Goal: Task Accomplishment & Management: Manage account settings

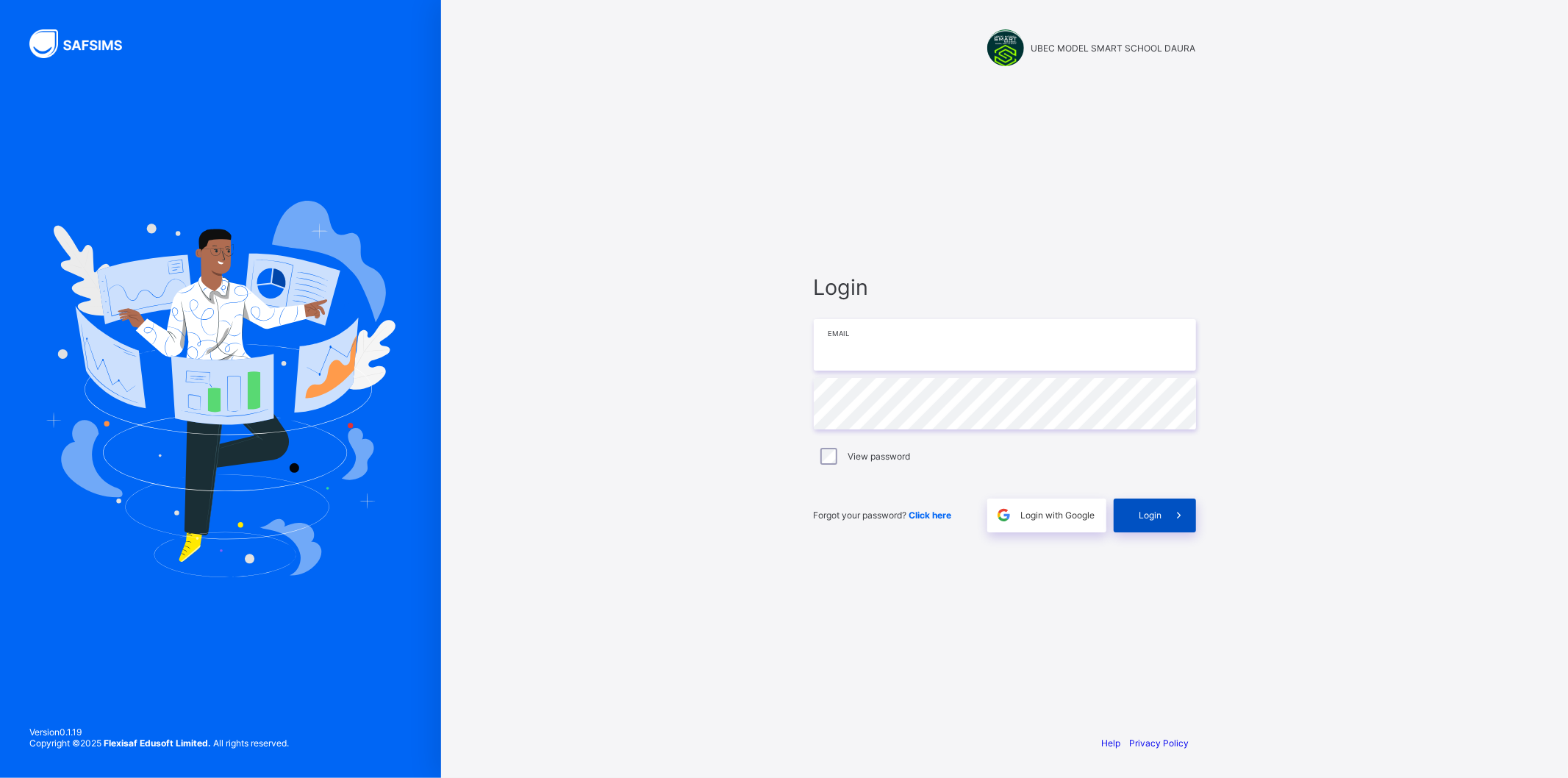
type input "**********"
click at [1127, 520] on div "Login" at bounding box center [1154, 515] width 82 height 34
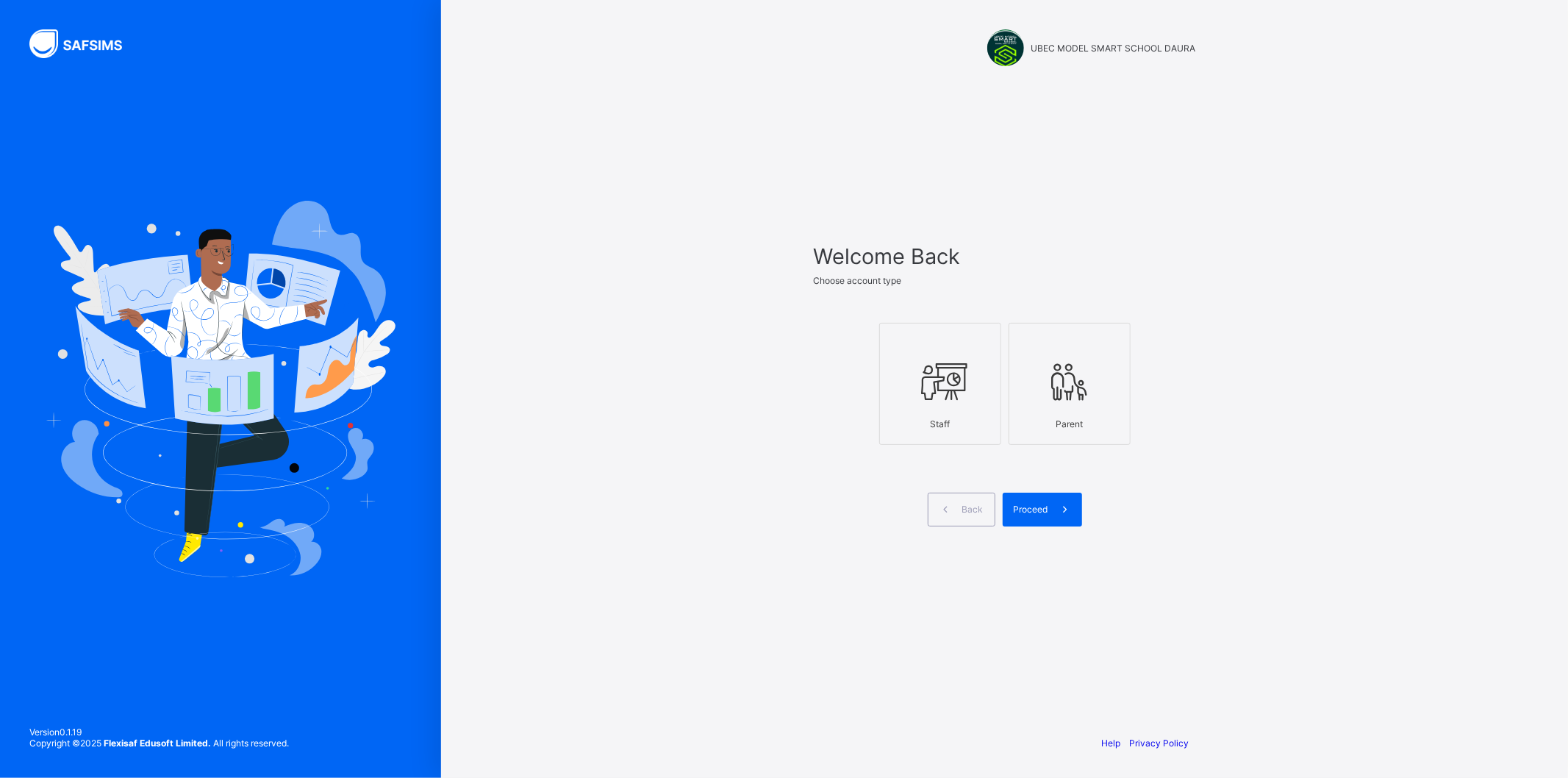
click at [971, 423] on div "Staff" at bounding box center [940, 423] width 106 height 26
click at [1012, 502] on div "Proceed" at bounding box center [1042, 509] width 80 height 34
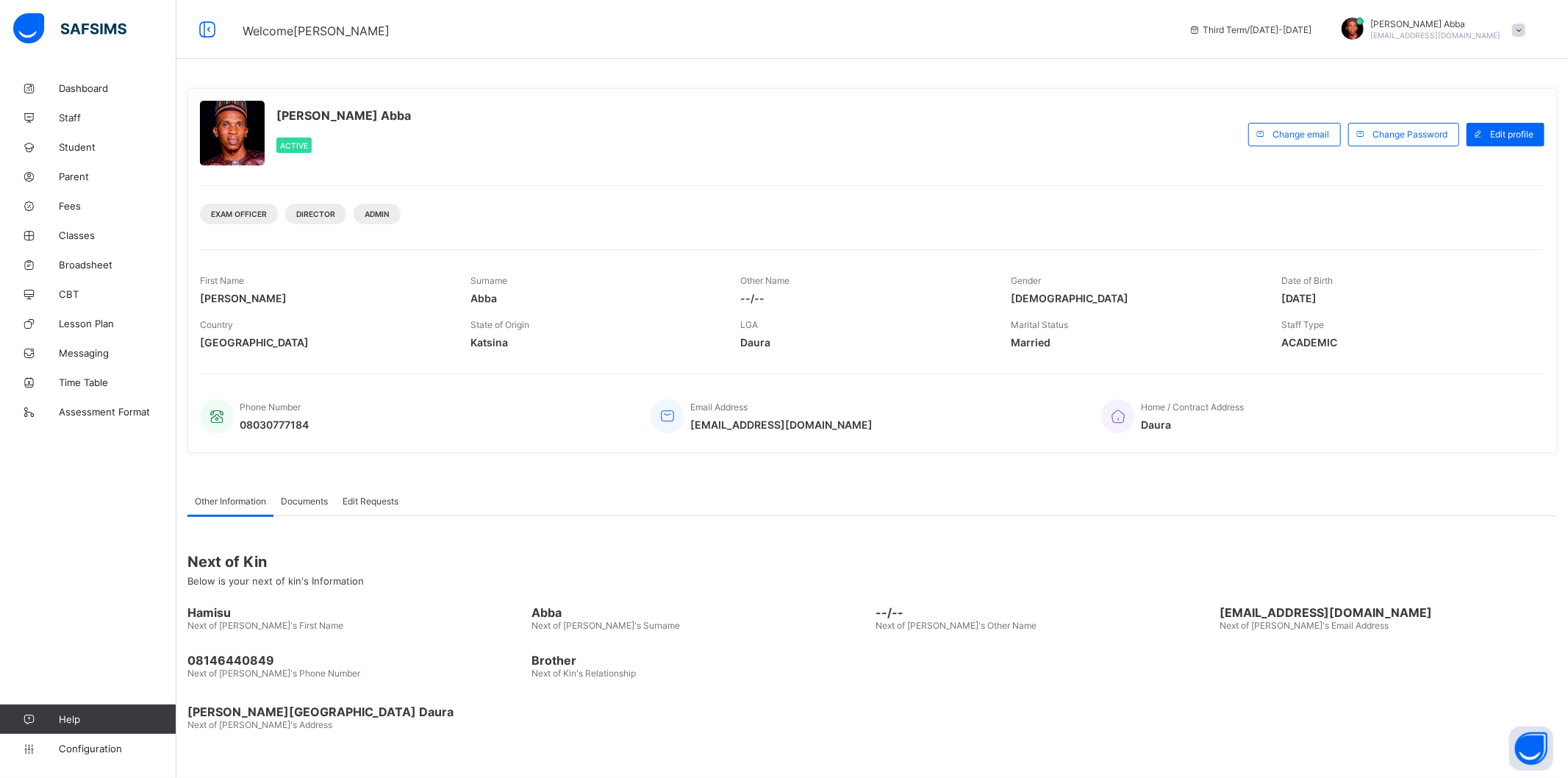
drag, startPoint x: 964, startPoint y: 473, endPoint x: 1089, endPoint y: 541, distance: 142.3
click at [1089, 542] on div "Next of Kin Below is your next of kin's Information" at bounding box center [872, 570] width 1370 height 56
click at [69, 238] on span "Classes" at bounding box center [117, 235] width 118 height 12
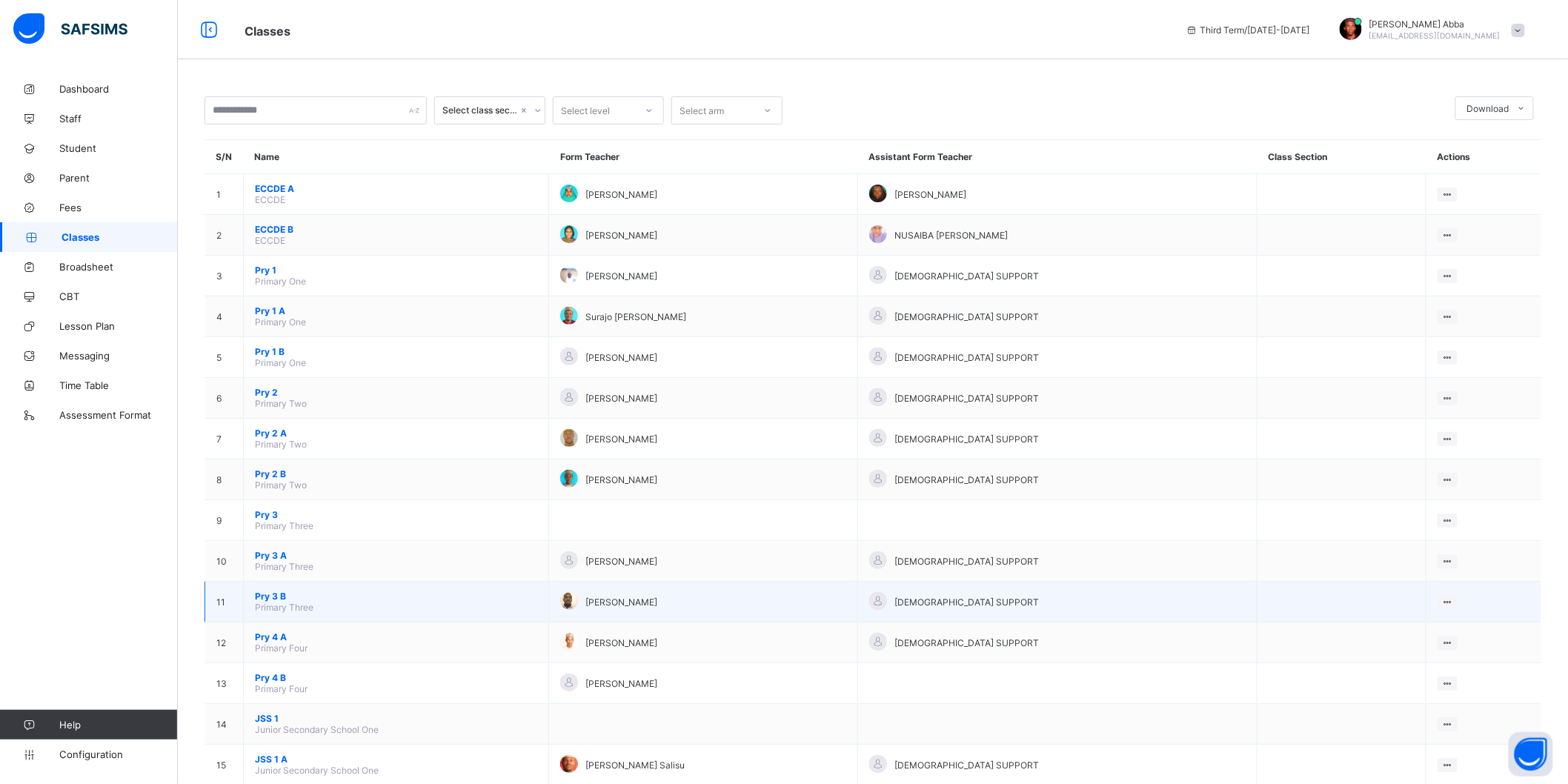
click at [276, 590] on span "Pry 3 B" at bounding box center [396, 596] width 283 height 11
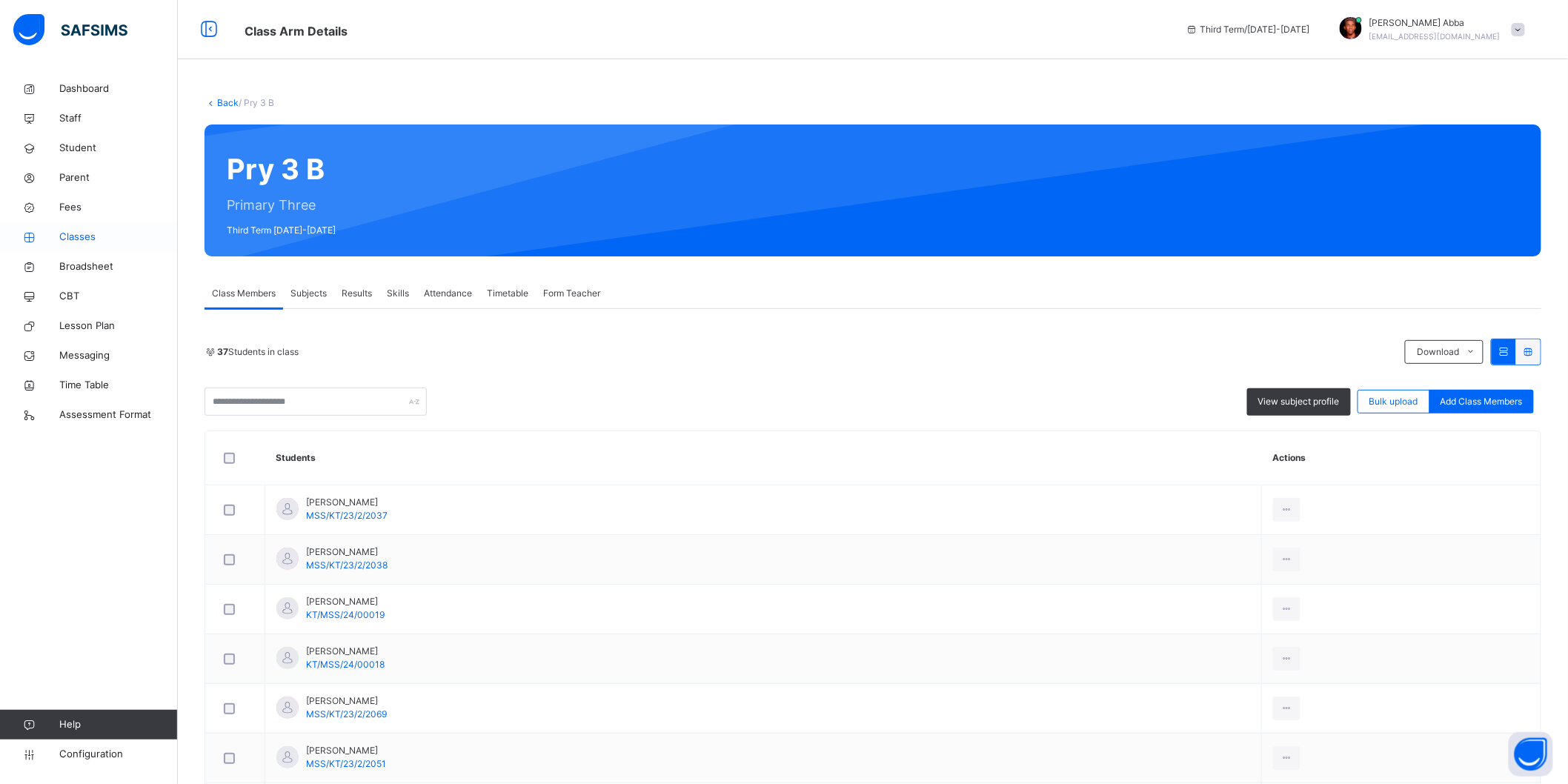
click at [85, 240] on span "Classes" at bounding box center [118, 237] width 119 height 15
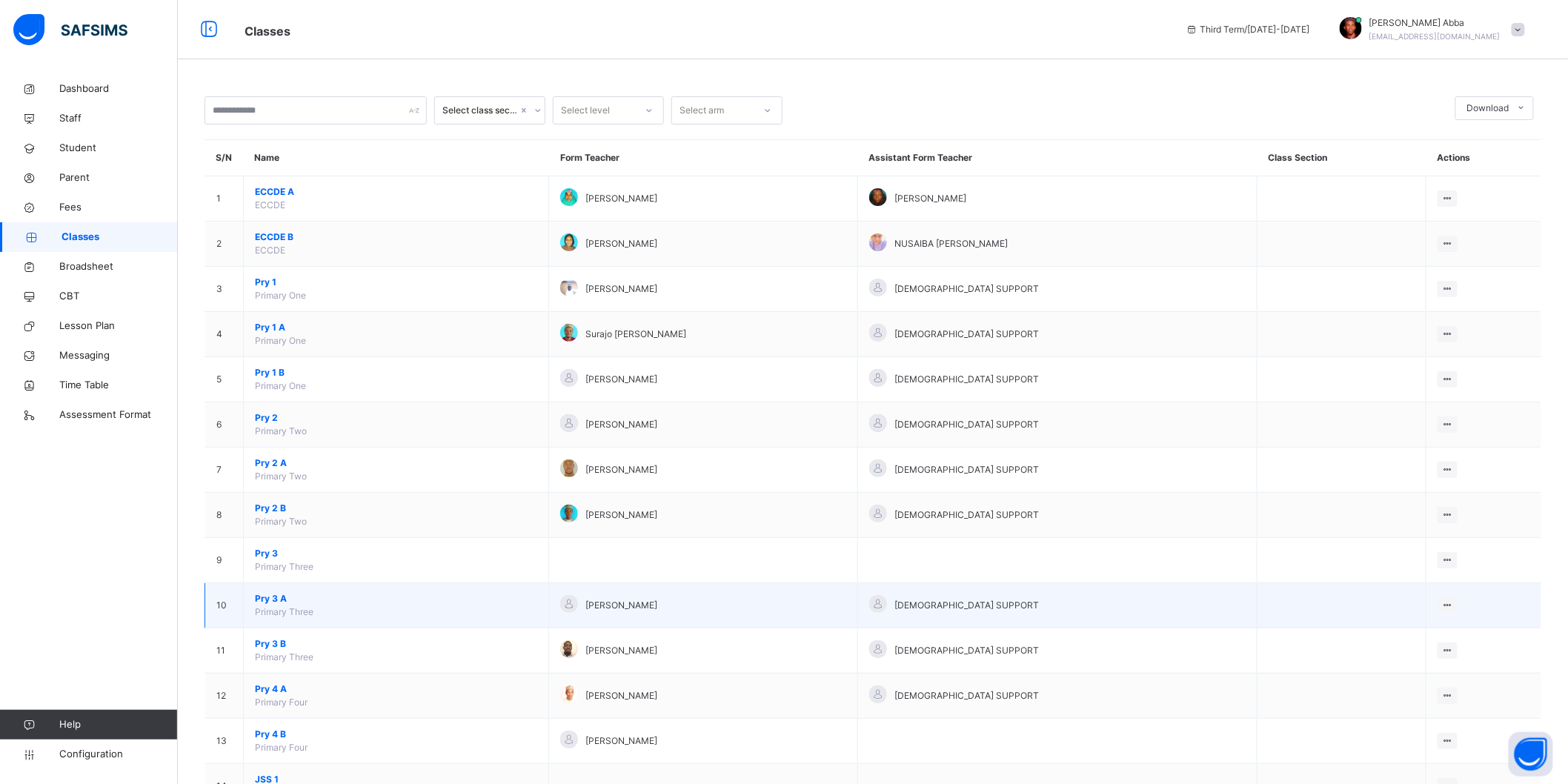
click at [276, 599] on span "Pry 3 A" at bounding box center [396, 598] width 283 height 13
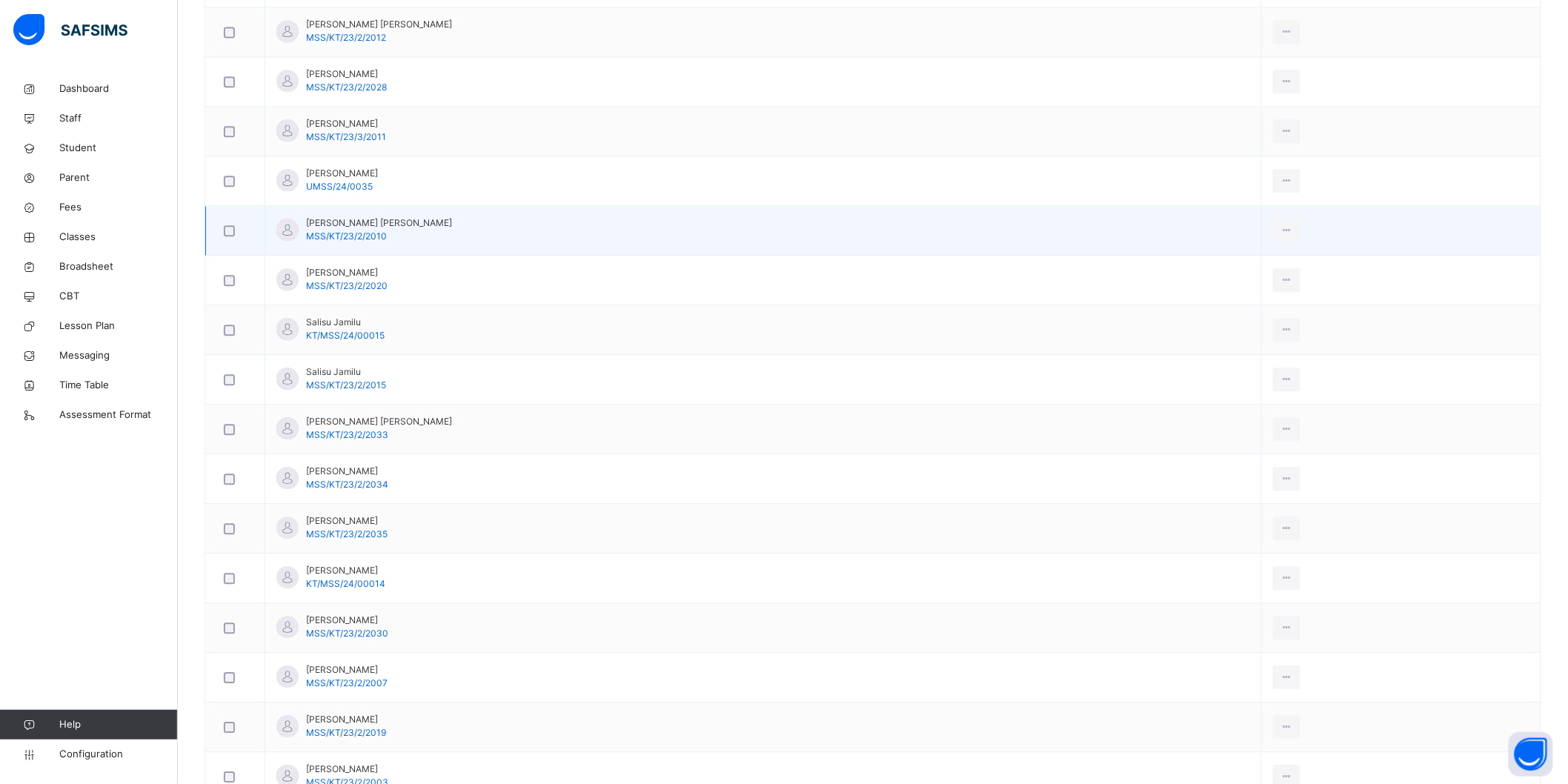
scroll to position [1243, 0]
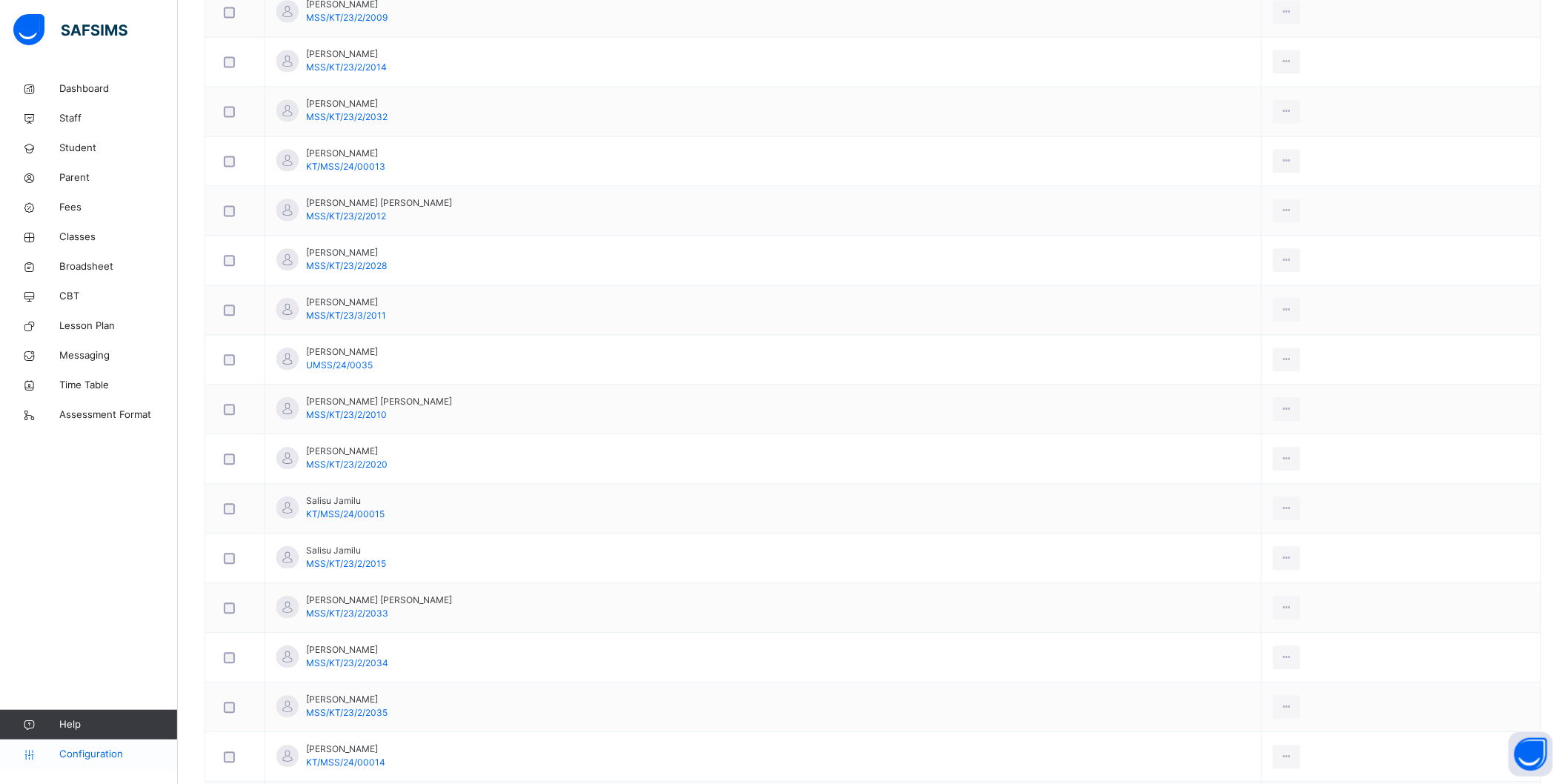
click at [114, 757] on span "Configuration" at bounding box center [118, 754] width 118 height 15
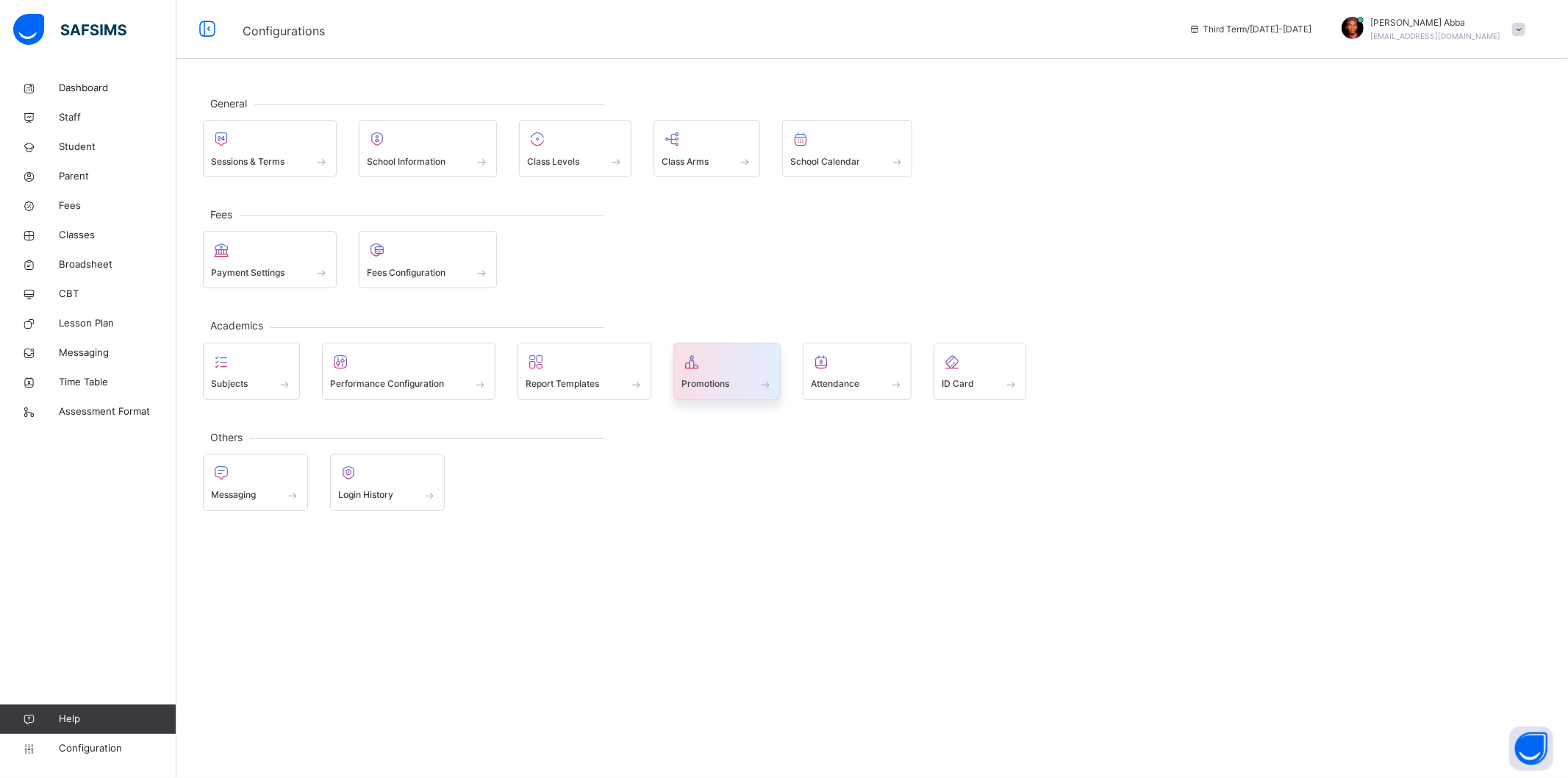
click at [743, 364] on div at bounding box center [728, 362] width 92 height 22
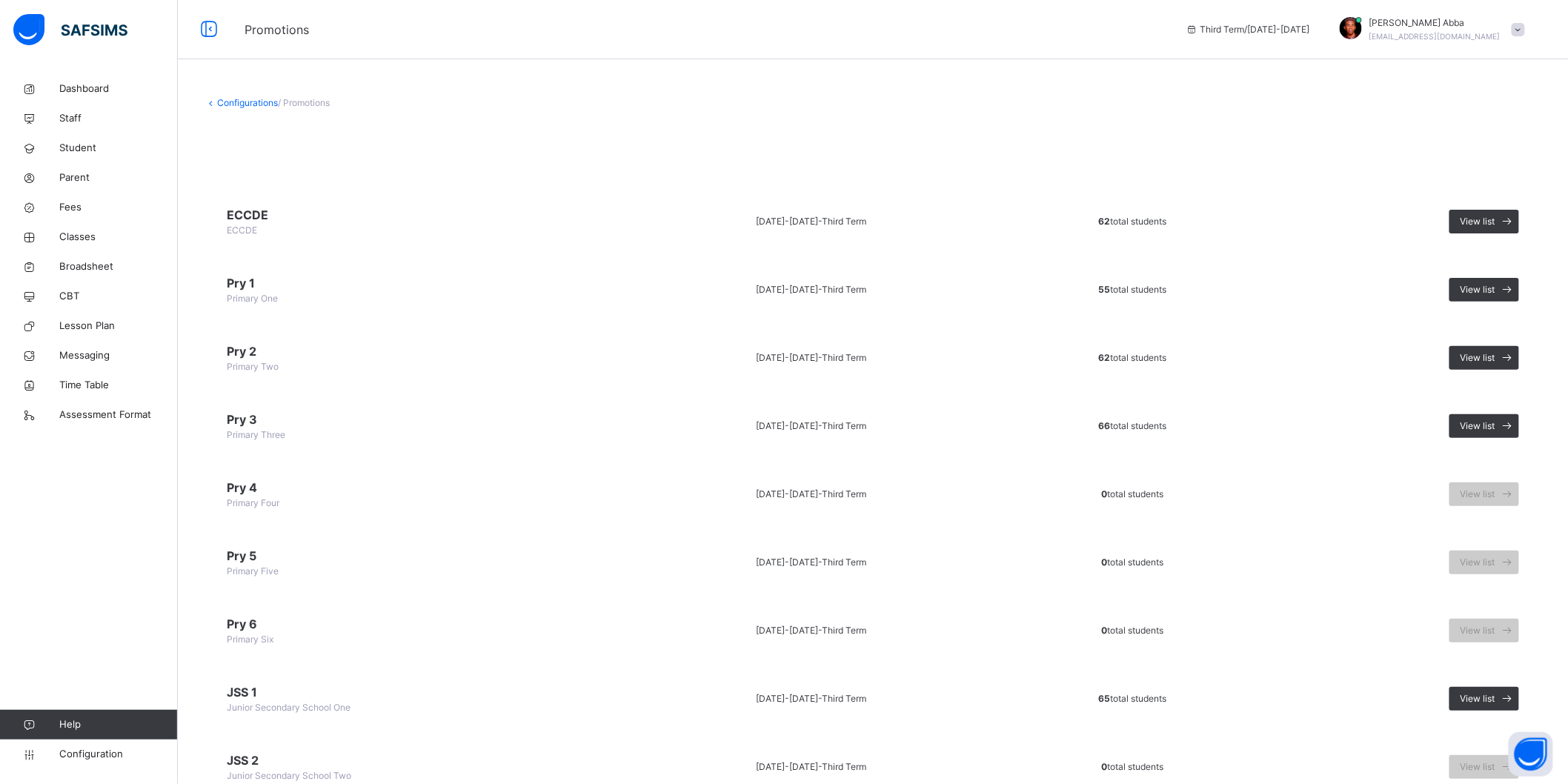
click at [246, 424] on span "Pry 3" at bounding box center [415, 420] width 377 height 18
click at [1496, 426] on span "View list" at bounding box center [1477, 426] width 35 height 13
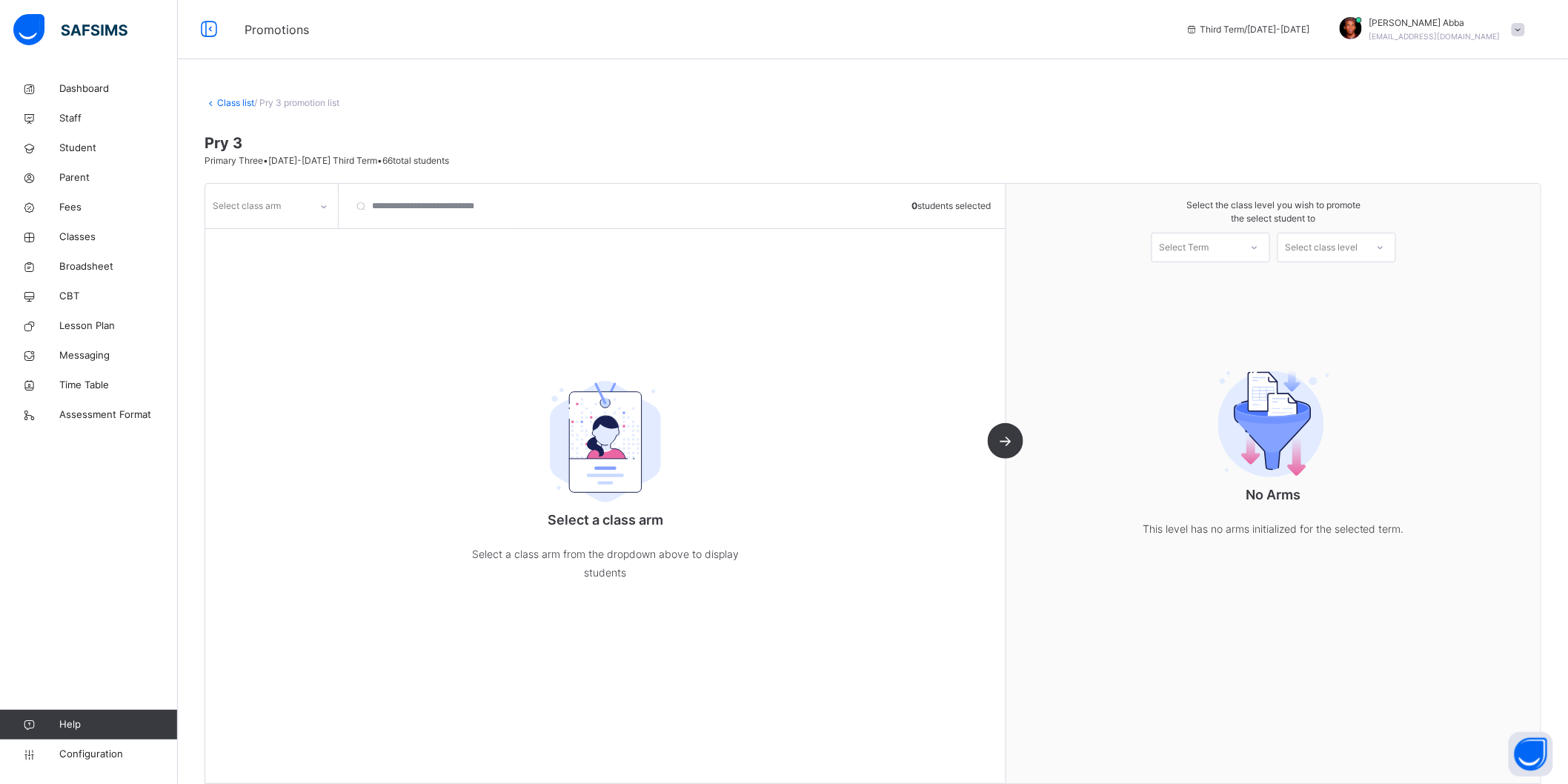
click at [262, 198] on div "Select class arm" at bounding box center [246, 206] width 68 height 28
click at [270, 262] on div "A" at bounding box center [272, 264] width 131 height 25
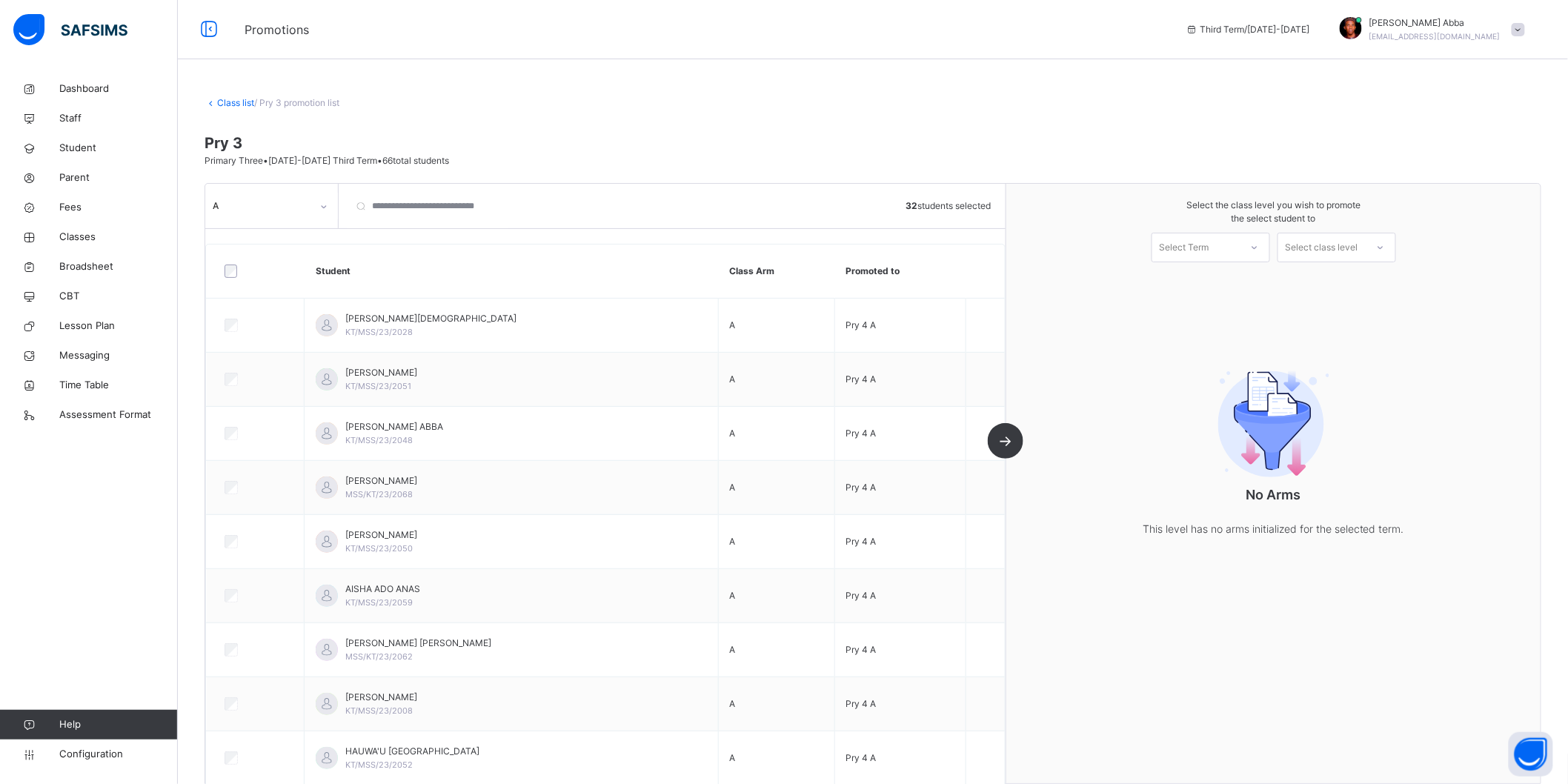
click at [1239, 252] on div "Select Term" at bounding box center [1196, 247] width 87 height 23
click at [1232, 282] on div "First Term [DATE]-[DATE]" at bounding box center [1211, 288] width 117 height 39
click at [1359, 246] on div "Select class level" at bounding box center [1322, 248] width 72 height 30
click at [1350, 290] on div "Primary Four" at bounding box center [1337, 282] width 117 height 25
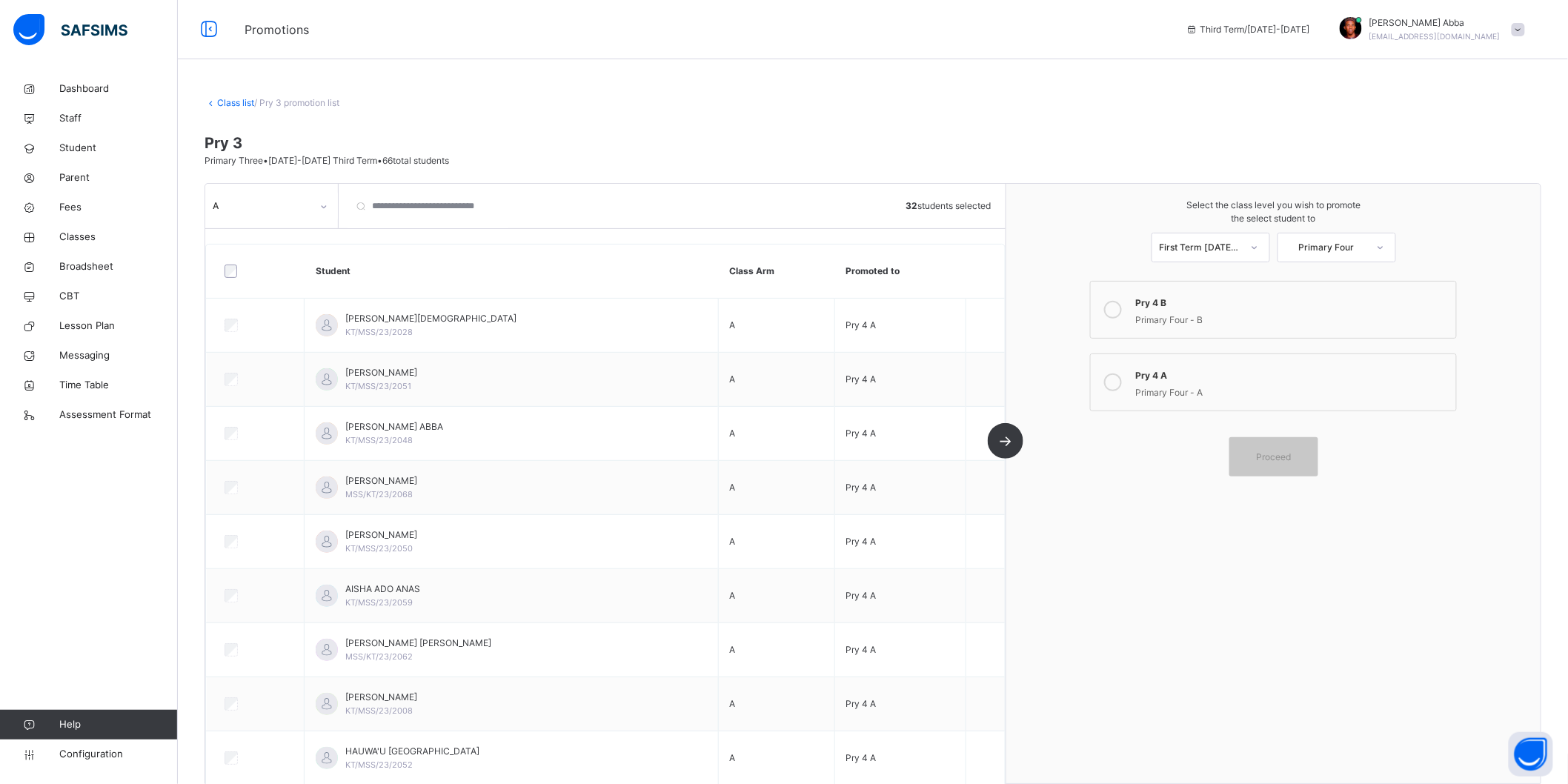
click at [1166, 393] on div "Primary Four - A" at bounding box center [1292, 391] width 313 height 17
click at [1276, 463] on span "Proceed" at bounding box center [1274, 457] width 35 height 13
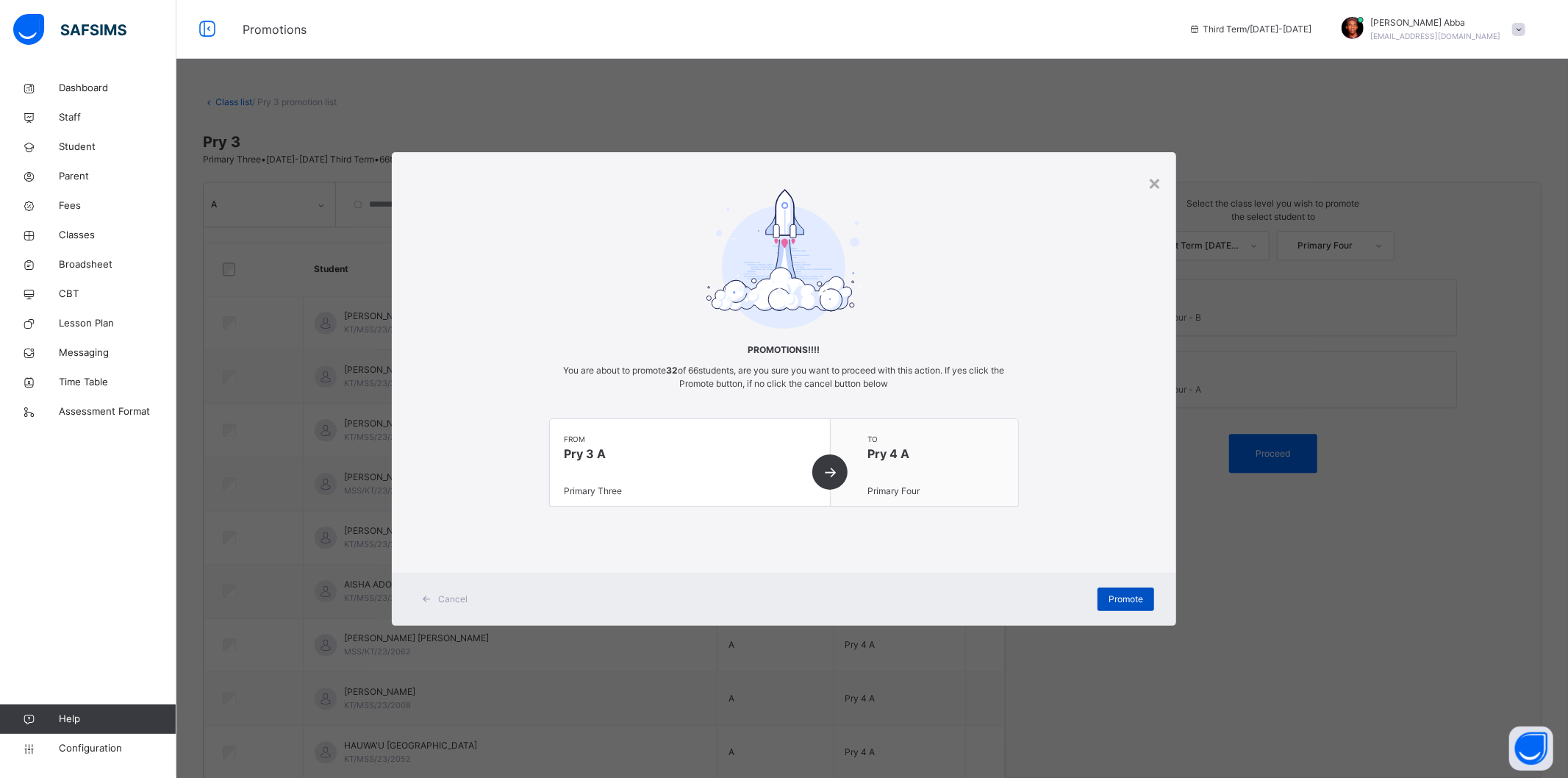
click at [1132, 603] on span "Promote" at bounding box center [1126, 599] width 34 height 13
click at [1133, 601] on span "Promote" at bounding box center [1126, 599] width 34 height 13
click at [832, 476] on div "from Pry 3 A Primary Three" at bounding box center [690, 462] width 282 height 87
click at [1132, 600] on span "Promote" at bounding box center [1126, 599] width 34 height 13
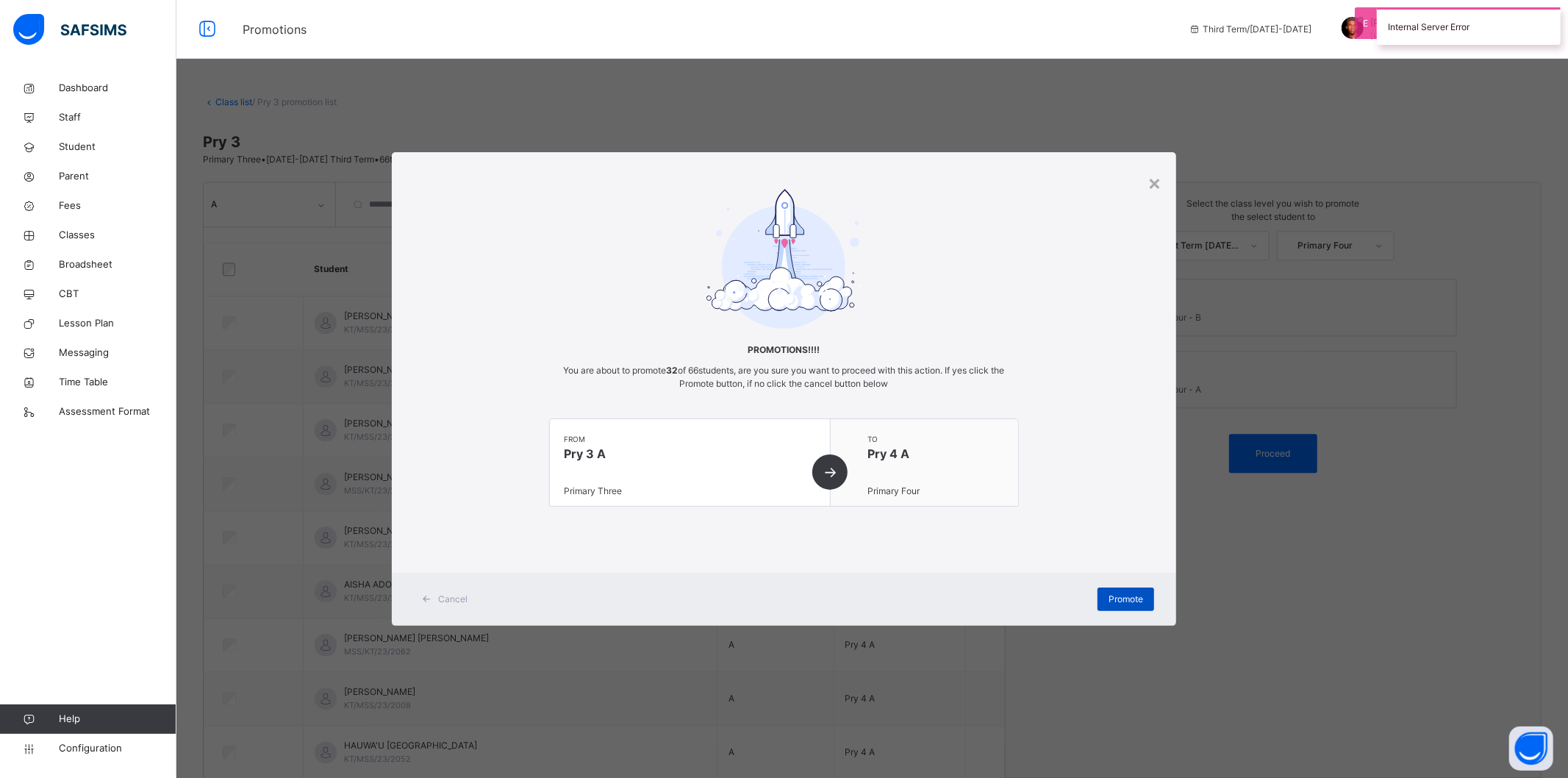
click at [1132, 600] on span "Promote" at bounding box center [1126, 599] width 34 height 13
click at [1135, 600] on span "Promote" at bounding box center [1126, 599] width 34 height 13
click at [1132, 600] on span "Promote" at bounding box center [1126, 599] width 34 height 13
click at [1128, 600] on span "Promote" at bounding box center [1126, 599] width 34 height 13
click at [1153, 173] on div "×" at bounding box center [1155, 183] width 14 height 31
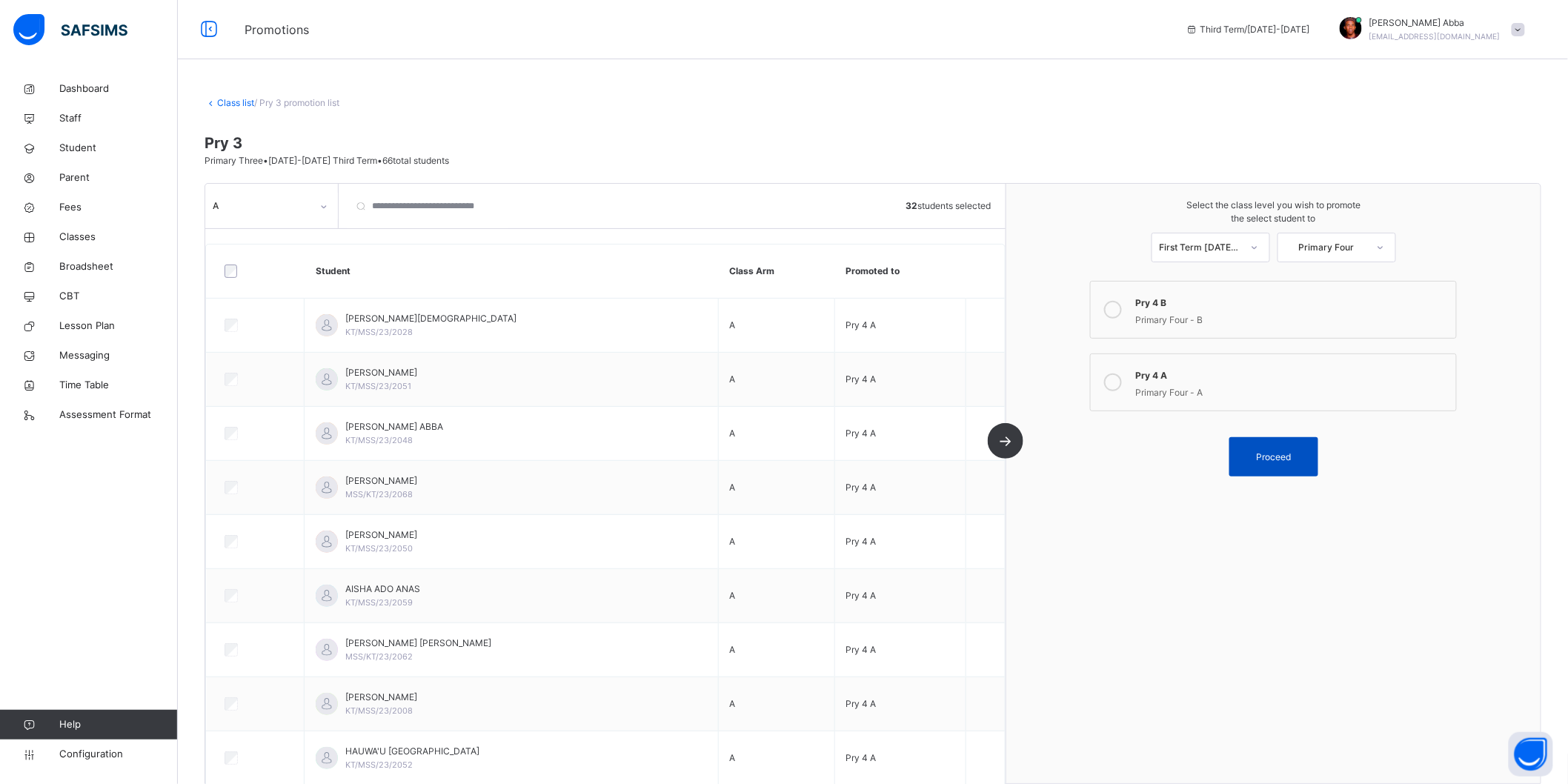
click at [1266, 468] on div "Proceed" at bounding box center [1274, 457] width 89 height 39
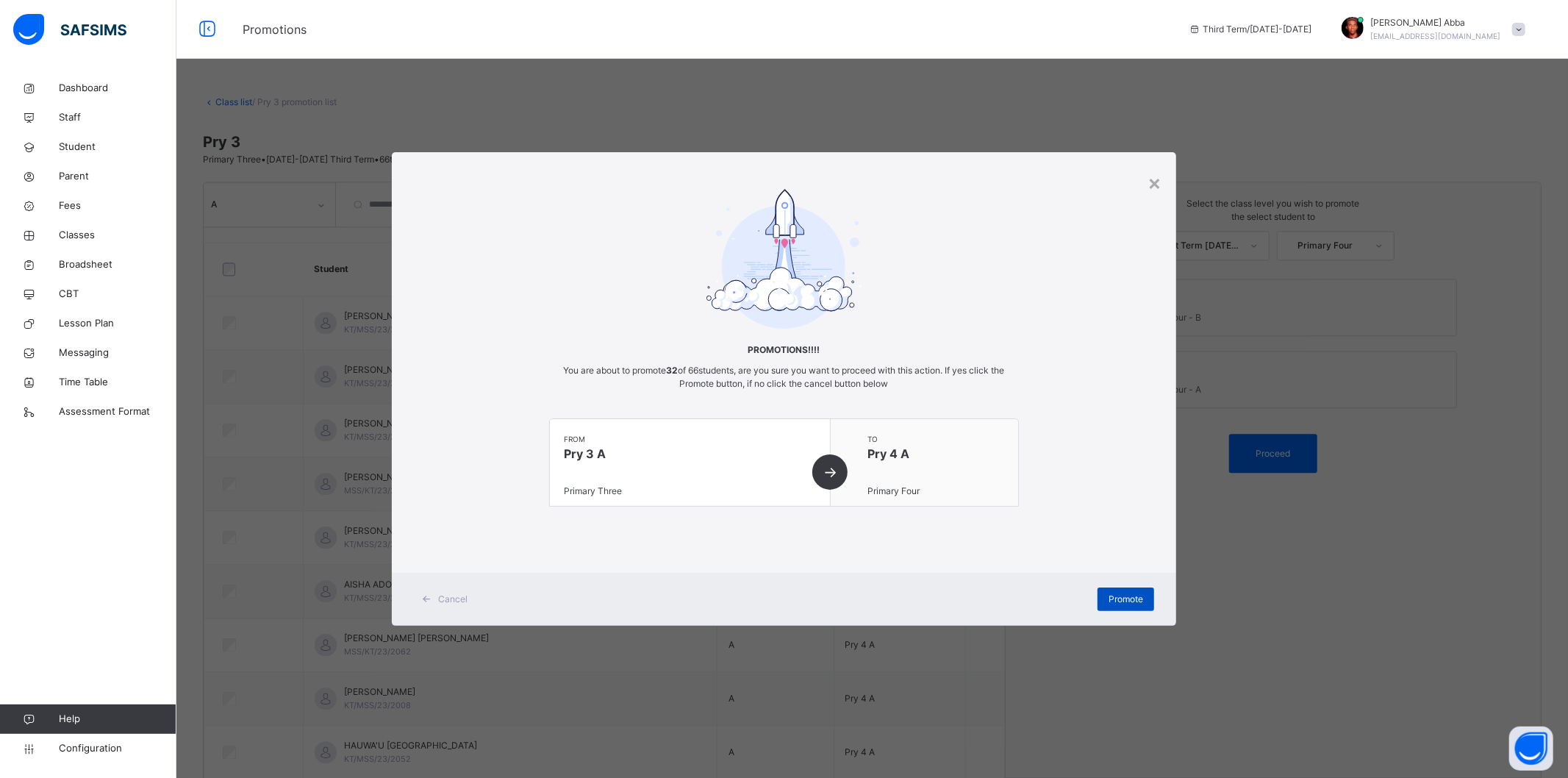
click at [1123, 596] on span "Promote" at bounding box center [1126, 599] width 34 height 13
click at [1125, 593] on span "Promote" at bounding box center [1126, 599] width 34 height 13
click at [1157, 182] on div "×" at bounding box center [1155, 183] width 14 height 31
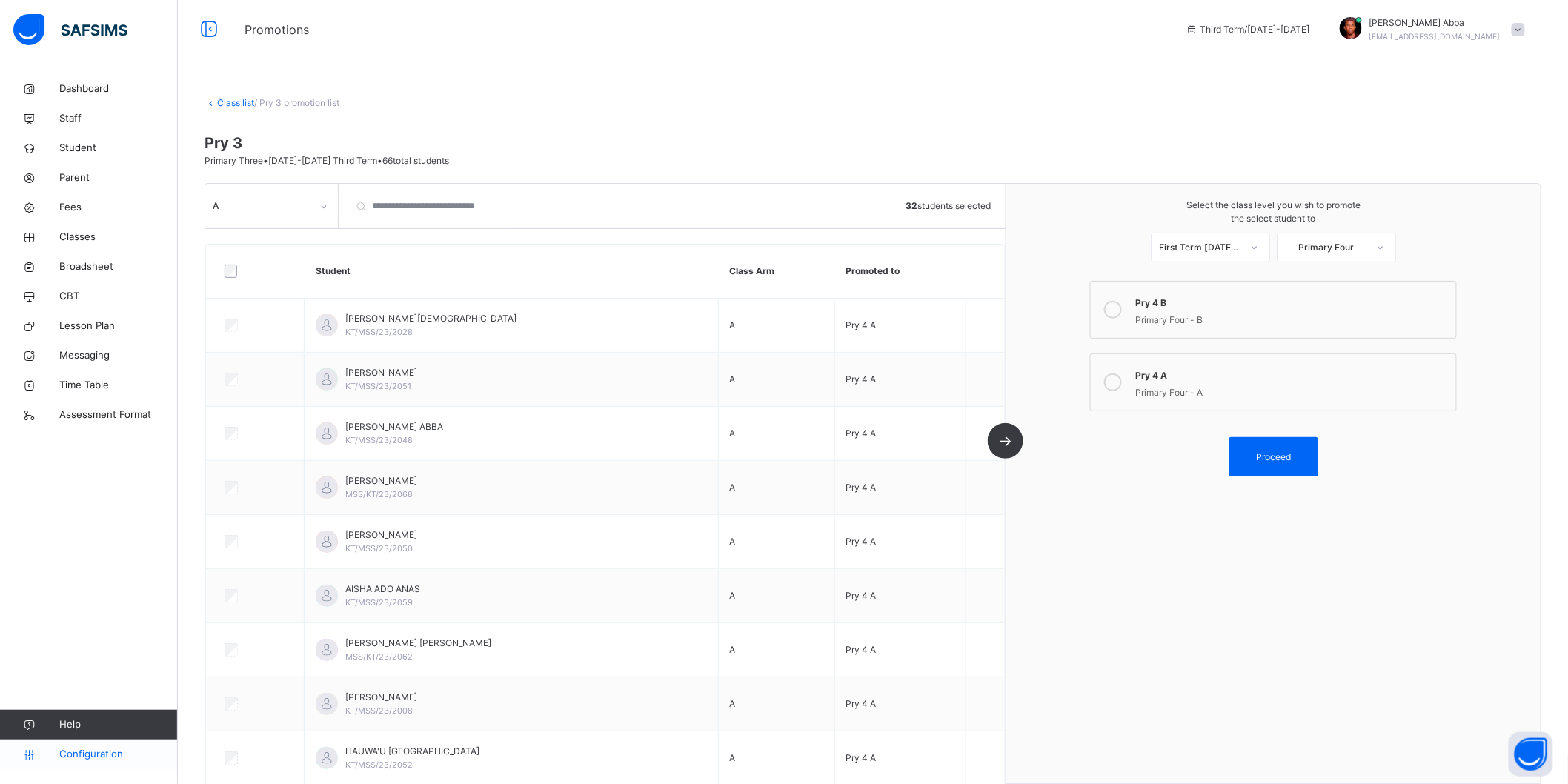
click at [76, 764] on link "Configuration" at bounding box center [88, 755] width 177 height 30
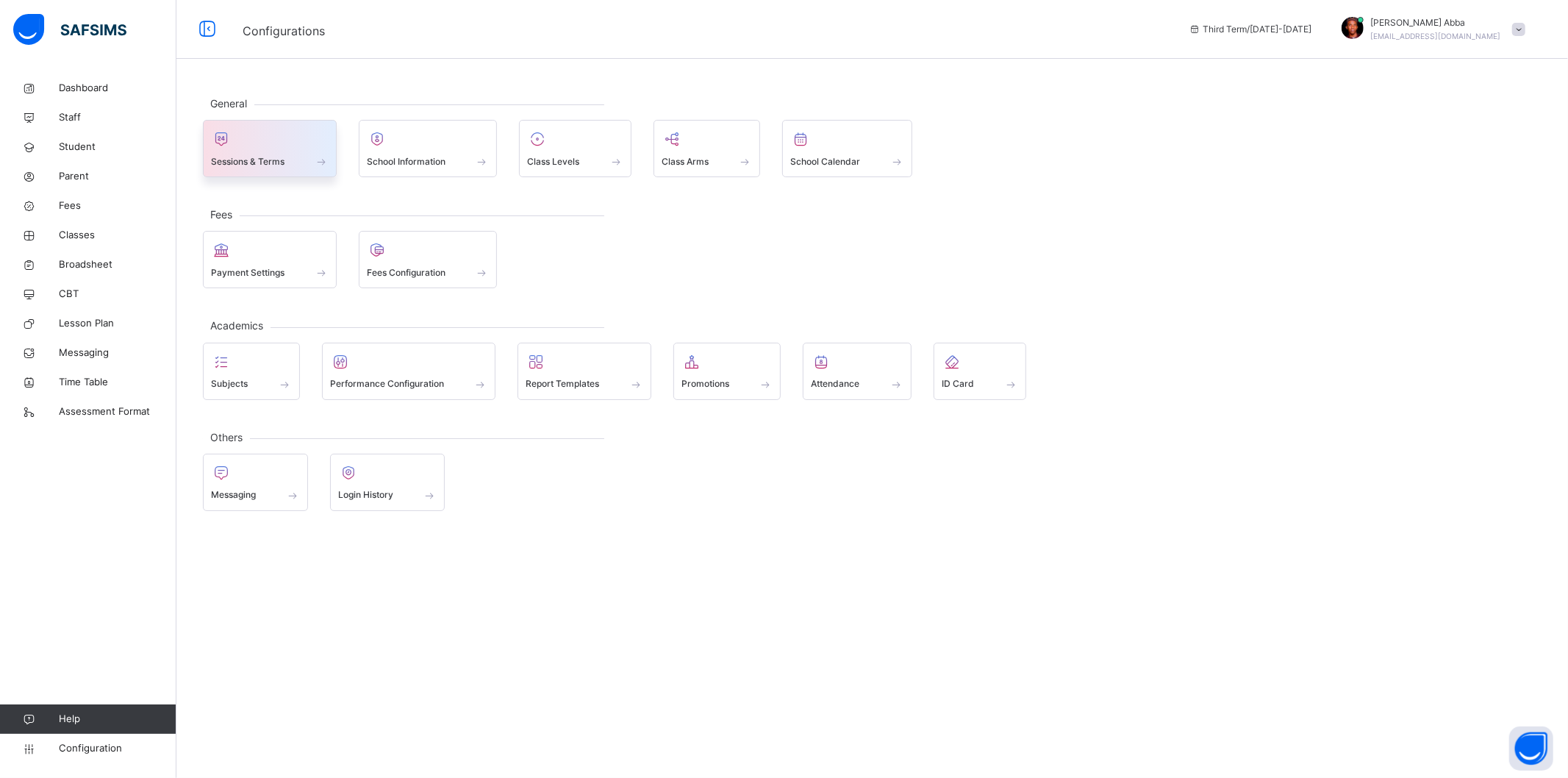
click at [269, 164] on span "Sessions & Terms" at bounding box center [248, 162] width 73 height 13
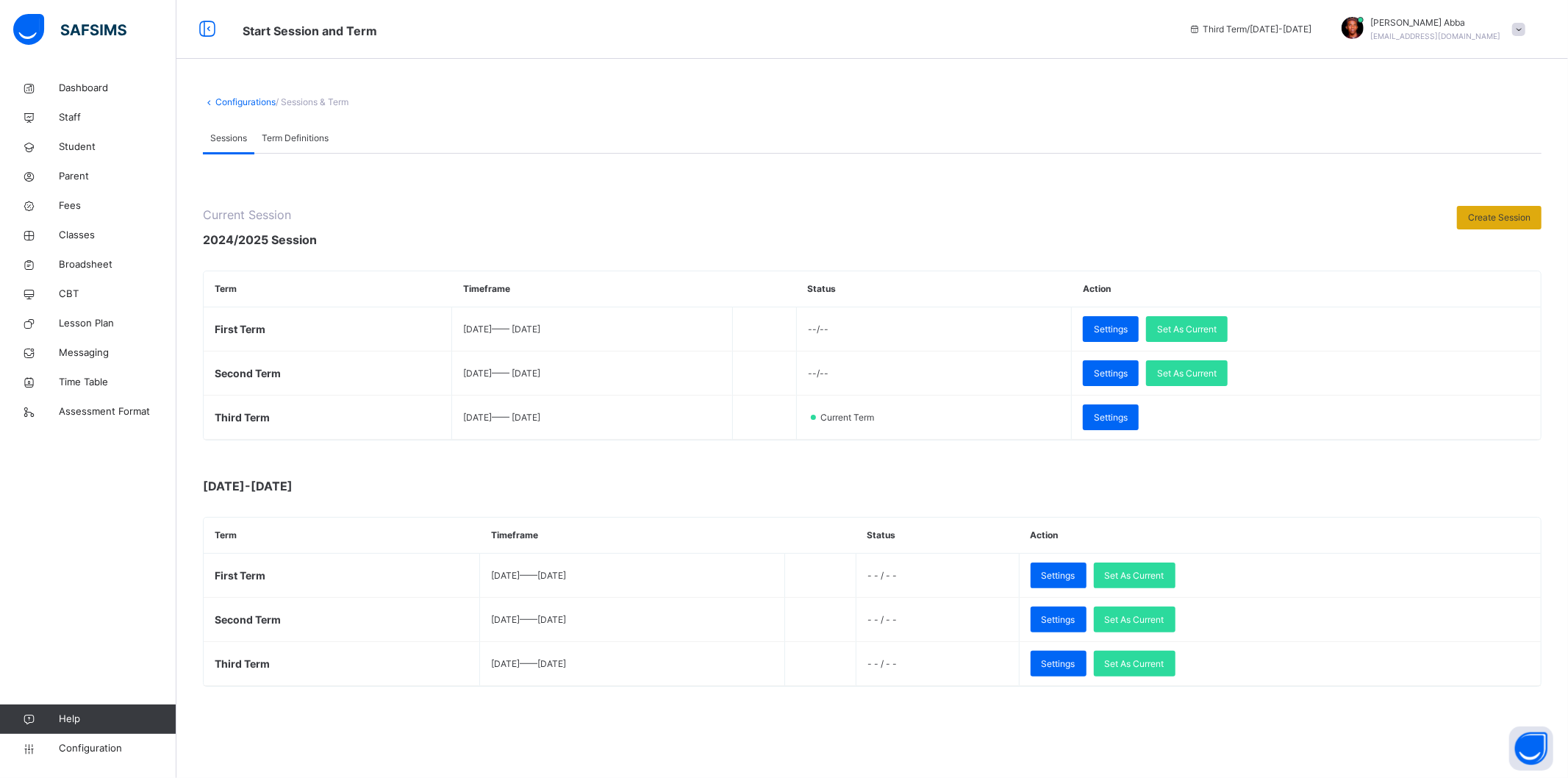
click at [1523, 214] on span "Create Session" at bounding box center [1499, 217] width 62 height 13
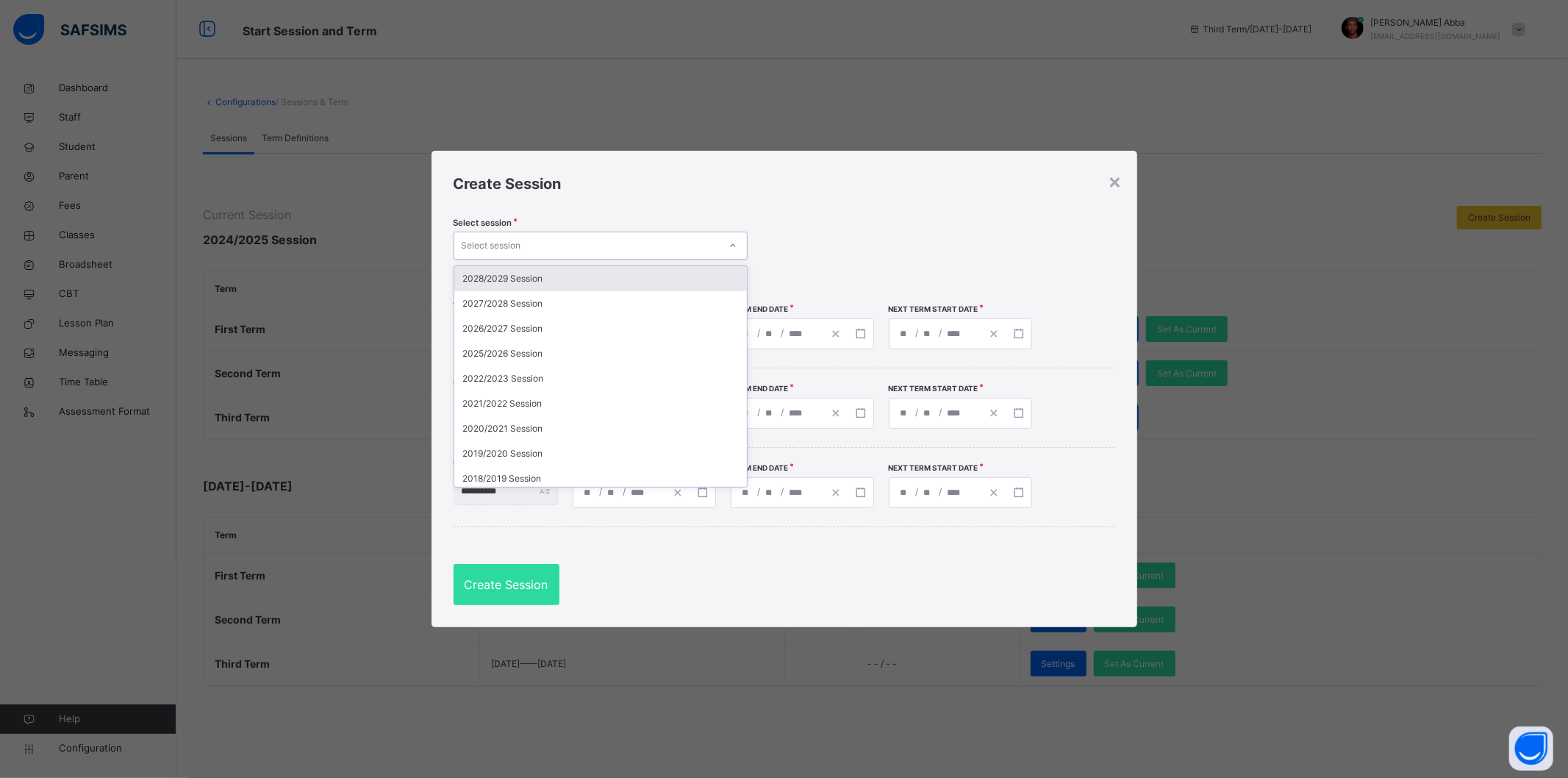
click at [701, 241] on div "Select session" at bounding box center [586, 245] width 265 height 23
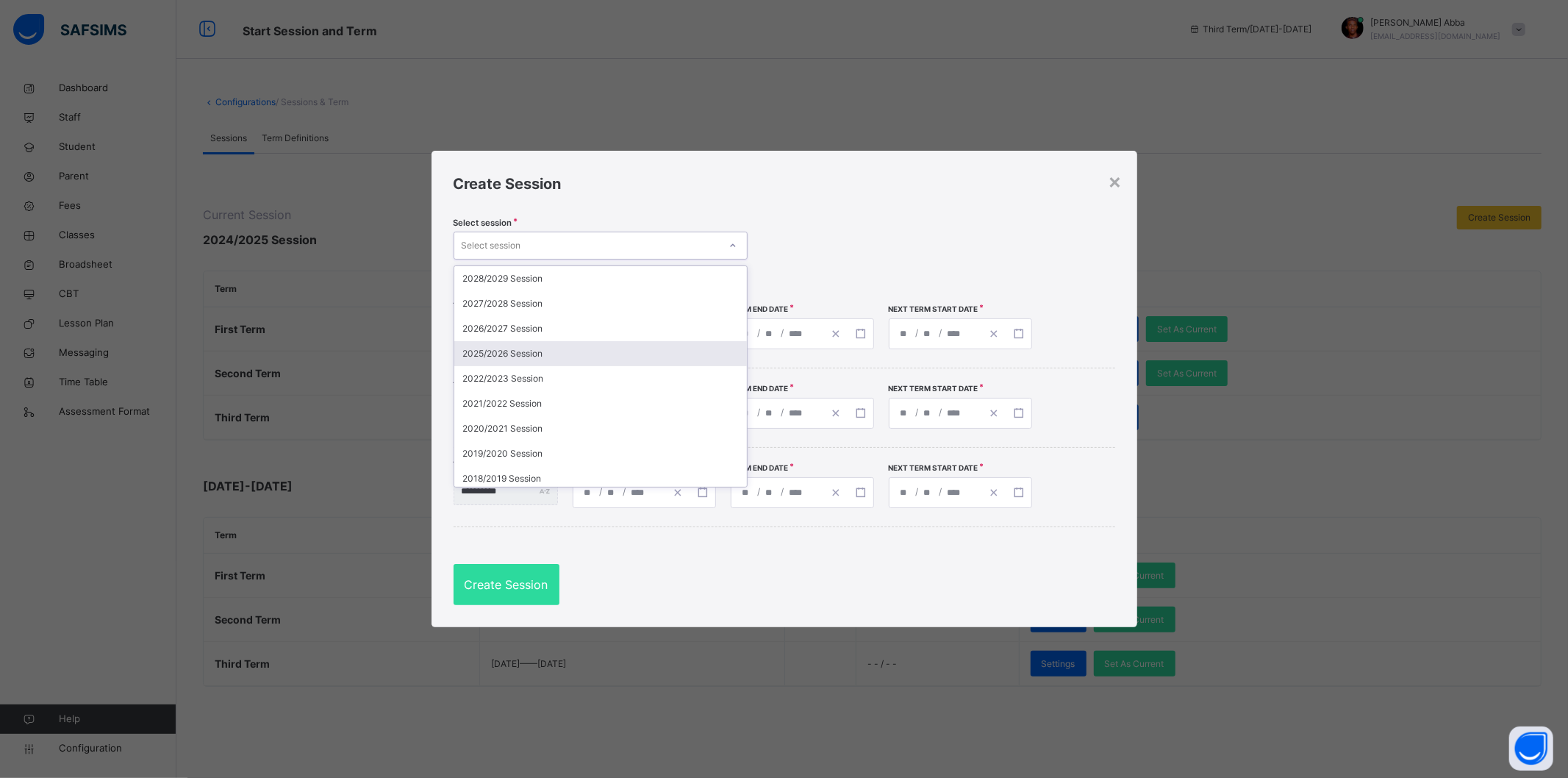
click at [561, 349] on div "2025/2026 Session" at bounding box center [600, 354] width 293 height 25
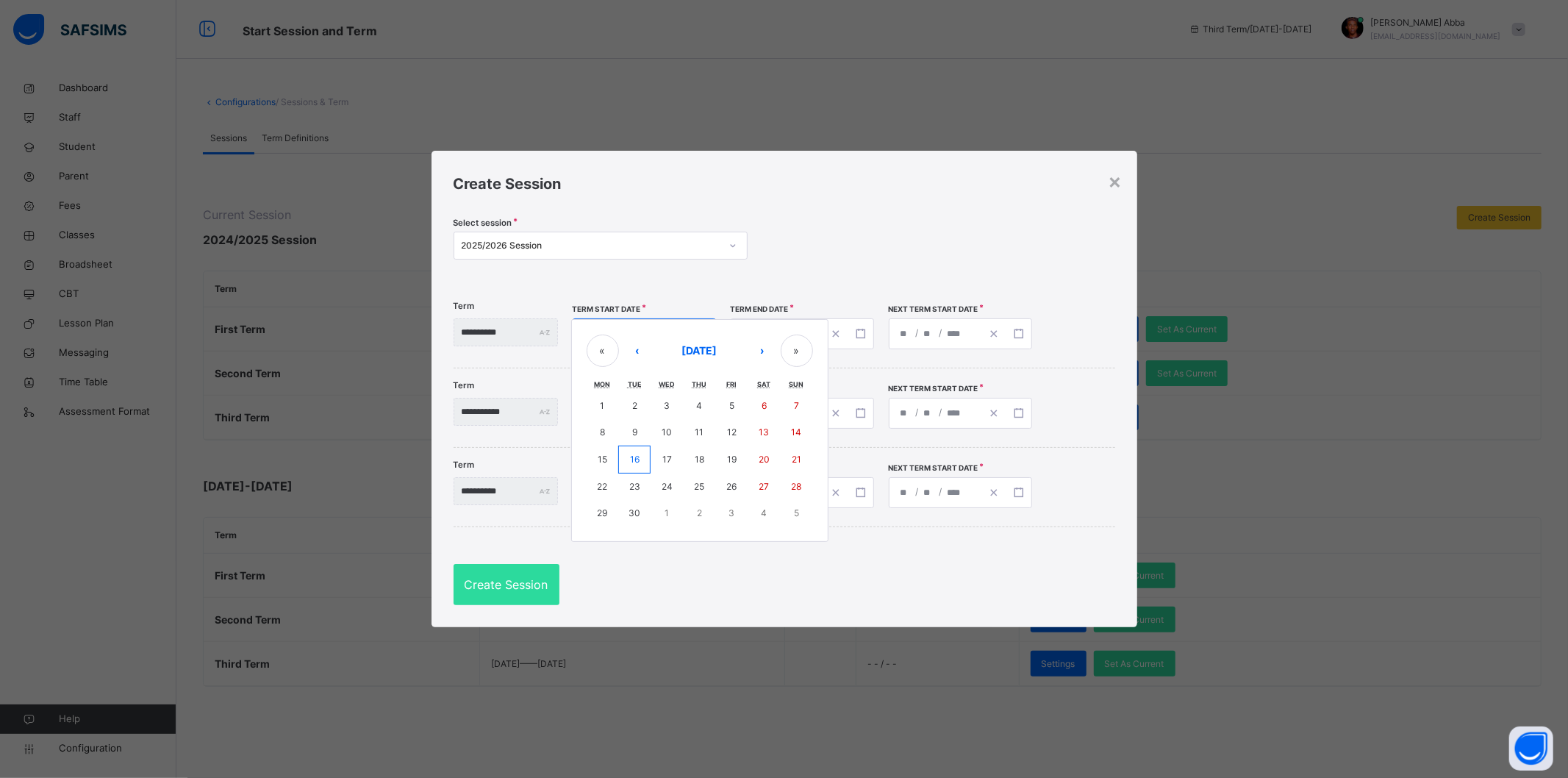
click at [623, 333] on div "/ / « ‹ [DATE] › » Mon Tue Wed Thu Fri Sat Sun 1 2 3 4 5 6 7 8 9 10 11 12 13 14…" at bounding box center [644, 334] width 144 height 31
click at [654, 340] on button "‹" at bounding box center [636, 350] width 32 height 32
click at [779, 354] on button "›" at bounding box center [762, 350] width 32 height 32
click at [619, 398] on button "1" at bounding box center [602, 406] width 32 height 27
type input "**********"
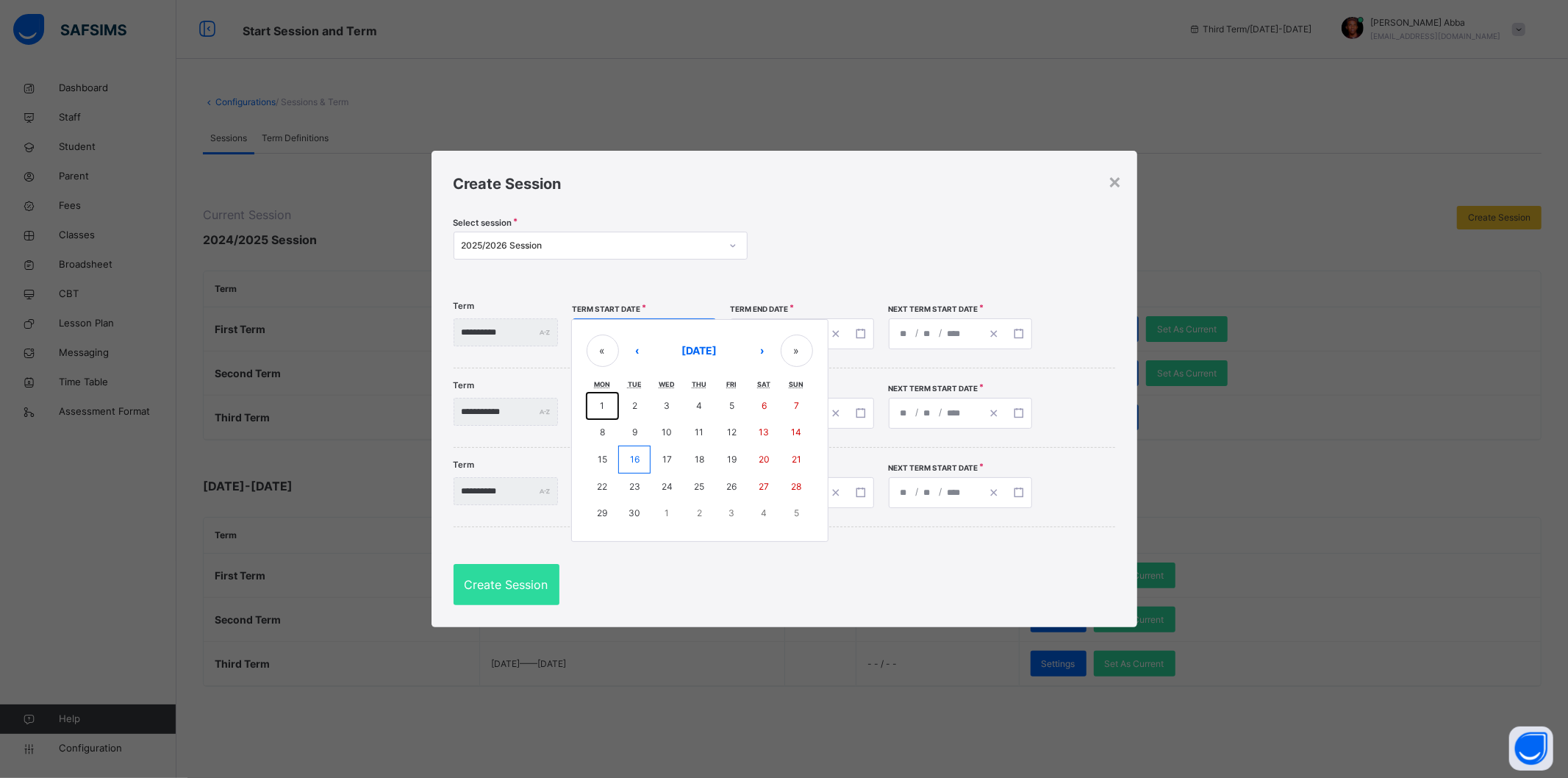
type input "*"
type input "****"
type input "**********"
type input "**"
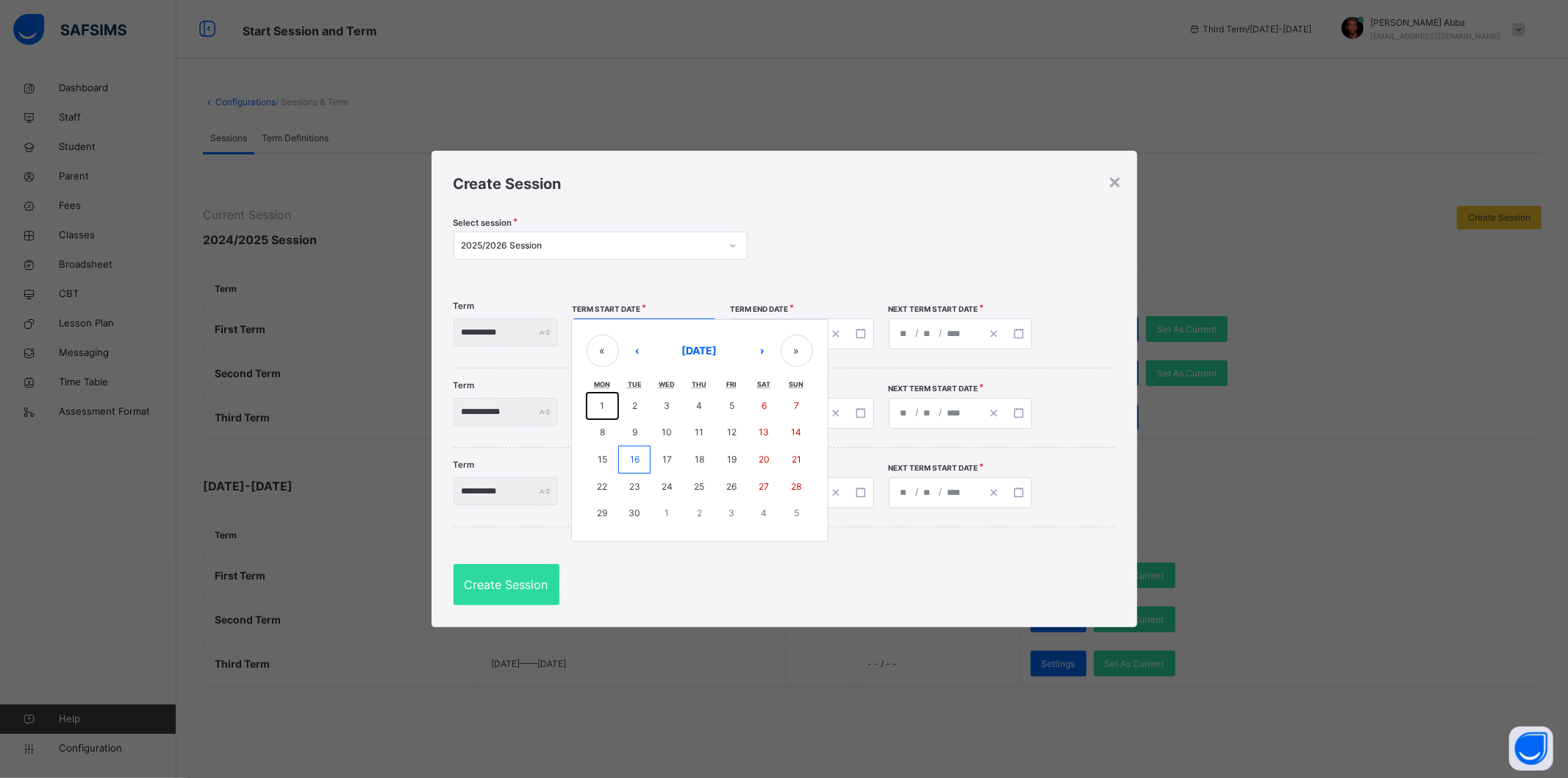
type input "*"
type input "****"
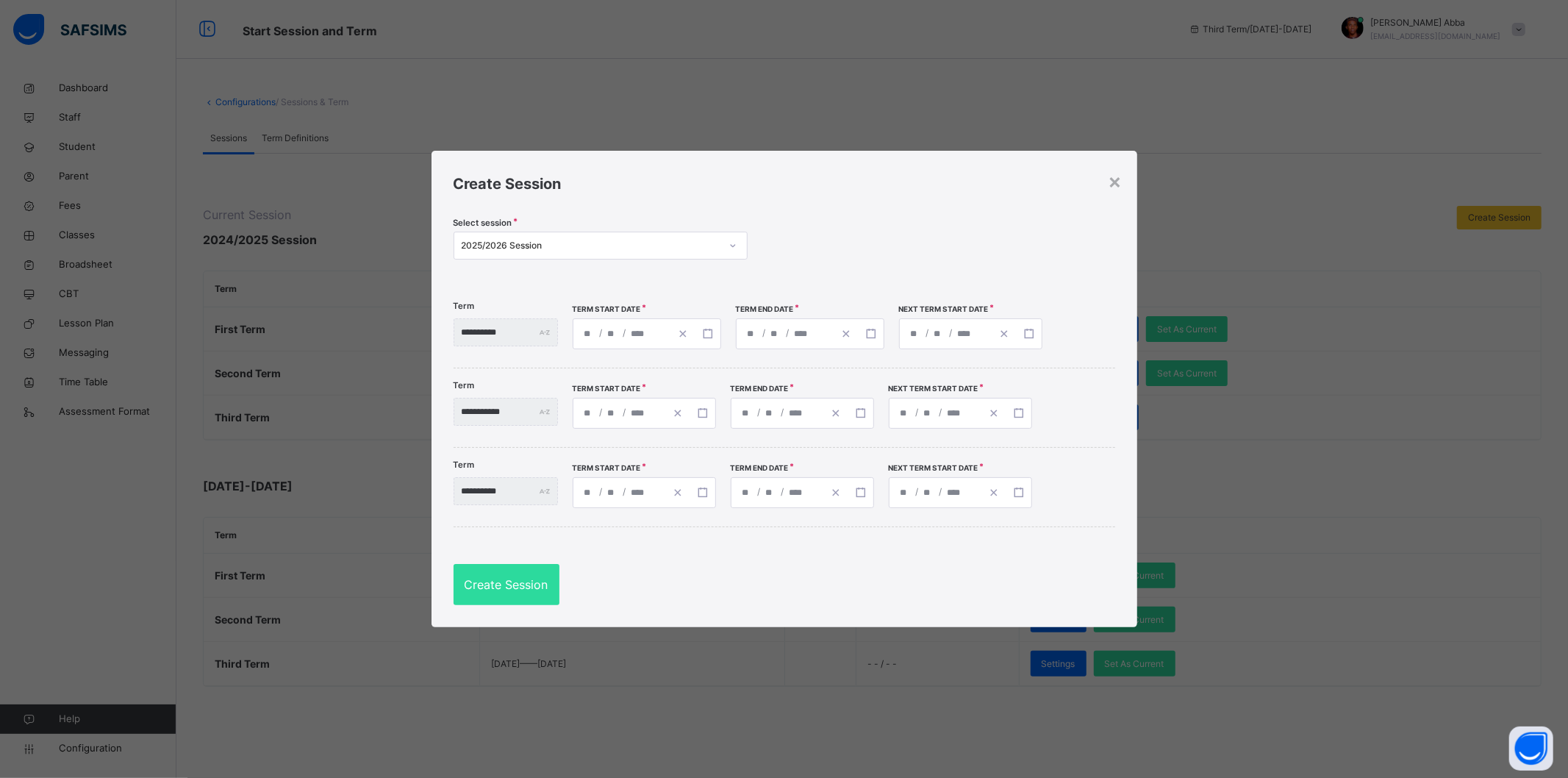
click at [836, 336] on div "**********" at bounding box center [810, 334] width 148 height 31
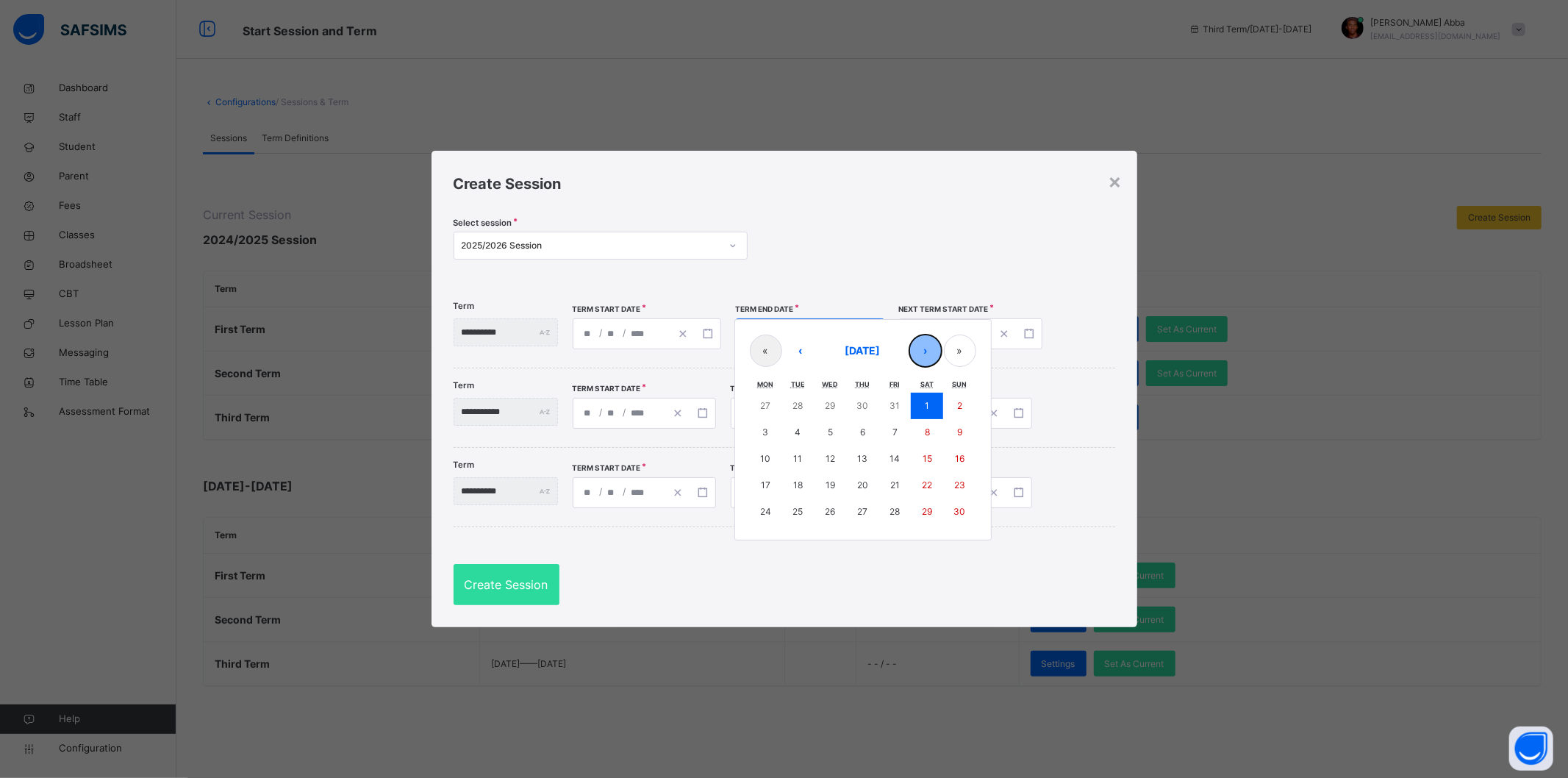
click at [942, 354] on button "›" at bounding box center [925, 350] width 32 height 32
click at [900, 433] on abbr "12" at bounding box center [895, 432] width 9 height 11
type input "**********"
type input "**"
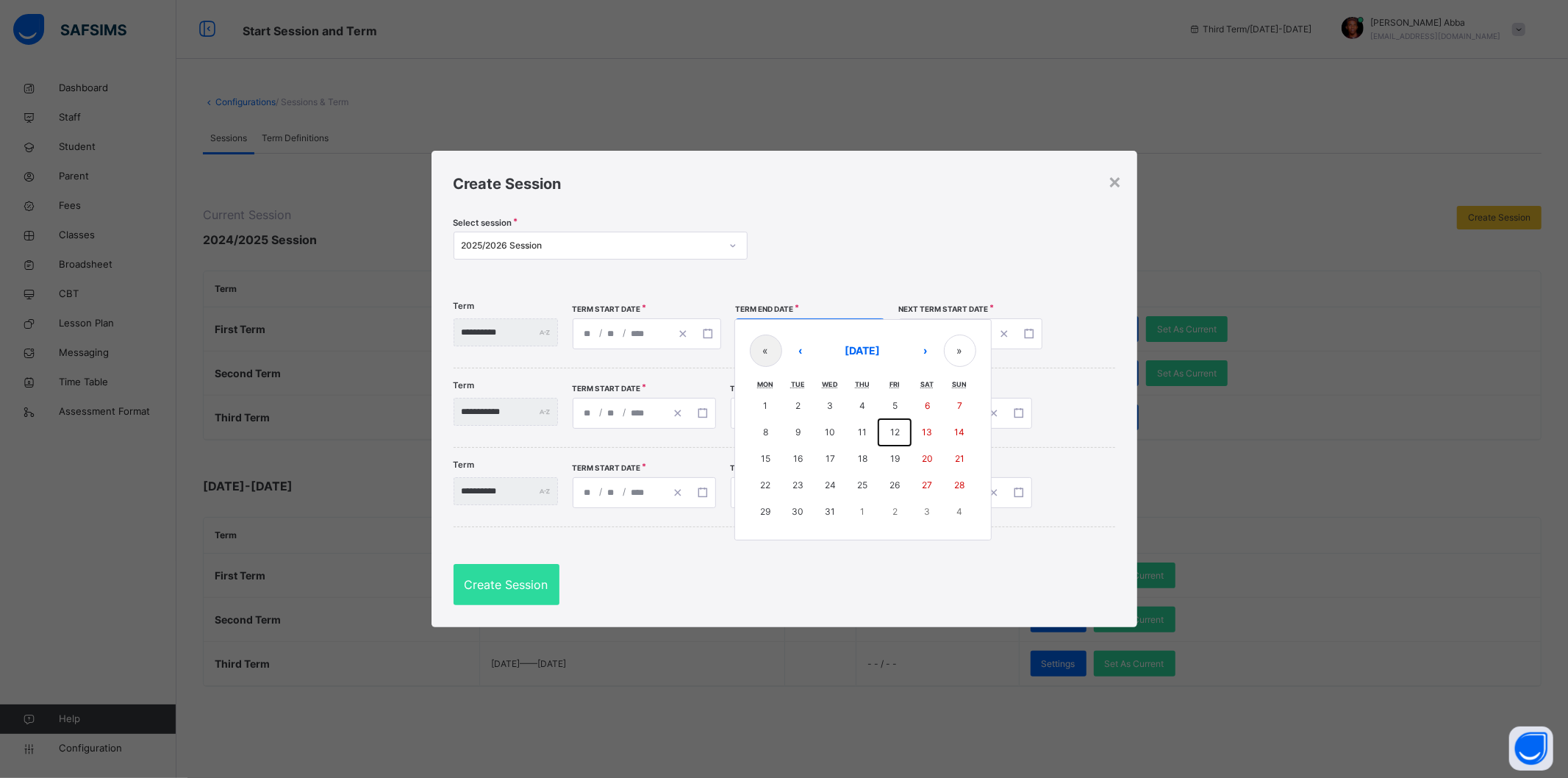
type input "**********"
type input "**"
type input "****"
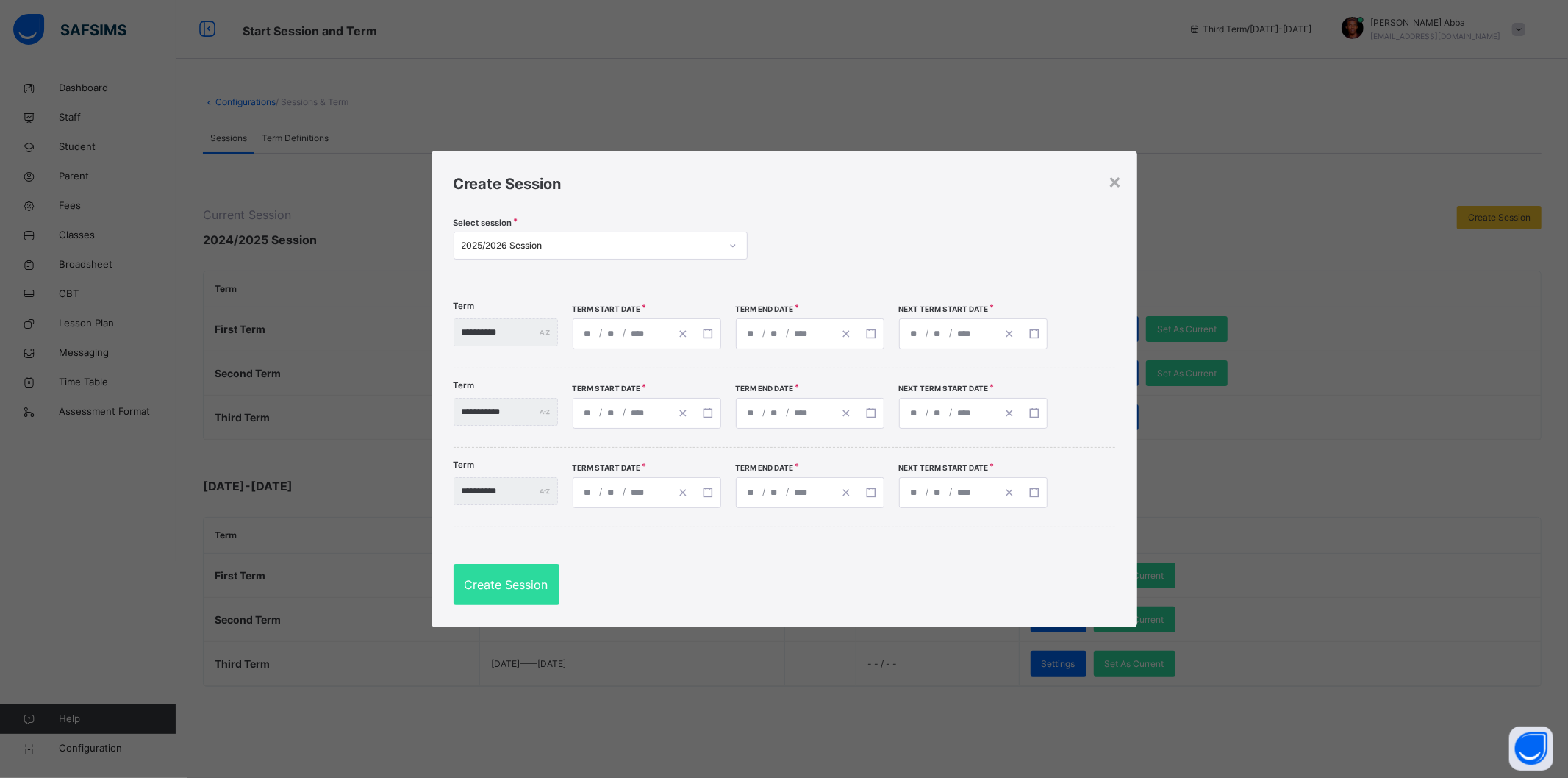
type input "**********"
type input "**"
type input "****"
type input "**********"
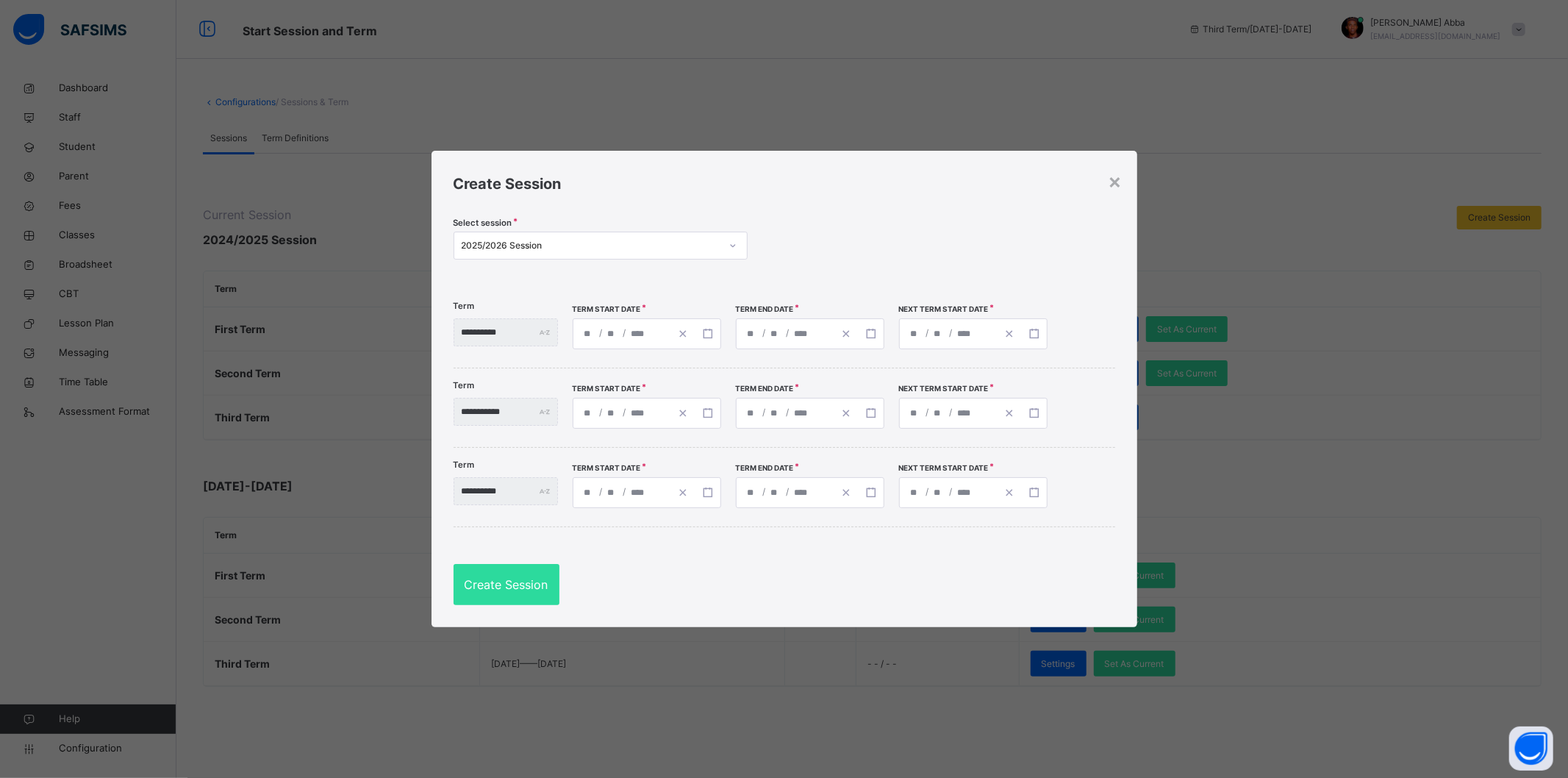
type input "*"
type input "**"
type input "****"
type input "**********"
type input "*"
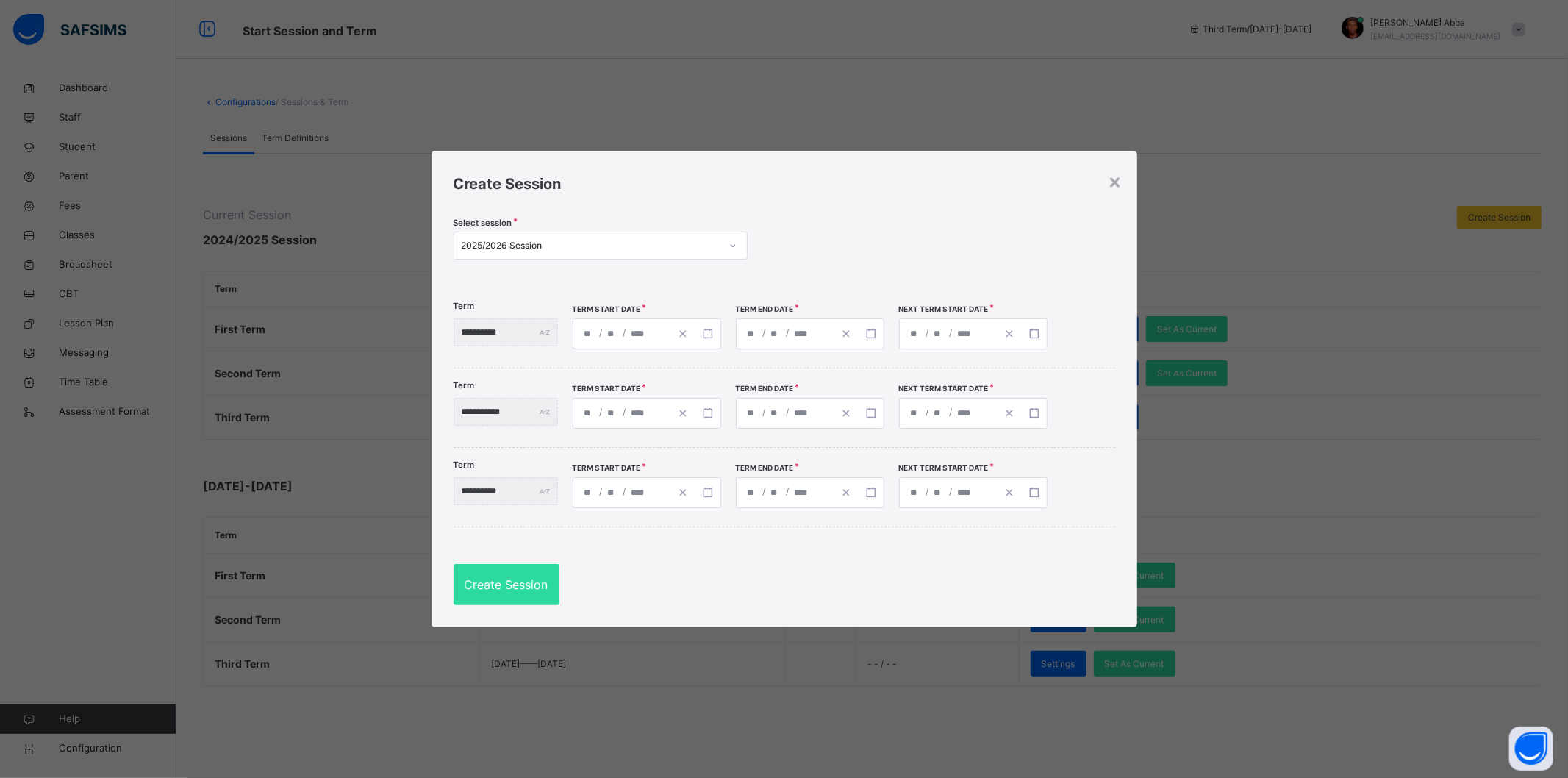
type input "**"
type input "****"
type input "**********"
type input "*"
type input "**"
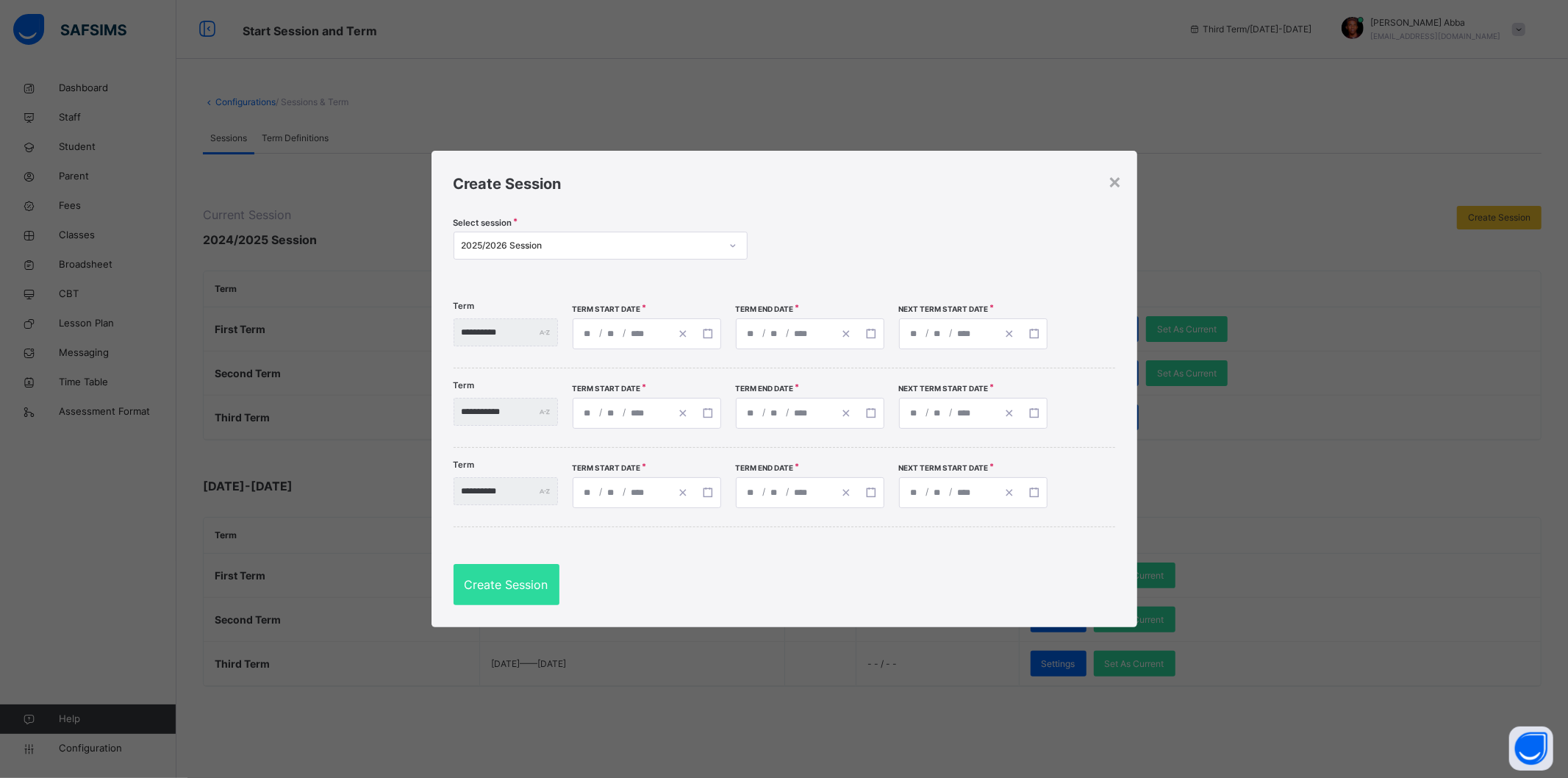
type input "****"
type input "**********"
type input "*"
type input "**"
type input "****"
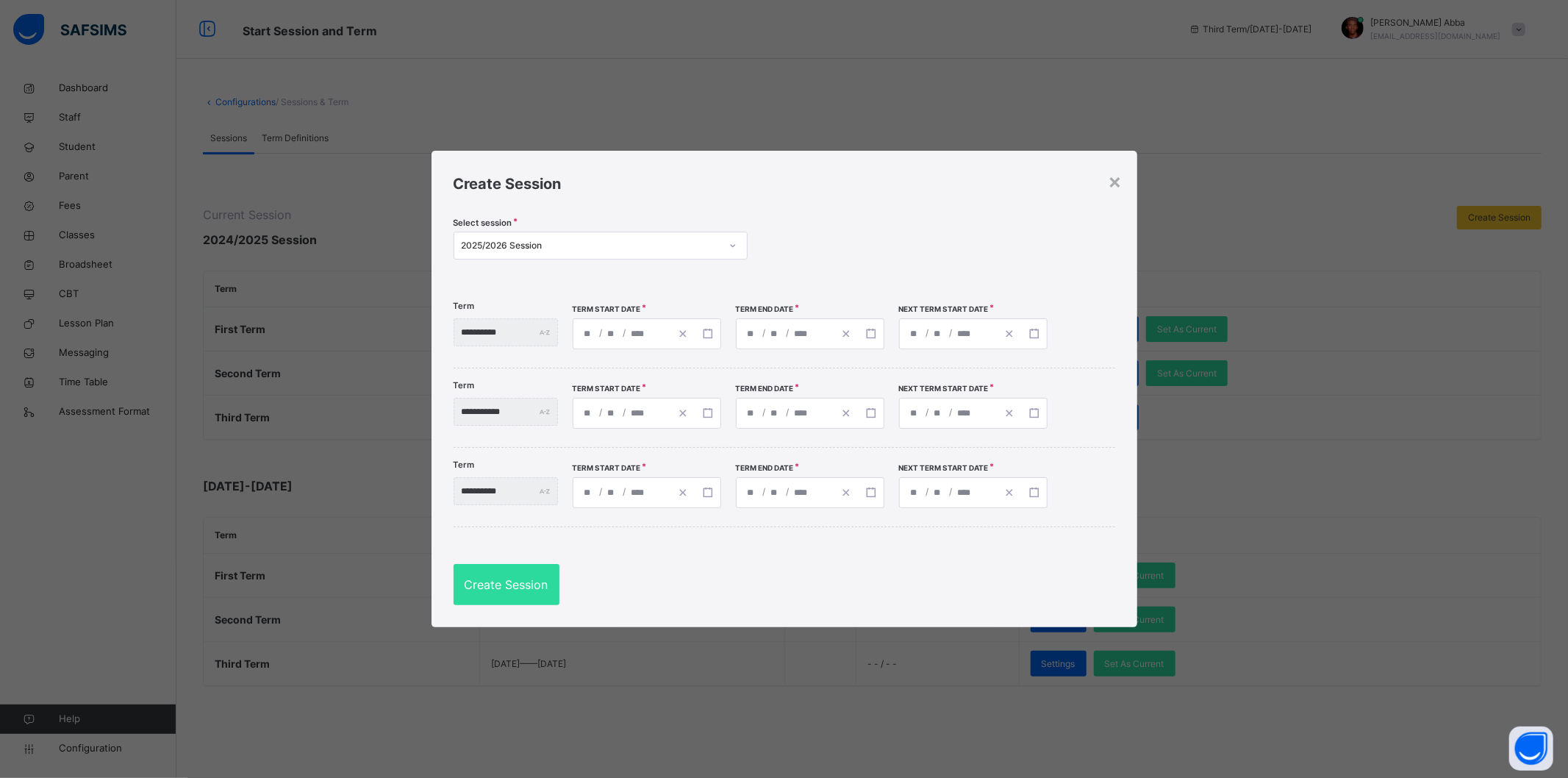
type input "**********"
type input "*"
type input "**"
type input "****"
click at [524, 584] on span "Create Session" at bounding box center [506, 584] width 84 height 18
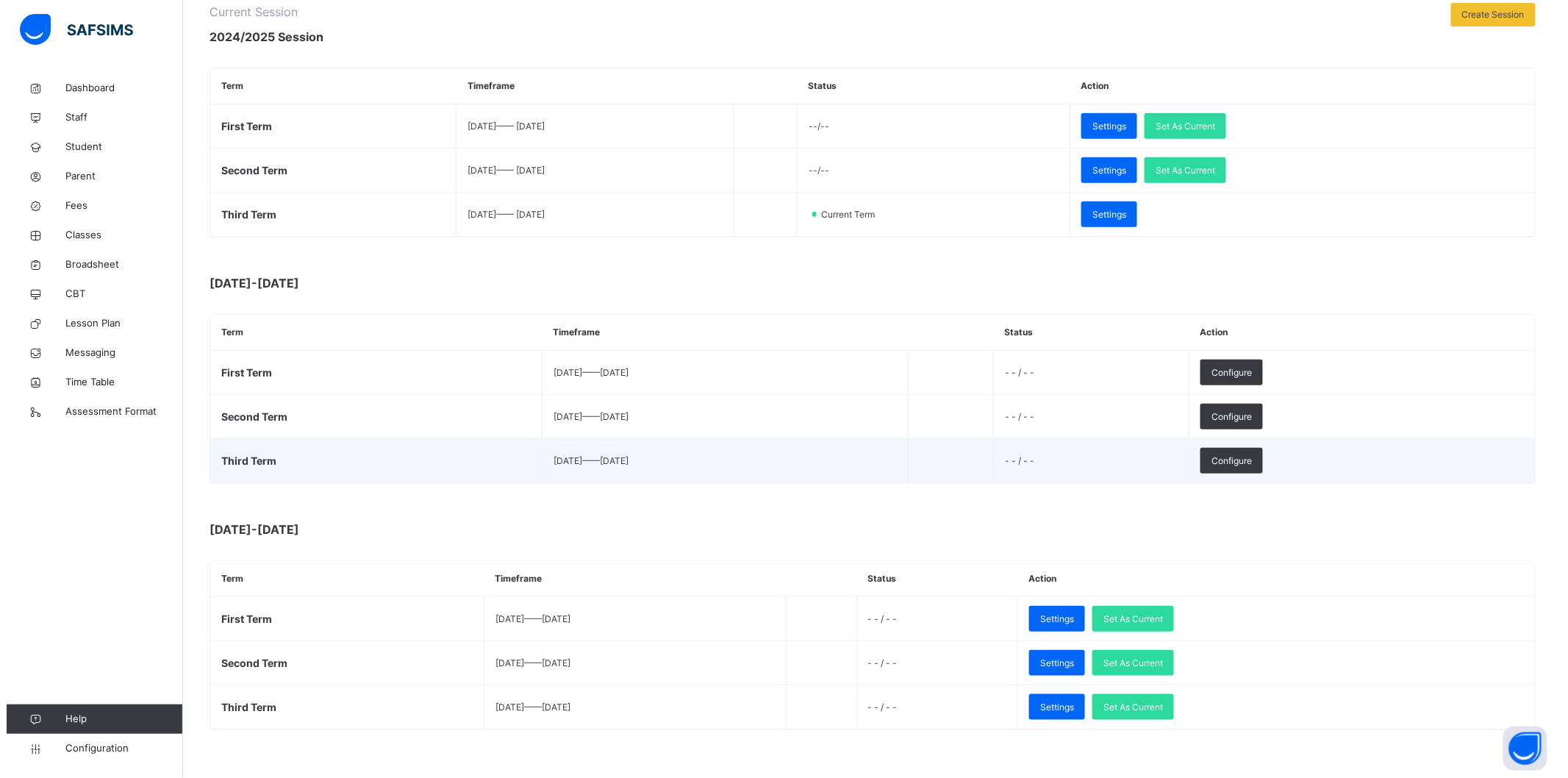
scroll to position [215, 0]
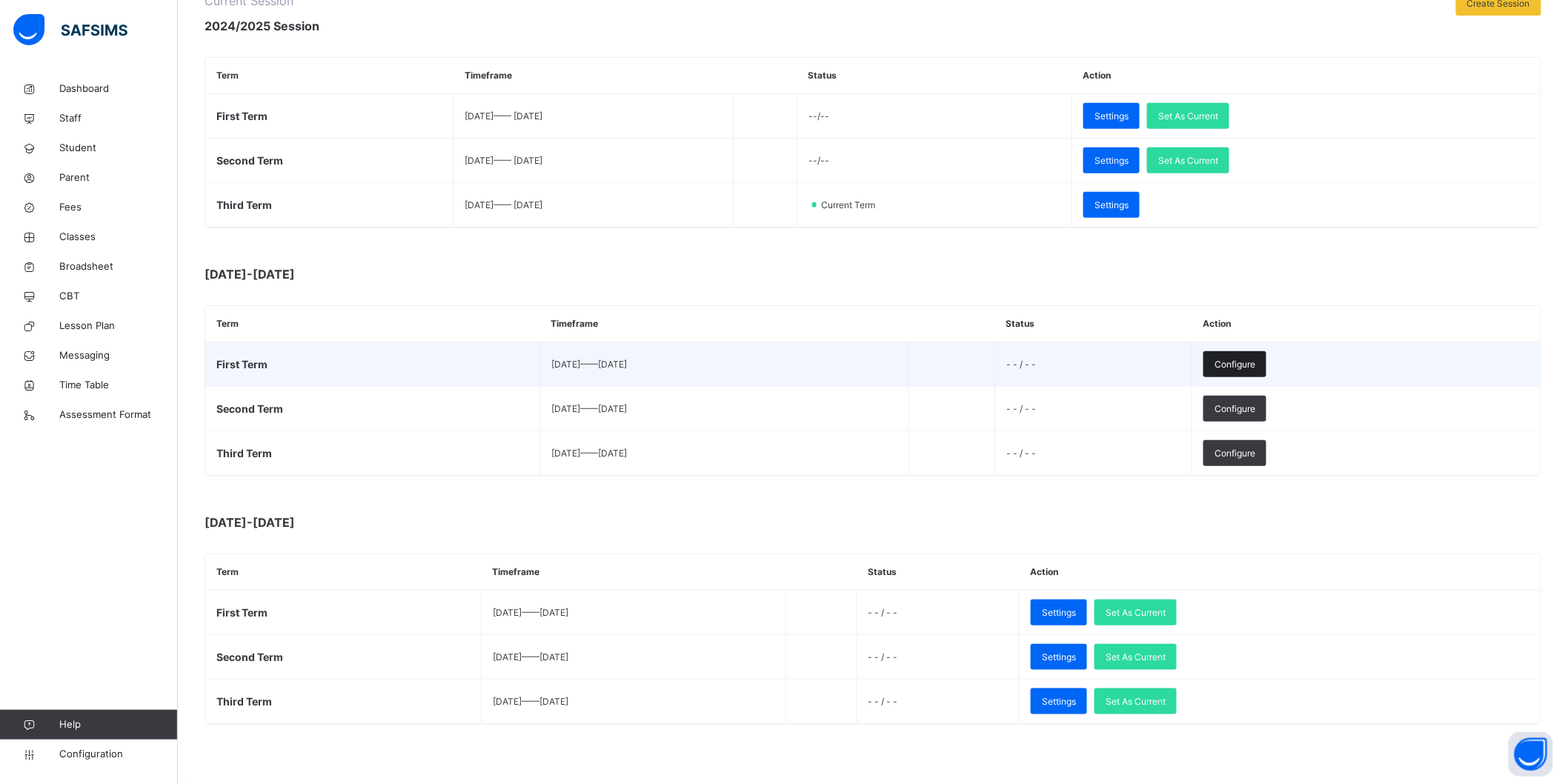
click at [1256, 366] on span "Configure" at bounding box center [1235, 364] width 41 height 13
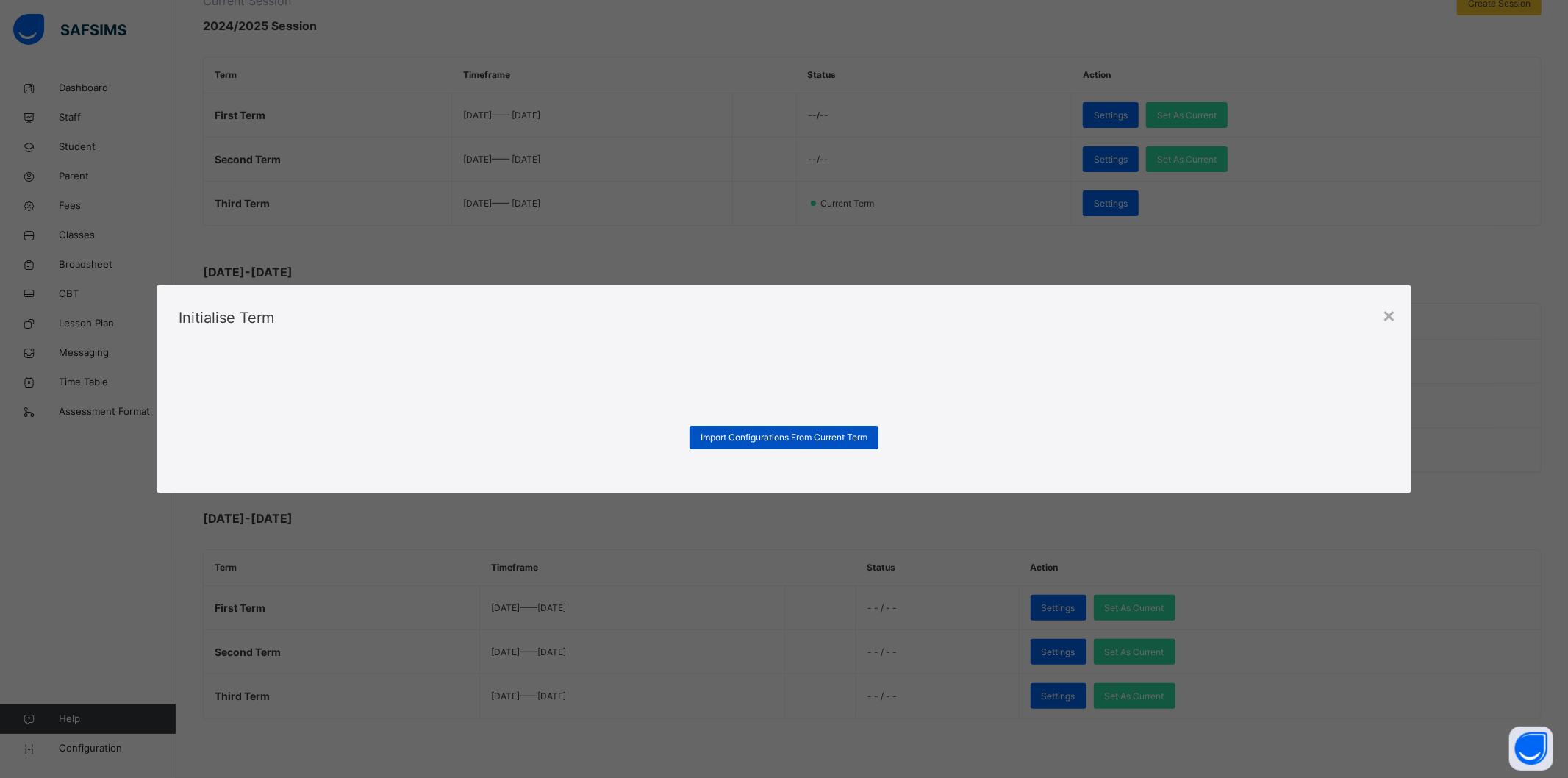
click at [818, 440] on span "Import Configurations From Current Term" at bounding box center [784, 437] width 167 height 13
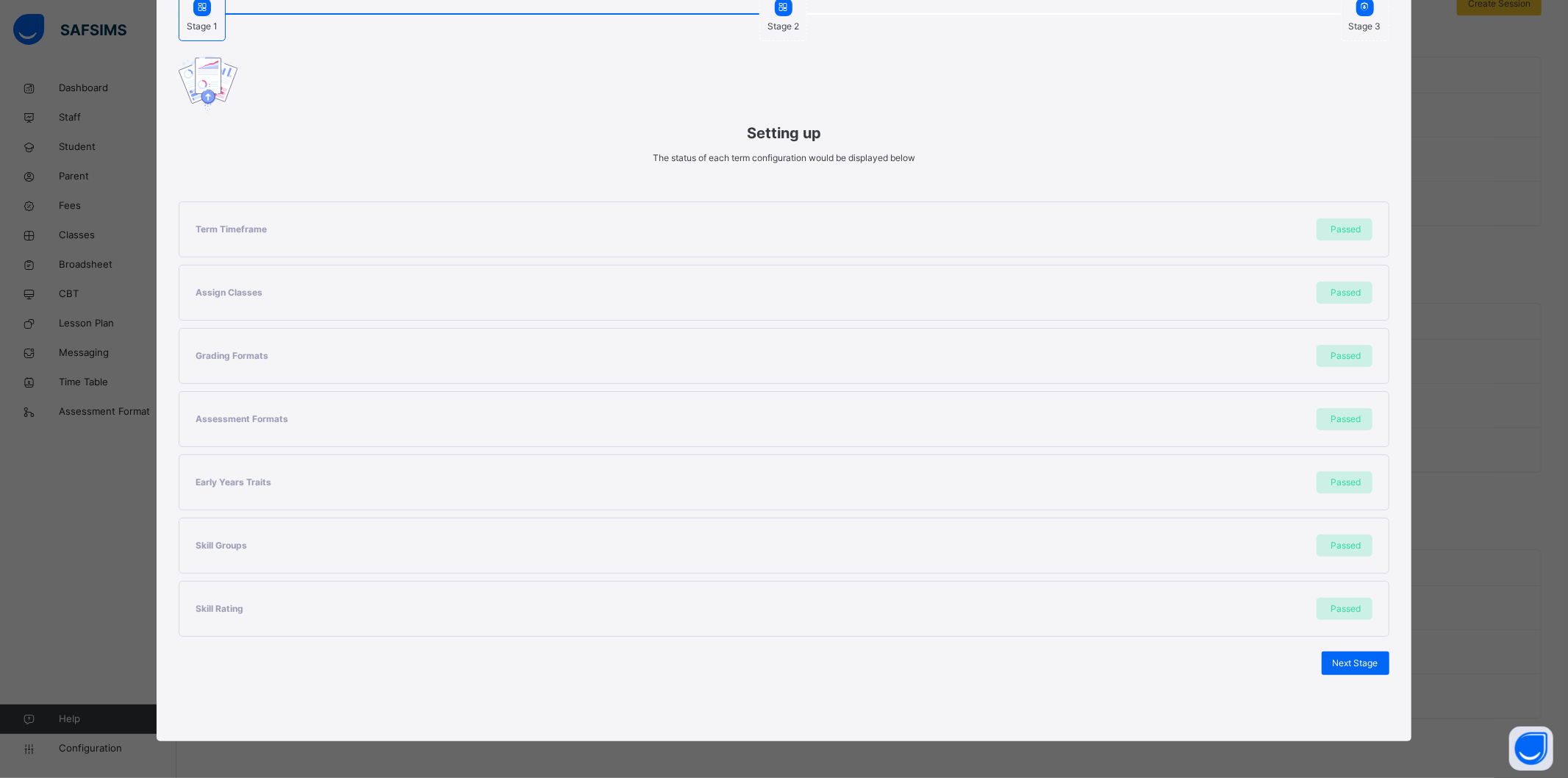
scroll to position [93, 0]
click at [1342, 662] on span "Next Stage" at bounding box center [1356, 663] width 45 height 13
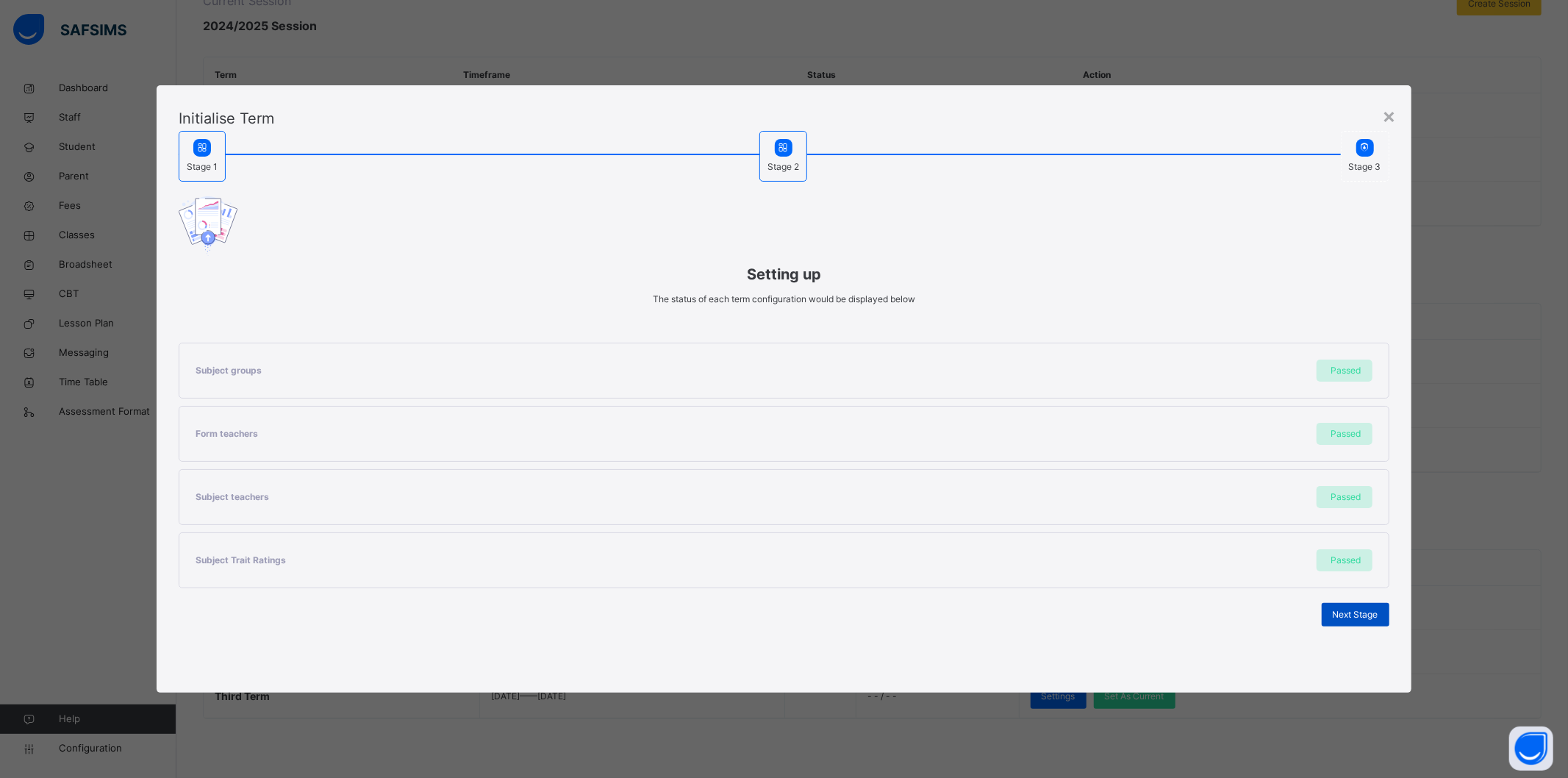
click at [1350, 611] on span "Next Stage" at bounding box center [1356, 615] width 45 height 13
click at [1350, 611] on span "Set As Current Term" at bounding box center [1337, 615] width 82 height 13
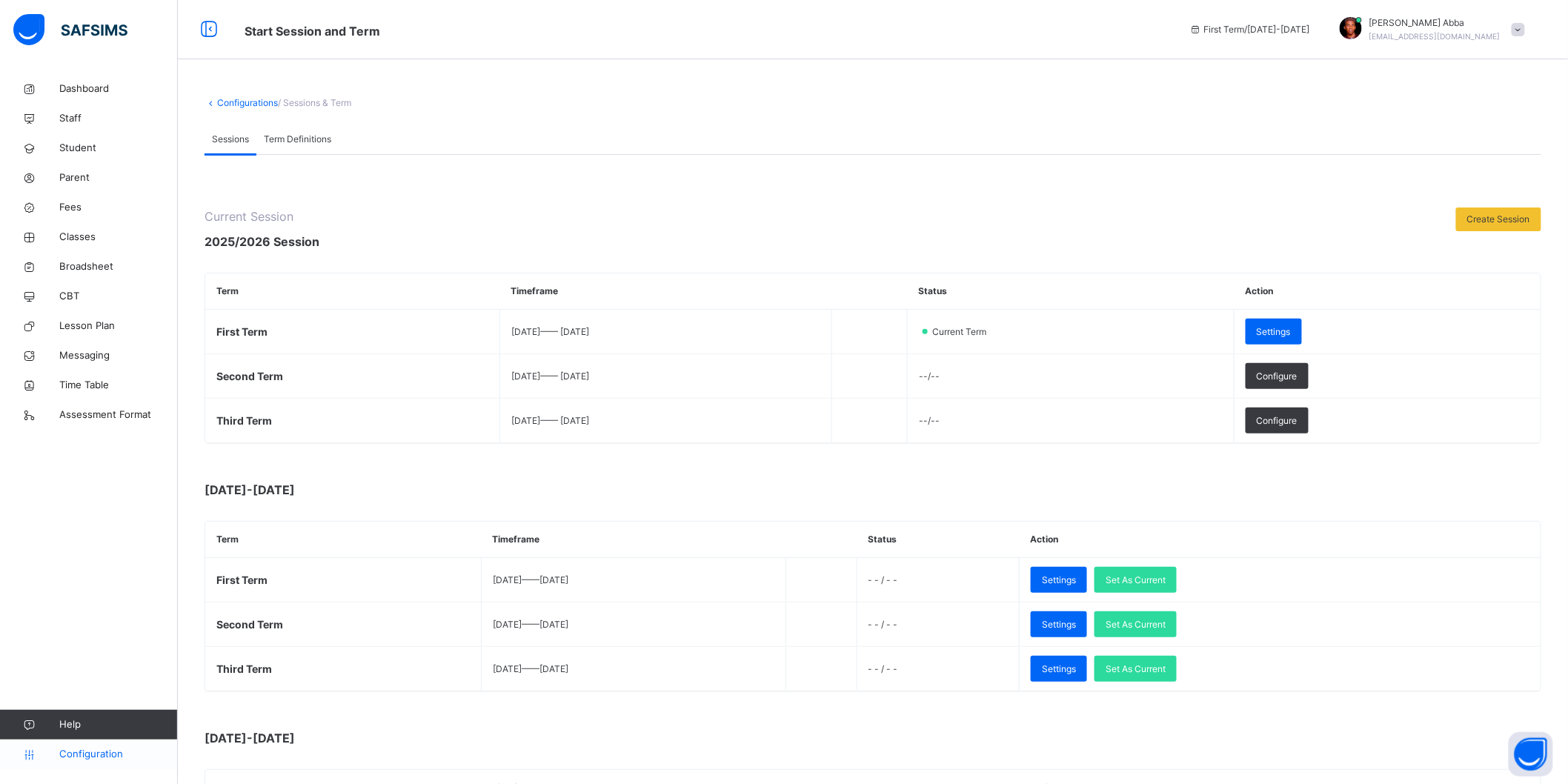
click at [89, 752] on span "Configuration" at bounding box center [118, 754] width 118 height 15
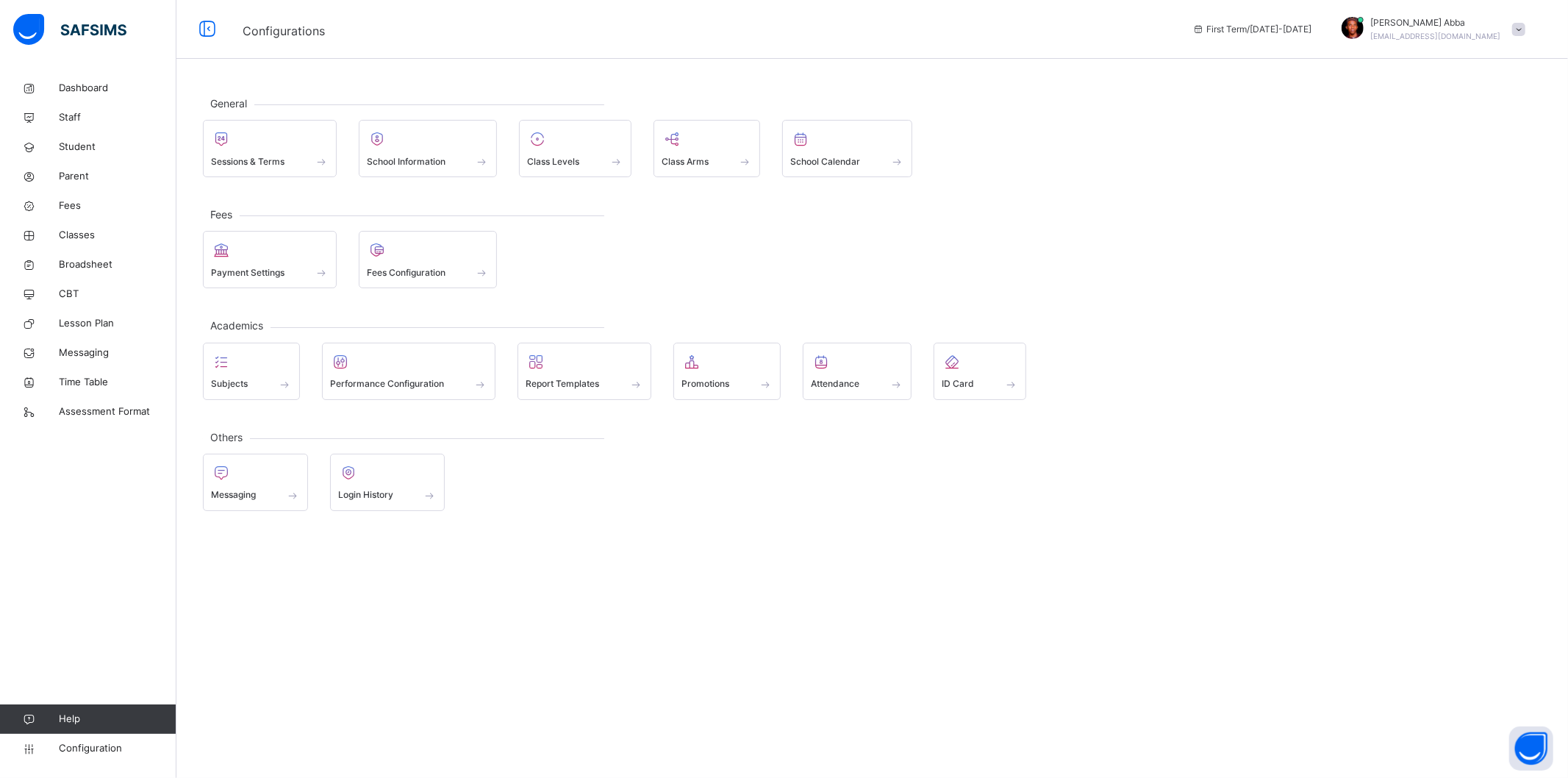
click at [710, 369] on div at bounding box center [728, 362] width 92 height 22
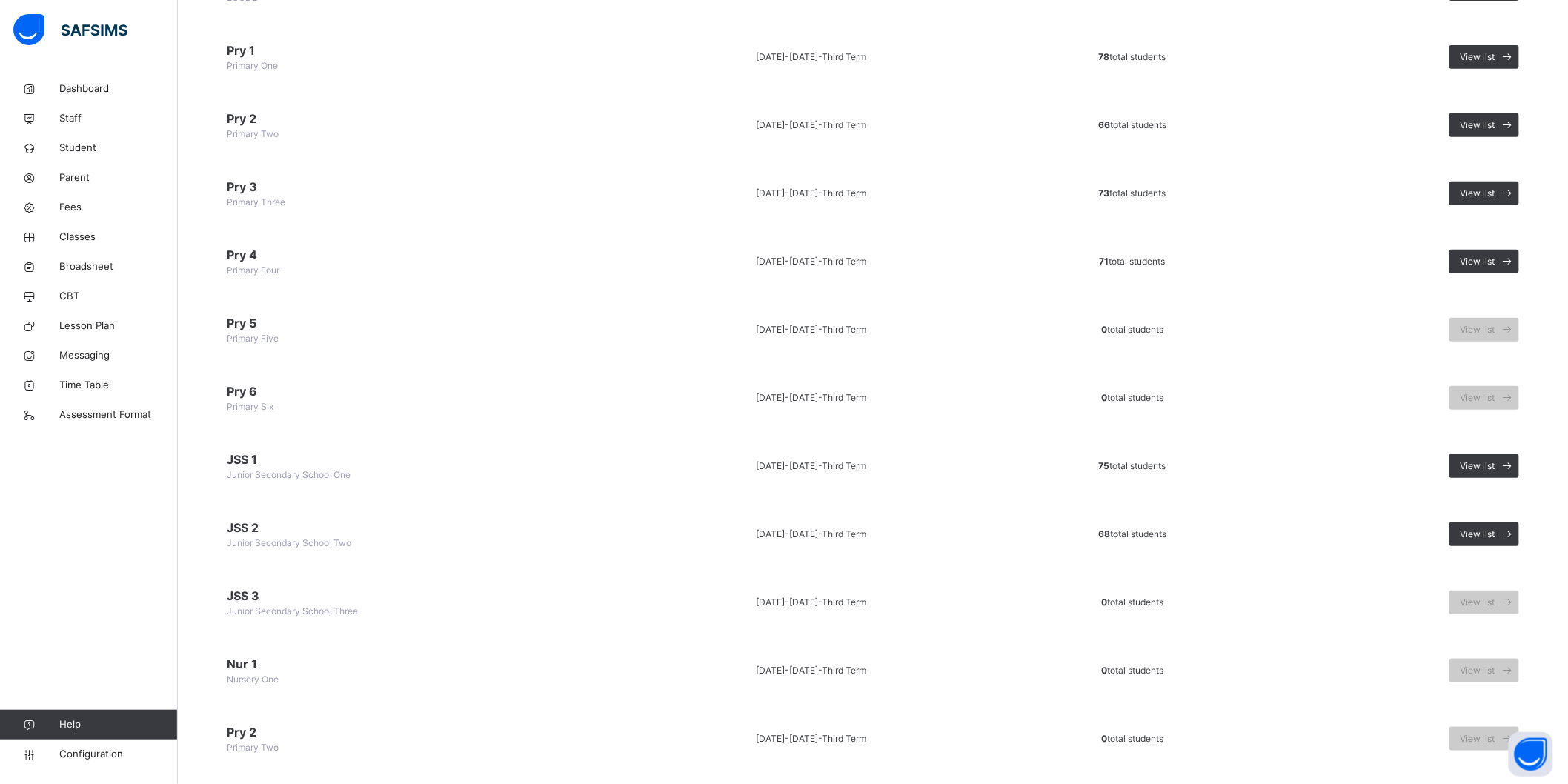
scroll to position [246, 0]
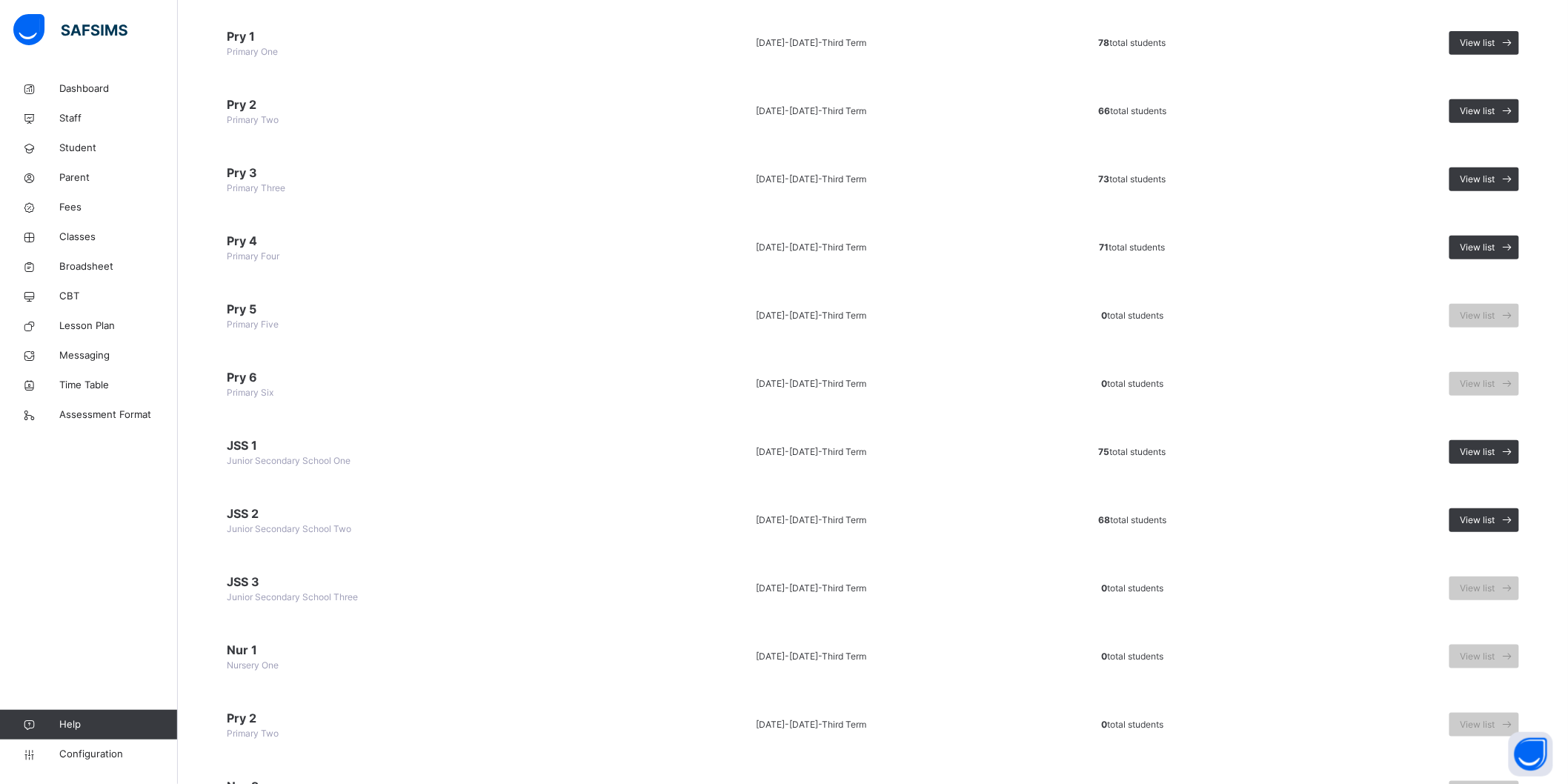
click at [246, 582] on span "JSS 3" at bounding box center [415, 582] width 377 height 18
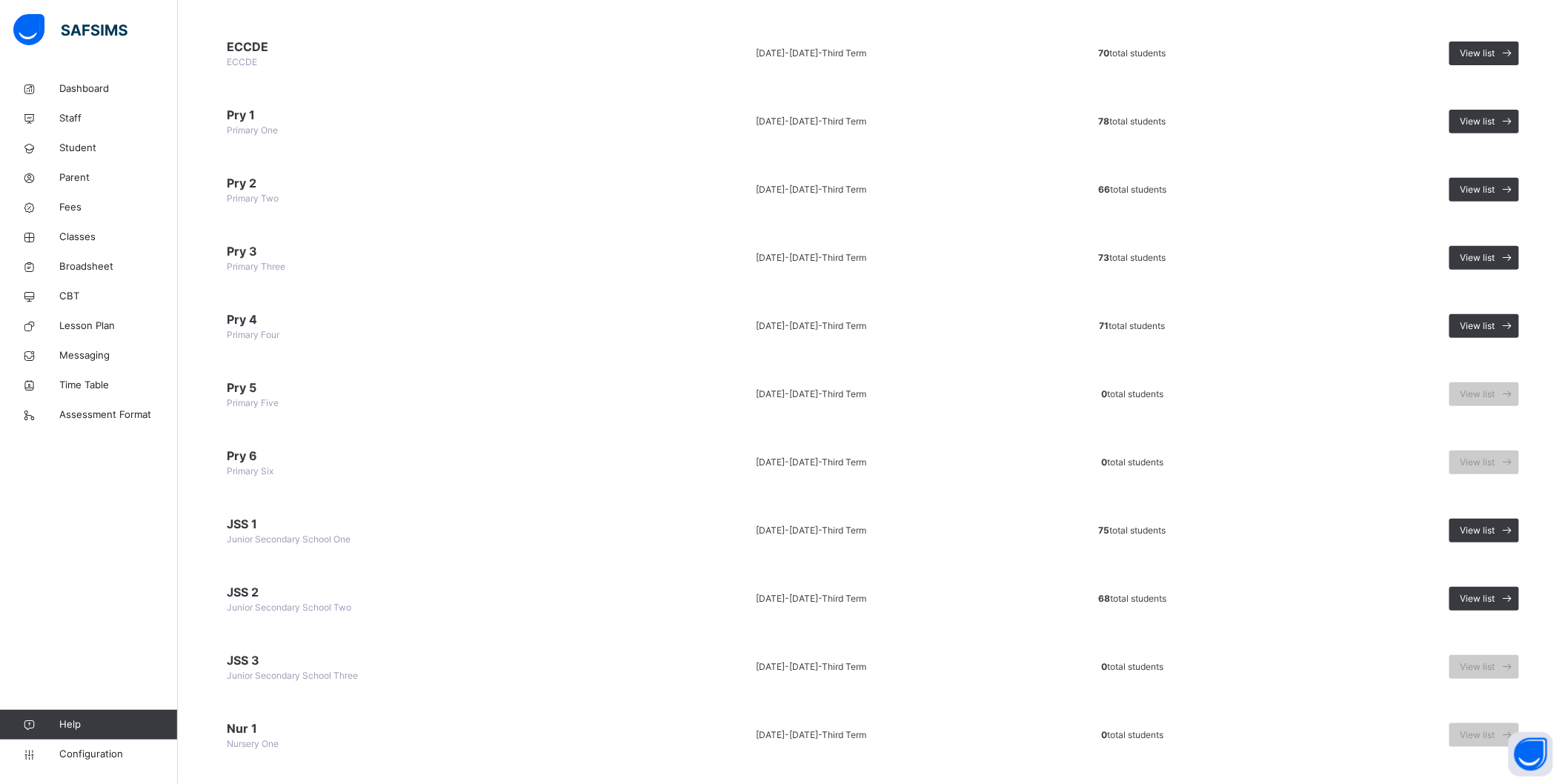
scroll to position [165, 0]
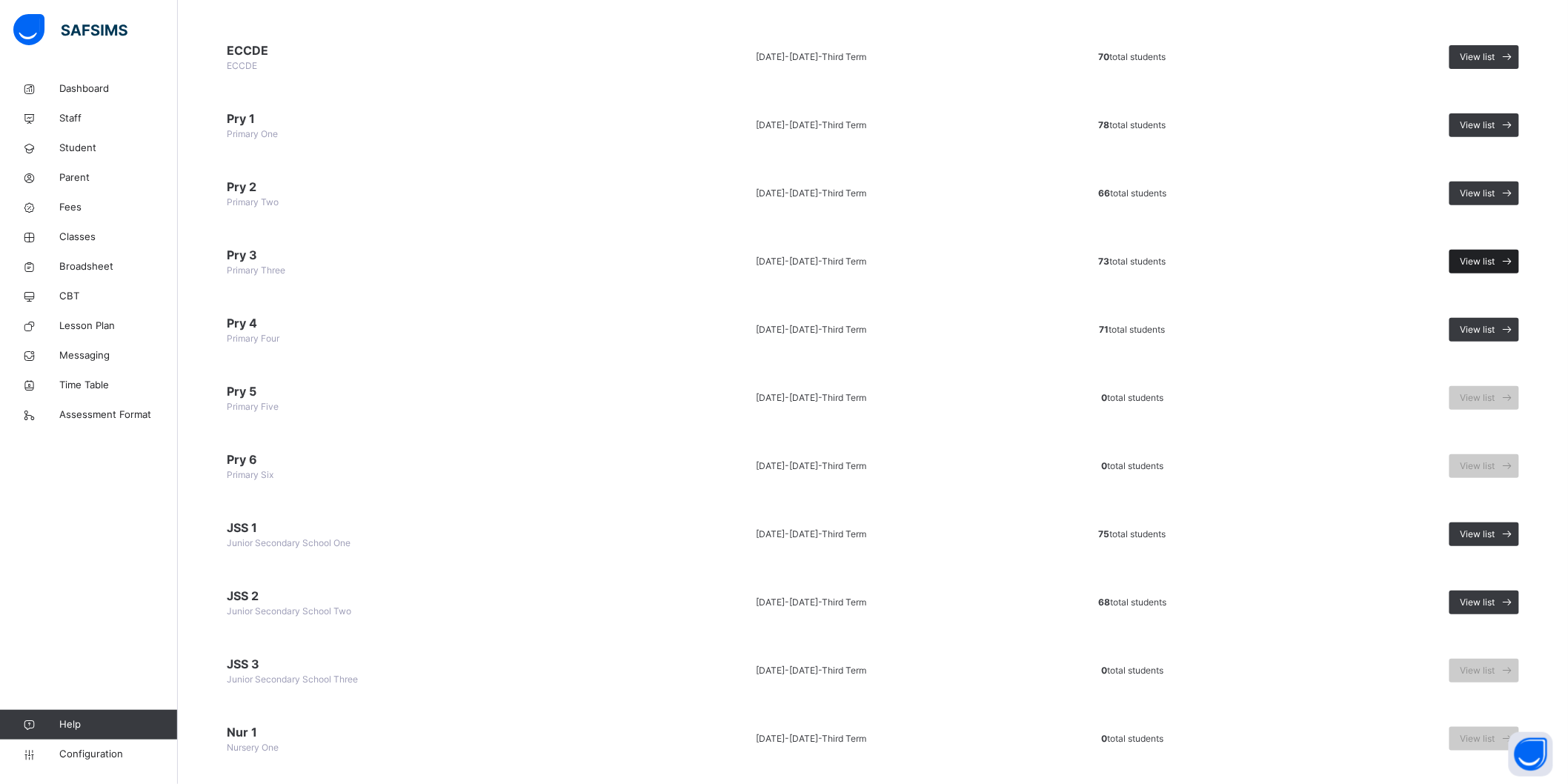
click at [1481, 255] on span "View list" at bounding box center [1477, 261] width 35 height 13
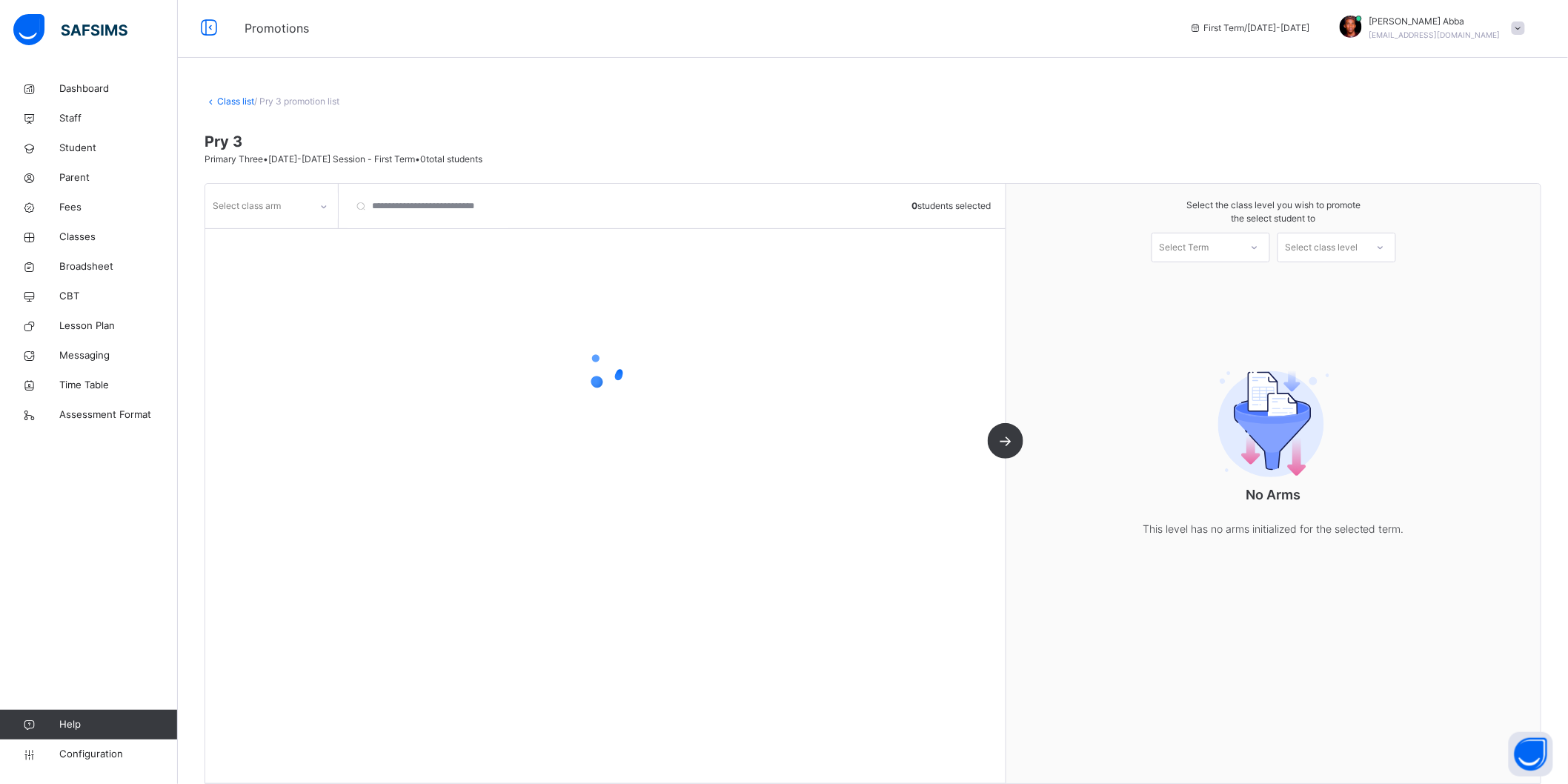
scroll to position [19, 0]
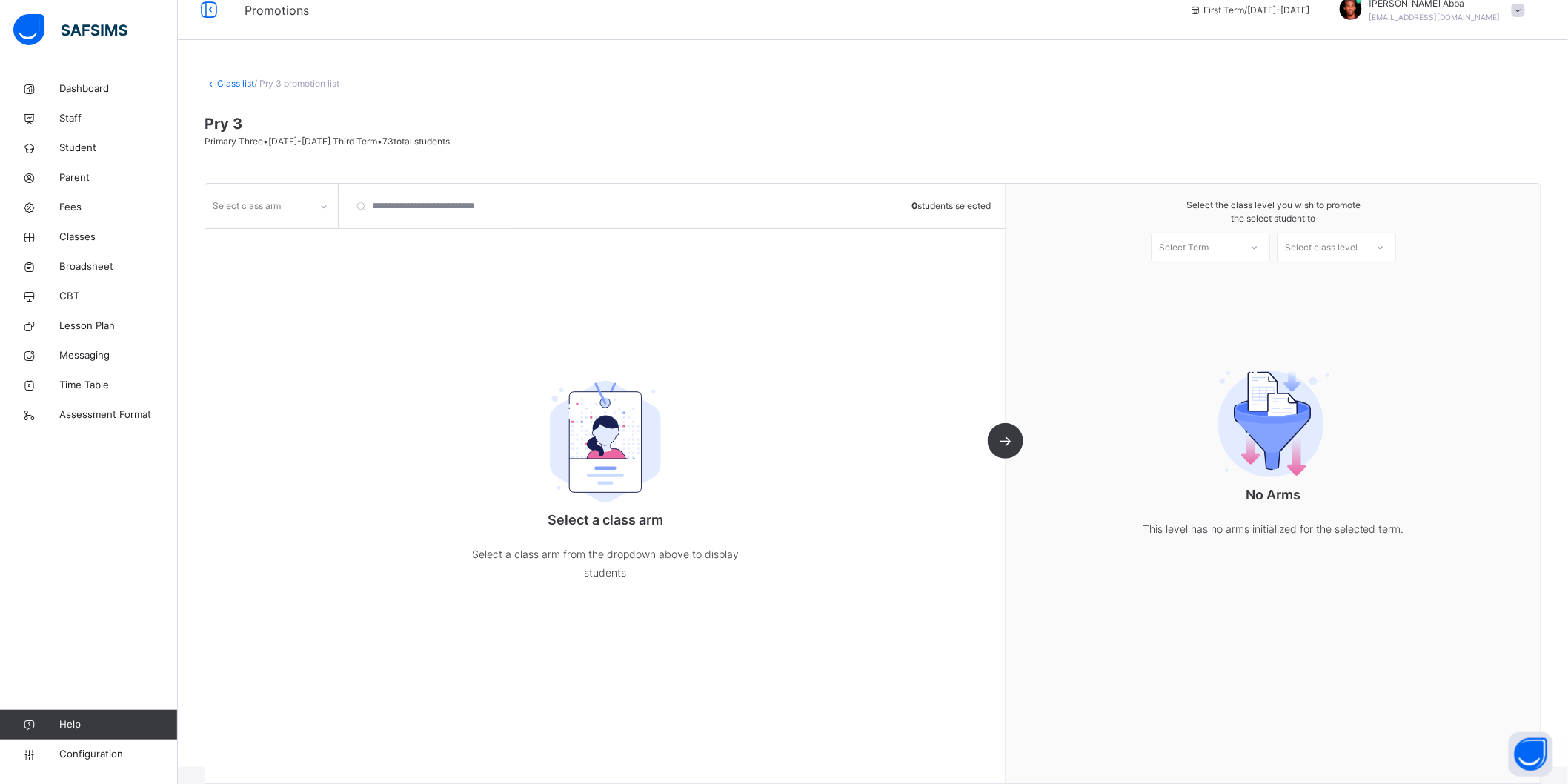
click at [323, 211] on div at bounding box center [324, 207] width 25 height 24
click at [282, 246] on div "A" at bounding box center [272, 239] width 131 height 25
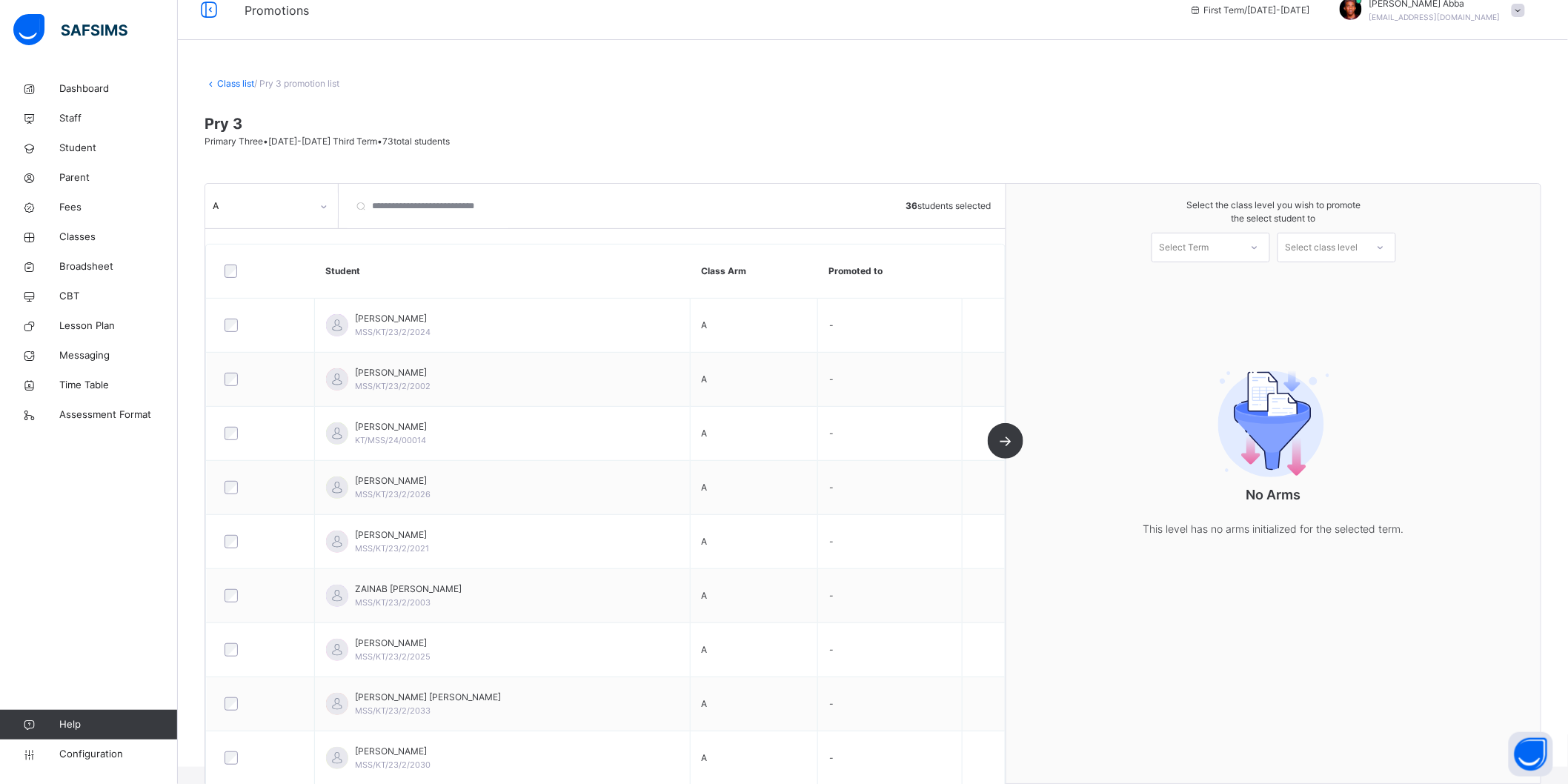
click at [1001, 447] on div "A 36 students selected Student Class Arm Promoted to [PERSON_NAME] MSS/KT/23/2/…" at bounding box center [606, 483] width 801 height 600
click at [1197, 250] on div "Select Term" at bounding box center [1184, 248] width 50 height 30
click at [1219, 283] on div "First Term [DATE]-[DATE]" at bounding box center [1211, 288] width 117 height 39
click at [1336, 250] on div "Select class level" at bounding box center [1322, 248] width 72 height 30
click at [1334, 276] on div "Primary Four" at bounding box center [1337, 282] width 117 height 25
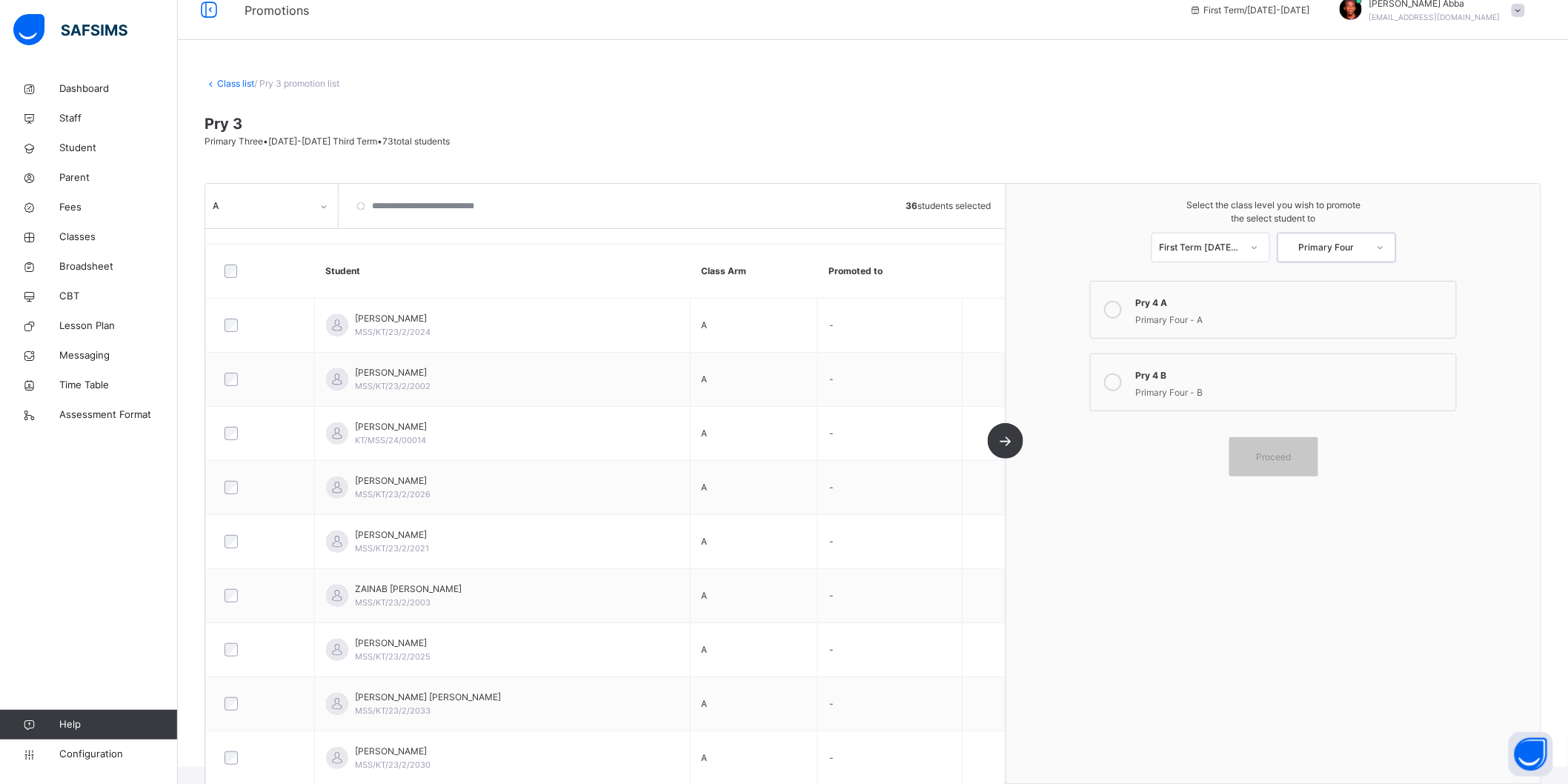
click at [1122, 311] on icon at bounding box center [1113, 309] width 18 height 18
click at [1255, 465] on div "Proceed" at bounding box center [1274, 457] width 89 height 39
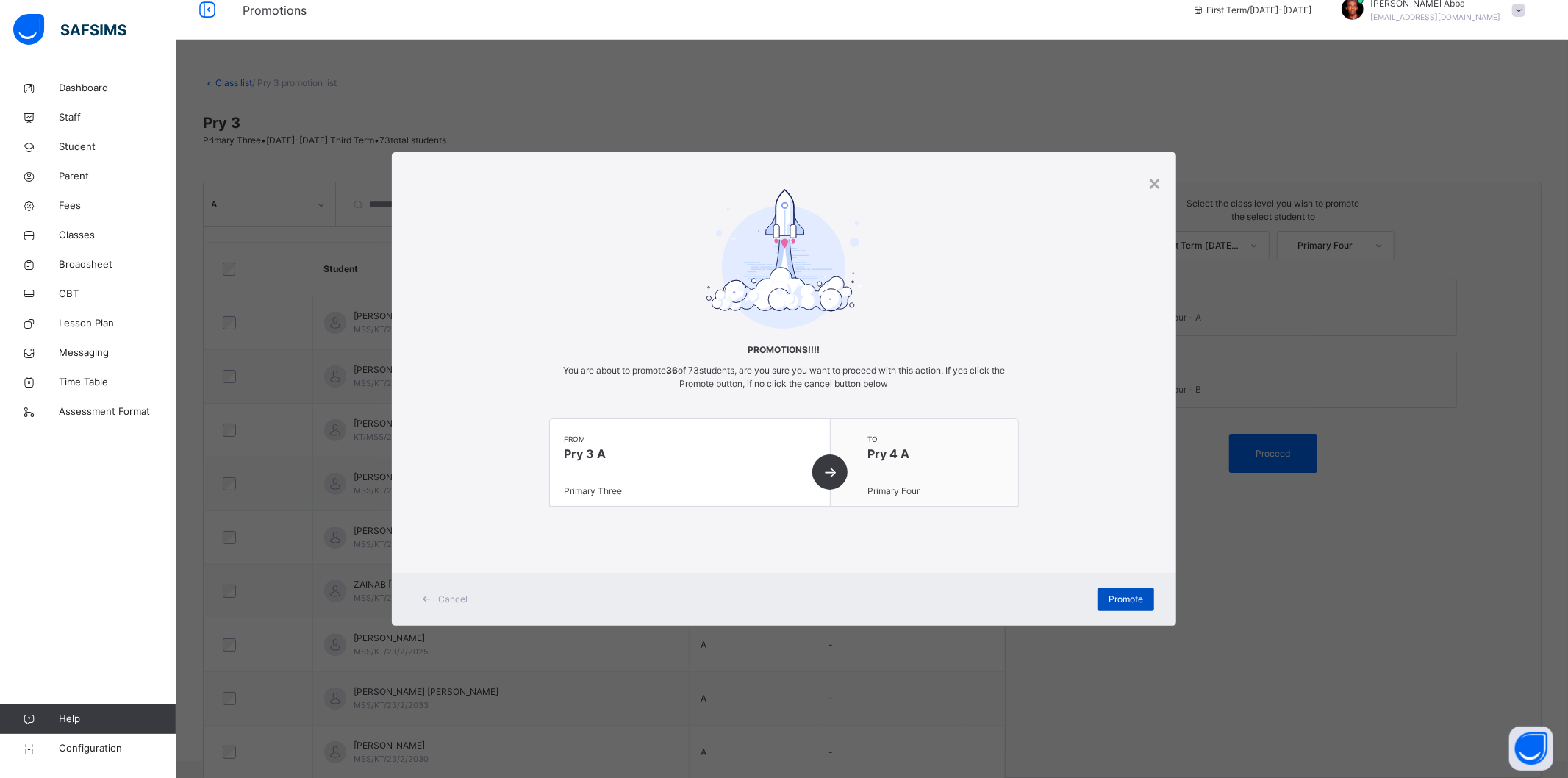
click at [1139, 600] on span "Promote" at bounding box center [1126, 599] width 34 height 13
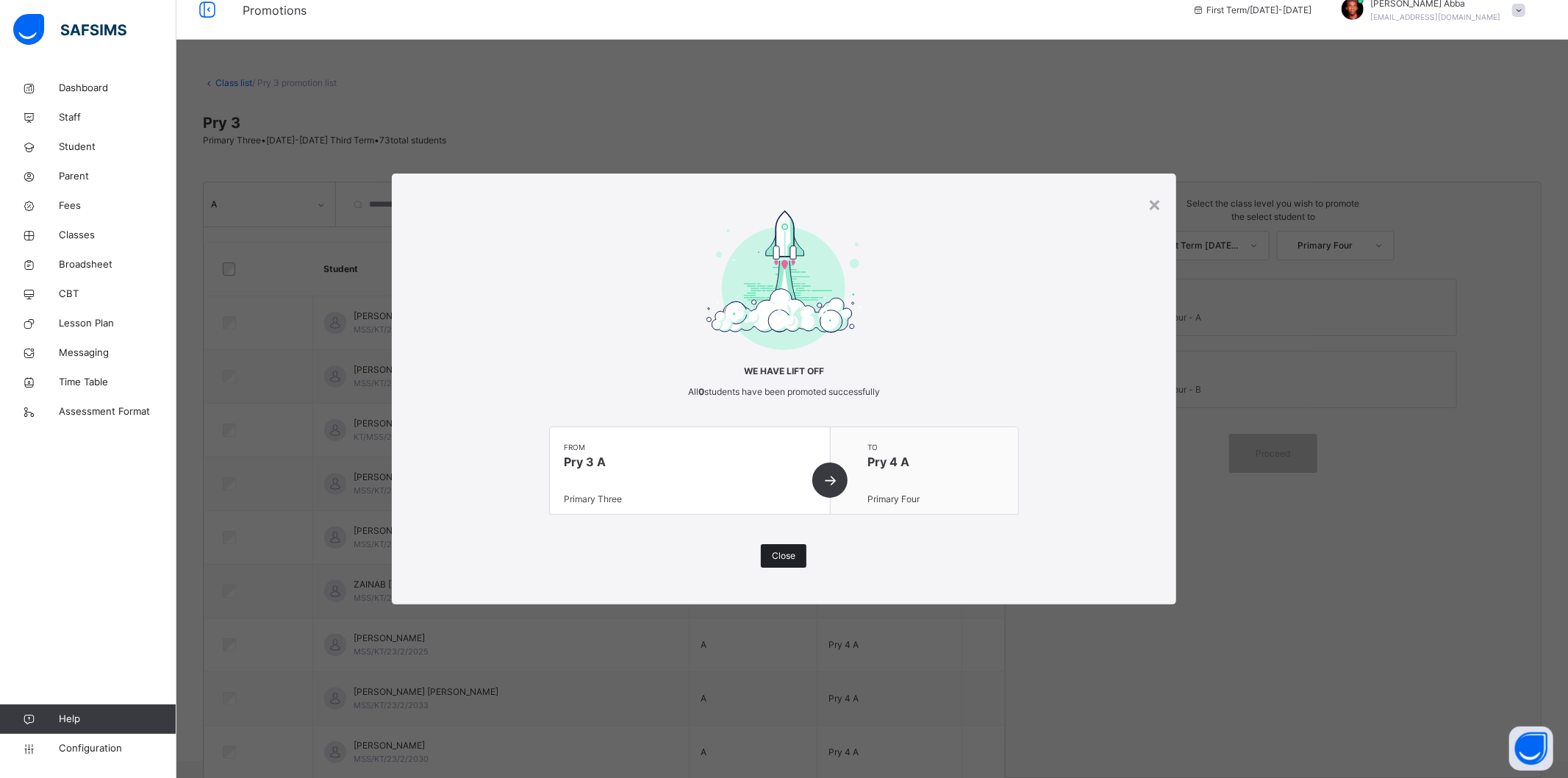
click at [801, 555] on div "Close" at bounding box center [783, 556] width 45 height 23
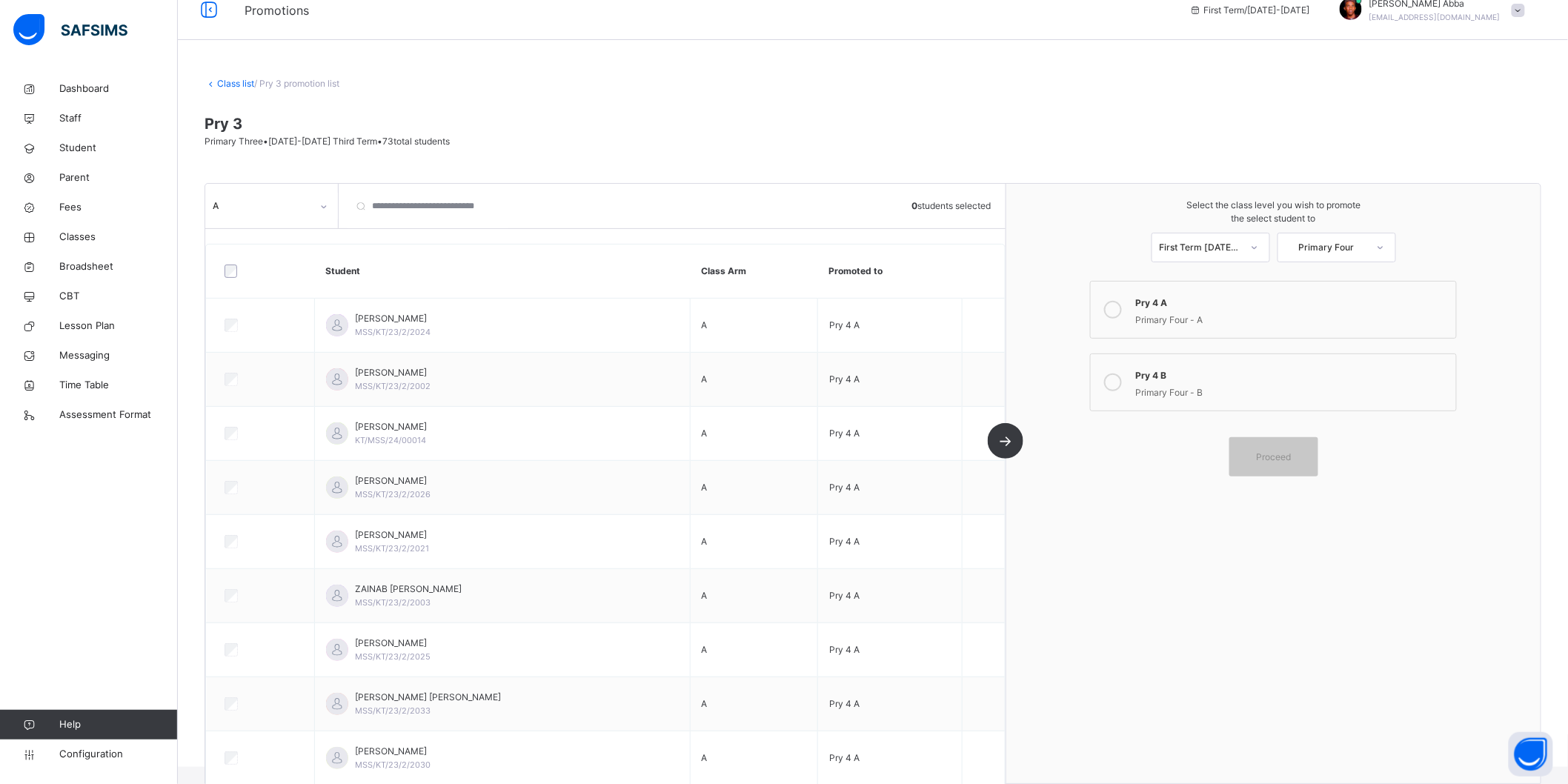
click at [287, 203] on div "A" at bounding box center [261, 205] width 98 height 13
click at [246, 284] on div "B" at bounding box center [272, 290] width 131 height 25
click at [1114, 384] on icon at bounding box center [1113, 382] width 18 height 18
click at [231, 279] on div at bounding box center [261, 272] width 86 height 31
click at [1006, 440] on div "B 37 students selected Student Class Arm Promoted to [PERSON_NAME] MSS/KT/23/2/…" at bounding box center [606, 483] width 801 height 600
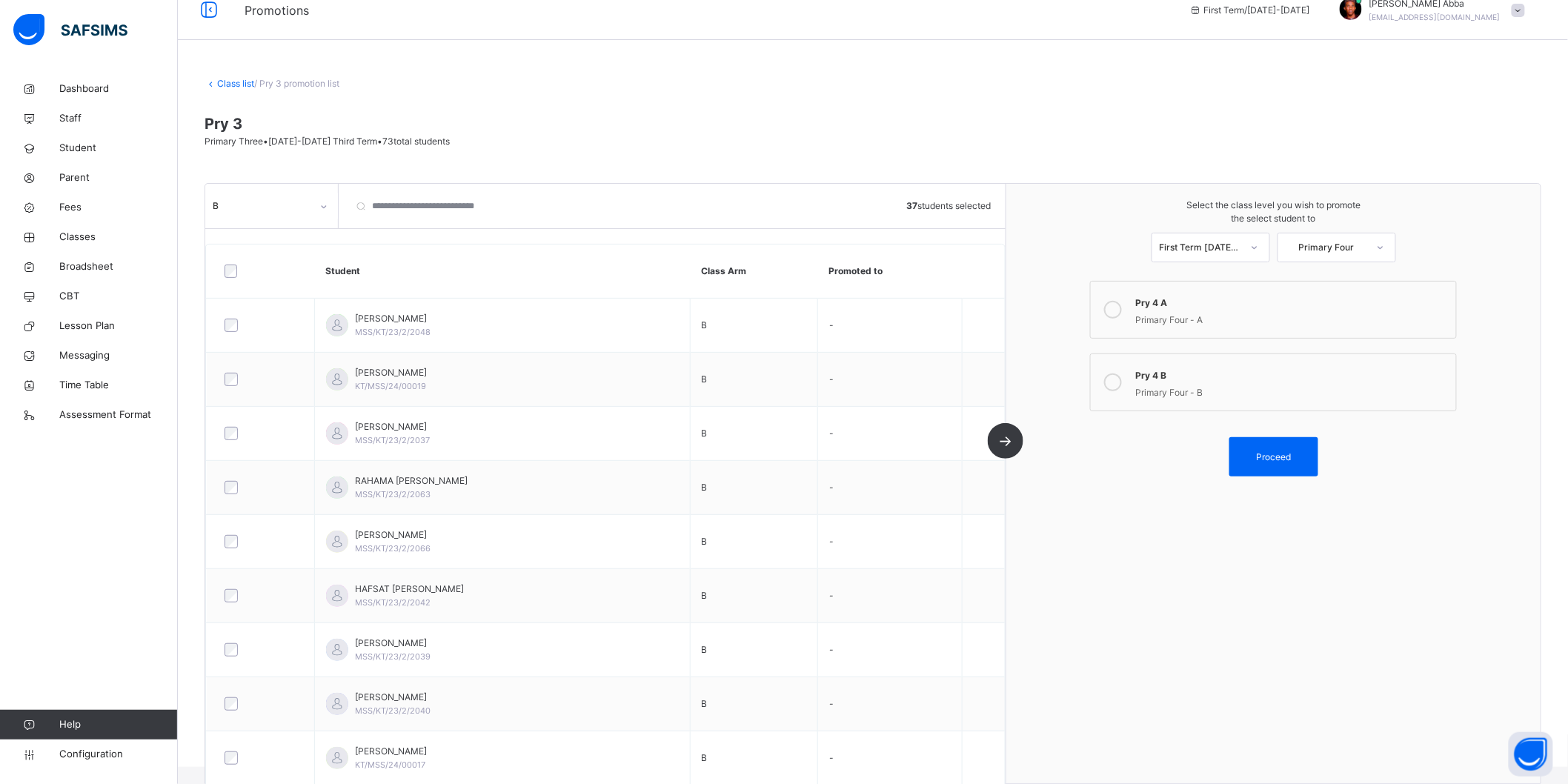
click at [1266, 458] on span "Proceed" at bounding box center [1274, 457] width 35 height 13
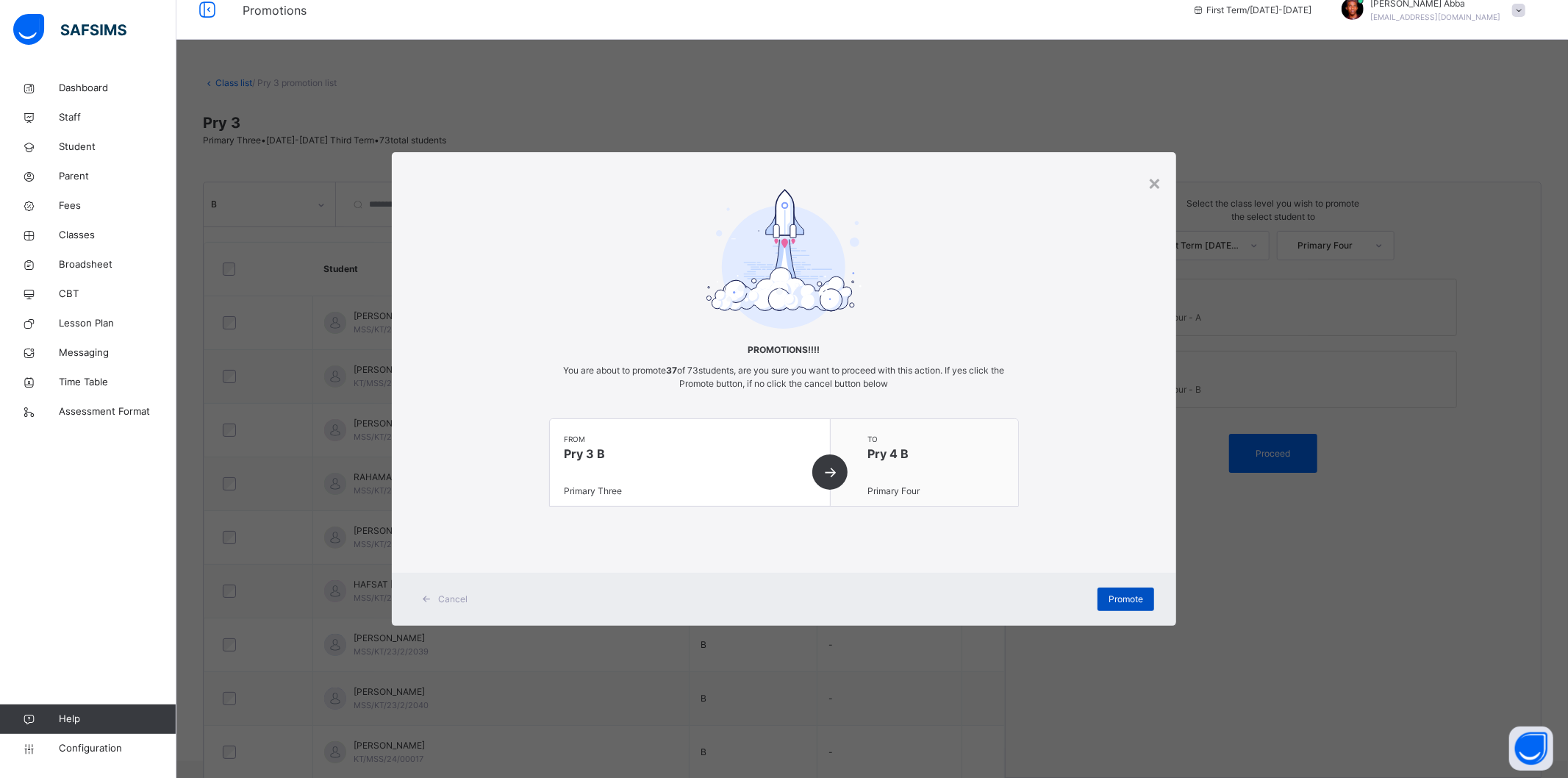
click at [1120, 604] on span "Promote" at bounding box center [1126, 599] width 34 height 13
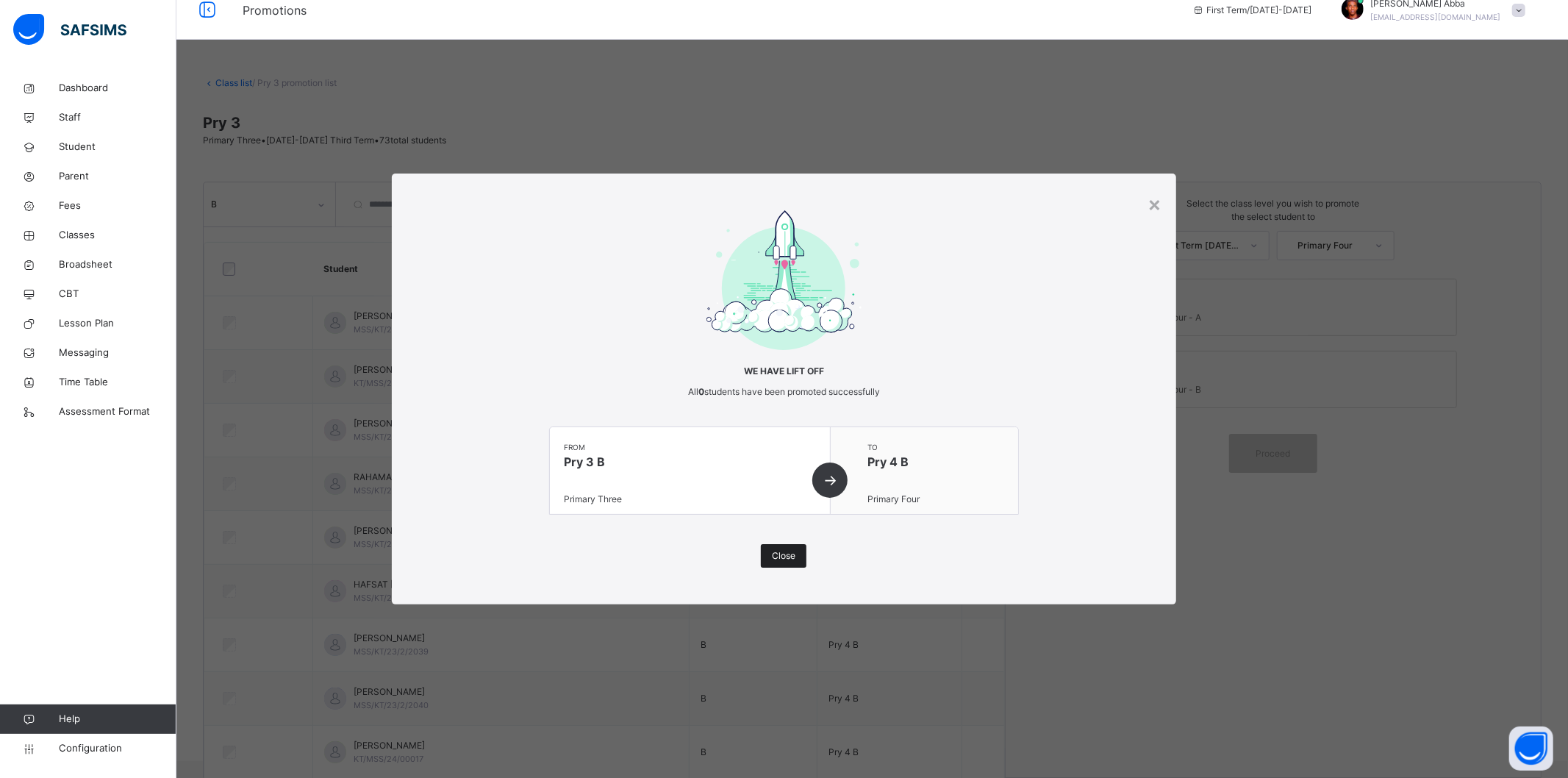
click at [792, 555] on span "Close" at bounding box center [783, 555] width 23 height 13
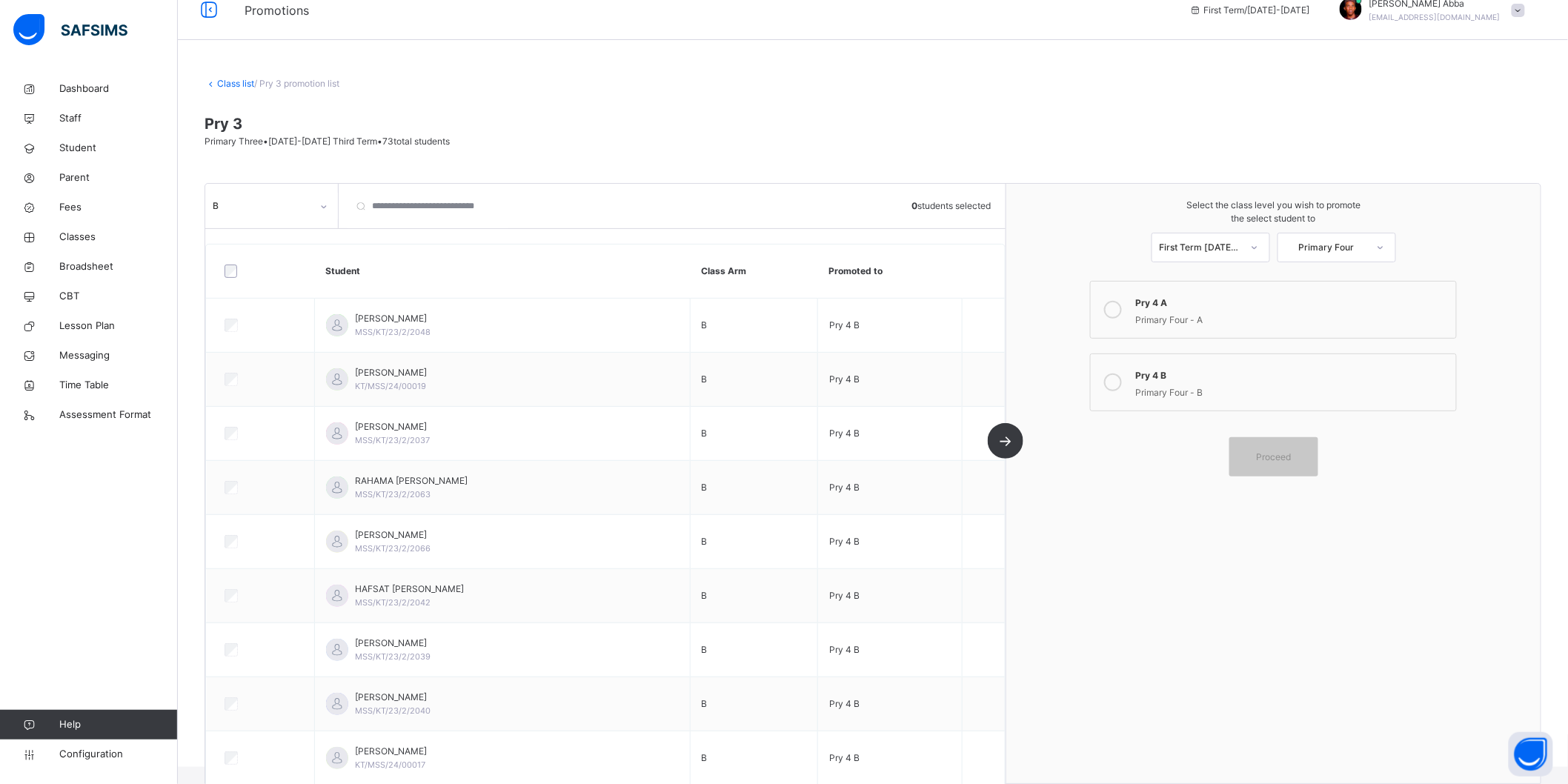
click at [221, 79] on link "Class list" at bounding box center [235, 83] width 37 height 11
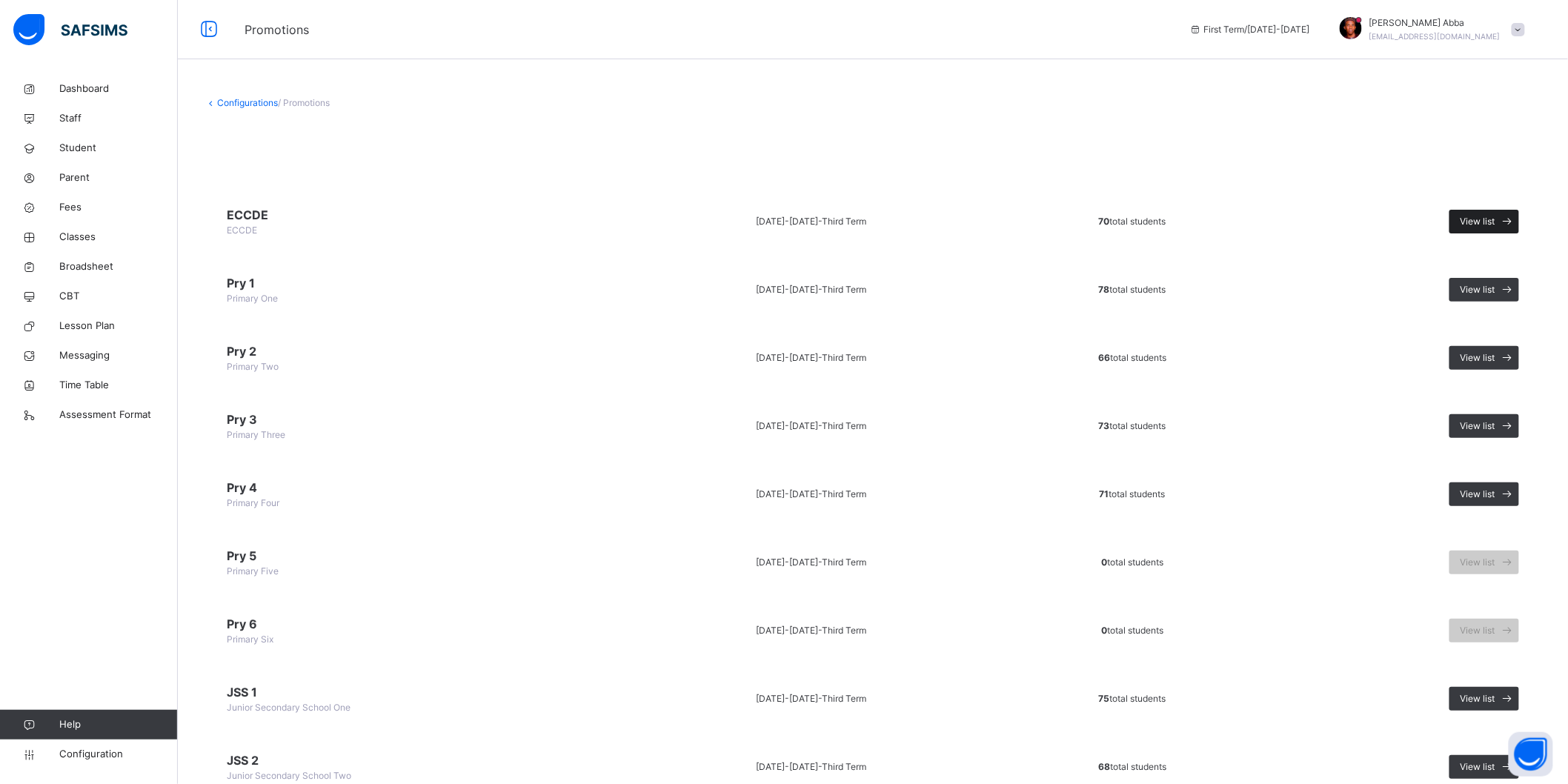
click at [1496, 222] on span "View list" at bounding box center [1477, 221] width 35 height 13
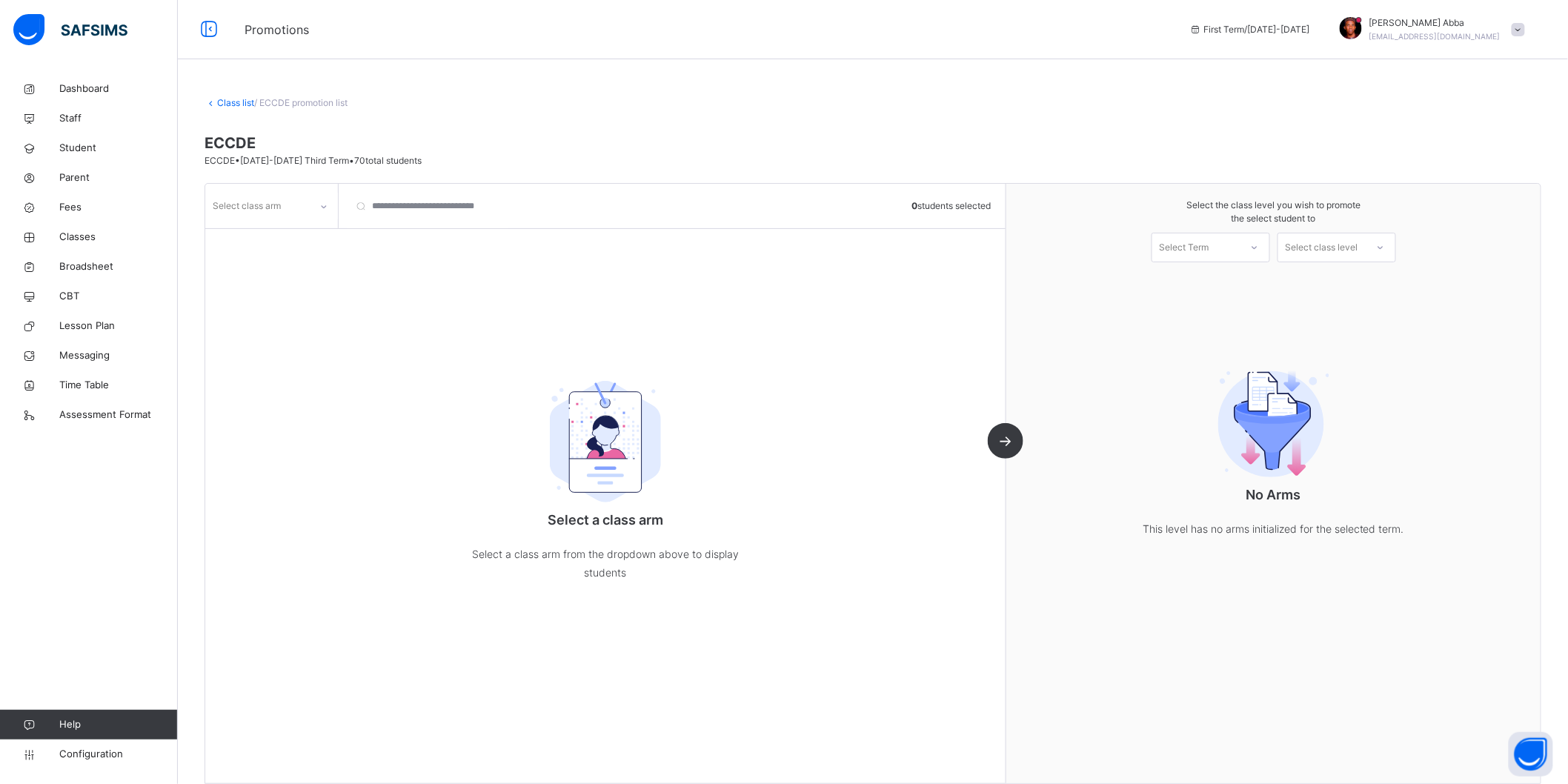
click at [323, 213] on div at bounding box center [324, 207] width 25 height 24
click at [272, 264] on div "A" at bounding box center [272, 264] width 131 height 25
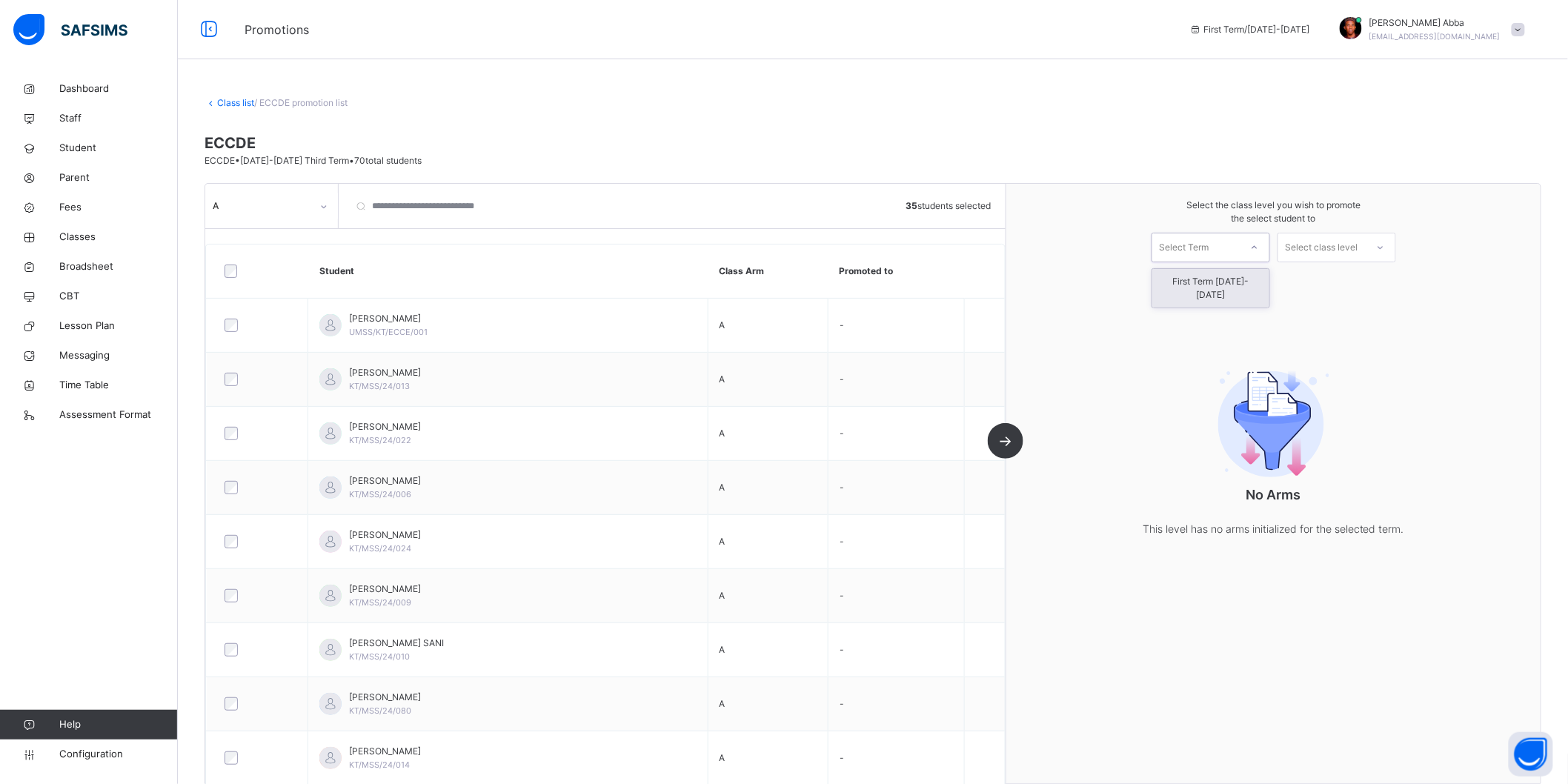
click at [1184, 245] on div "Select Term" at bounding box center [1184, 248] width 50 height 30
click at [1199, 277] on div "First Term [DATE]-[DATE]" at bounding box center [1211, 288] width 117 height 39
click at [1352, 248] on div "Select class level" at bounding box center [1322, 248] width 72 height 30
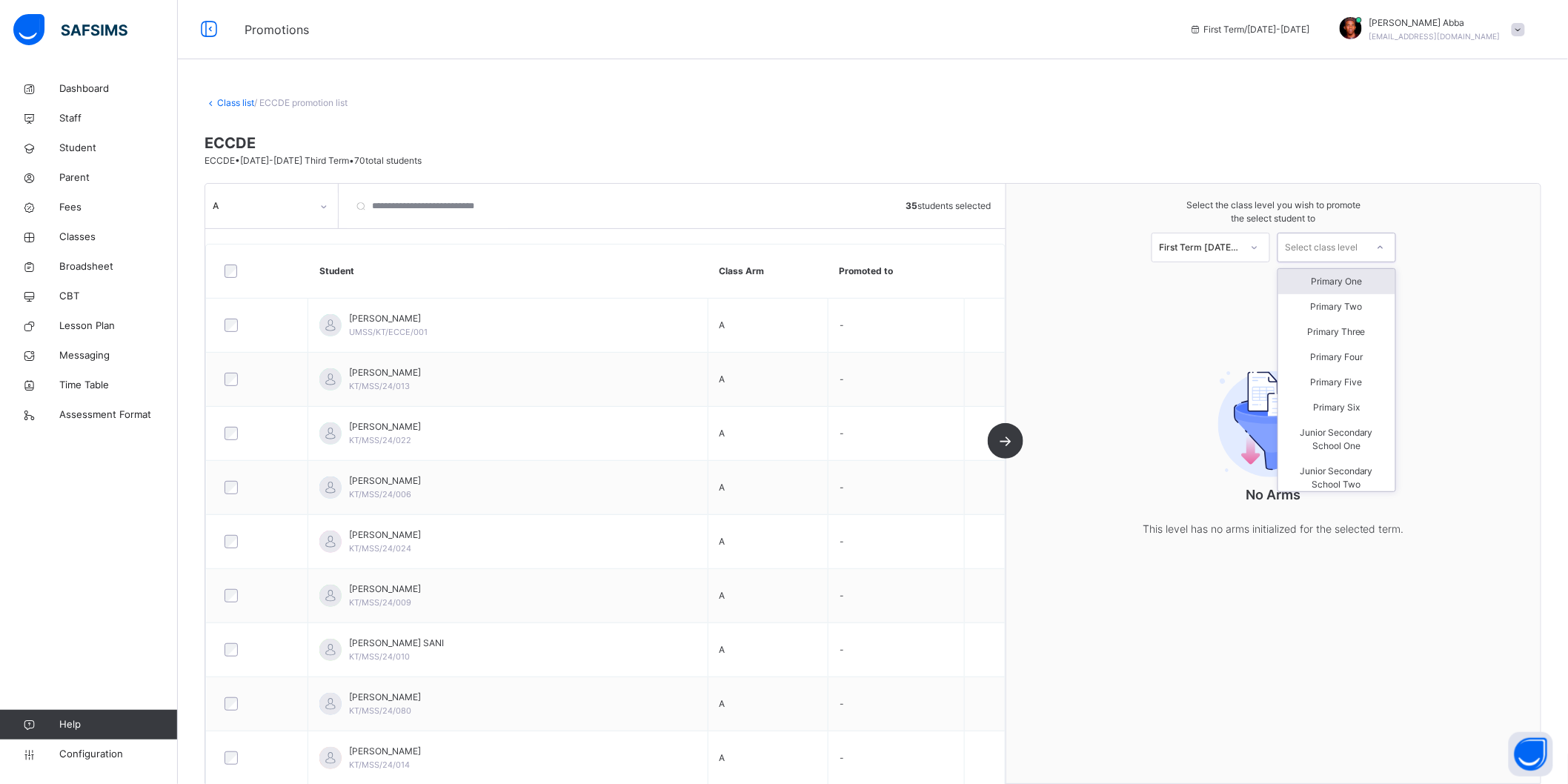
click at [1351, 283] on div "Primary One" at bounding box center [1337, 282] width 117 height 25
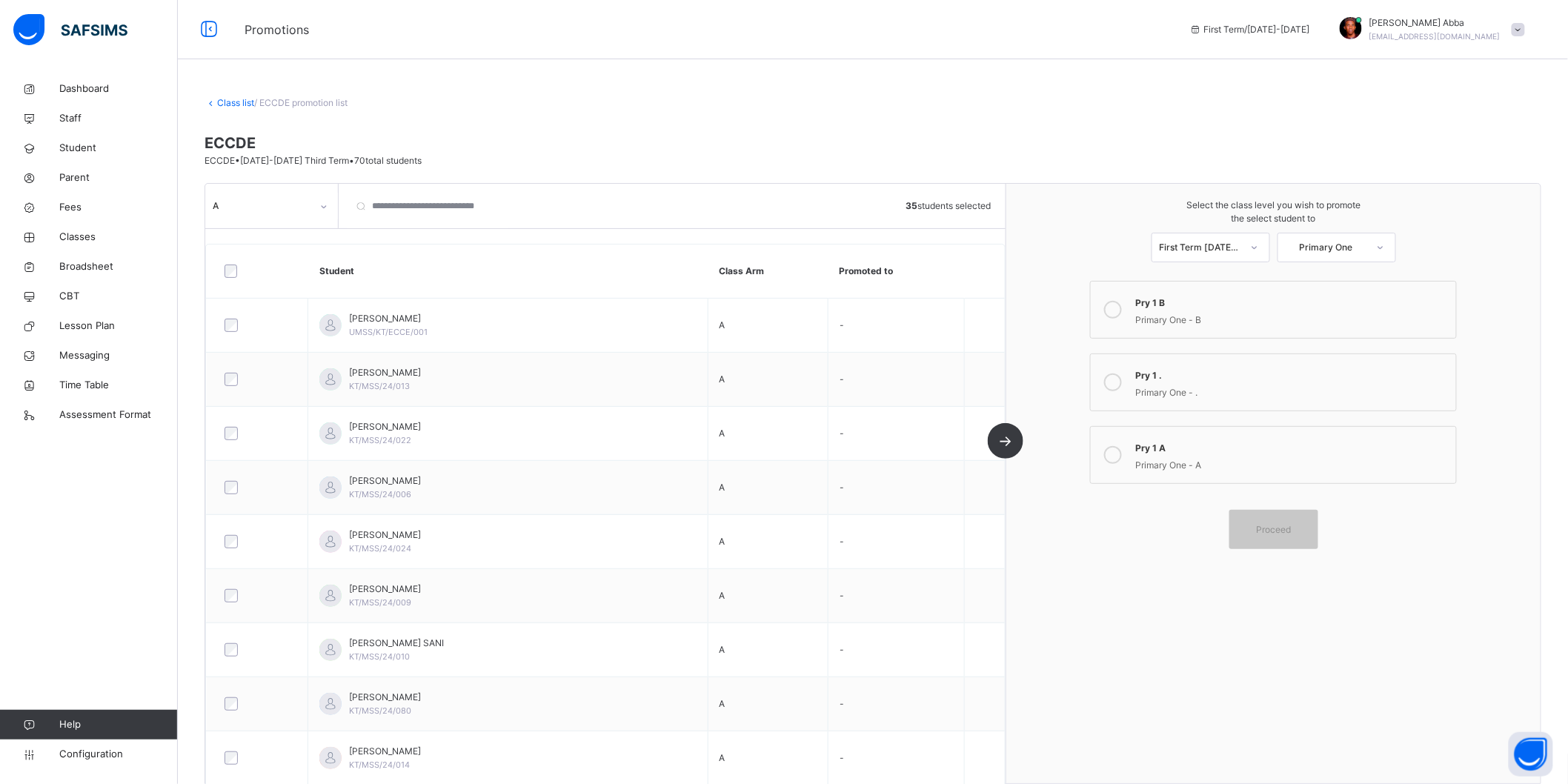
click at [1118, 317] on icon at bounding box center [1113, 309] width 18 height 18
click at [1128, 456] on div at bounding box center [1113, 454] width 30 height 34
click at [1301, 530] on span "Proceed" at bounding box center [1274, 530] width 67 height 13
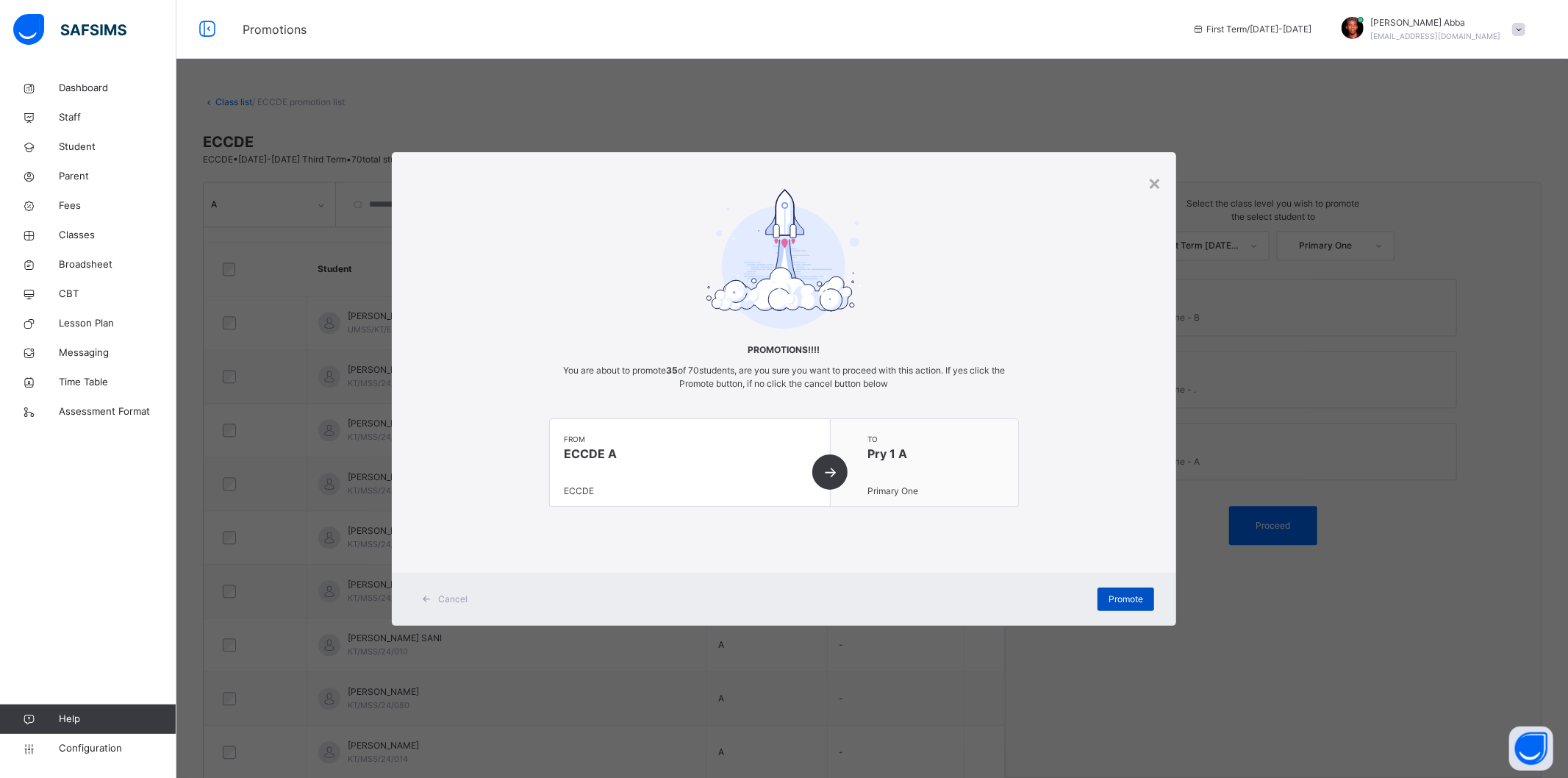
click at [1115, 600] on span "Promote" at bounding box center [1126, 599] width 34 height 13
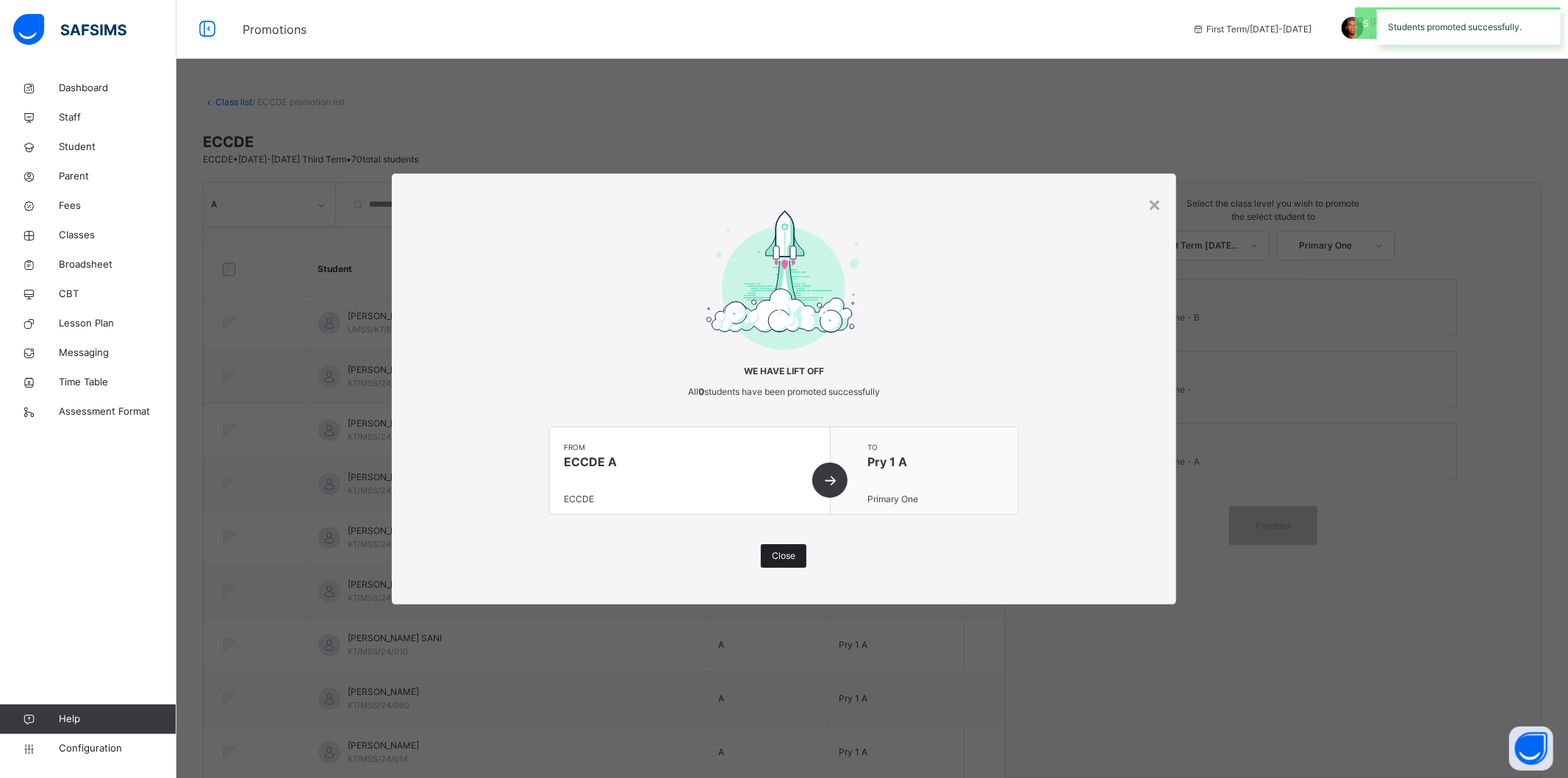
click at [778, 557] on span "Close" at bounding box center [783, 555] width 23 height 13
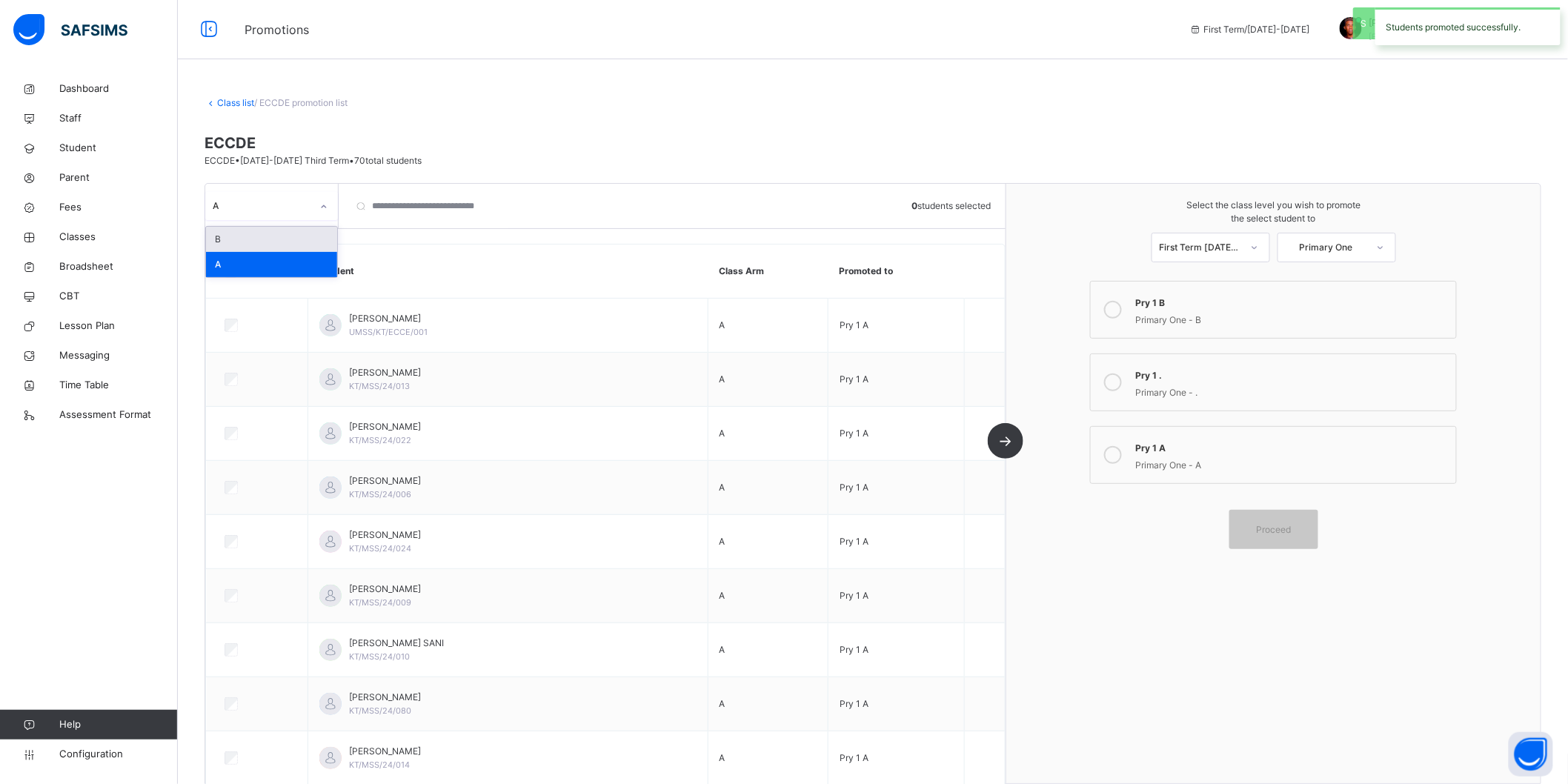
click at [312, 202] on div at bounding box center [324, 207] width 25 height 24
click at [287, 234] on div "B" at bounding box center [272, 239] width 131 height 25
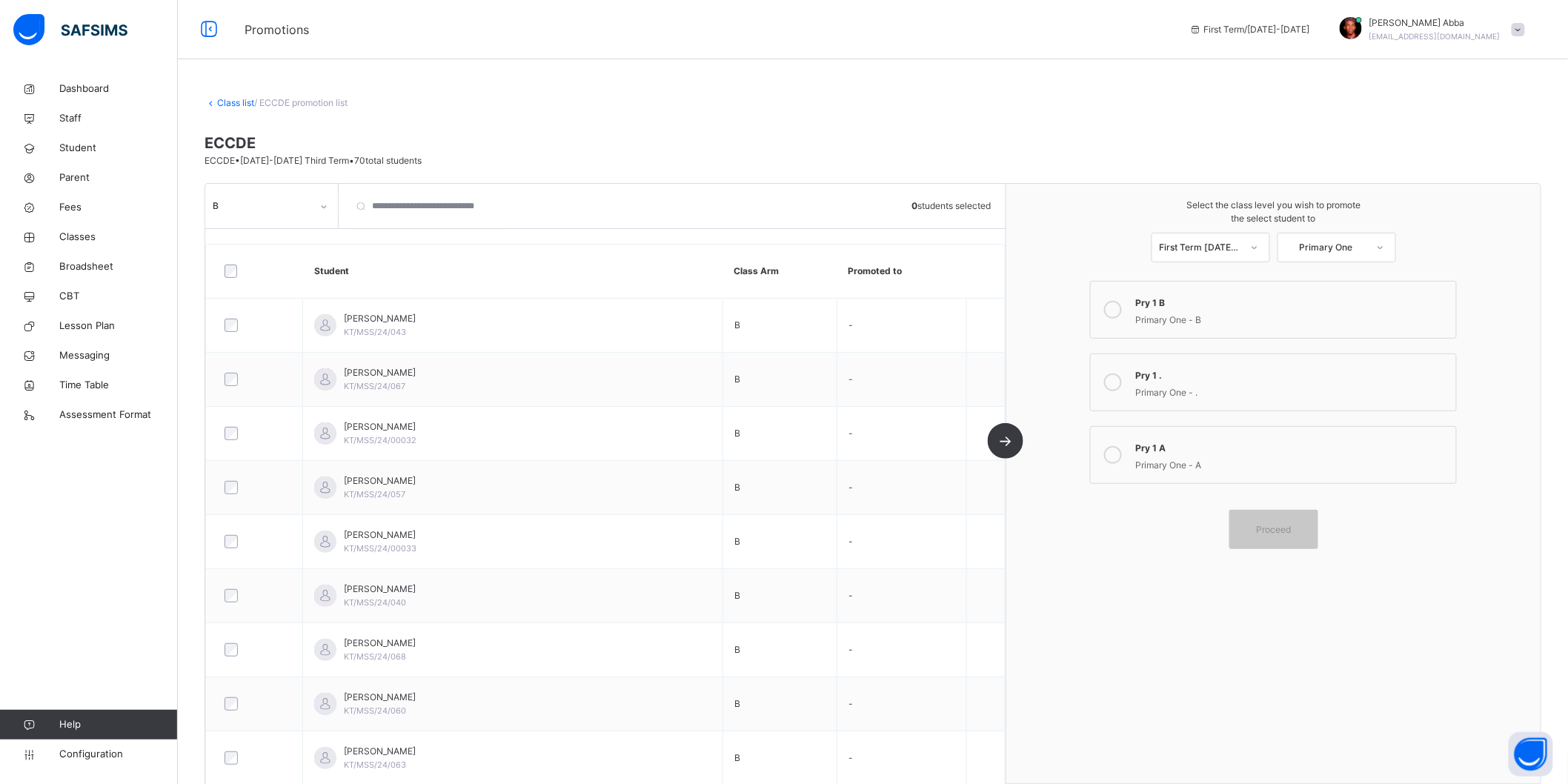
click at [1120, 310] on icon at bounding box center [1113, 309] width 18 height 18
click at [1291, 535] on span "Proceed" at bounding box center [1274, 530] width 35 height 13
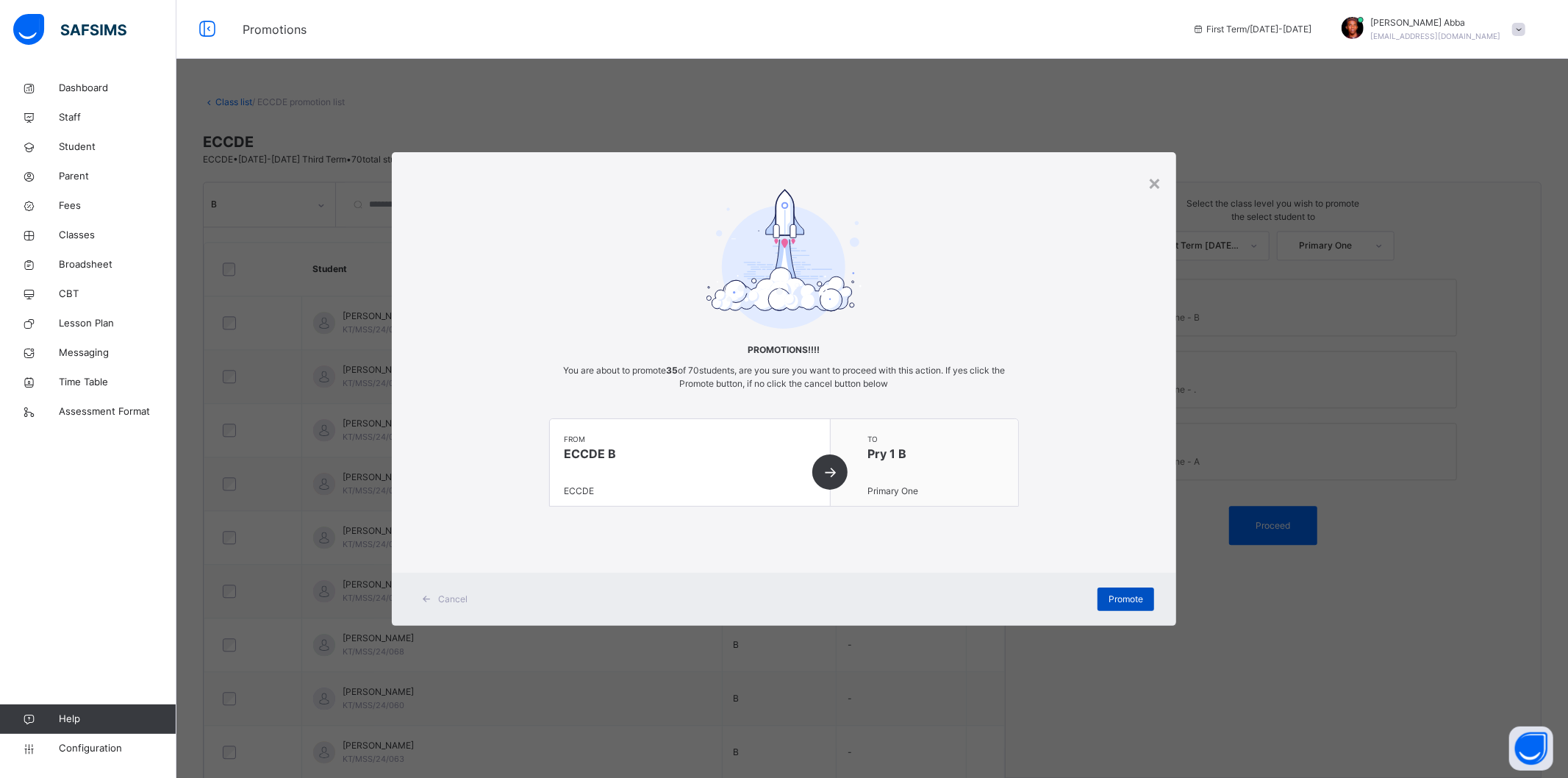
click at [1115, 604] on span "Promote" at bounding box center [1126, 599] width 34 height 13
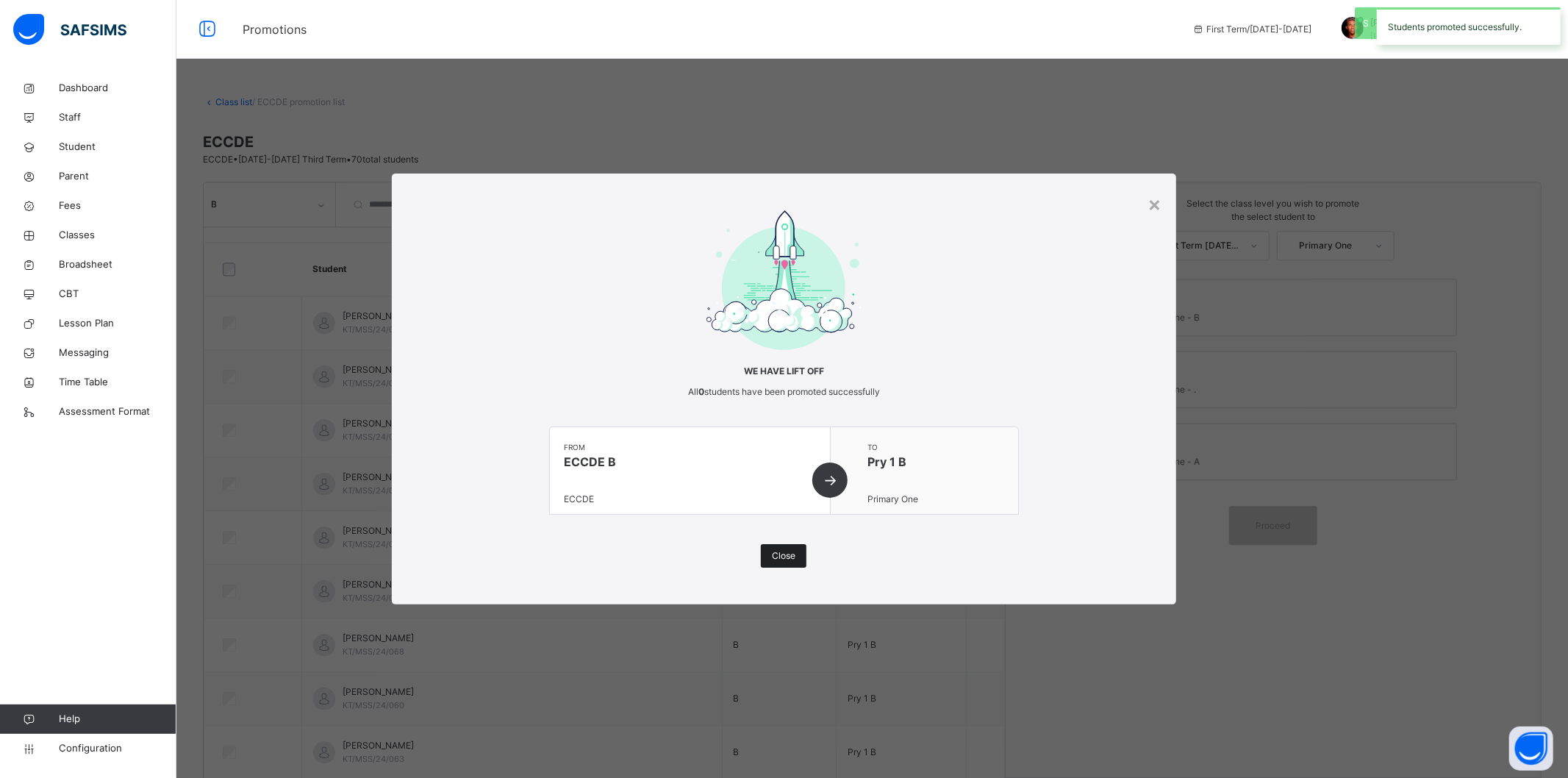
click at [796, 554] on span "Close" at bounding box center [783, 555] width 23 height 13
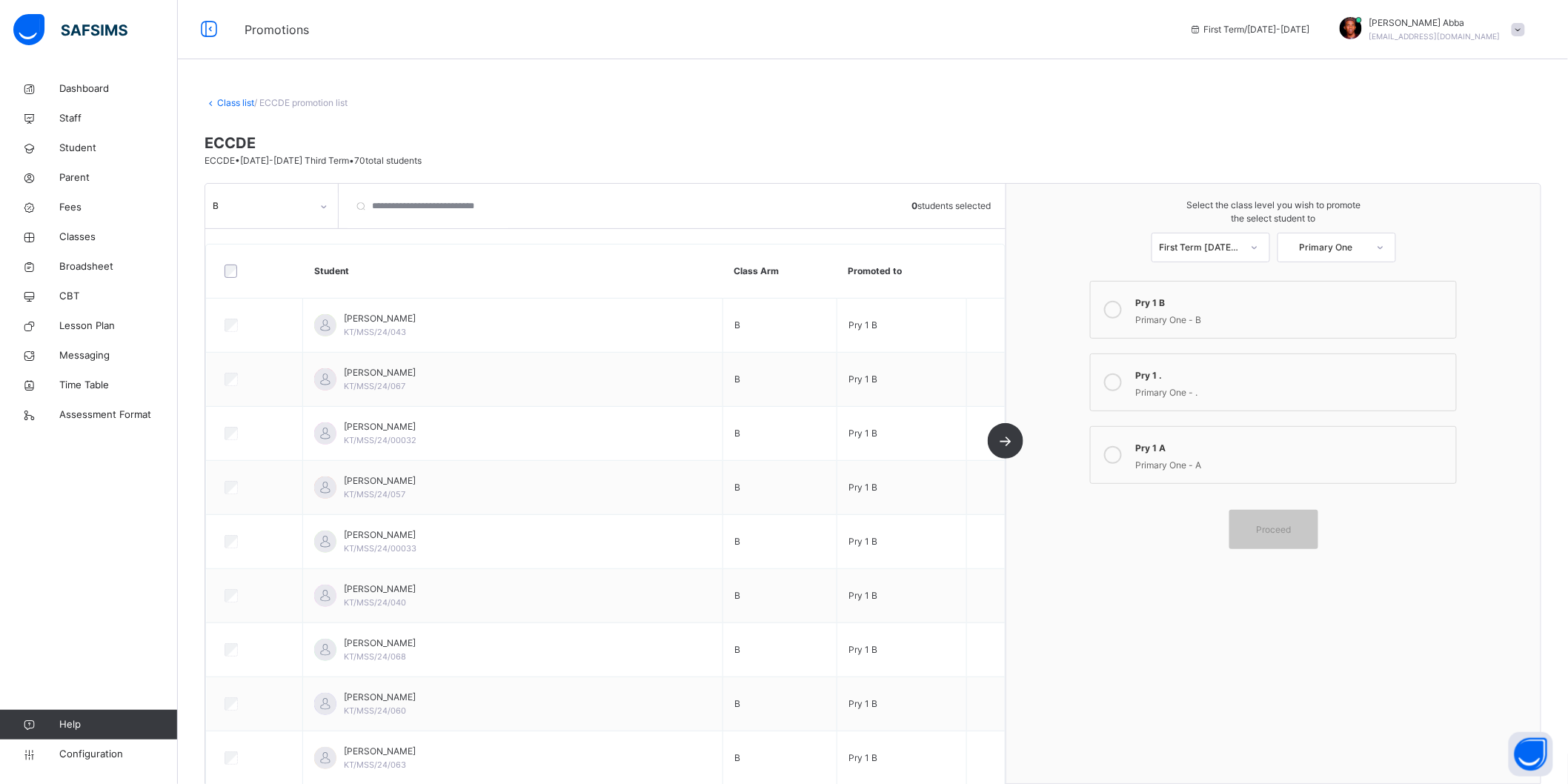
click at [239, 98] on link "Class list" at bounding box center [235, 102] width 37 height 11
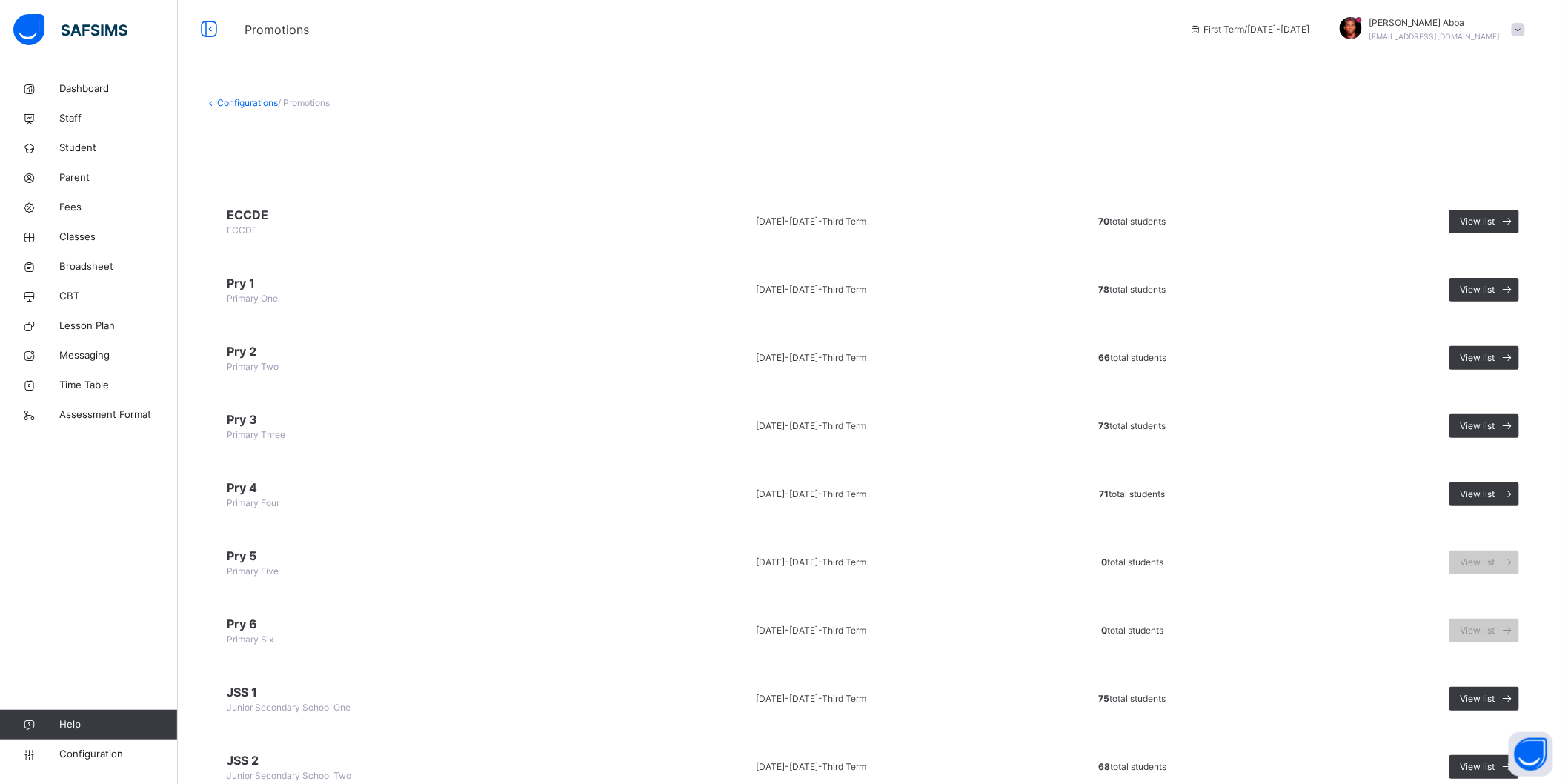
click at [241, 287] on span "Pry 1" at bounding box center [415, 283] width 377 height 18
click at [1470, 279] on div "View list" at bounding box center [1484, 290] width 69 height 24
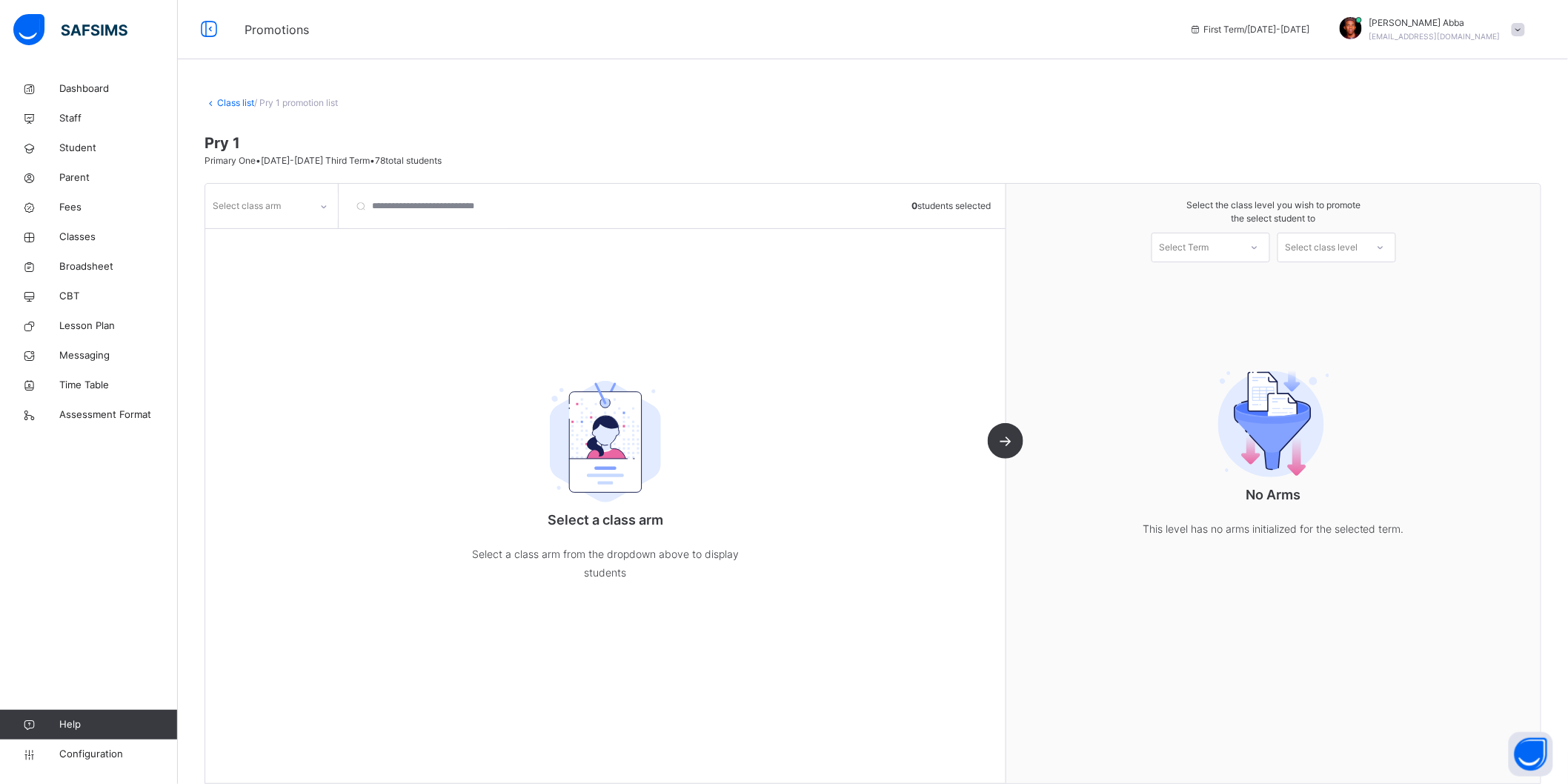
click at [324, 221] on div "Select class arm" at bounding box center [272, 205] width 133 height 44
click at [283, 212] on div "Select class arm" at bounding box center [257, 206] width 105 height 23
click at [246, 284] on div "A" at bounding box center [272, 290] width 131 height 25
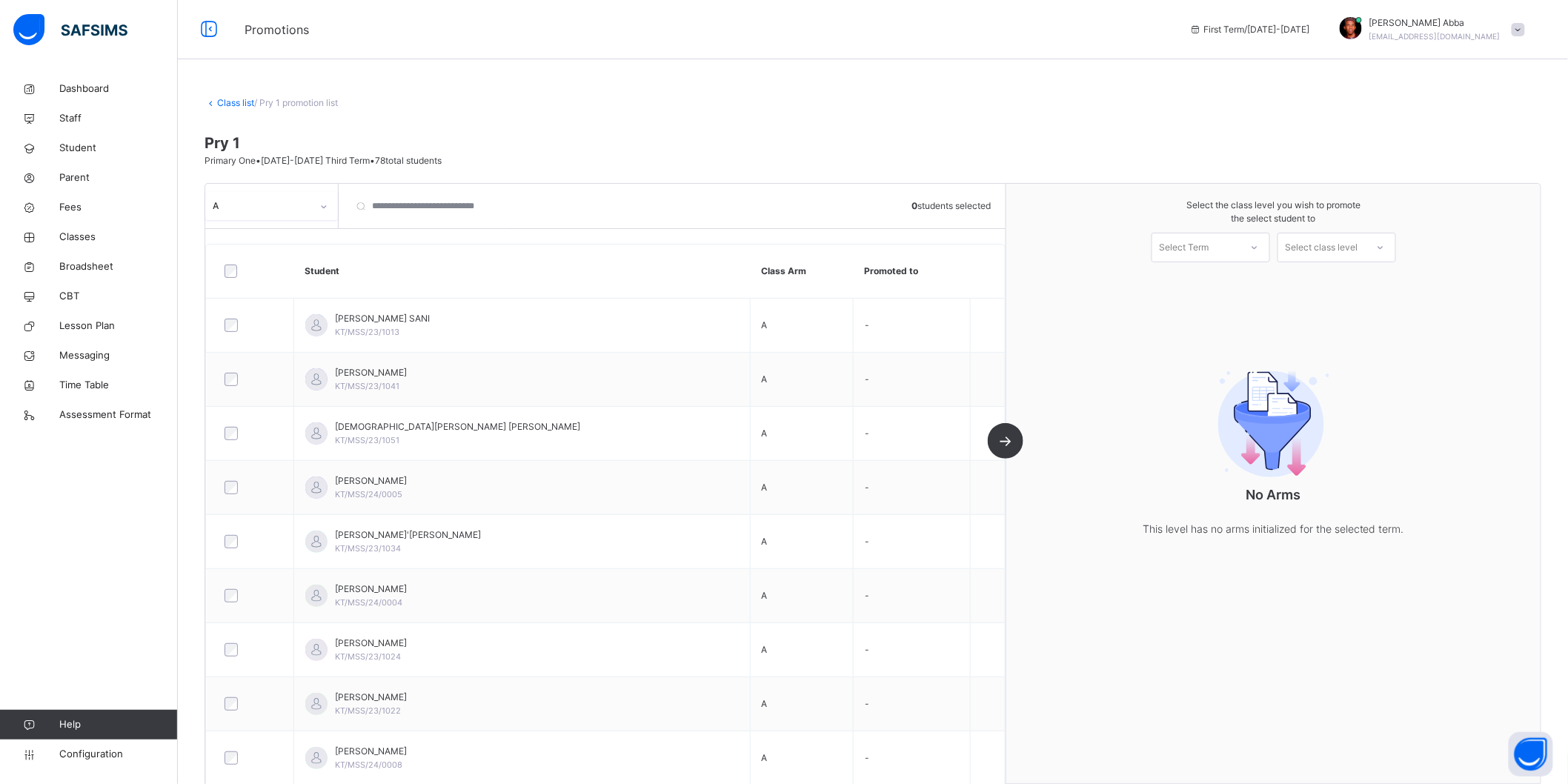
click at [1187, 257] on div "Select Term" at bounding box center [1184, 248] width 50 height 30
click at [1192, 283] on div "First Term [DATE]-[DATE]" at bounding box center [1211, 288] width 117 height 39
click at [1359, 250] on div "Select class level" at bounding box center [1322, 248] width 72 height 30
click at [1340, 289] on div "Primary Two" at bounding box center [1337, 282] width 117 height 25
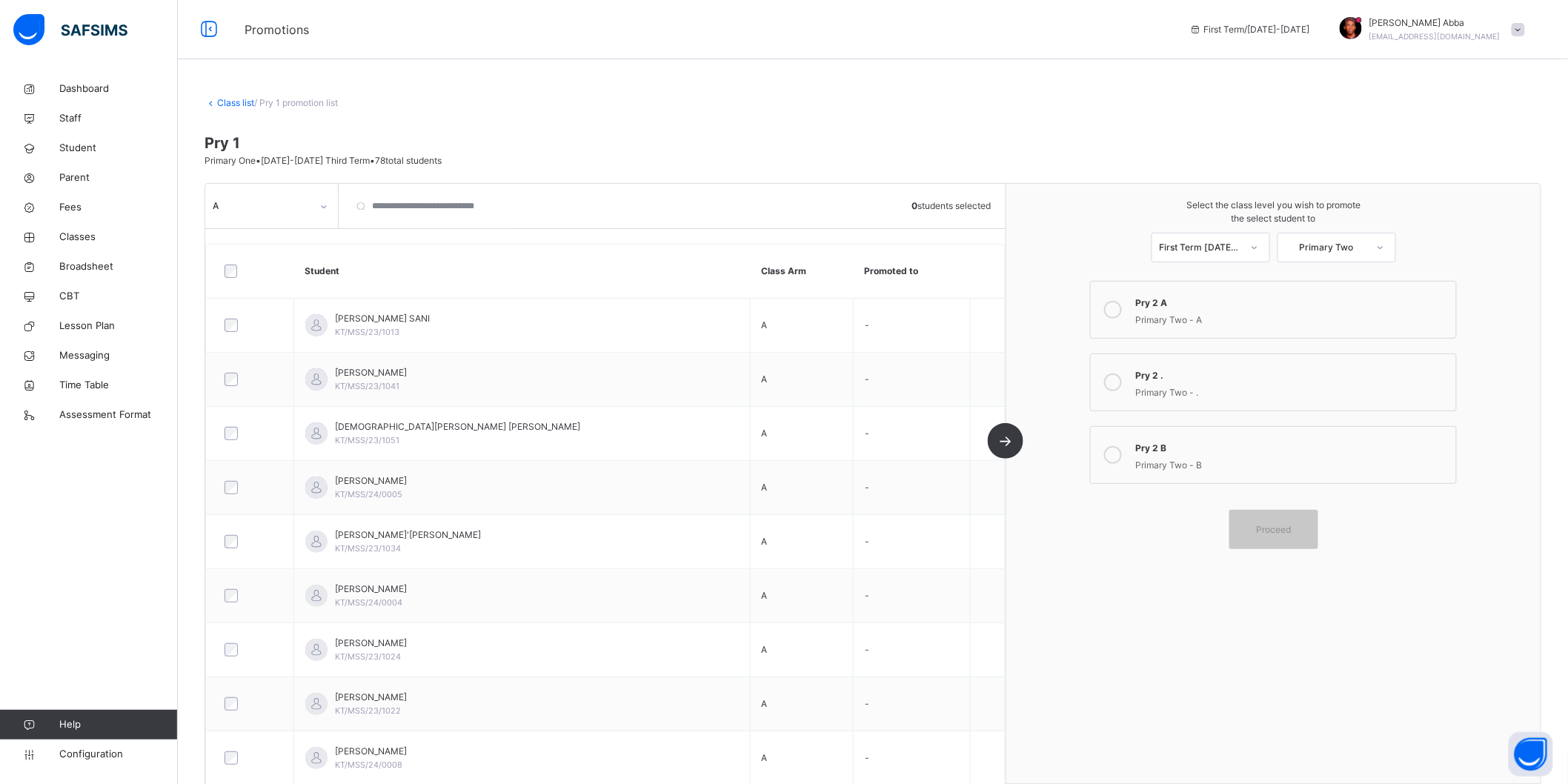
click at [1122, 305] on icon at bounding box center [1113, 309] width 18 height 18
click at [1289, 536] on span "Proceed" at bounding box center [1274, 530] width 35 height 13
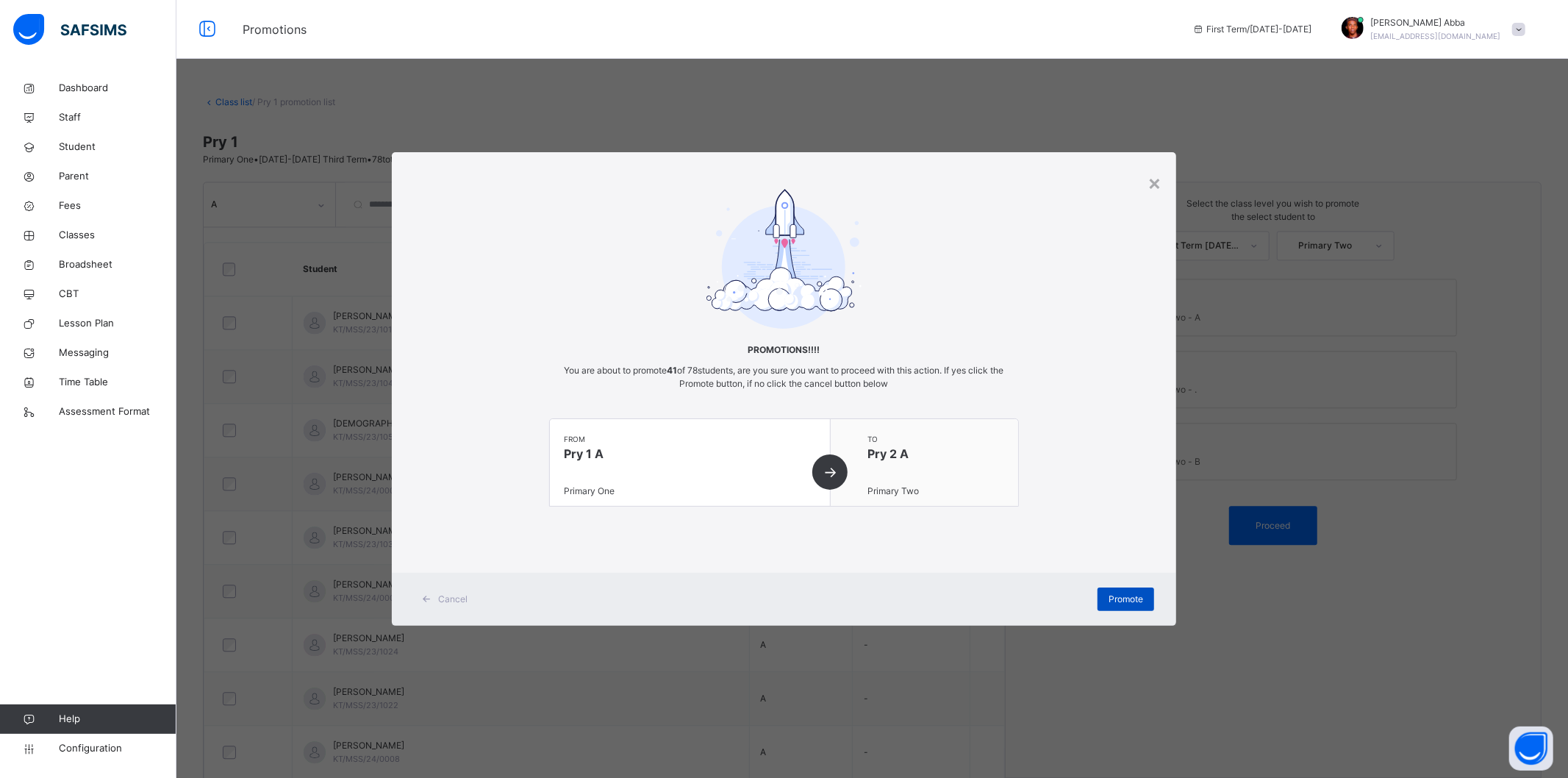
click at [1103, 591] on div "Promote" at bounding box center [1125, 599] width 56 height 23
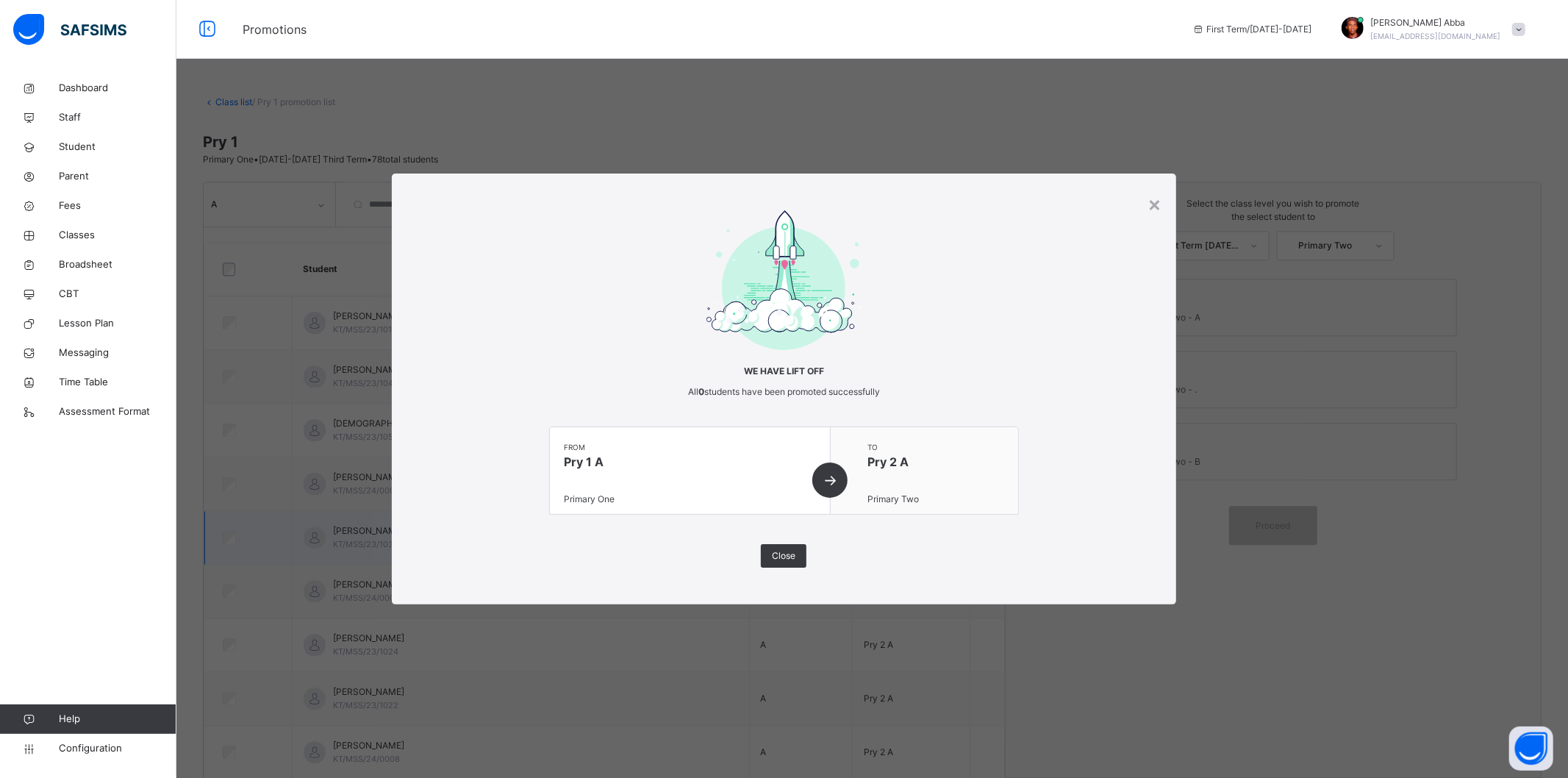
click at [772, 559] on div "Close" at bounding box center [783, 556] width 45 height 23
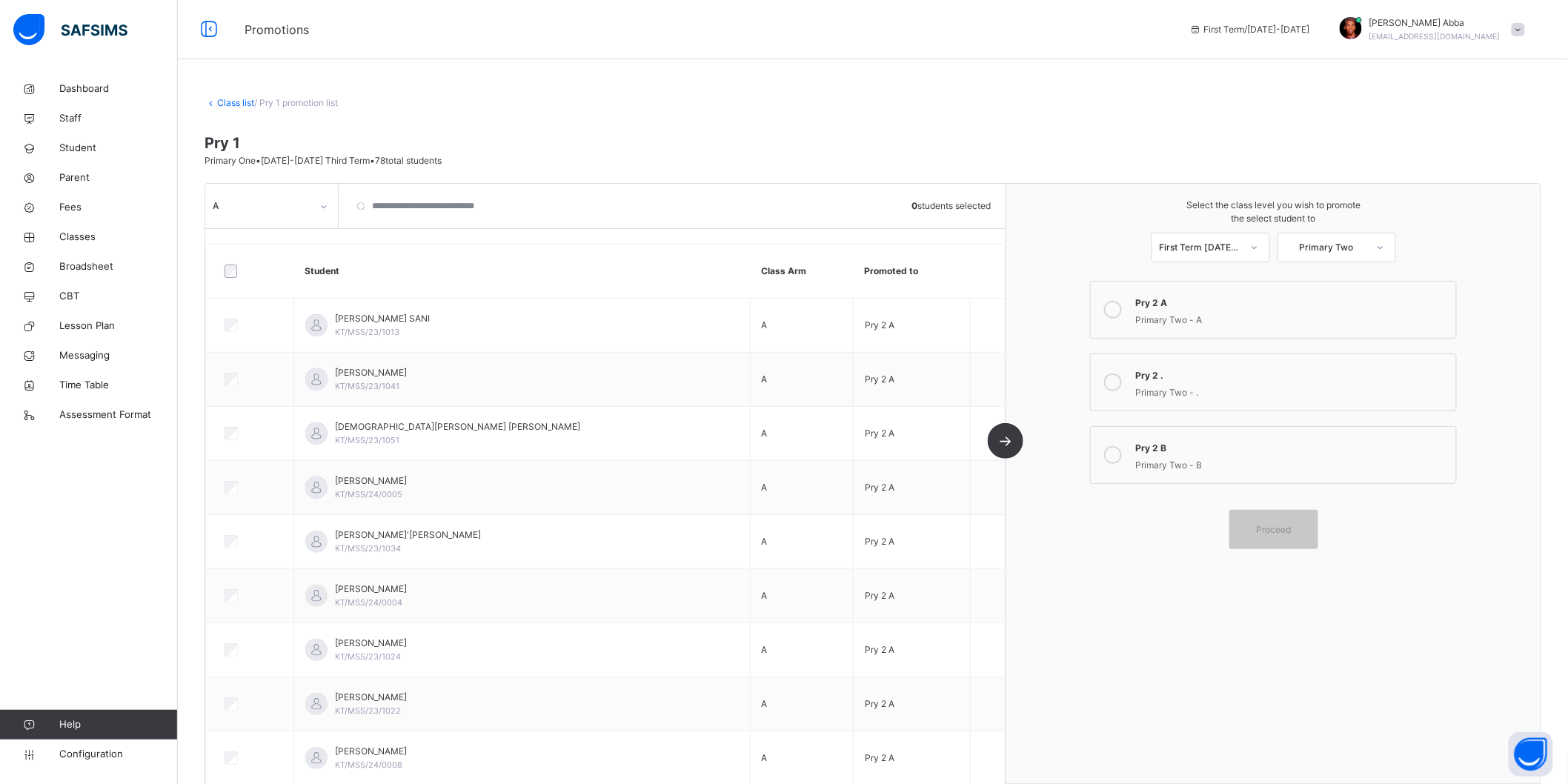
click at [293, 196] on div "A" at bounding box center [257, 206] width 105 height 23
click at [261, 243] on div "B" at bounding box center [272, 239] width 131 height 25
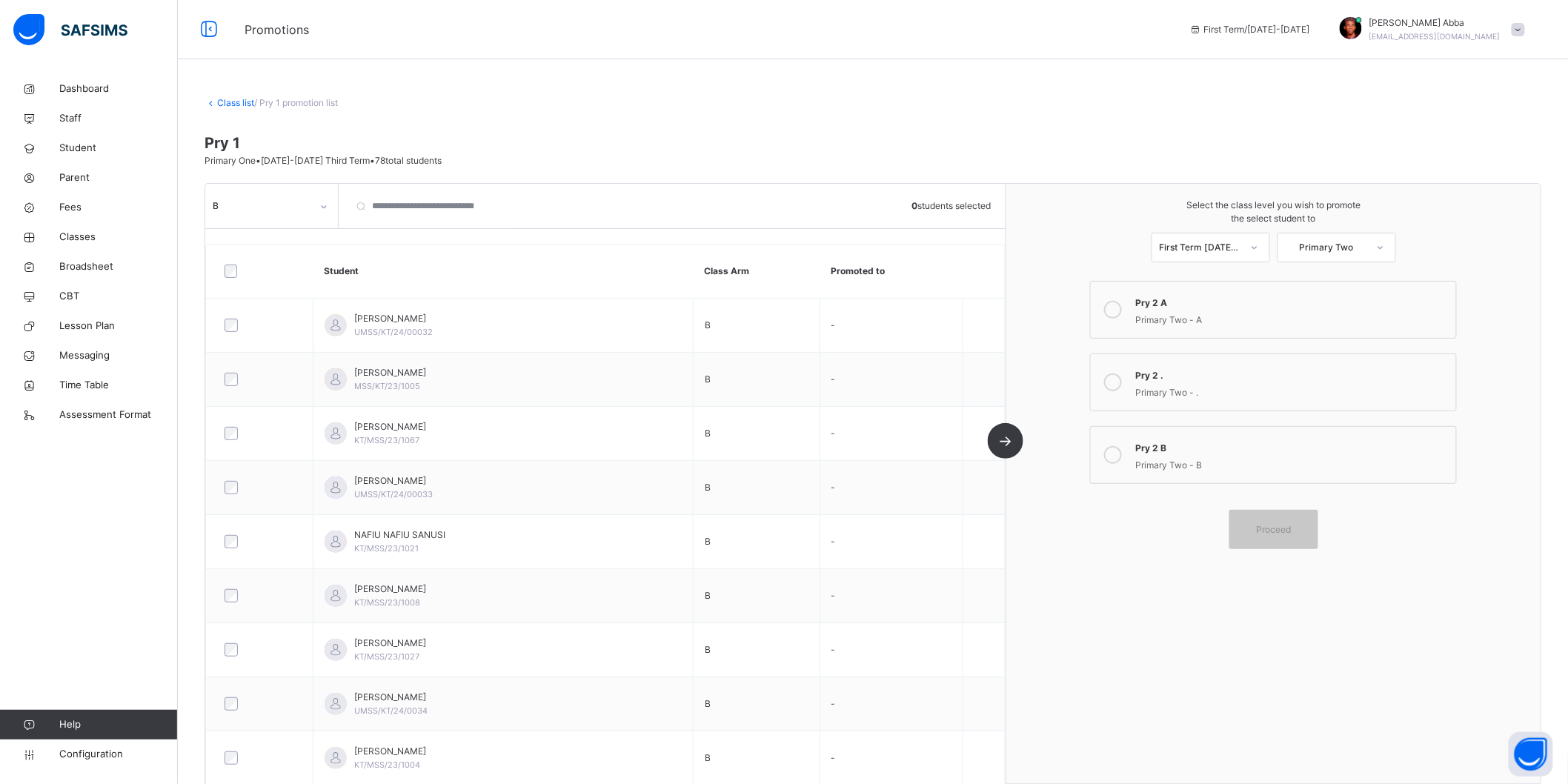
click at [1159, 455] on div "Primary Two - B" at bounding box center [1292, 464] width 313 height 17
click at [232, 279] on div at bounding box center [260, 272] width 84 height 31
click at [1301, 532] on span "Proceed" at bounding box center [1274, 530] width 67 height 13
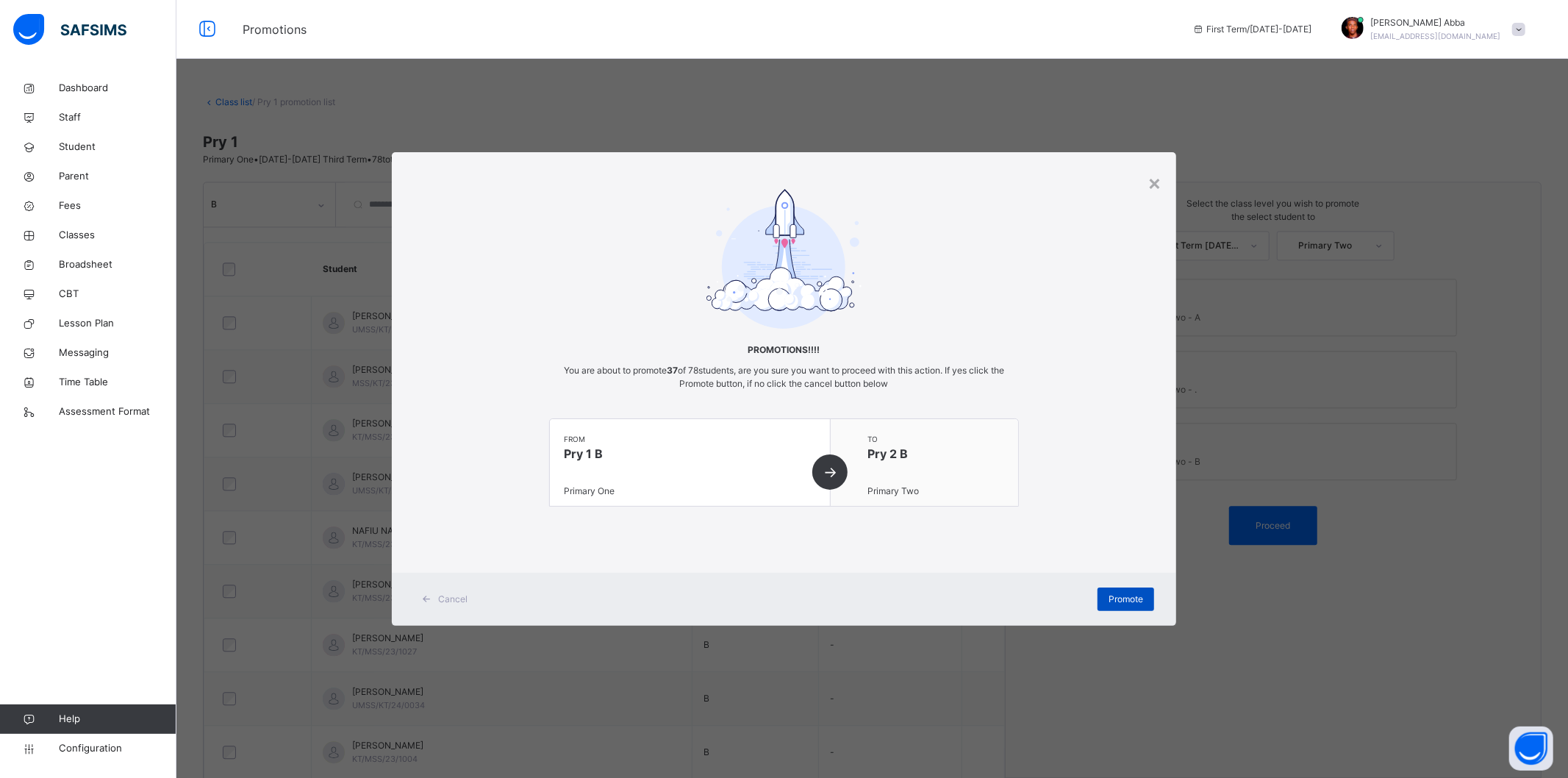
click at [1126, 594] on span "Promote" at bounding box center [1126, 599] width 34 height 13
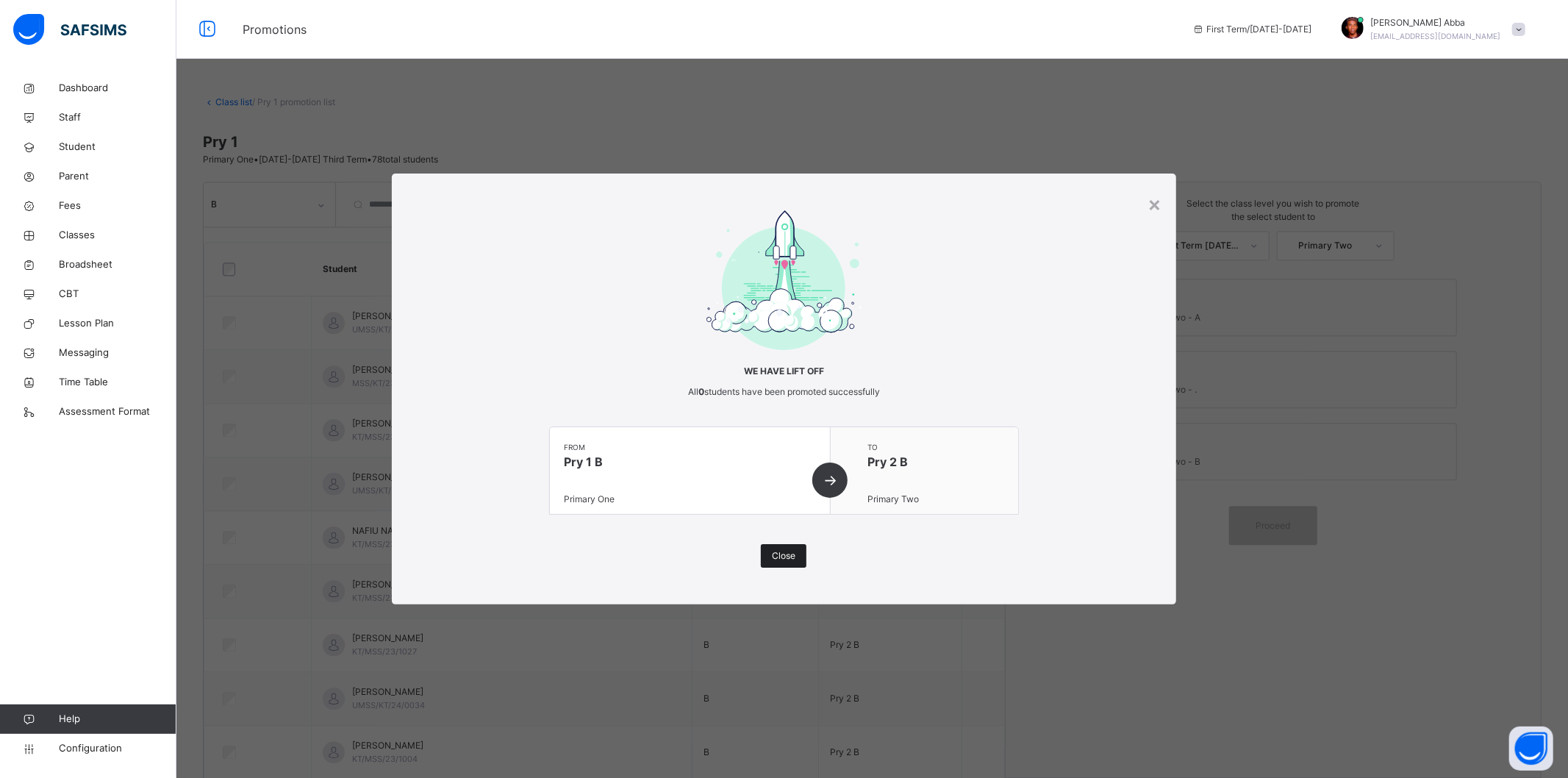
click at [775, 556] on span "Close" at bounding box center [783, 555] width 23 height 13
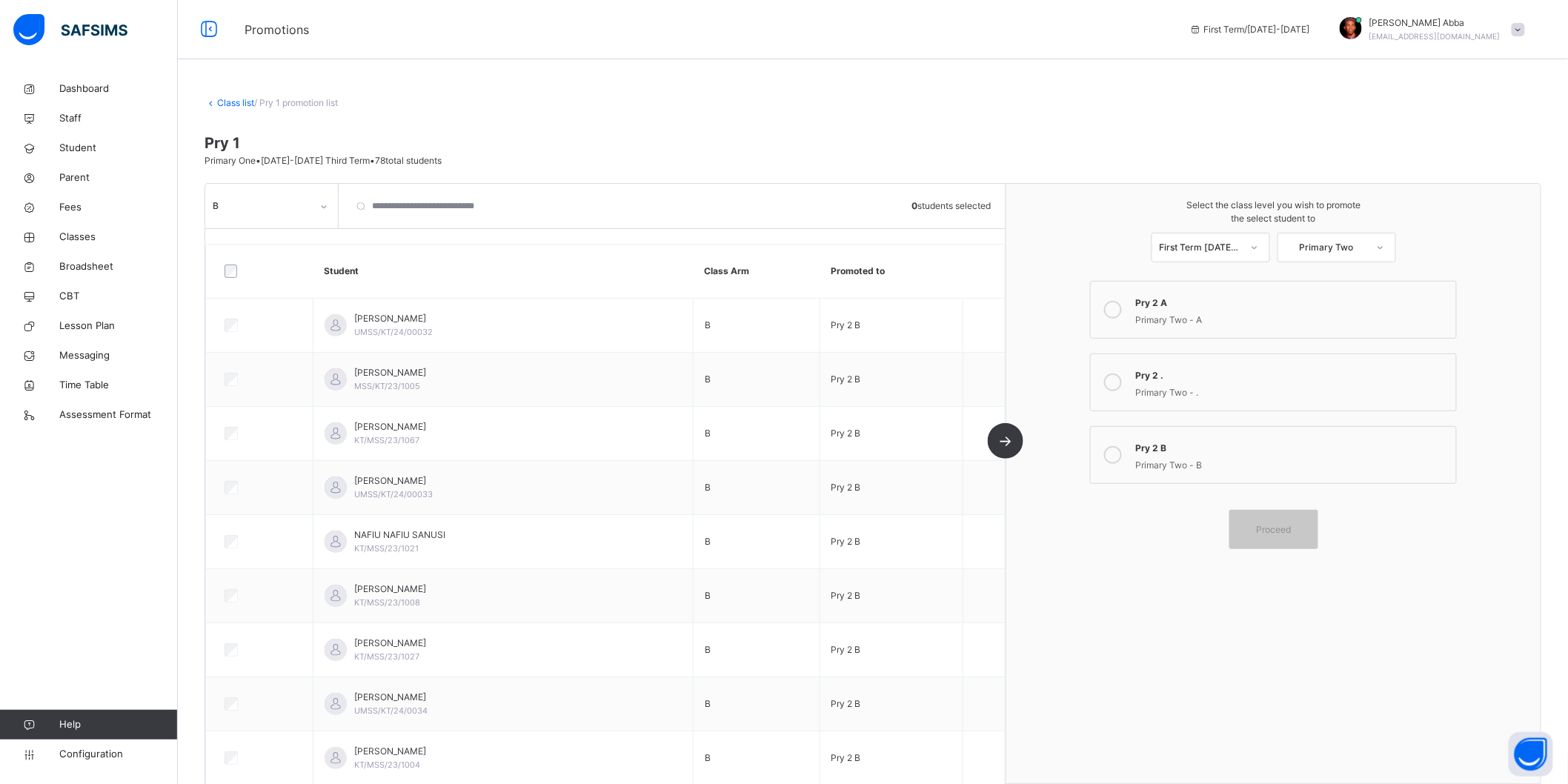
click at [239, 104] on link "Class list" at bounding box center [235, 102] width 37 height 11
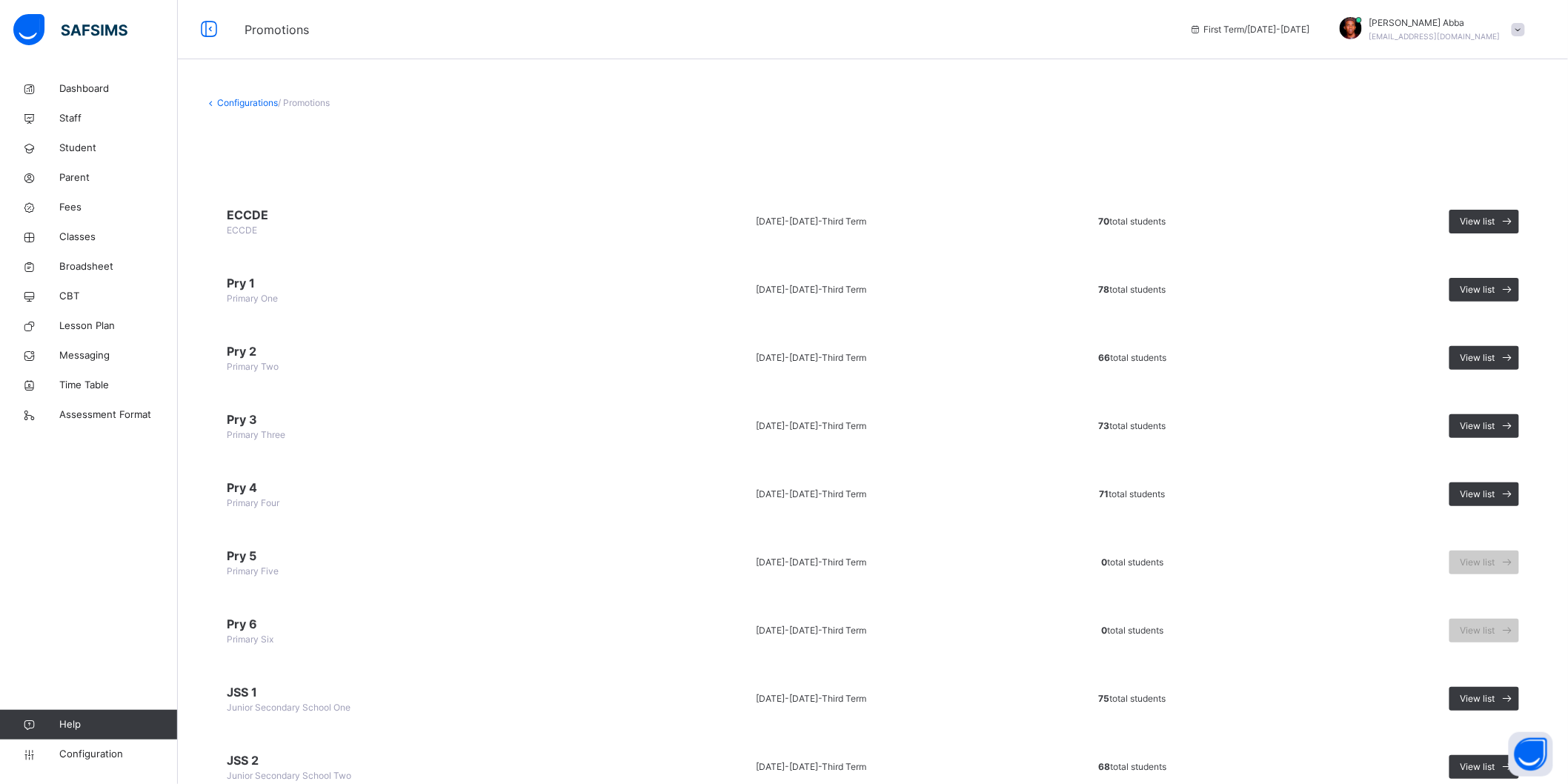
click at [264, 352] on span "Pry 2" at bounding box center [415, 351] width 377 height 18
click at [1496, 357] on span "View list" at bounding box center [1477, 357] width 35 height 13
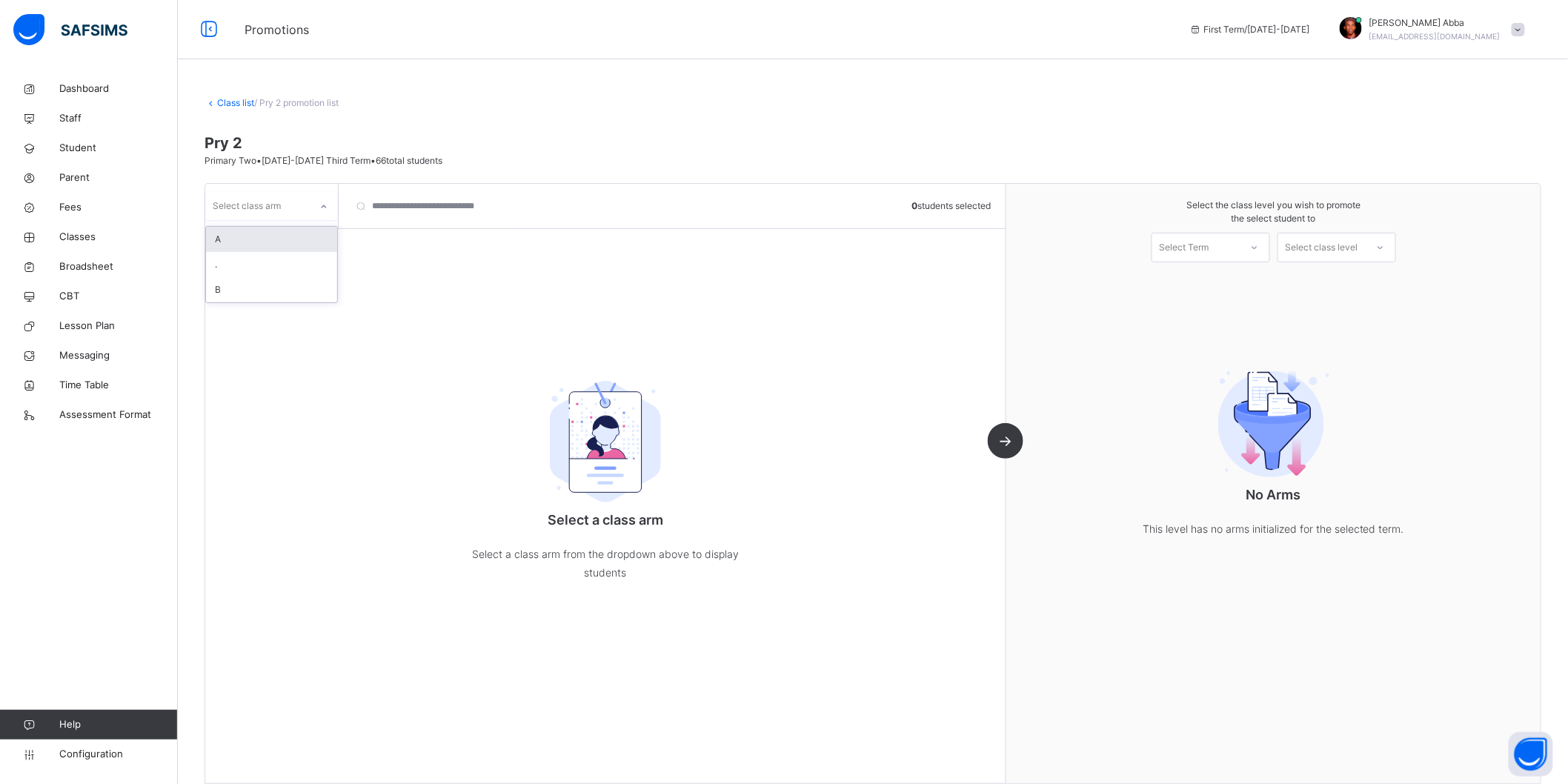
click at [321, 213] on div at bounding box center [324, 207] width 25 height 24
click at [277, 246] on div "A" at bounding box center [272, 239] width 131 height 25
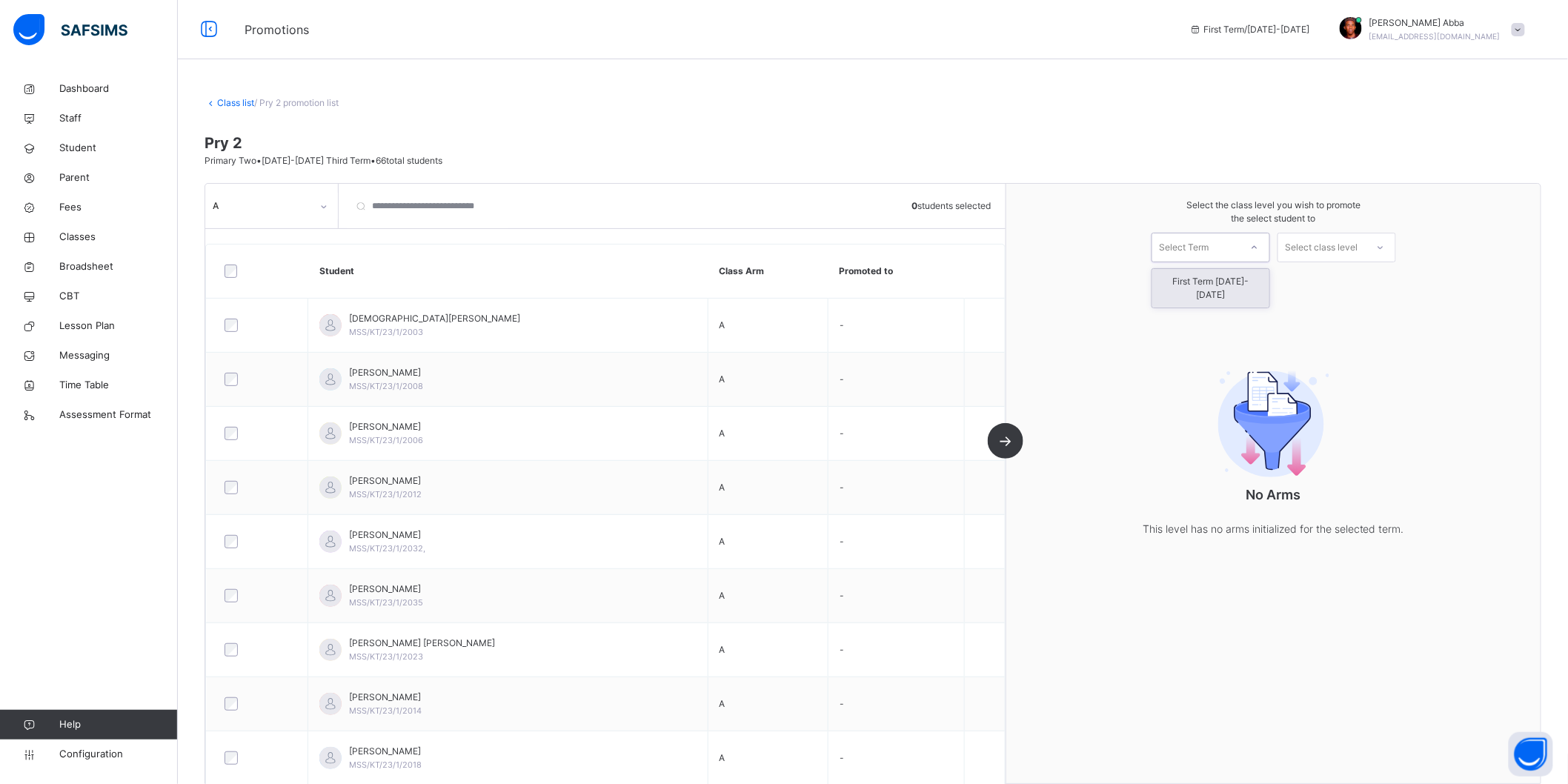
click at [1209, 248] on div "Select Term" at bounding box center [1184, 248] width 50 height 30
click at [1205, 279] on div "First Term [DATE]-[DATE]" at bounding box center [1211, 288] width 117 height 39
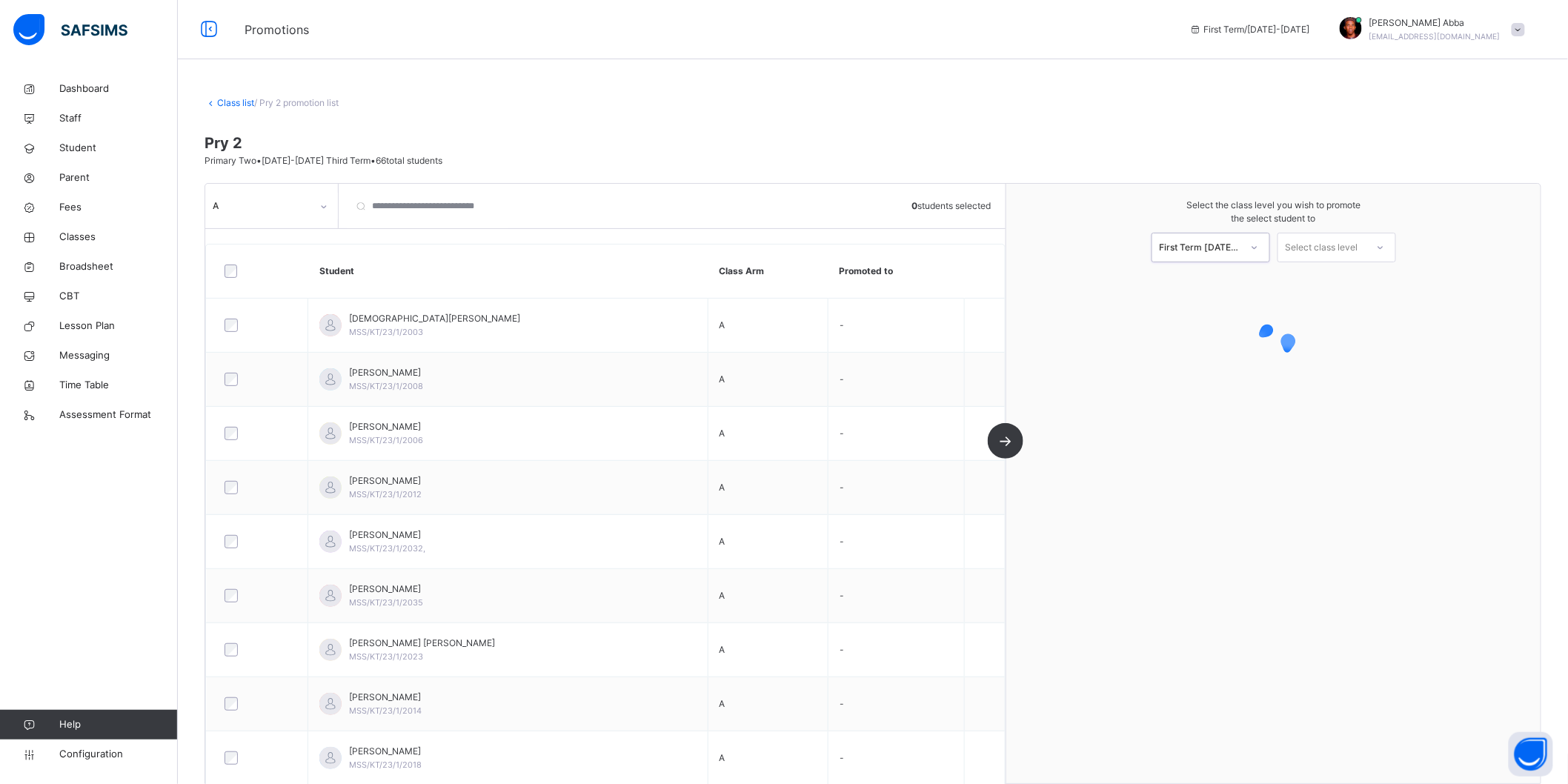
click at [1352, 242] on div "Select class level" at bounding box center [1322, 248] width 72 height 30
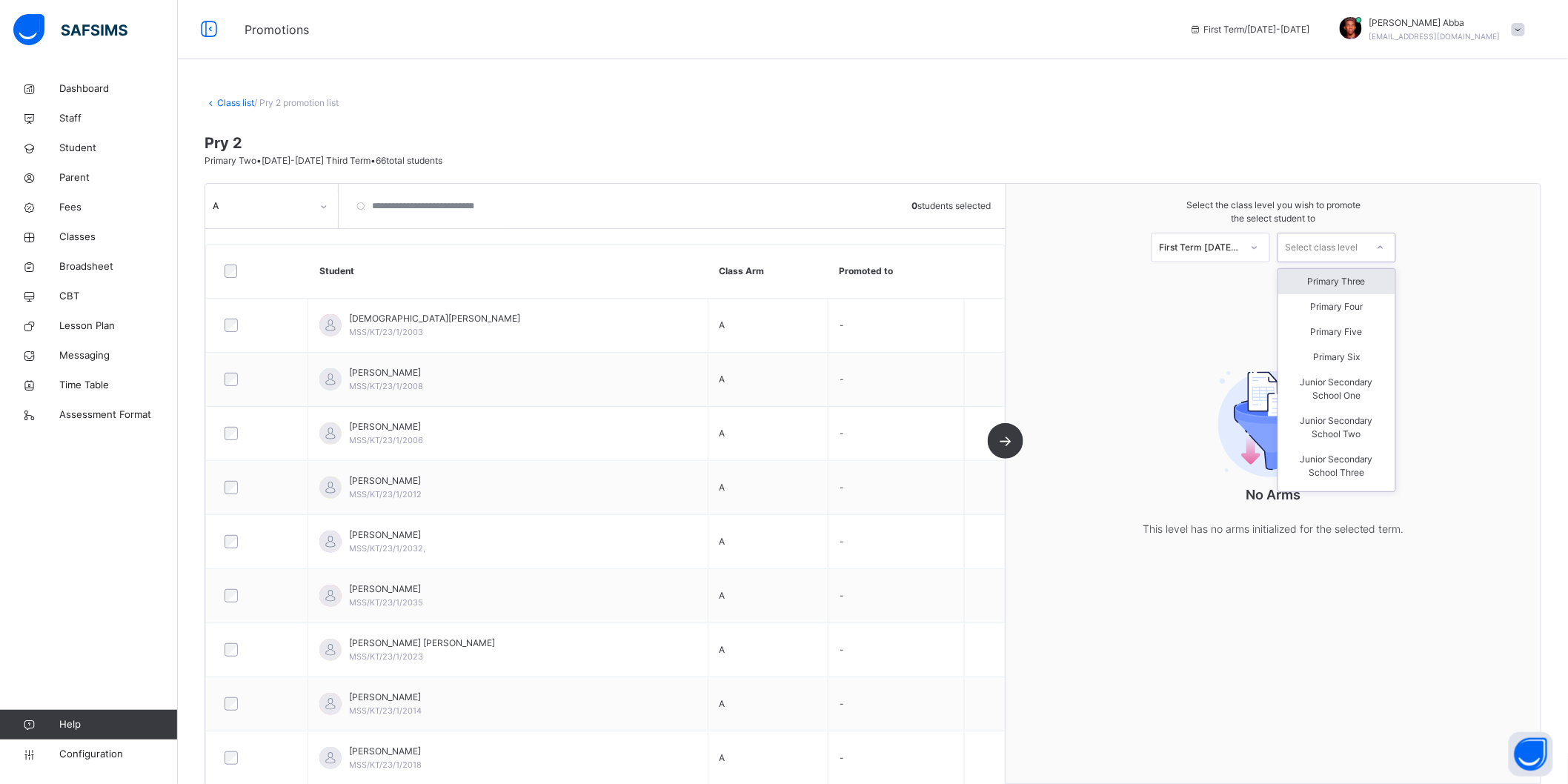
click at [1349, 283] on div "Primary Three" at bounding box center [1337, 282] width 117 height 25
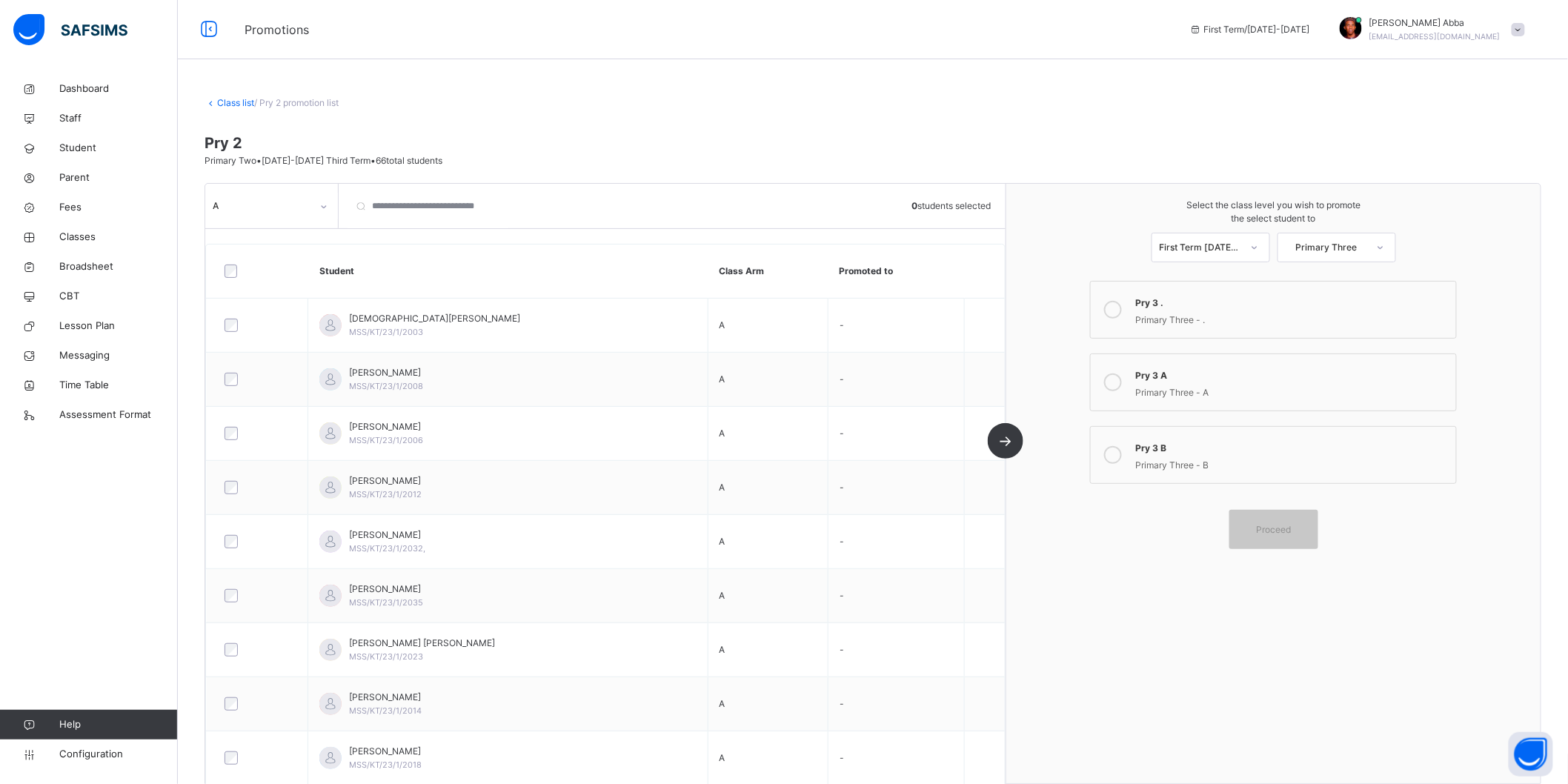
click at [1201, 383] on div "Primary Three - A" at bounding box center [1292, 391] width 313 height 17
click at [1270, 525] on span "Proceed" at bounding box center [1274, 530] width 35 height 13
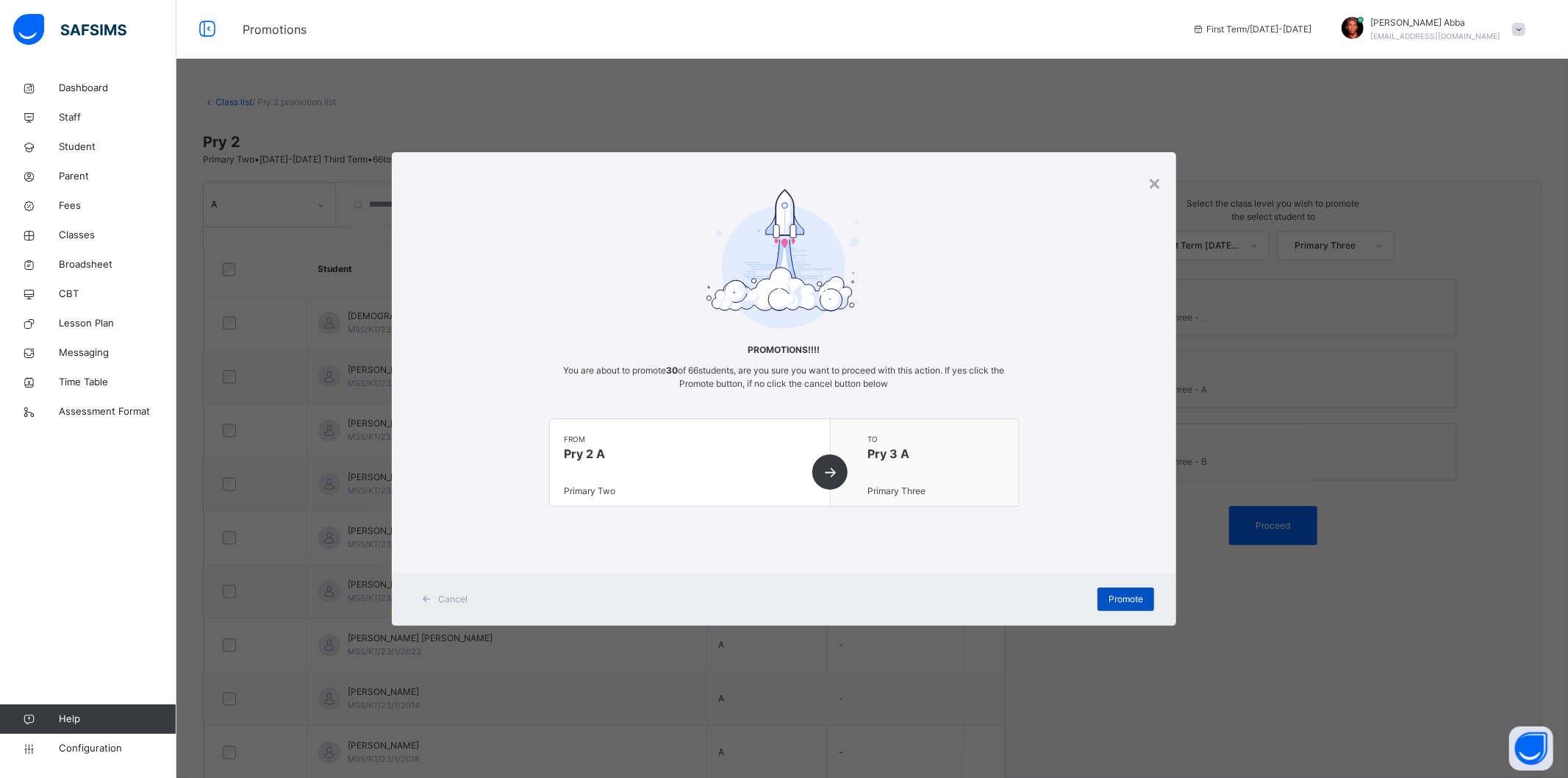
click at [1123, 606] on span "Promote" at bounding box center [1126, 599] width 34 height 13
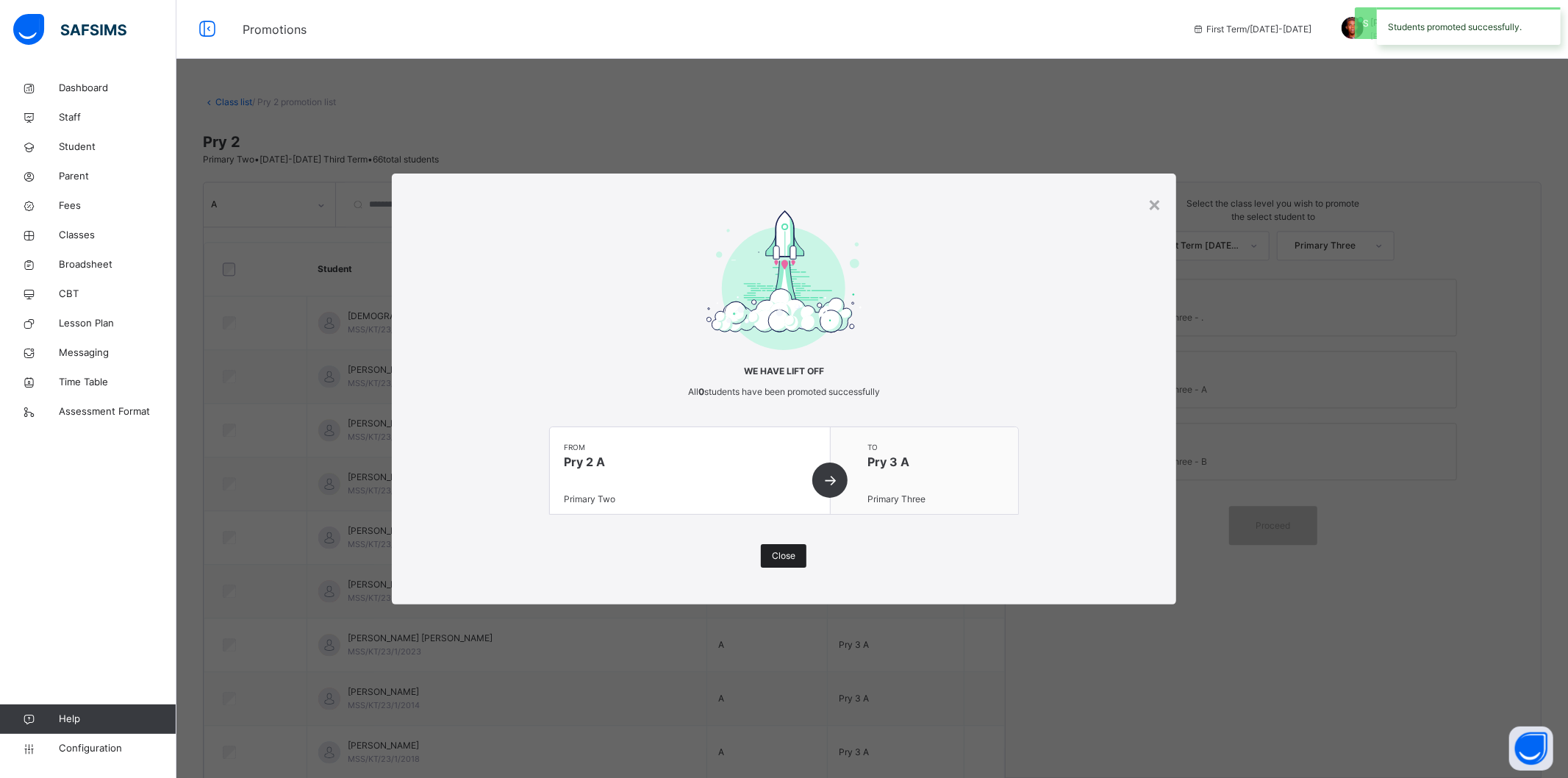
click at [794, 556] on span "Close" at bounding box center [783, 555] width 23 height 13
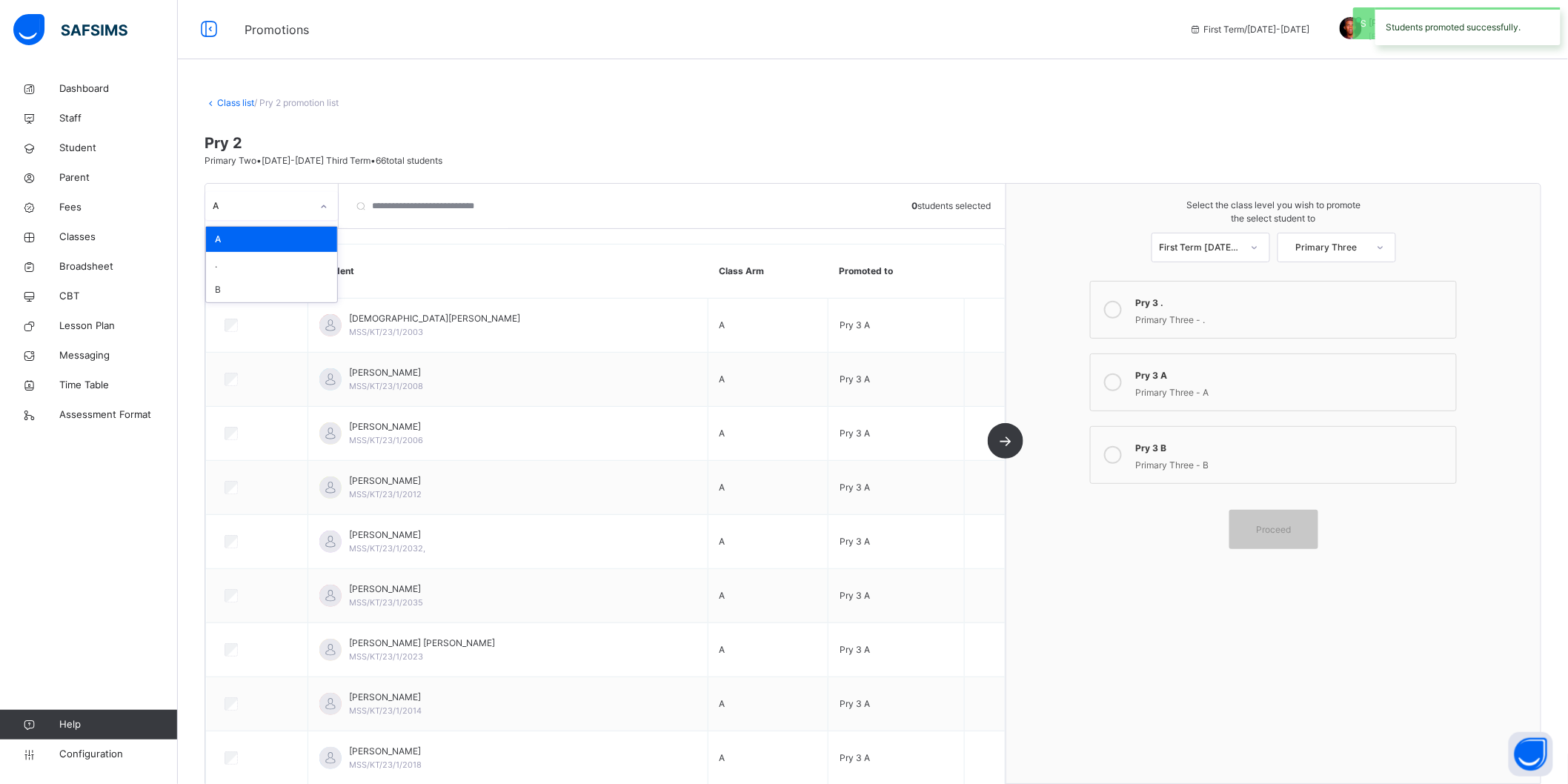
click at [298, 206] on div "A" at bounding box center [261, 205] width 98 height 13
click at [261, 298] on div "B" at bounding box center [272, 290] width 131 height 25
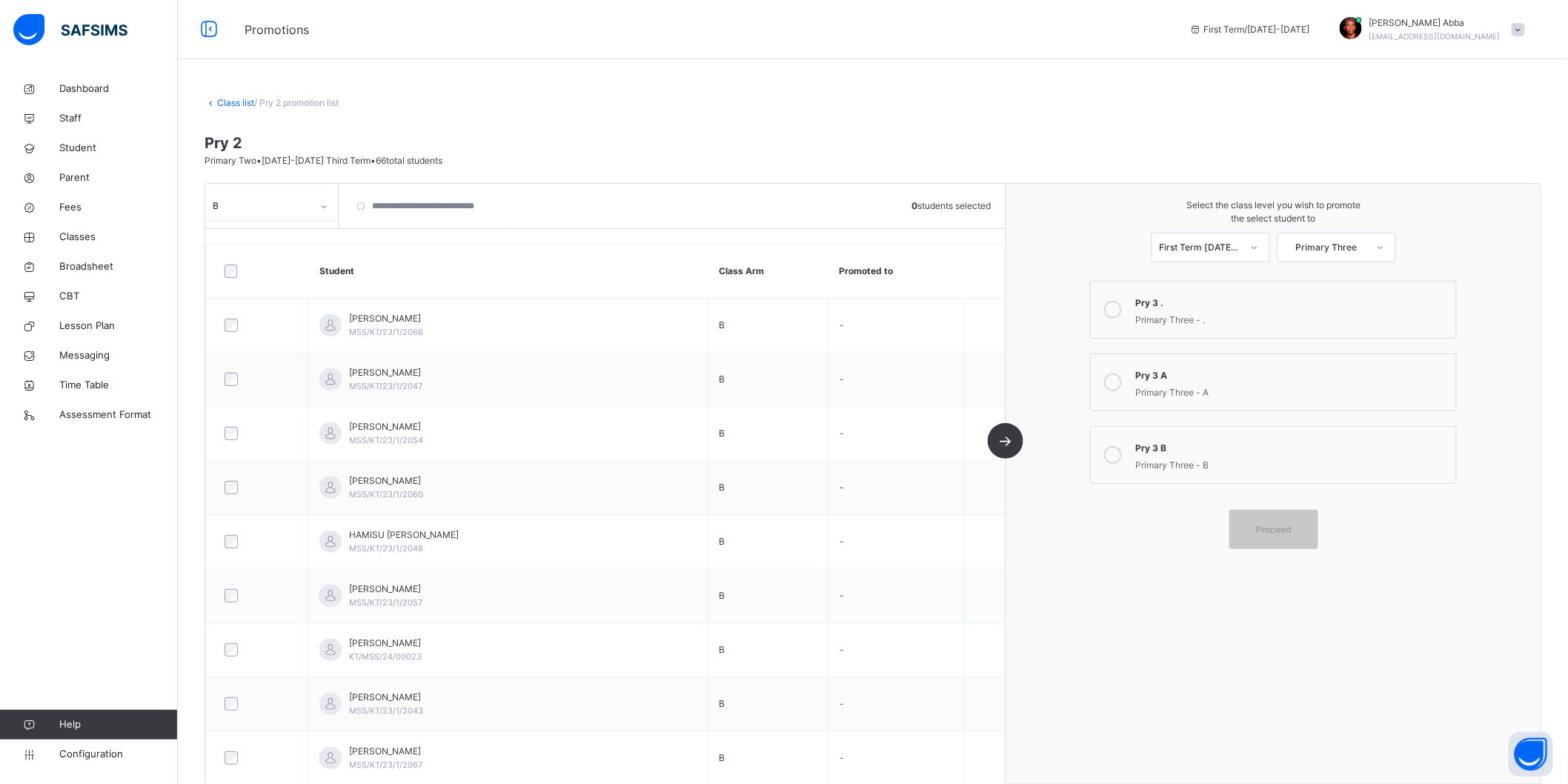
click at [1172, 467] on div "Primary Three - B" at bounding box center [1292, 464] width 313 height 17
click at [1266, 522] on div "Proceed" at bounding box center [1274, 530] width 89 height 39
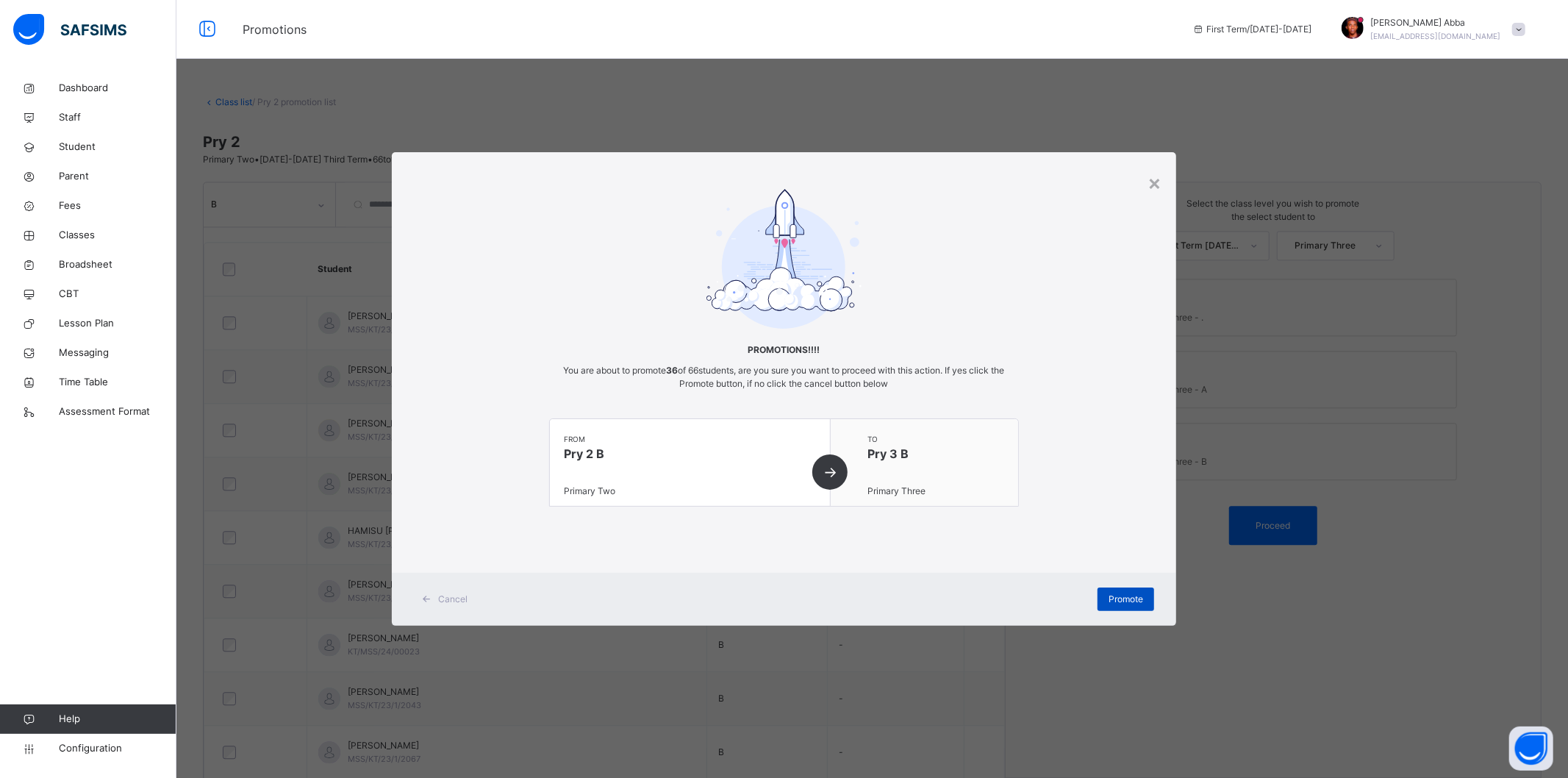
click at [1140, 604] on span "Promote" at bounding box center [1126, 599] width 34 height 13
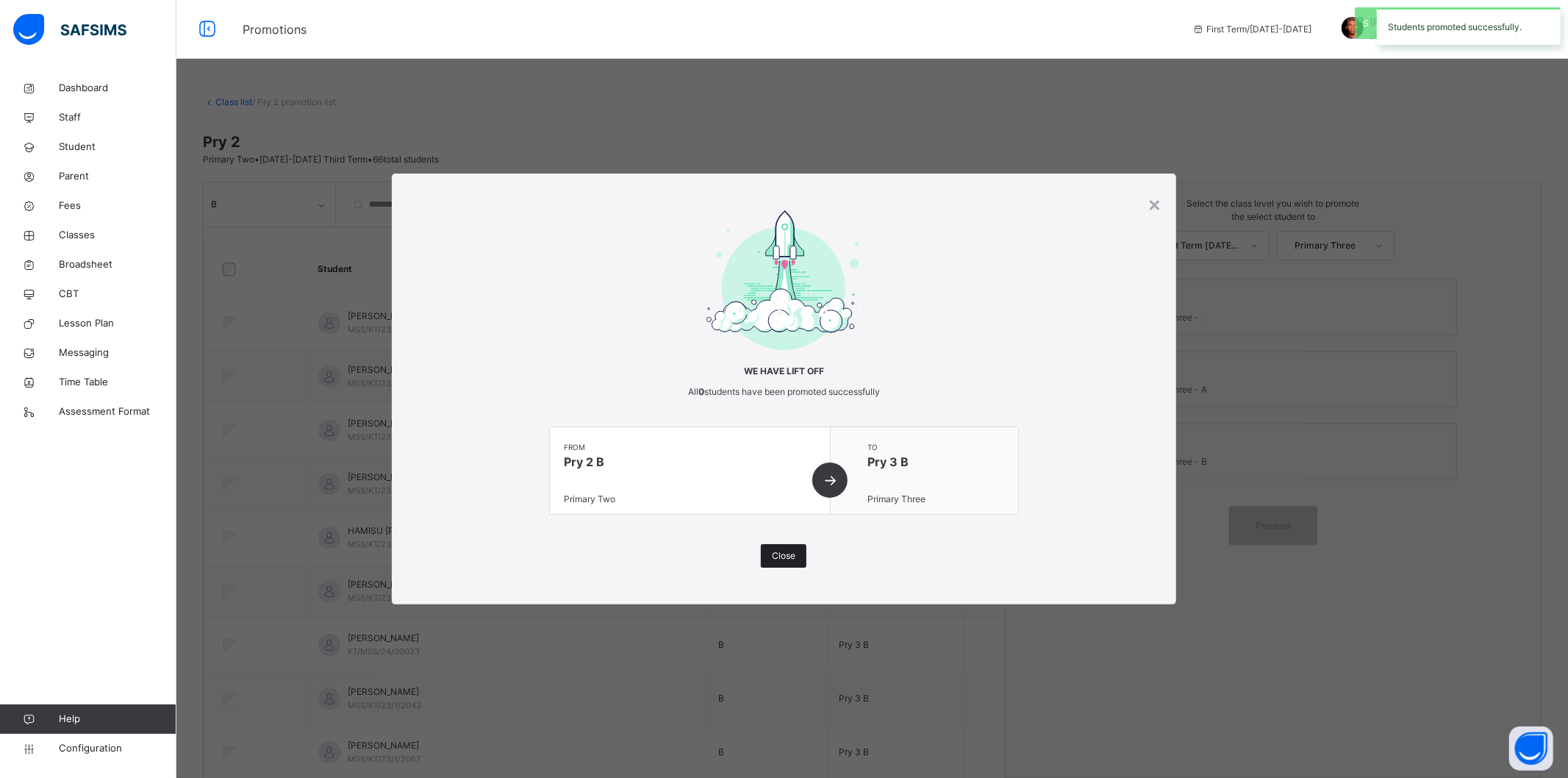
click at [779, 554] on span "Close" at bounding box center [783, 555] width 23 height 13
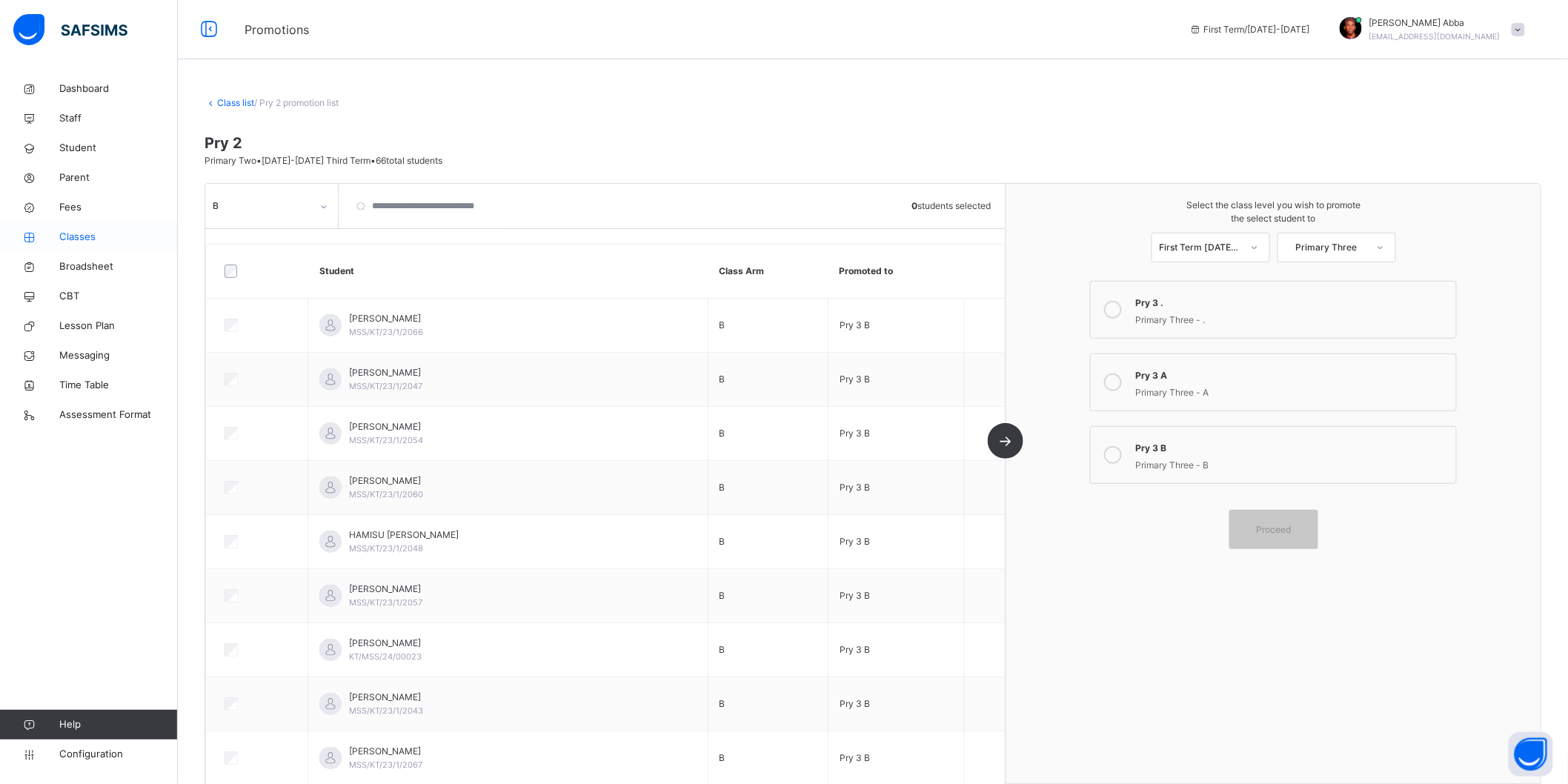
click at [96, 242] on span "Classes" at bounding box center [118, 237] width 119 height 15
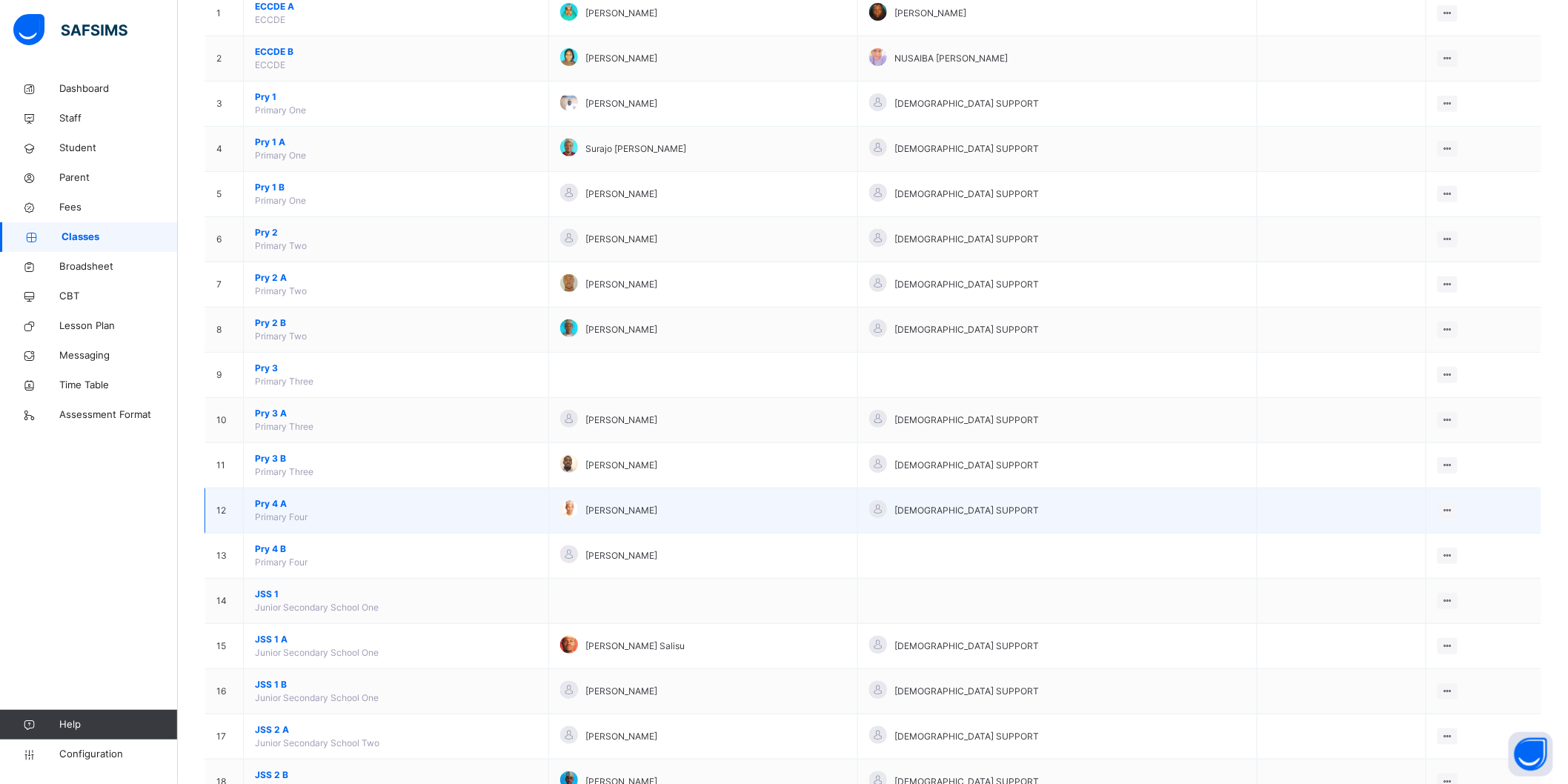
scroll to position [243, 0]
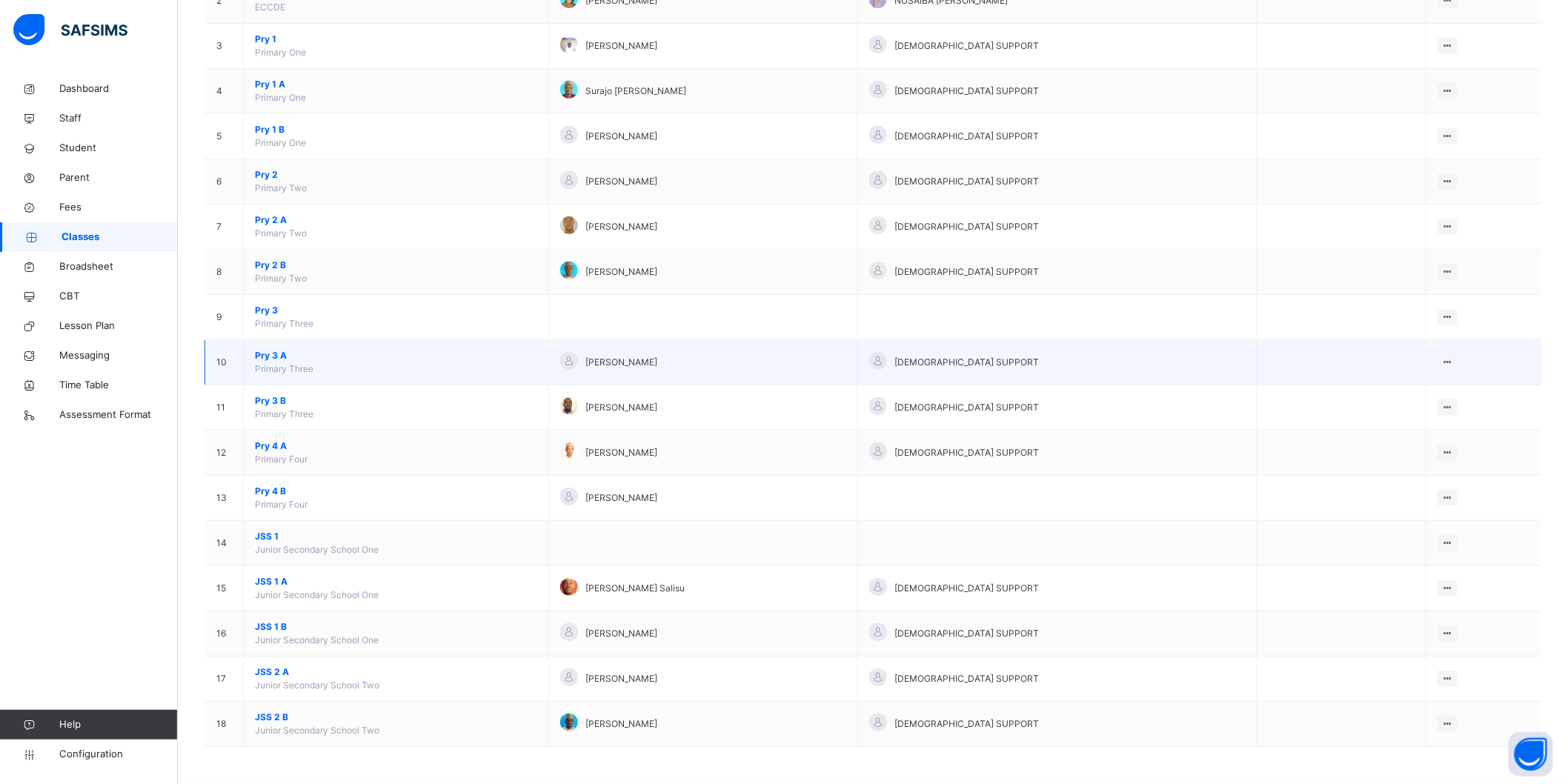
click at [276, 354] on span "Pry 3 A" at bounding box center [396, 355] width 283 height 13
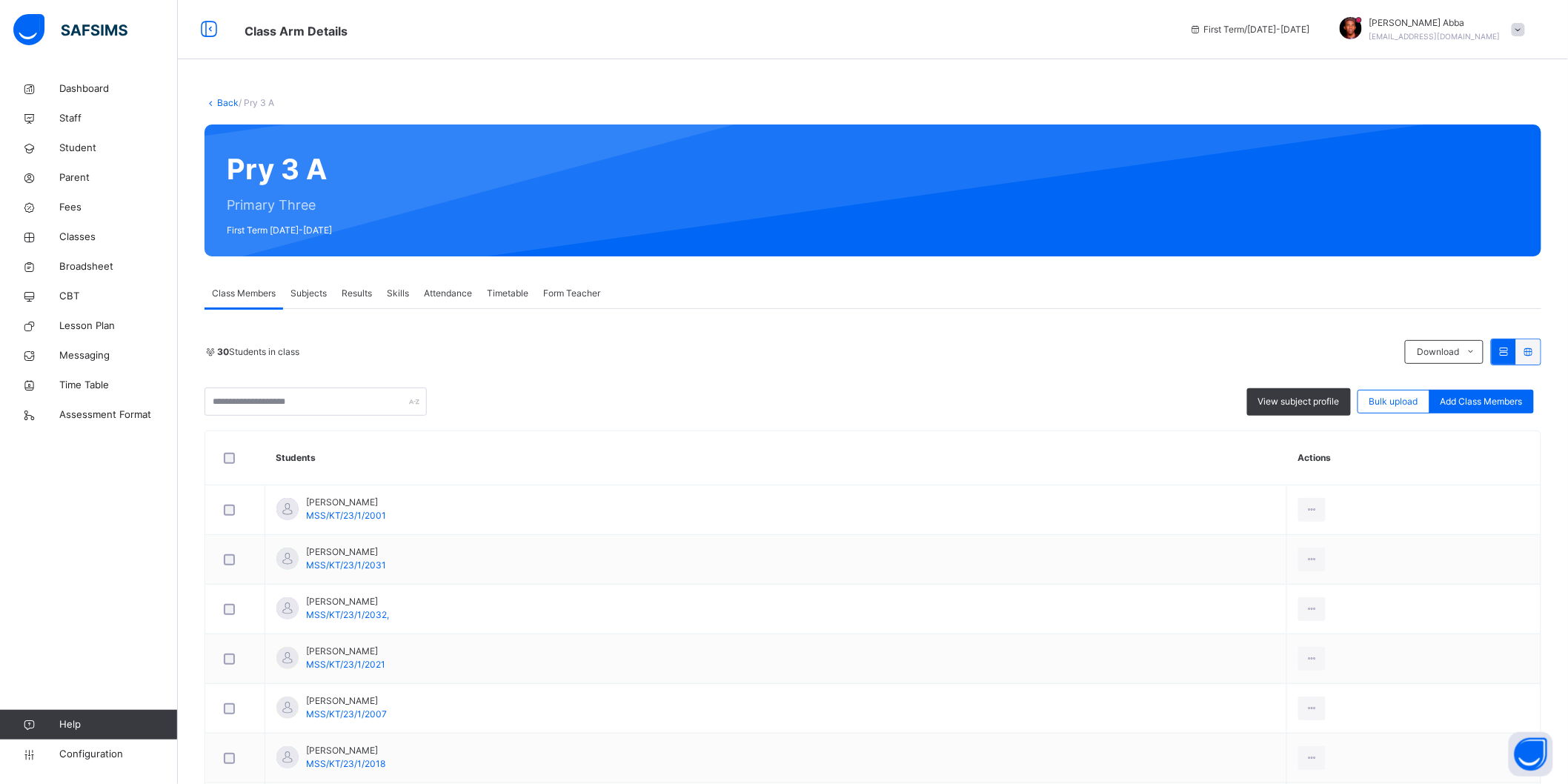
click at [220, 99] on link "Back" at bounding box center [227, 102] width 21 height 11
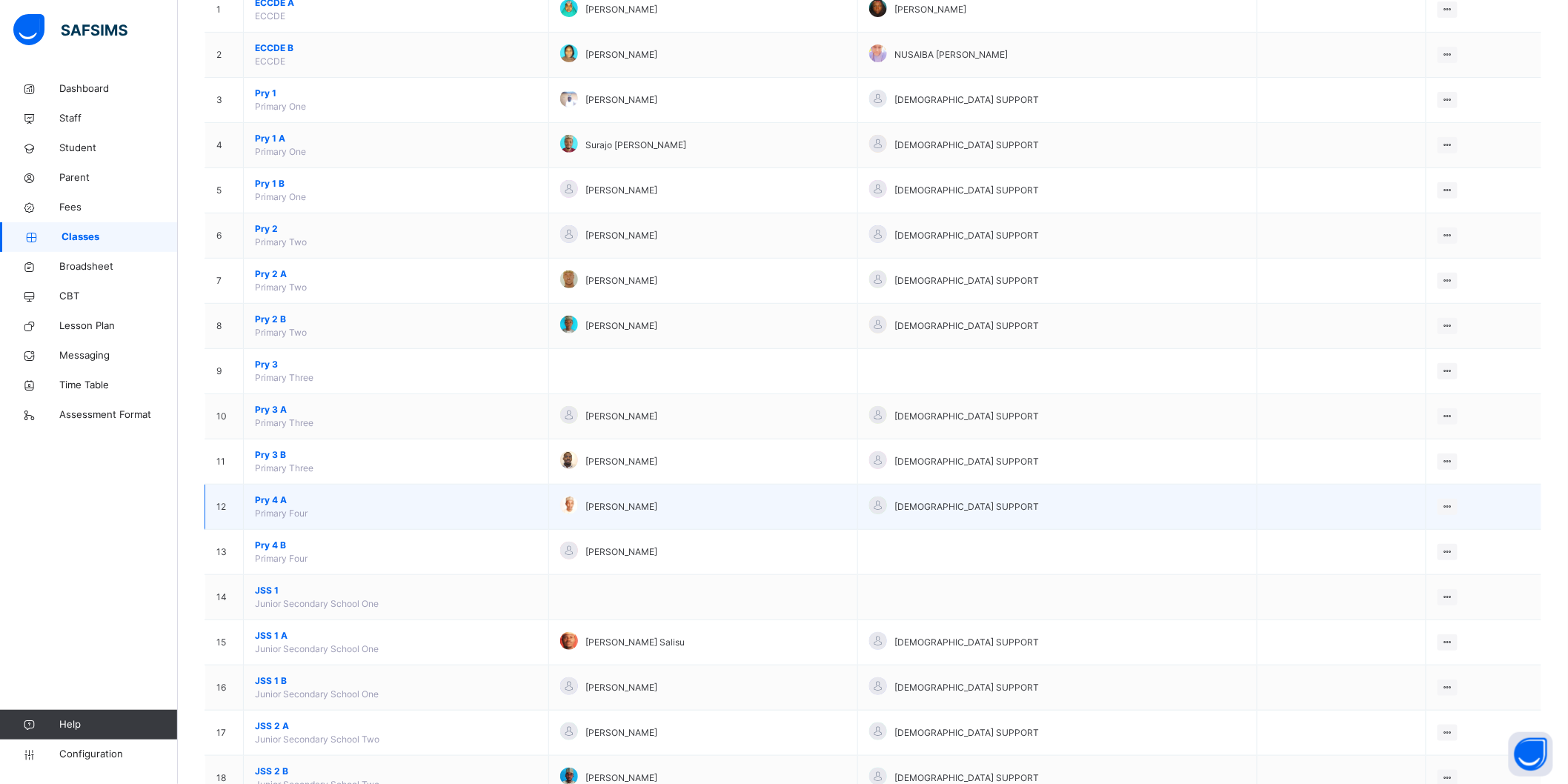
scroll to position [161, 0]
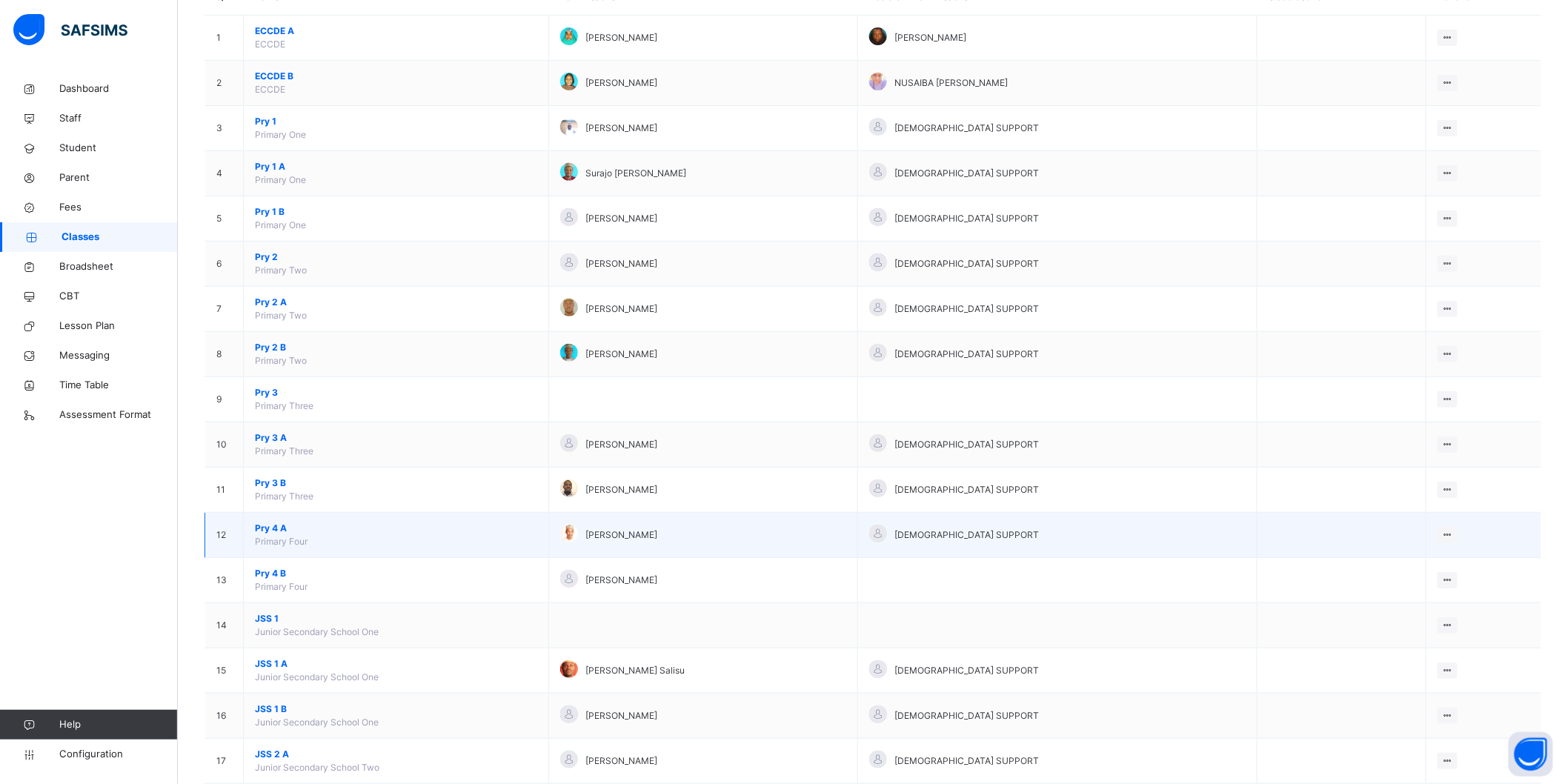
click at [282, 525] on span "Pry 4 A" at bounding box center [396, 528] width 283 height 13
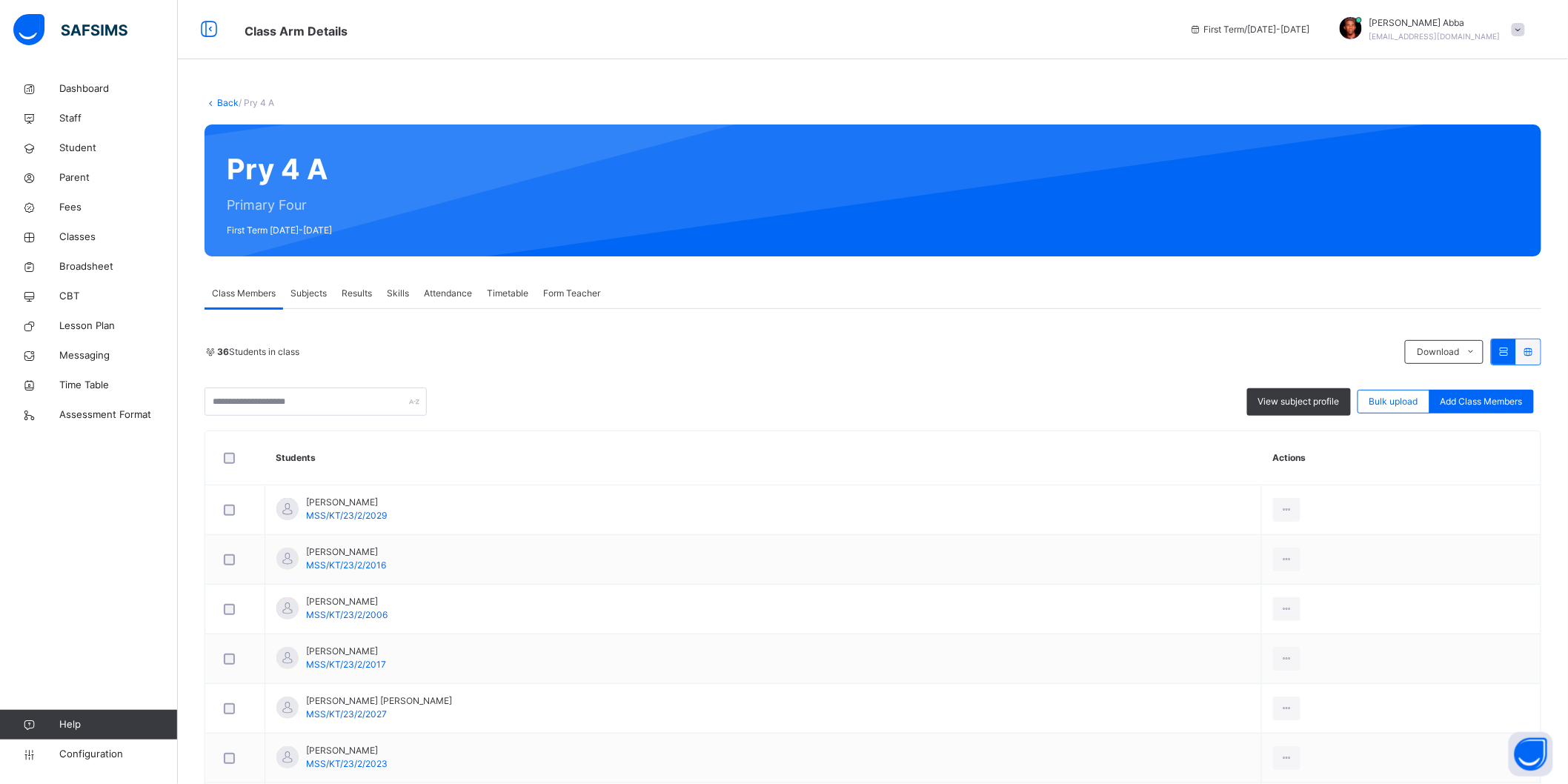
click at [550, 290] on span "Form Teacher" at bounding box center [571, 293] width 57 height 13
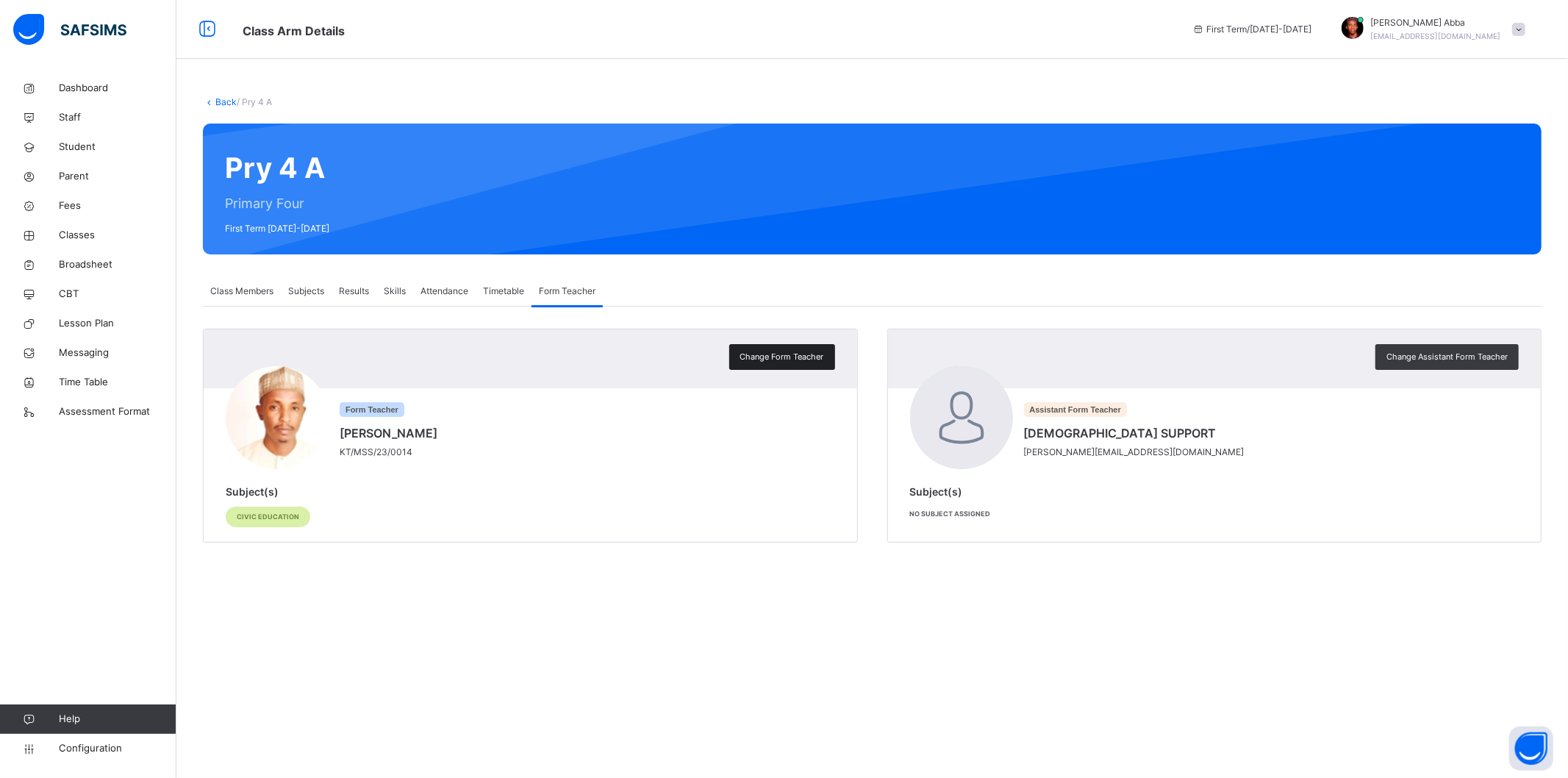
click at [793, 362] on span "Change Form Teacher" at bounding box center [782, 357] width 84 height 12
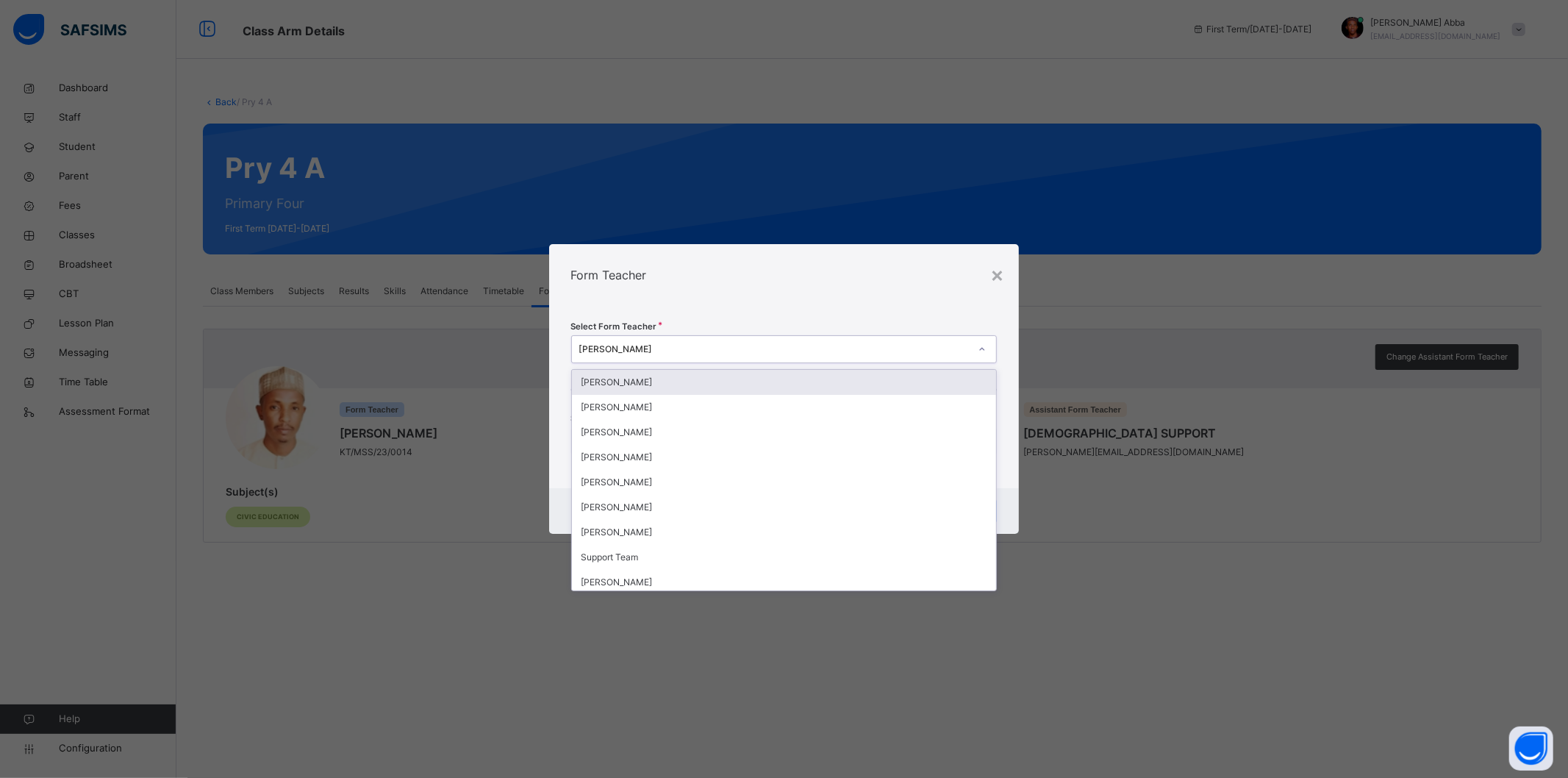
click at [786, 355] on div "[PERSON_NAME]" at bounding box center [775, 349] width 391 height 13
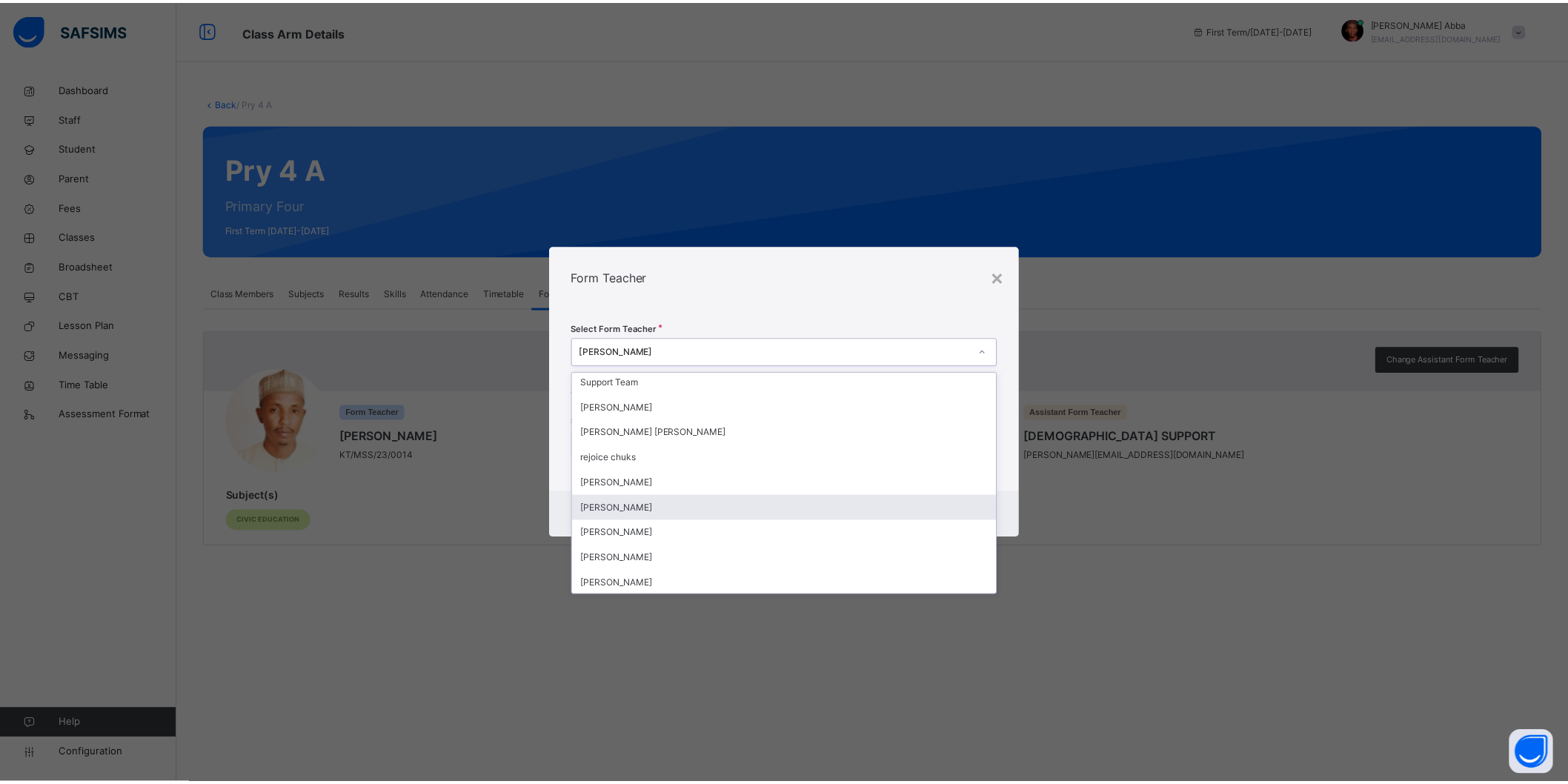
scroll to position [156, 0]
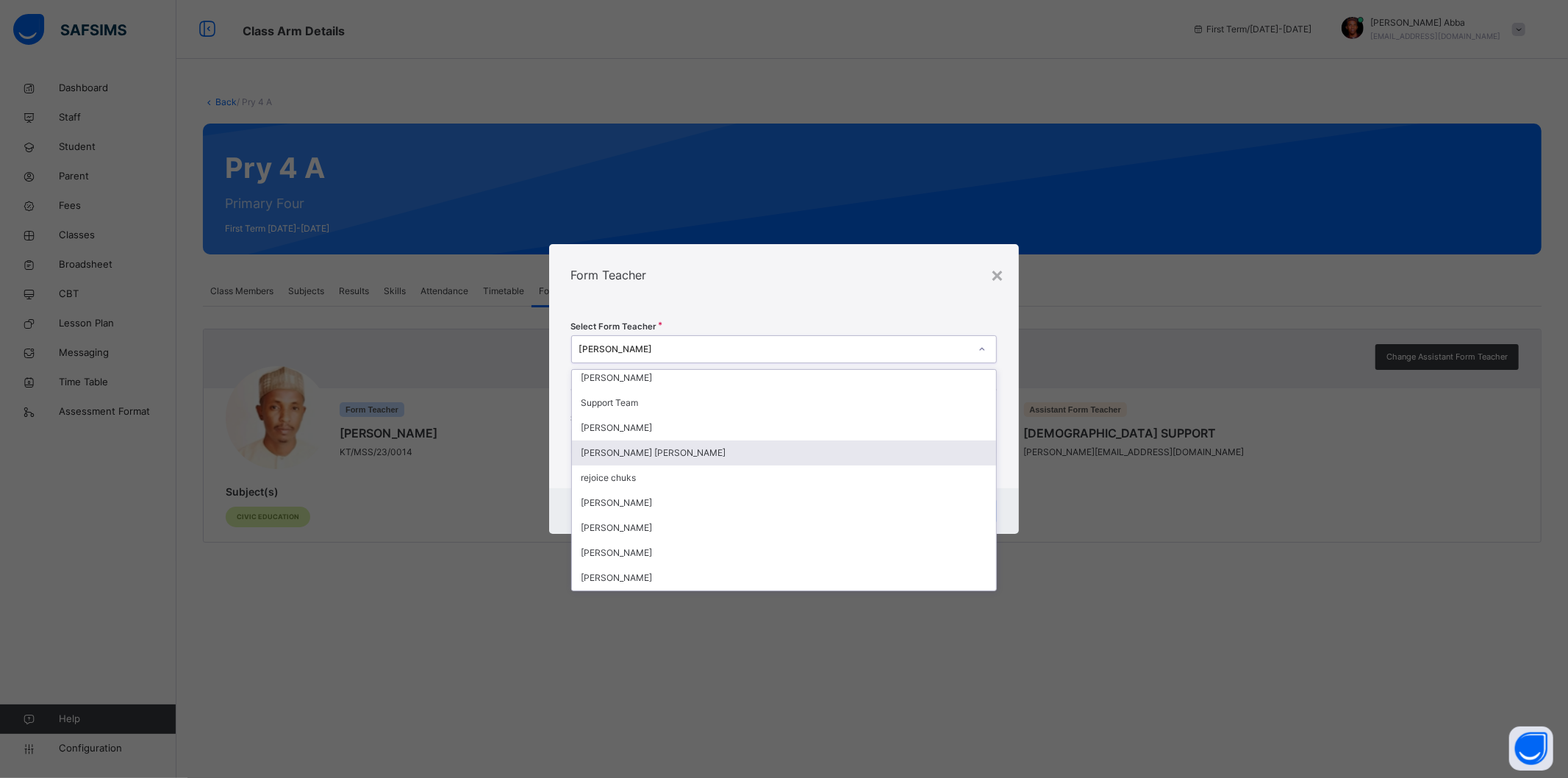
click at [667, 450] on div "[PERSON_NAME] [PERSON_NAME]" at bounding box center [784, 453] width 425 height 25
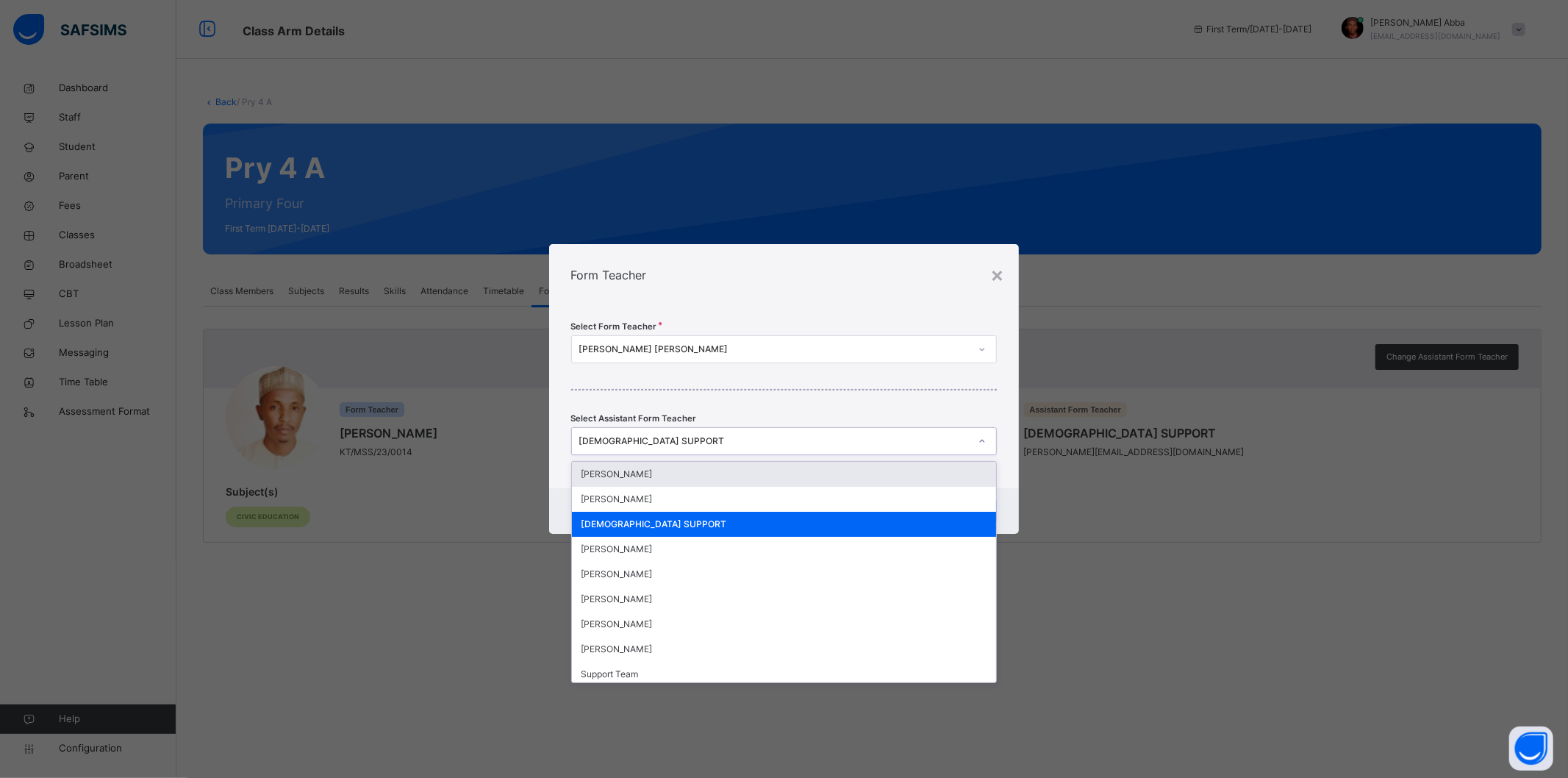
click at [709, 449] on div "[DEMOGRAPHIC_DATA] SUPPORT" at bounding box center [770, 441] width 397 height 23
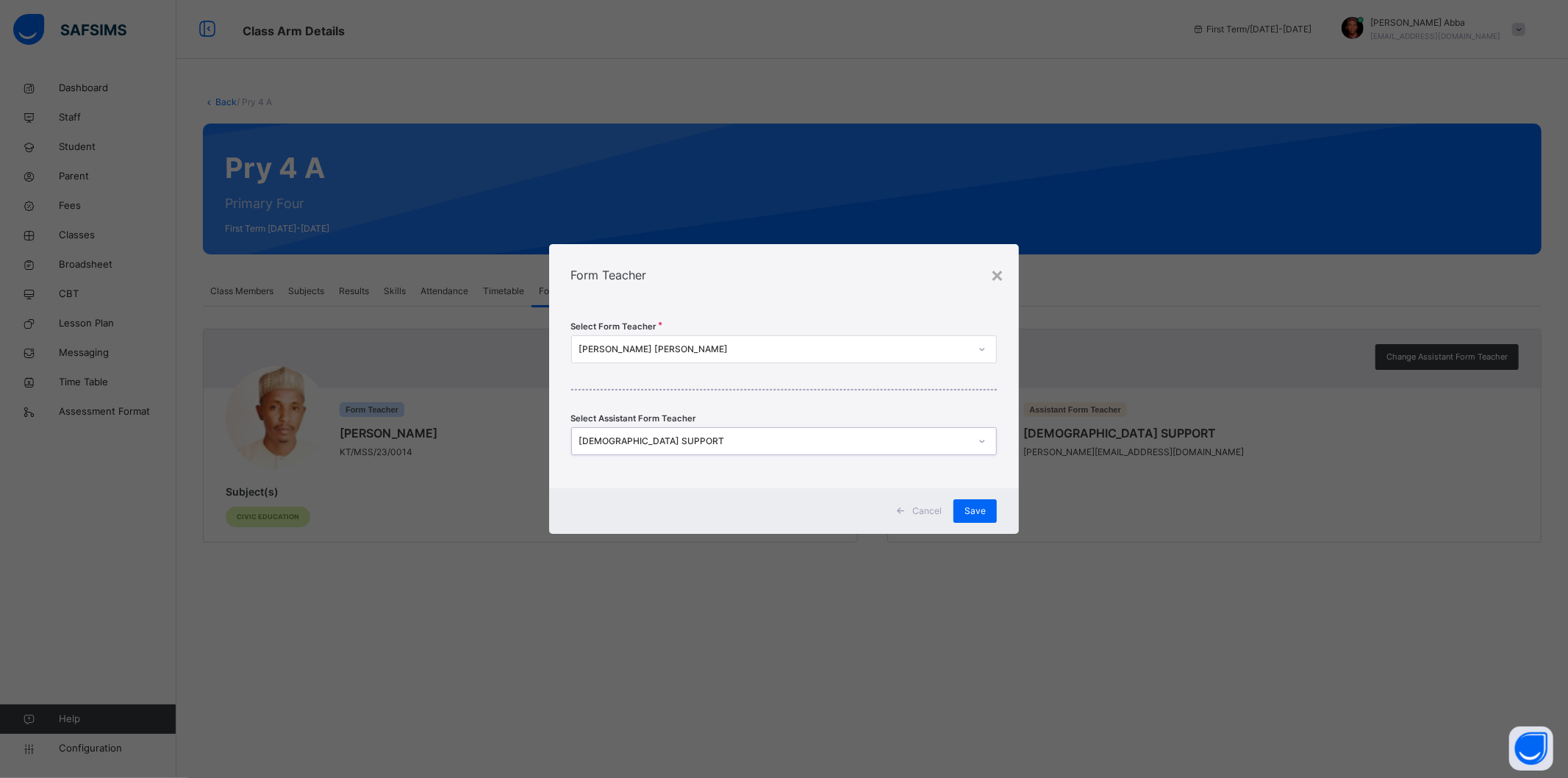
click at [709, 449] on div "[DEMOGRAPHIC_DATA] SUPPORT" at bounding box center [770, 441] width 397 height 23
click at [968, 510] on span "Save" at bounding box center [975, 511] width 21 height 13
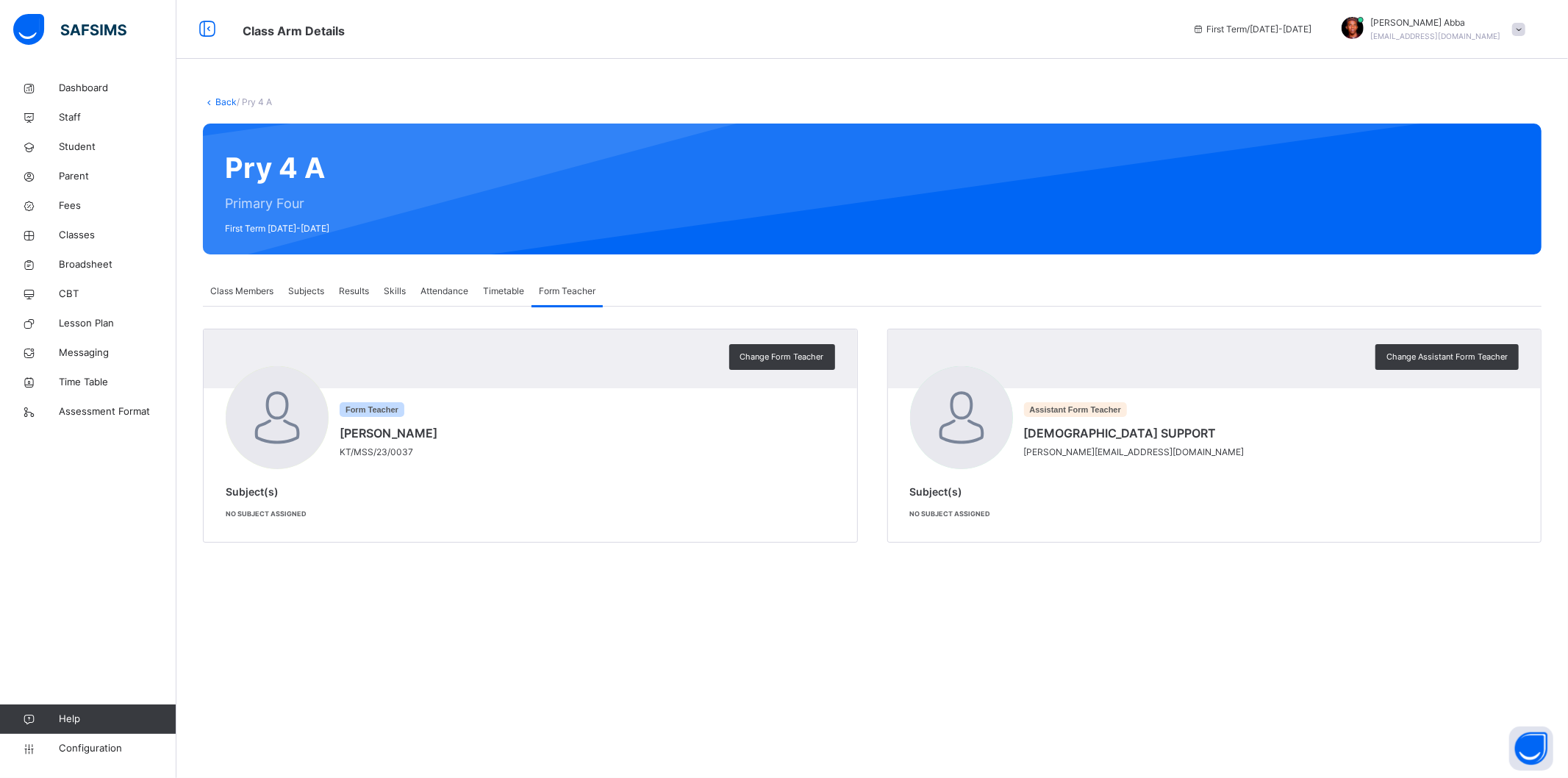
click at [222, 101] on link "Back" at bounding box center [226, 102] width 21 height 11
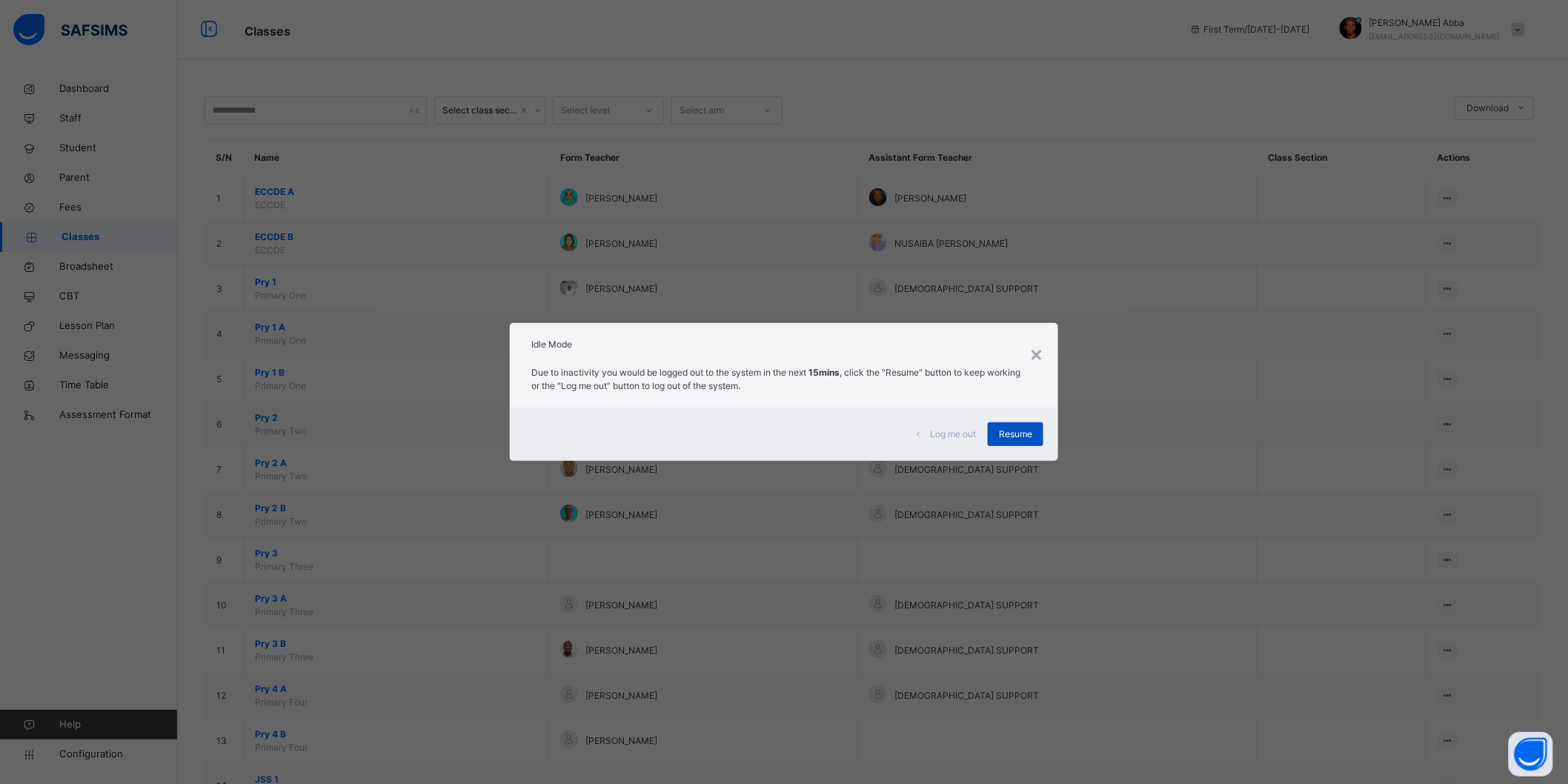
click at [1000, 428] on div "Resume" at bounding box center [1015, 435] width 56 height 24
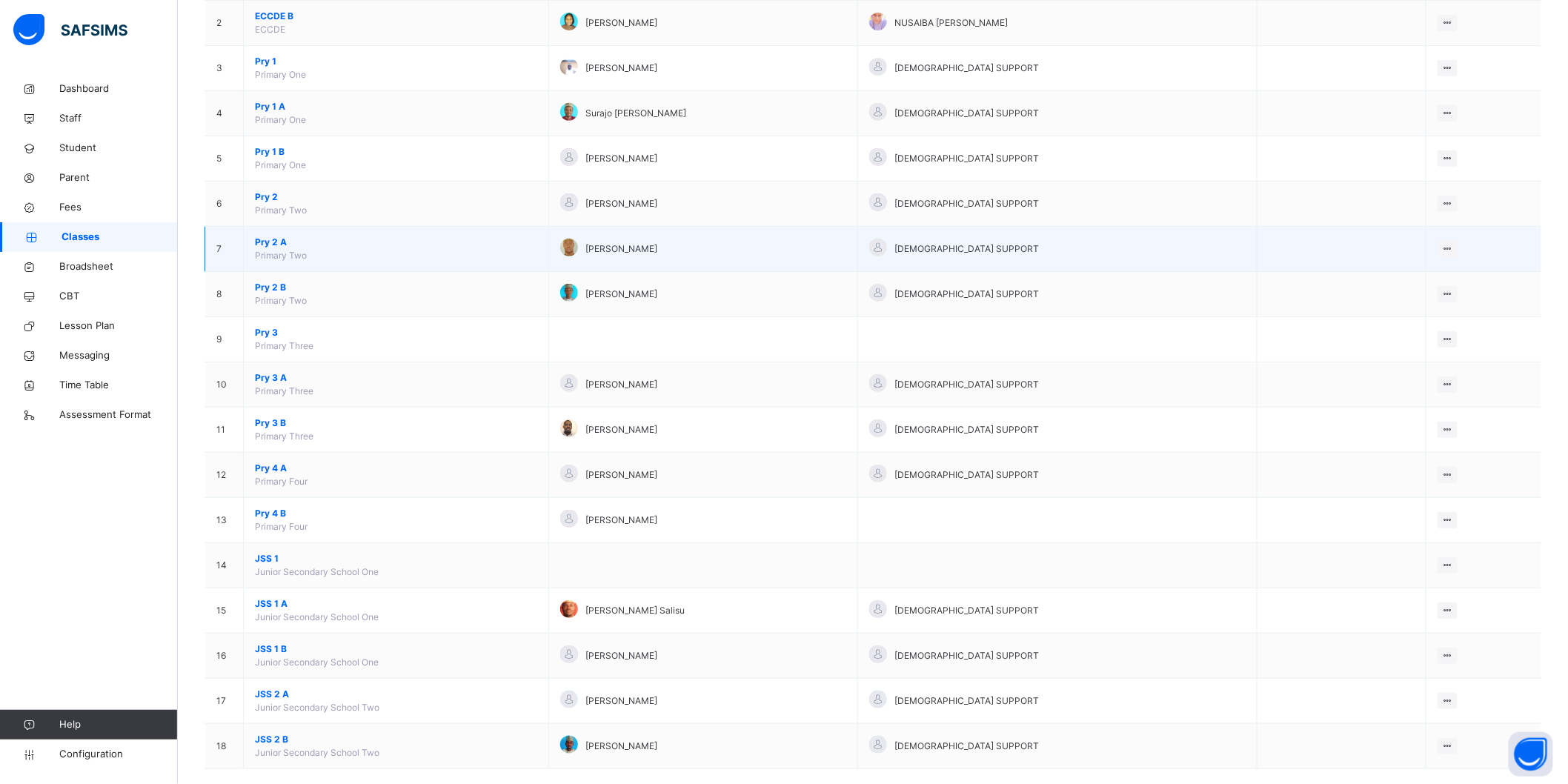
scroll to position [243, 0]
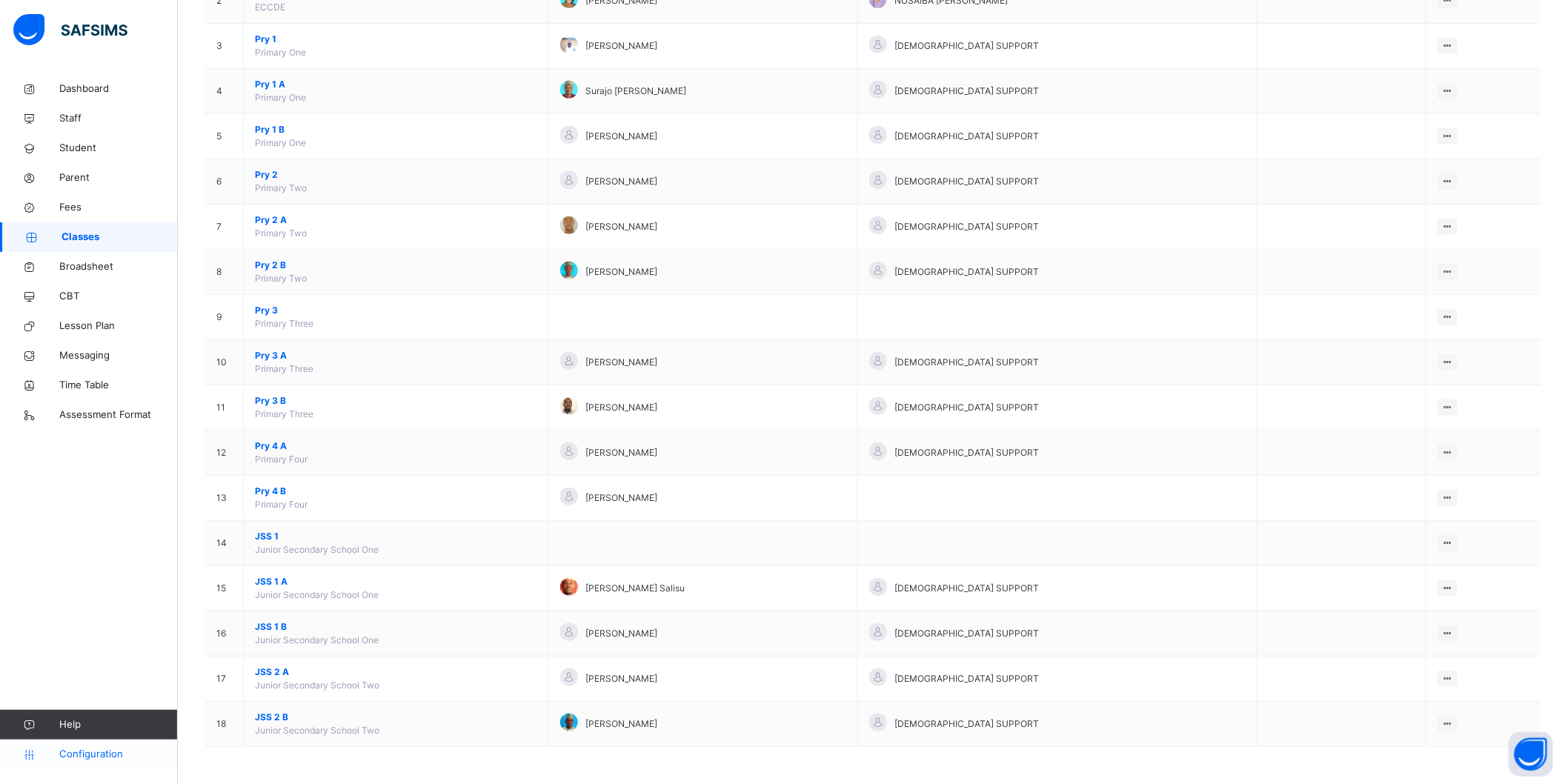
click at [91, 750] on span "Configuration" at bounding box center [118, 754] width 118 height 15
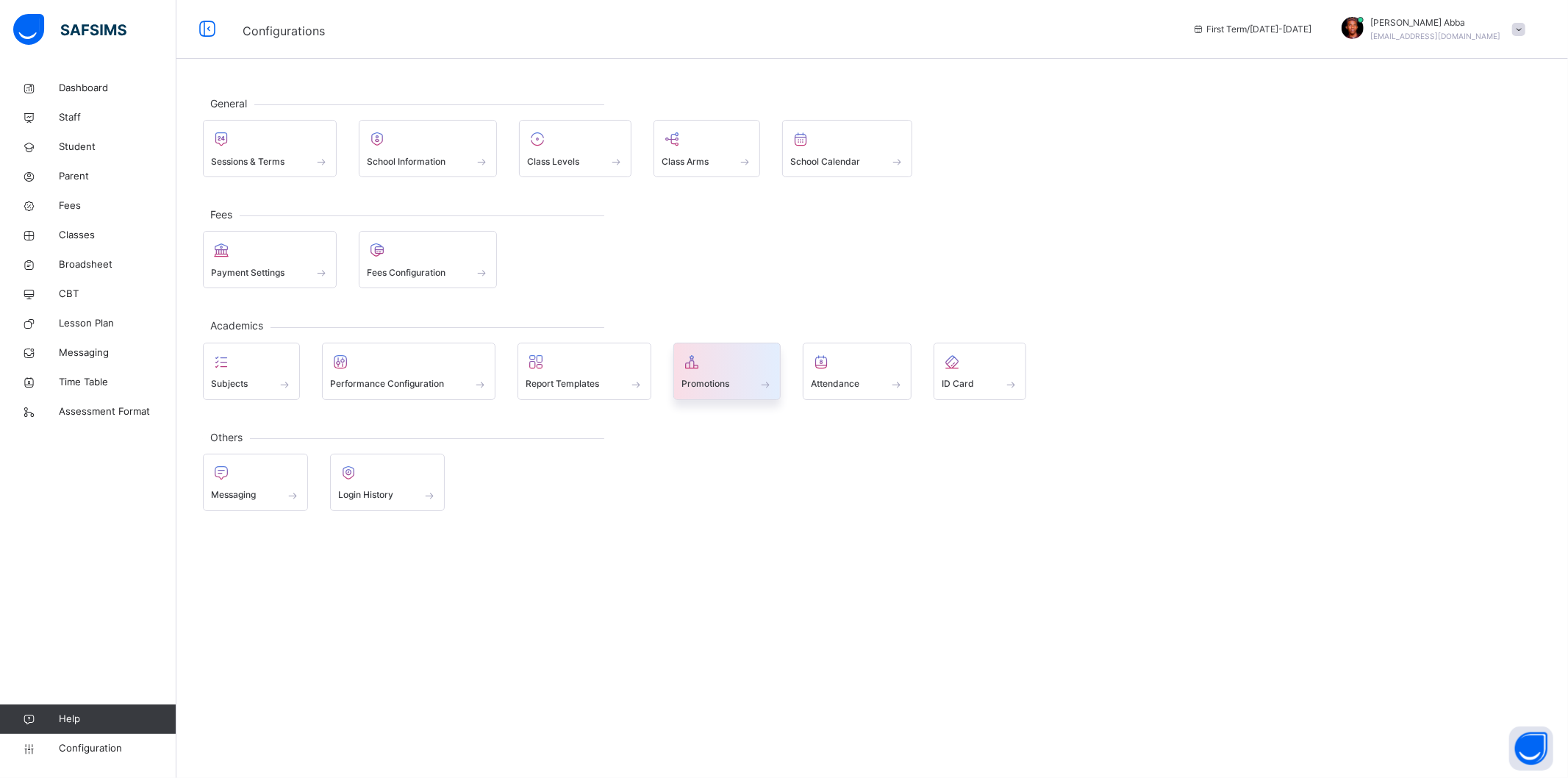
click at [722, 368] on div at bounding box center [728, 362] width 92 height 22
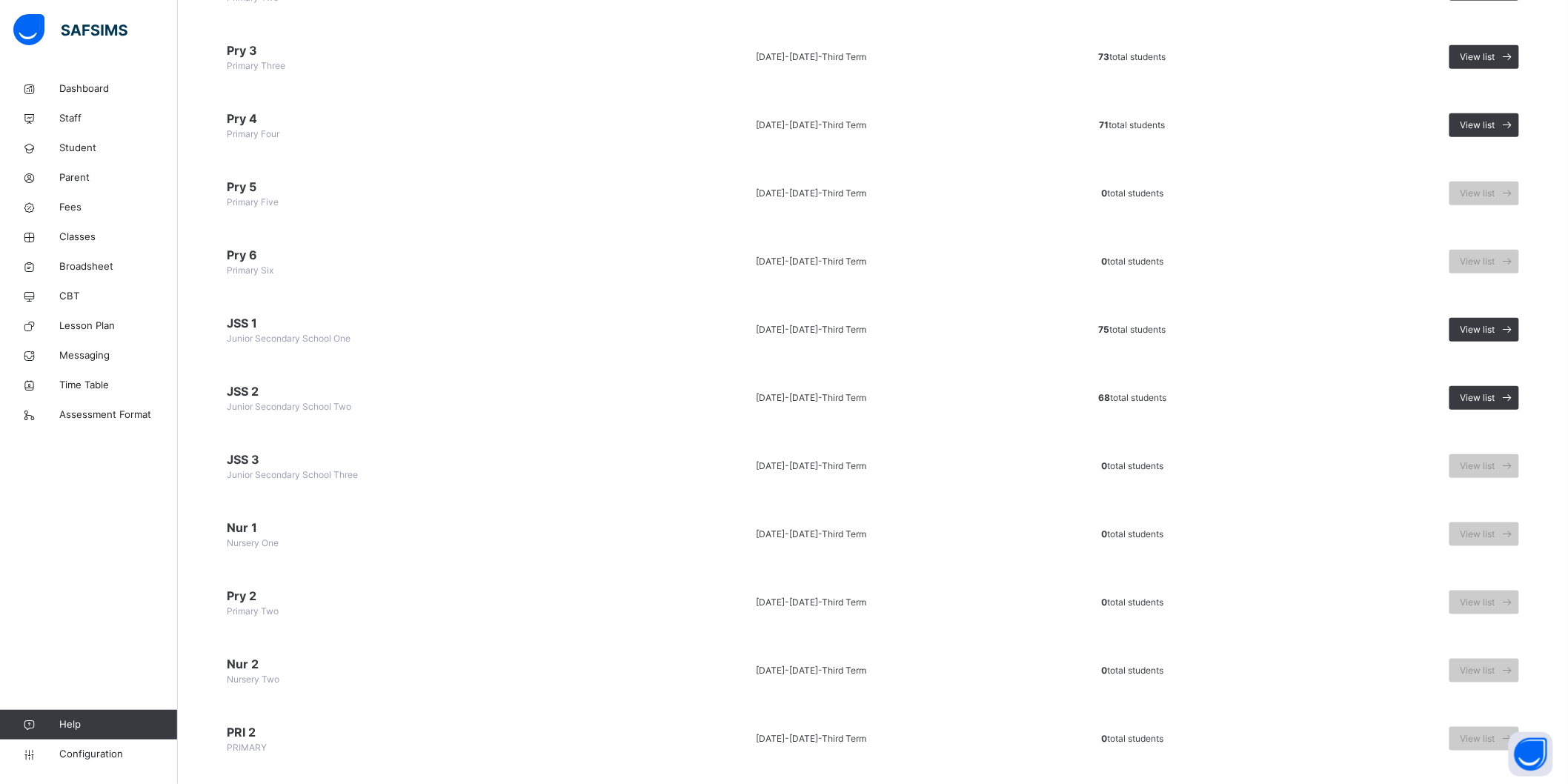
scroll to position [405, 0]
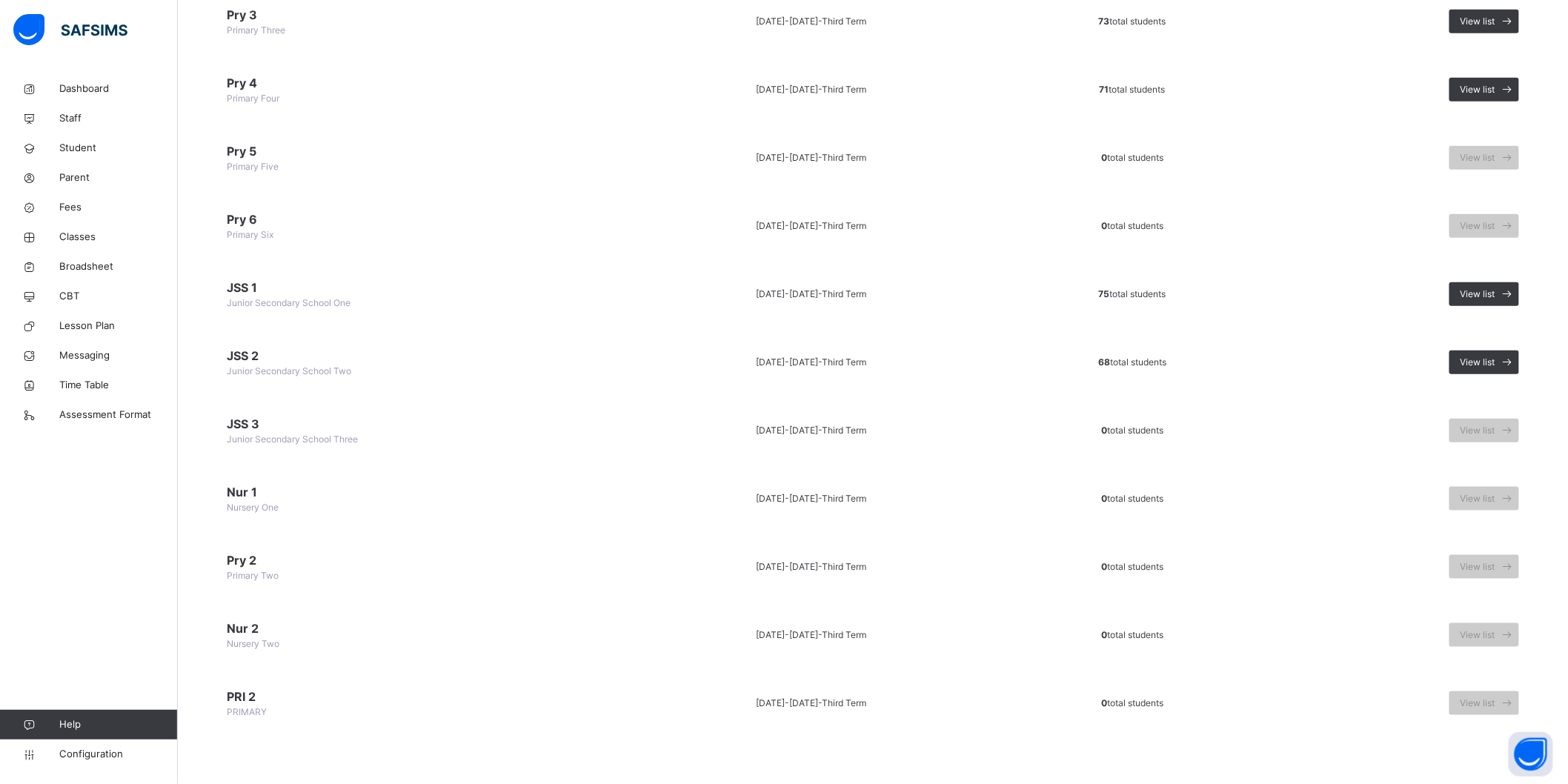
click at [364, 366] on td "JSS 2 Junior Secondary School Two" at bounding box center [416, 362] width 422 height 61
click at [1485, 353] on div "View list" at bounding box center [1484, 362] width 69 height 24
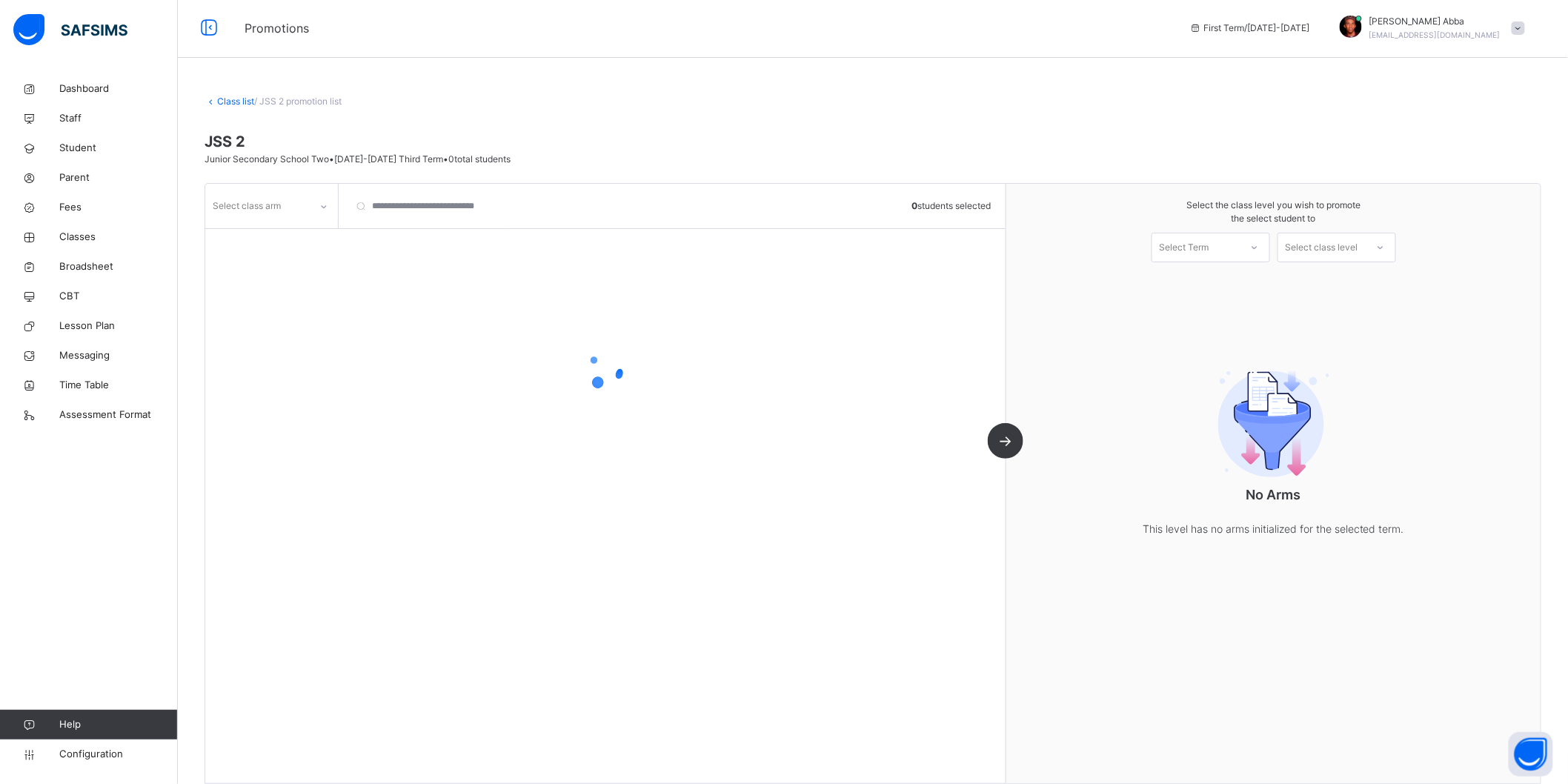
scroll to position [19, 0]
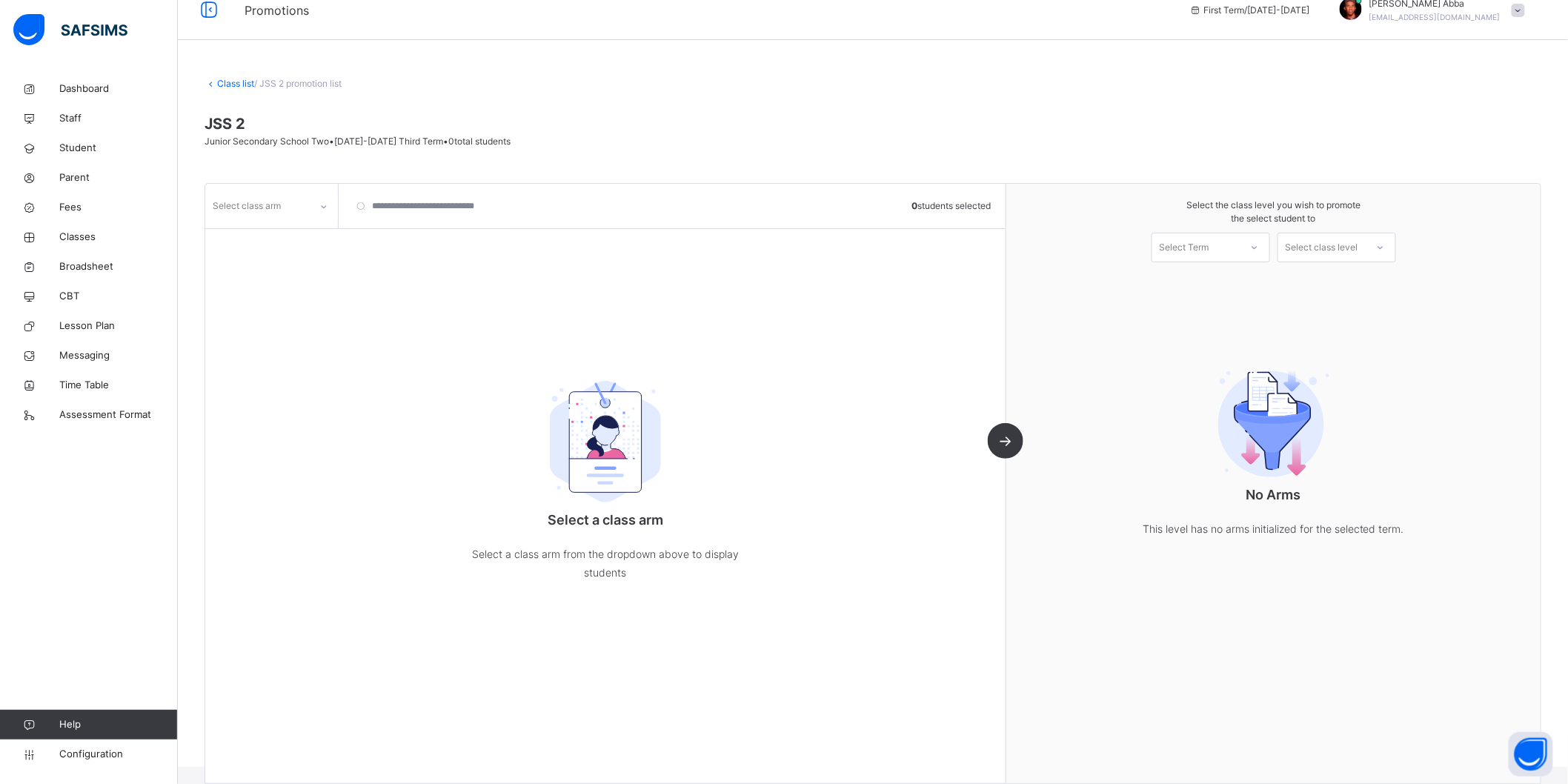
click at [287, 190] on div "Select class arm" at bounding box center [272, 205] width 133 height 44
click at [285, 209] on div "Select class arm" at bounding box center [257, 206] width 105 height 23
click at [265, 245] on div "A" at bounding box center [272, 239] width 131 height 25
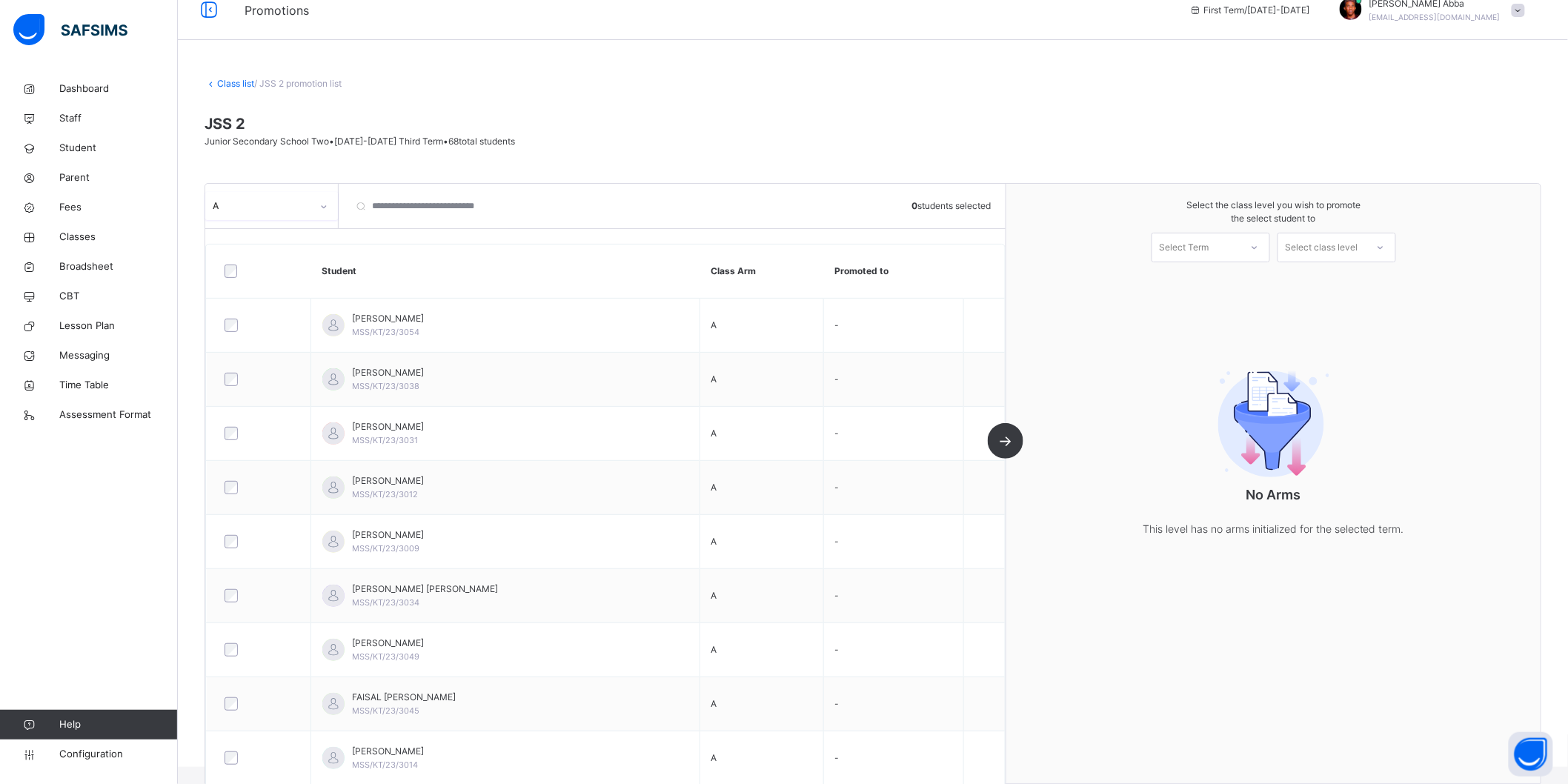
click at [1191, 242] on div "Select Term" at bounding box center [1184, 248] width 50 height 30
drag, startPoint x: 1195, startPoint y: 283, endPoint x: 1265, endPoint y: 279, distance: 70.1
click at [1195, 284] on div "First Term [DATE]-[DATE]" at bounding box center [1211, 288] width 117 height 39
click at [1322, 253] on div "Select class level" at bounding box center [1322, 248] width 72 height 30
click at [1330, 287] on div "Junior Secondary School Three" at bounding box center [1337, 288] width 117 height 39
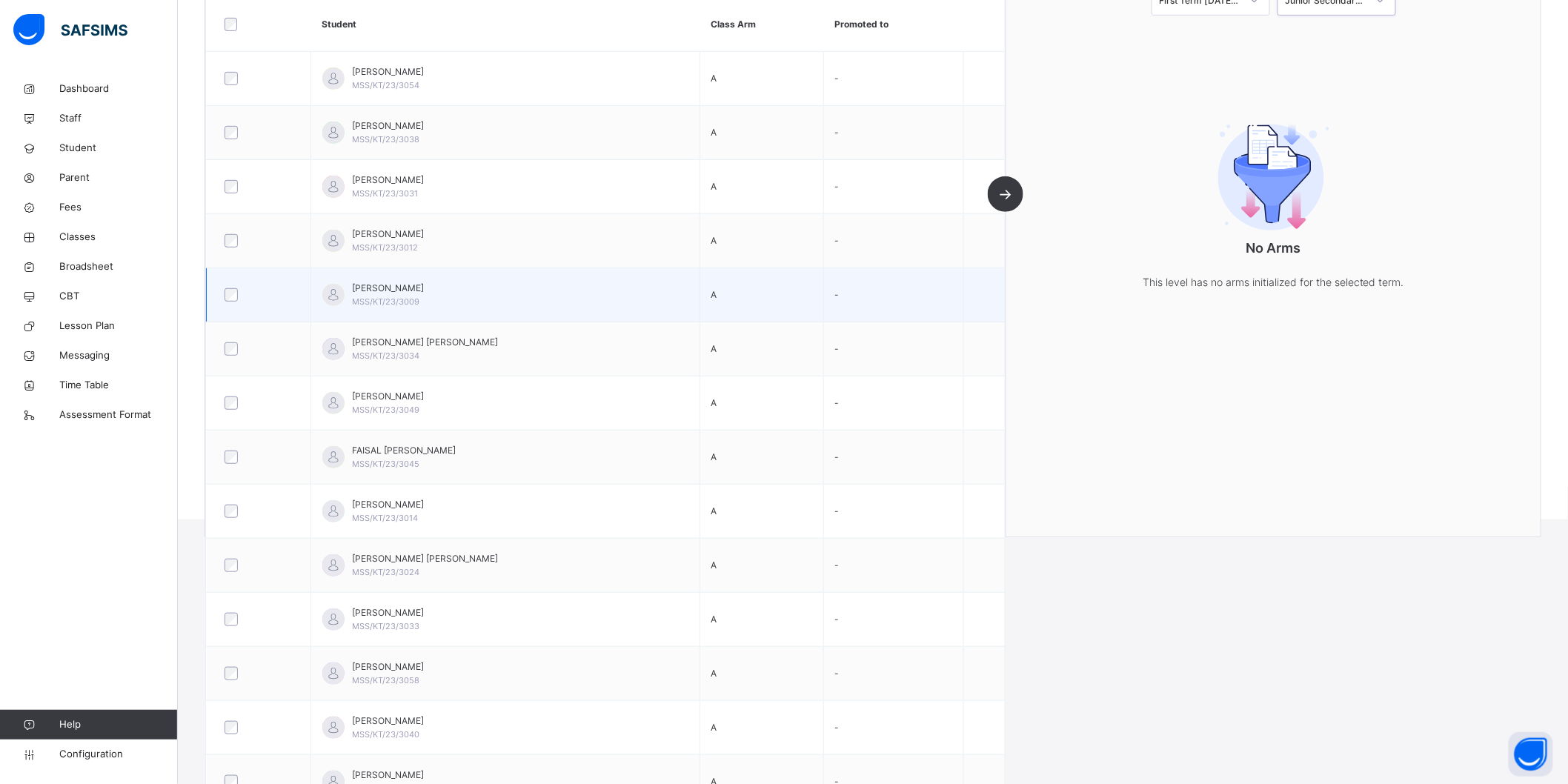
scroll to position [0, 0]
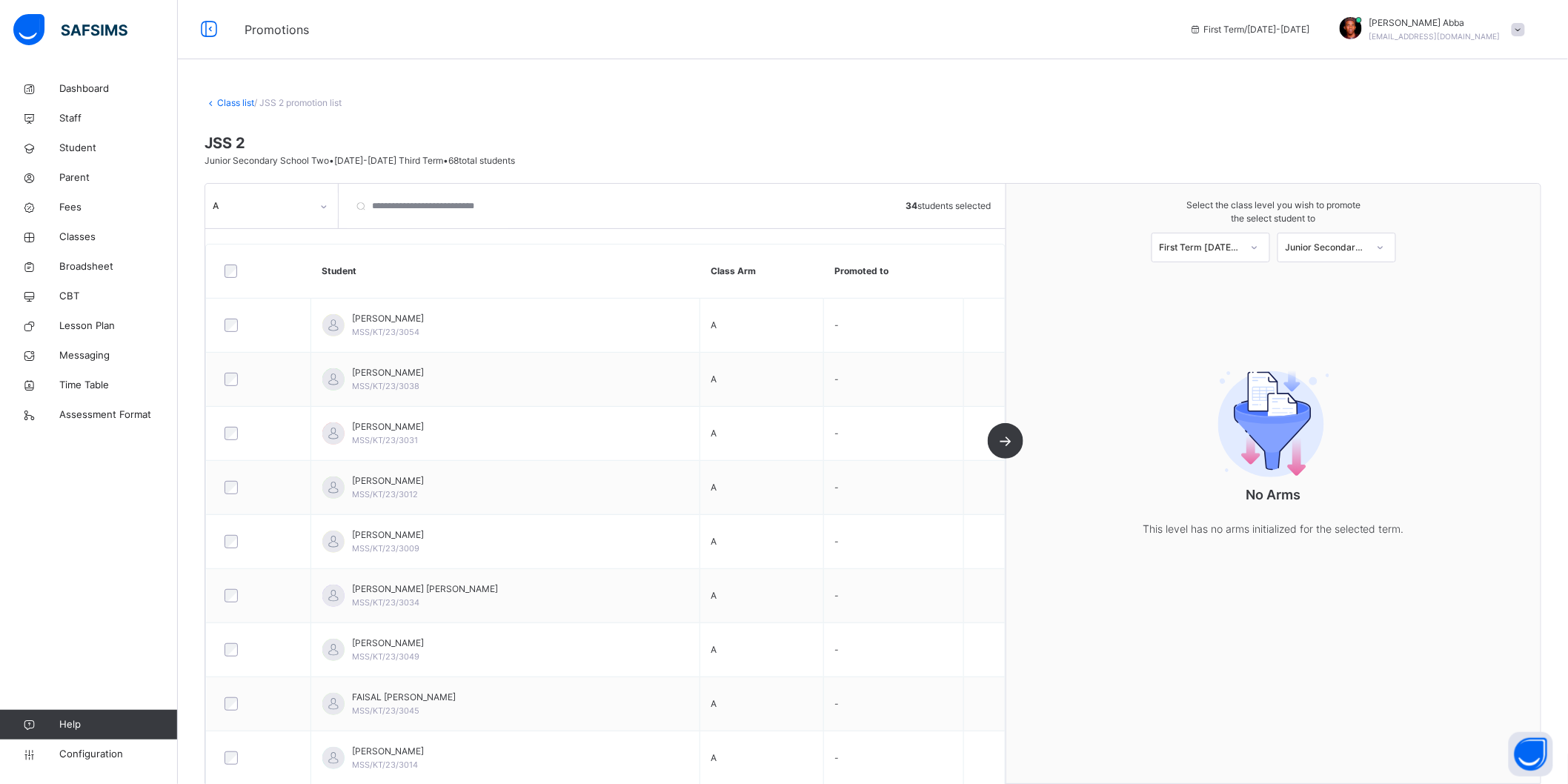
click at [1006, 446] on div "A 34 students selected Student Class Arm Promoted to [PERSON_NAME] MSS/KT/23/30…" at bounding box center [606, 483] width 801 height 600
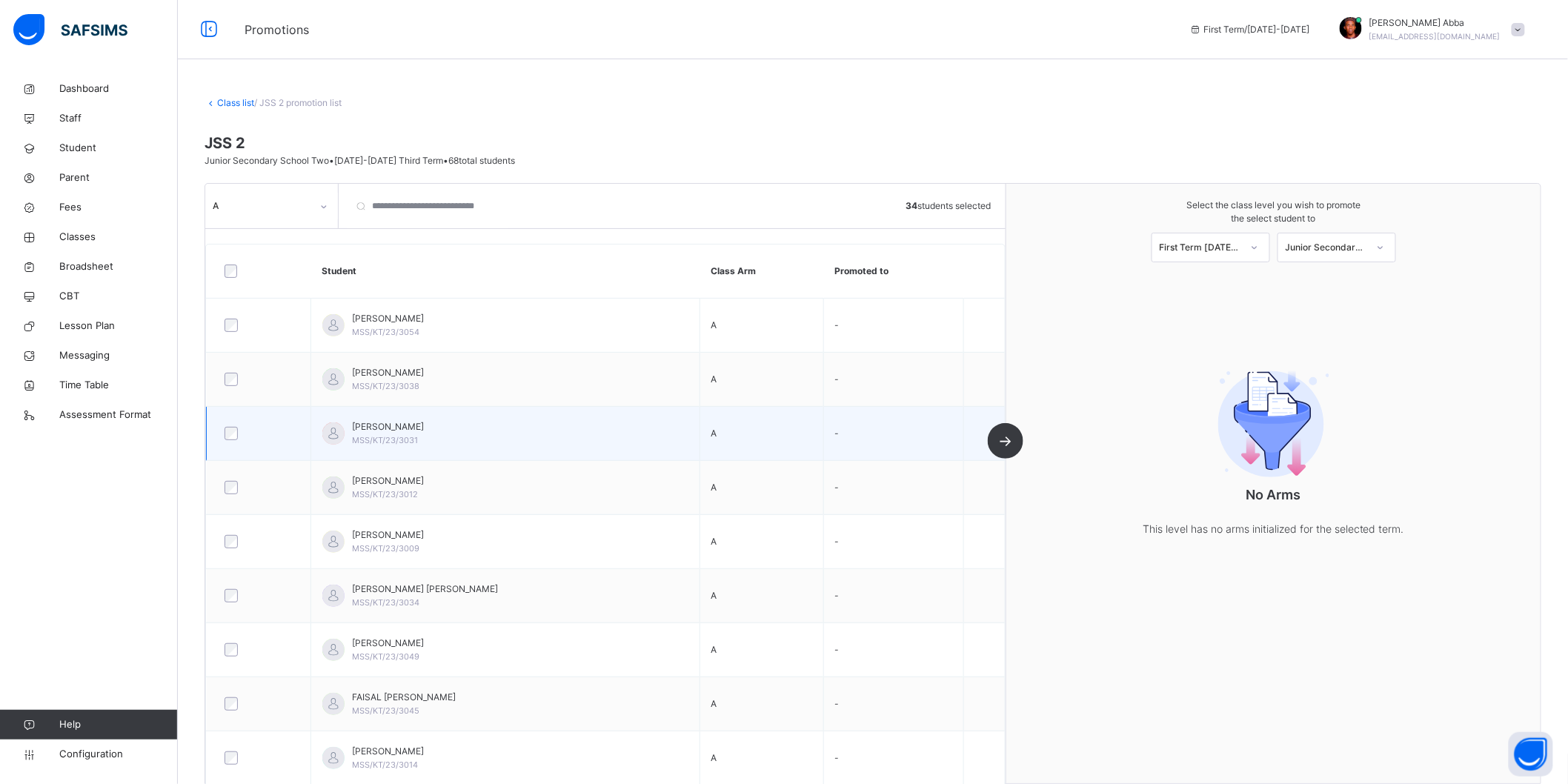
drag, startPoint x: 1013, startPoint y: 442, endPoint x: 973, endPoint y: 433, distance: 41.0
click at [1006, 441] on div "A 34 students selected Student Class Arm Promoted to [PERSON_NAME] MSS/KT/23/30…" at bounding box center [606, 483] width 801 height 600
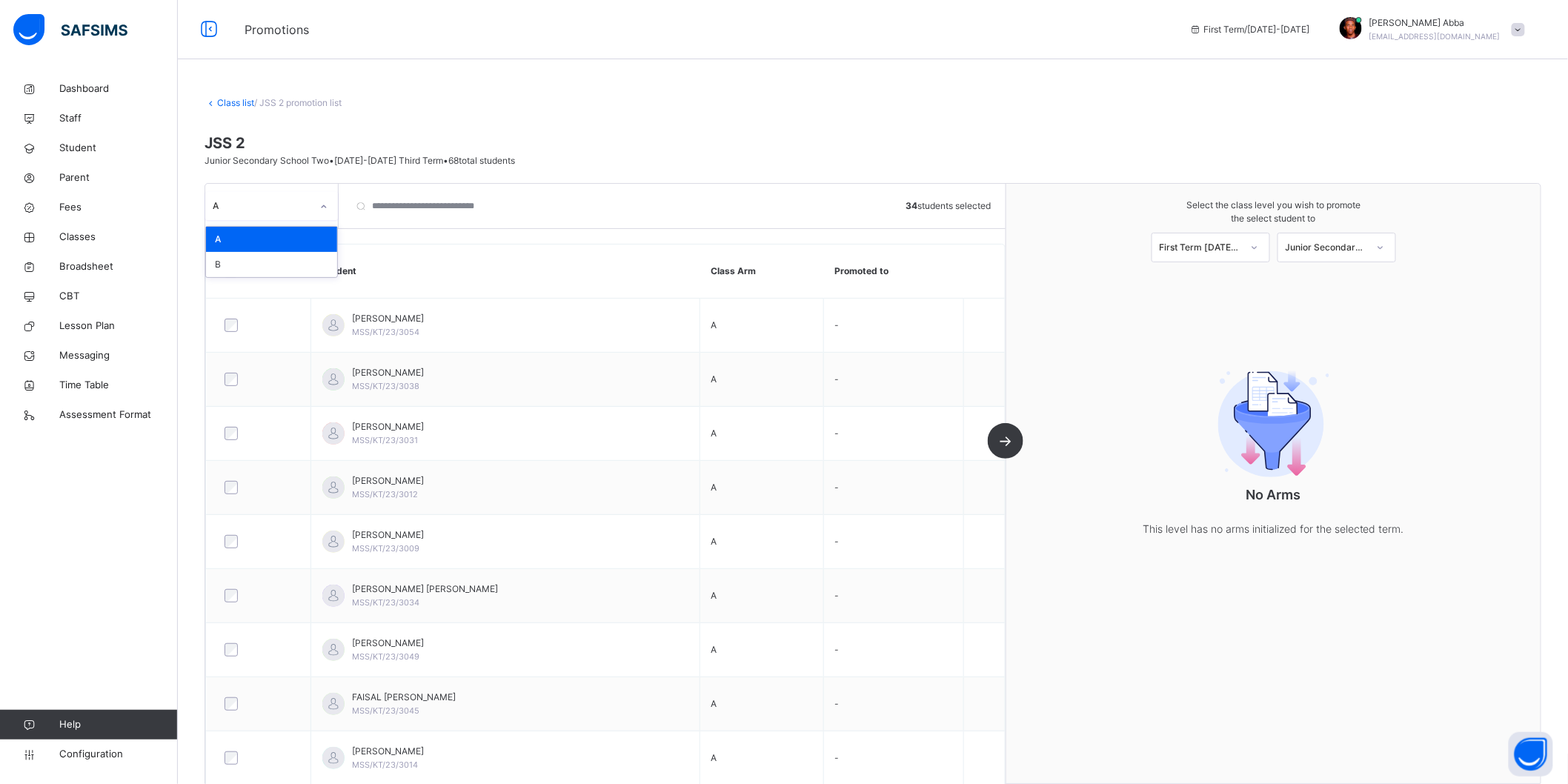
click at [309, 215] on div "A" at bounding box center [257, 206] width 105 height 23
click at [276, 264] on div "B" at bounding box center [272, 264] width 131 height 25
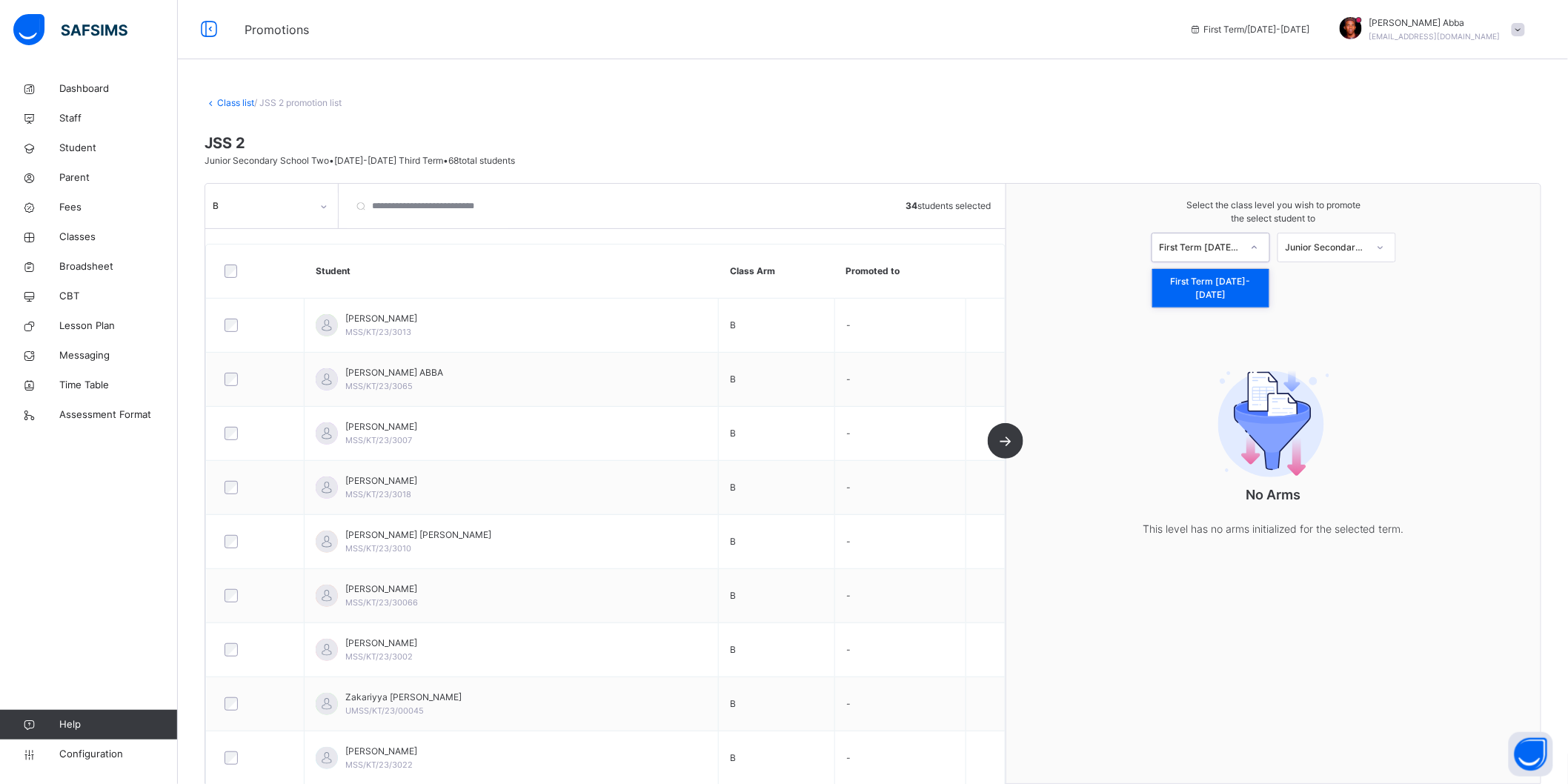
click at [1241, 250] on div "First Term [DATE]-[DATE]" at bounding box center [1200, 247] width 82 height 13
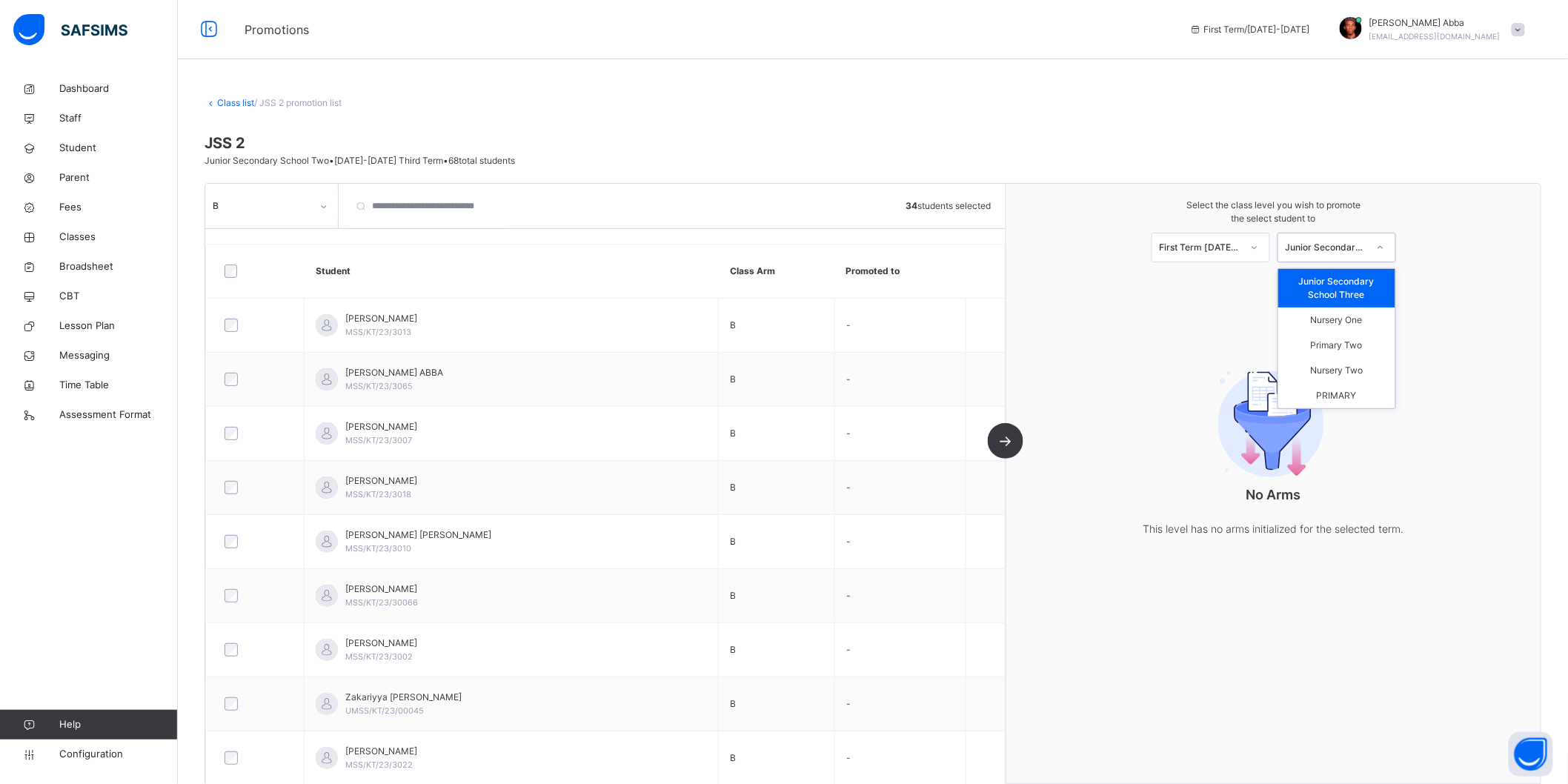
click at [1312, 249] on div "Junior Secondary School Three" at bounding box center [1326, 247] width 82 height 13
click at [1335, 287] on div "Junior Secondary School Three" at bounding box center [1337, 288] width 117 height 39
click at [1005, 441] on div "B 34 students selected Student Class Arm Promoted to [PERSON_NAME] MSS/KT/23/30…" at bounding box center [606, 483] width 801 height 600
click at [109, 753] on span "Configuration" at bounding box center [118, 754] width 118 height 15
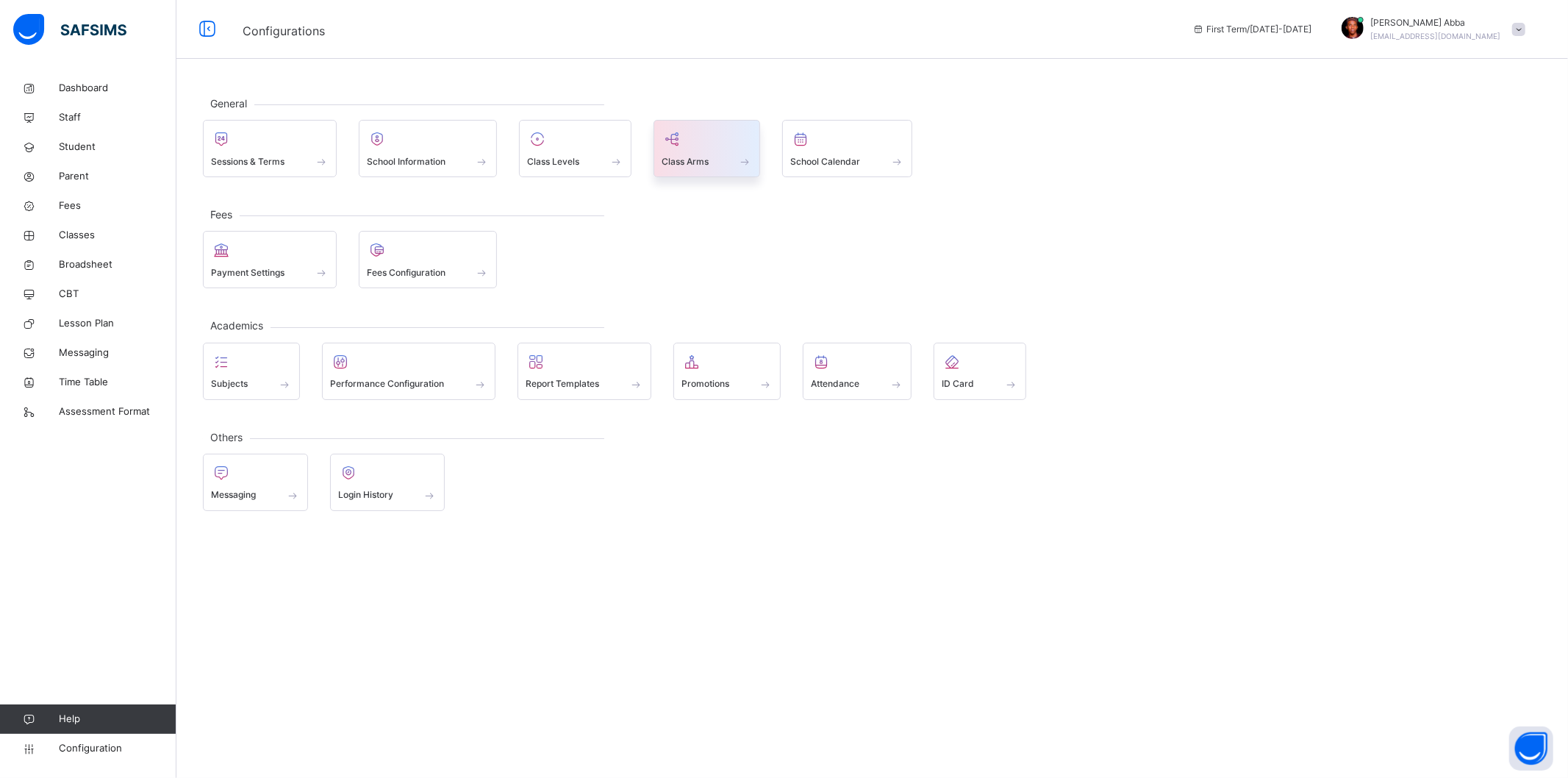
click at [696, 148] on div at bounding box center [707, 139] width 91 height 22
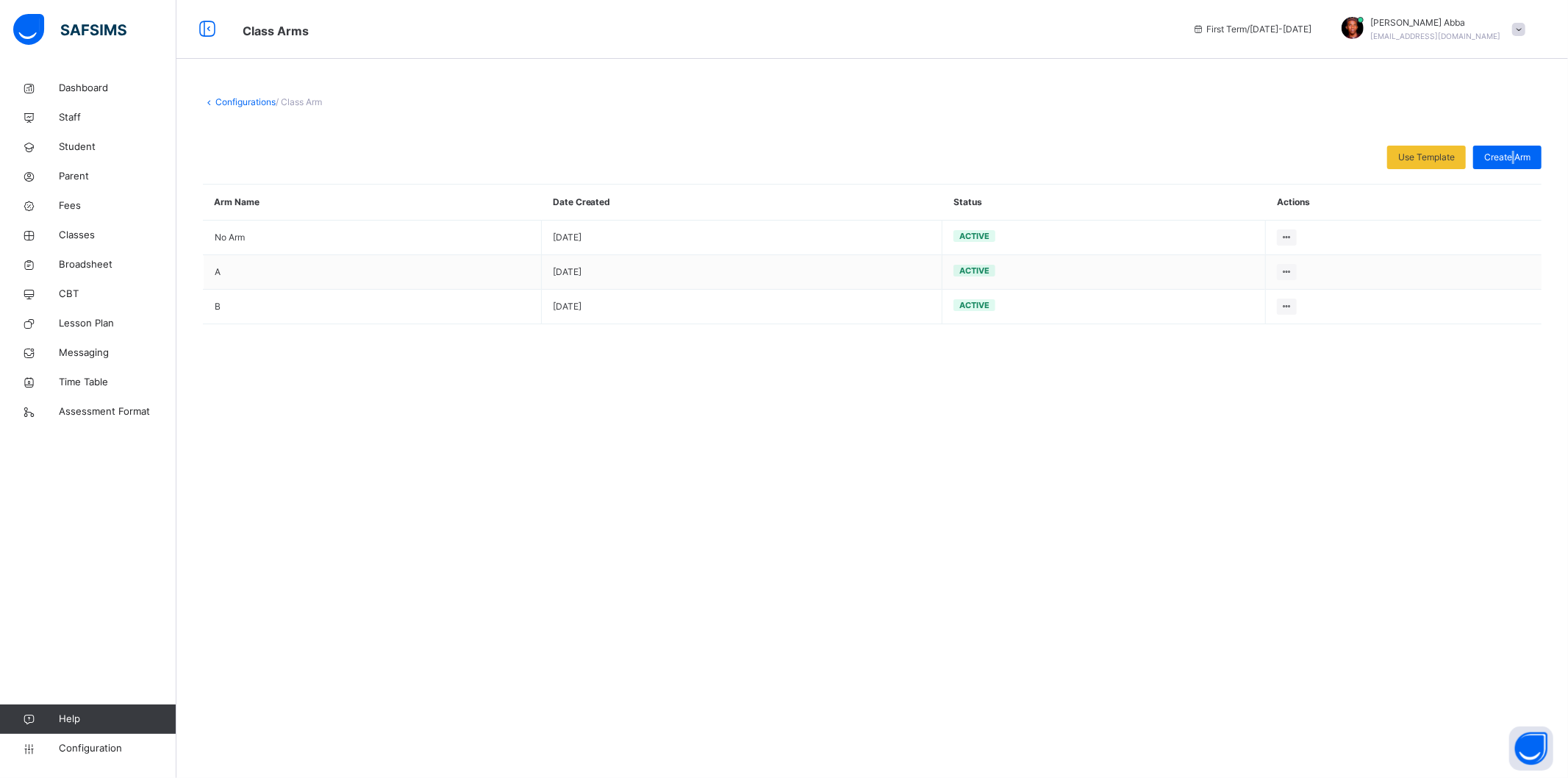
click at [1515, 149] on div "Create Arm" at bounding box center [1508, 157] width 69 height 23
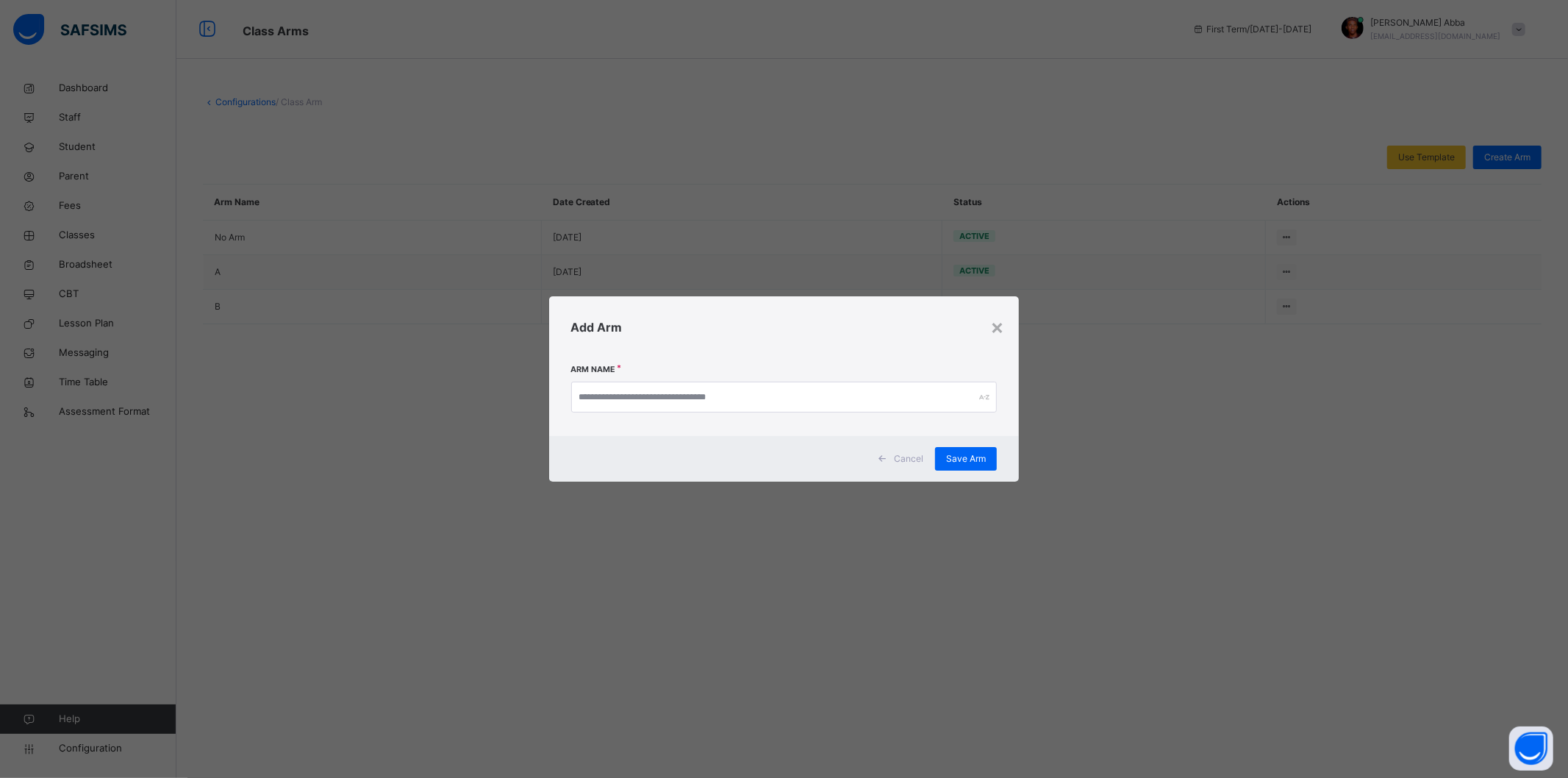
click at [805, 418] on div "Arm Name" at bounding box center [784, 397] width 426 height 63
click at [857, 402] on input "text" at bounding box center [784, 398] width 426 height 31
click at [964, 464] on span "Save Arm" at bounding box center [966, 459] width 40 height 13
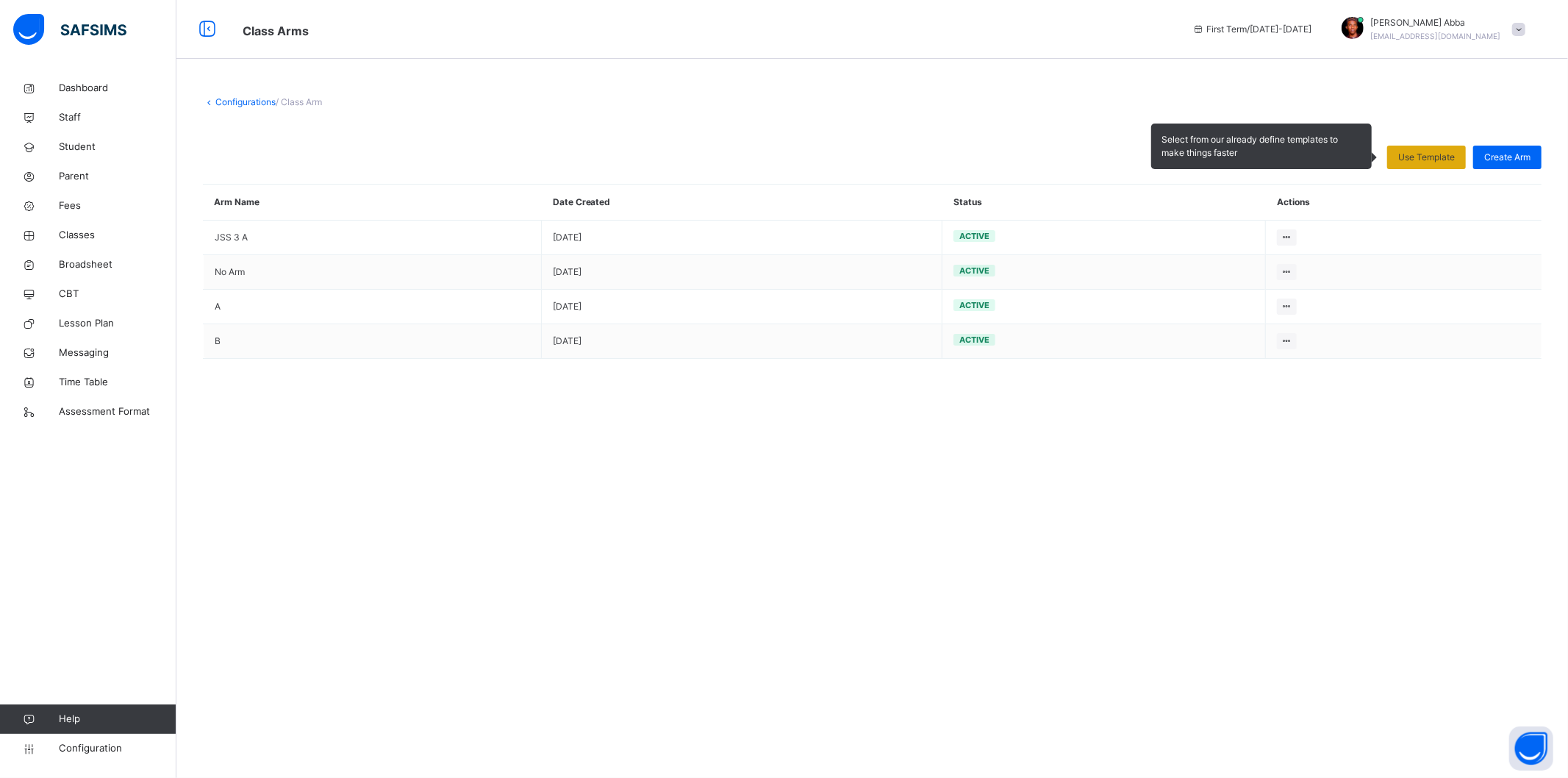
click at [1449, 157] on span "Use Template" at bounding box center [1427, 157] width 56 height 13
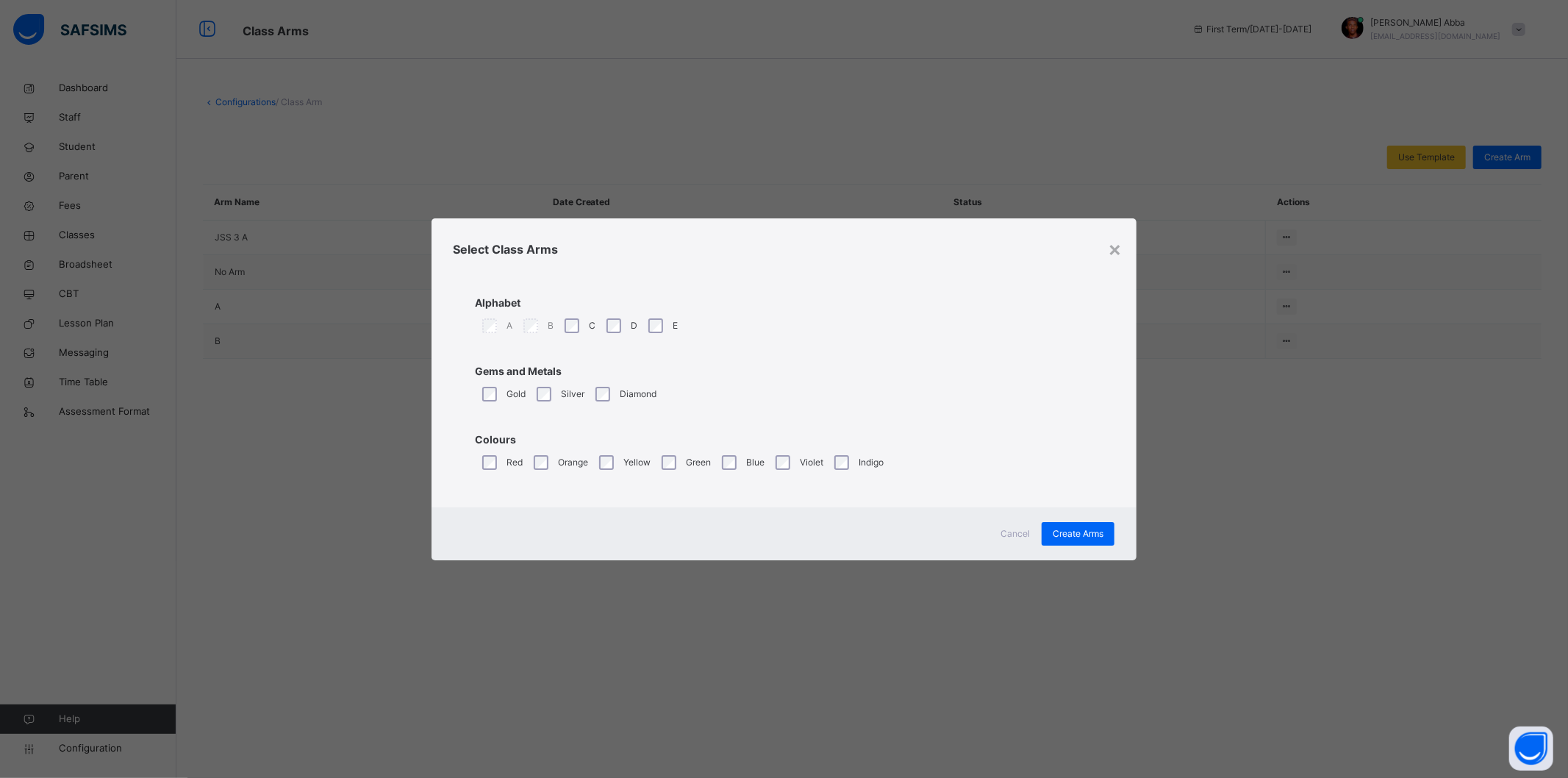
click at [1015, 534] on span "Cancel" at bounding box center [1015, 534] width 30 height 13
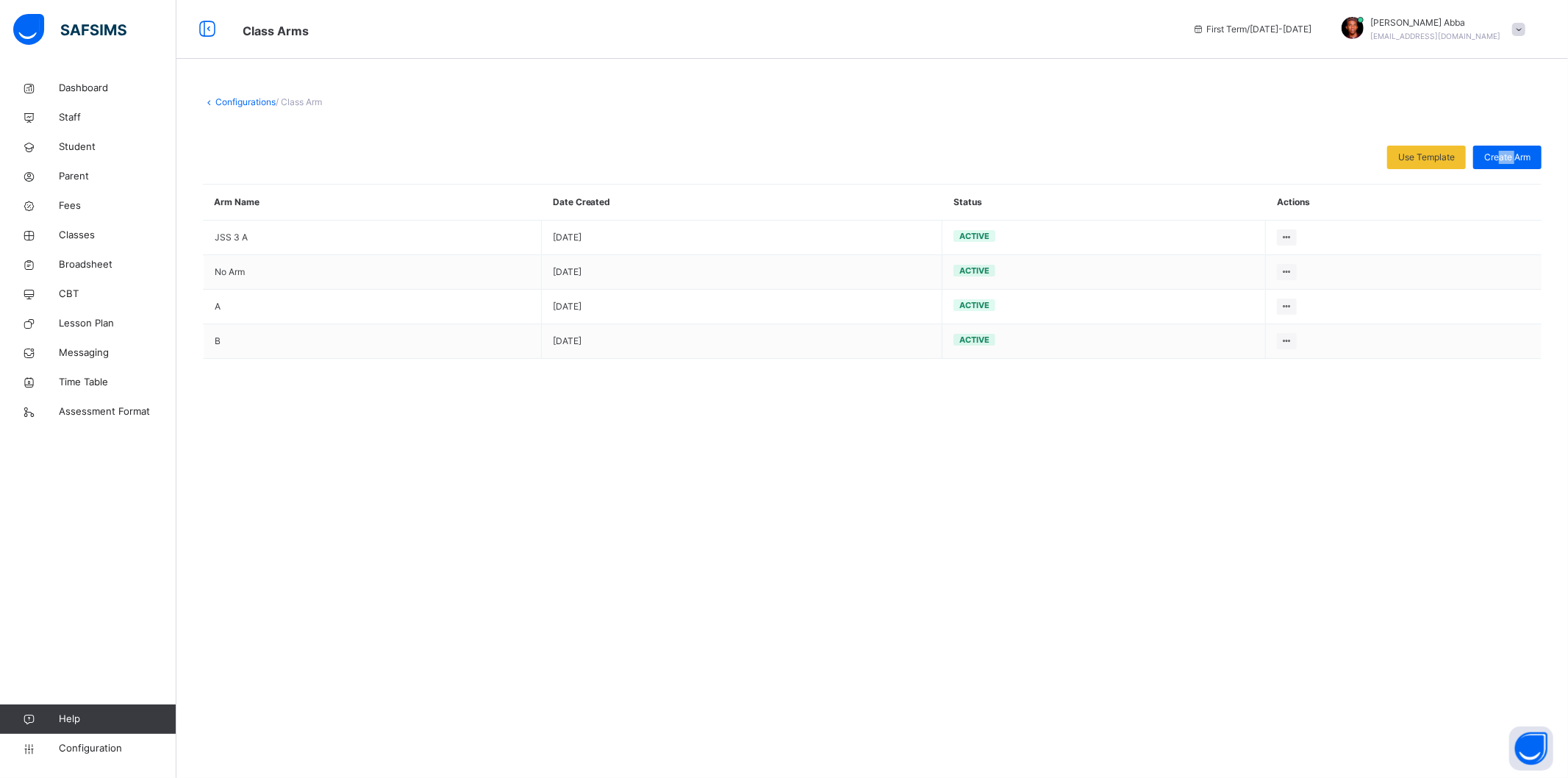
drag, startPoint x: 1511, startPoint y: 152, endPoint x: 1474, endPoint y: 145, distance: 37.7
click at [1494, 145] on div "Create Arm" at bounding box center [1508, 157] width 69 height 23
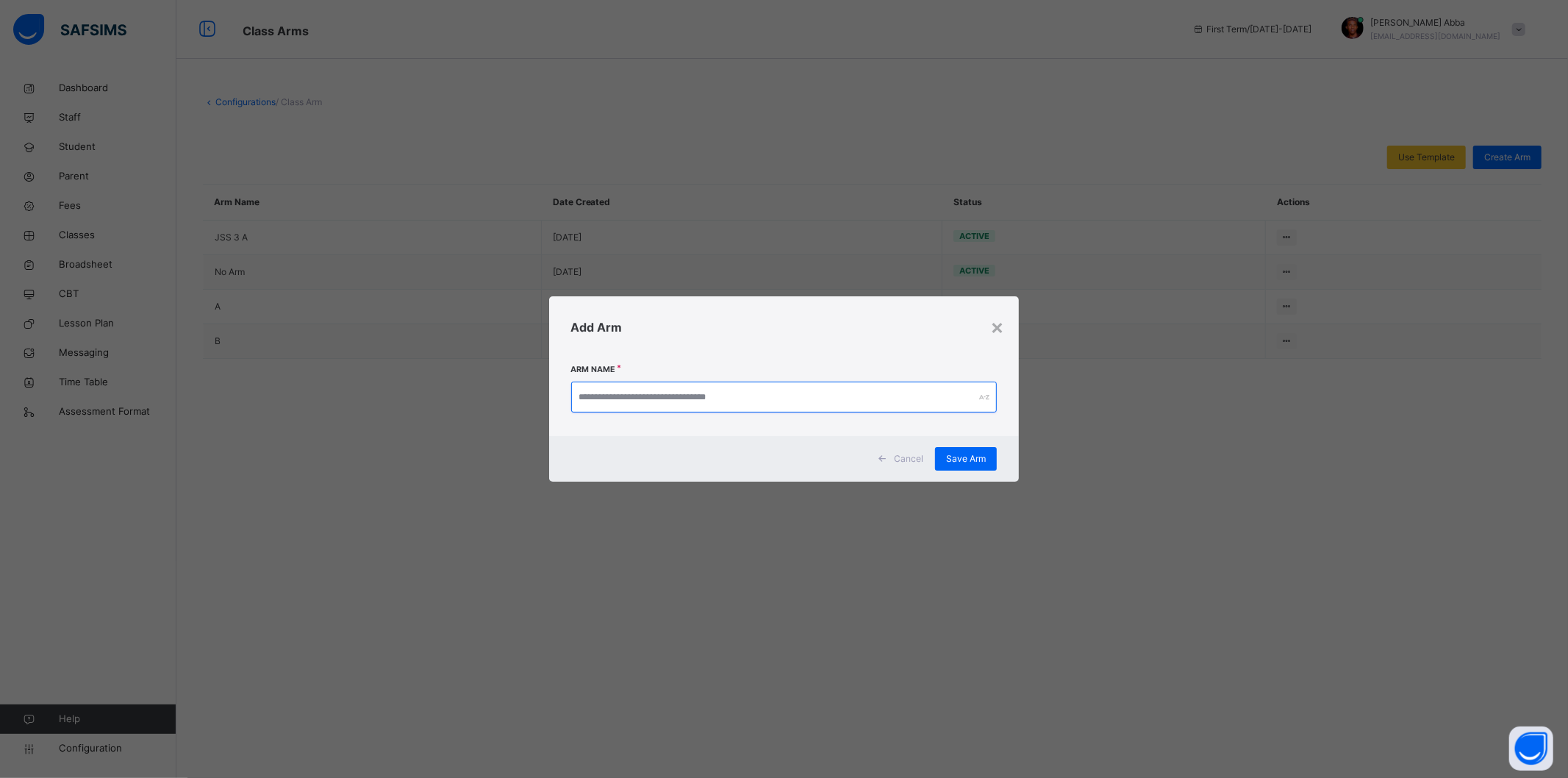
click at [769, 405] on input "text" at bounding box center [784, 398] width 426 height 31
type input "*******"
click at [957, 461] on span "Save Arm" at bounding box center [966, 459] width 40 height 13
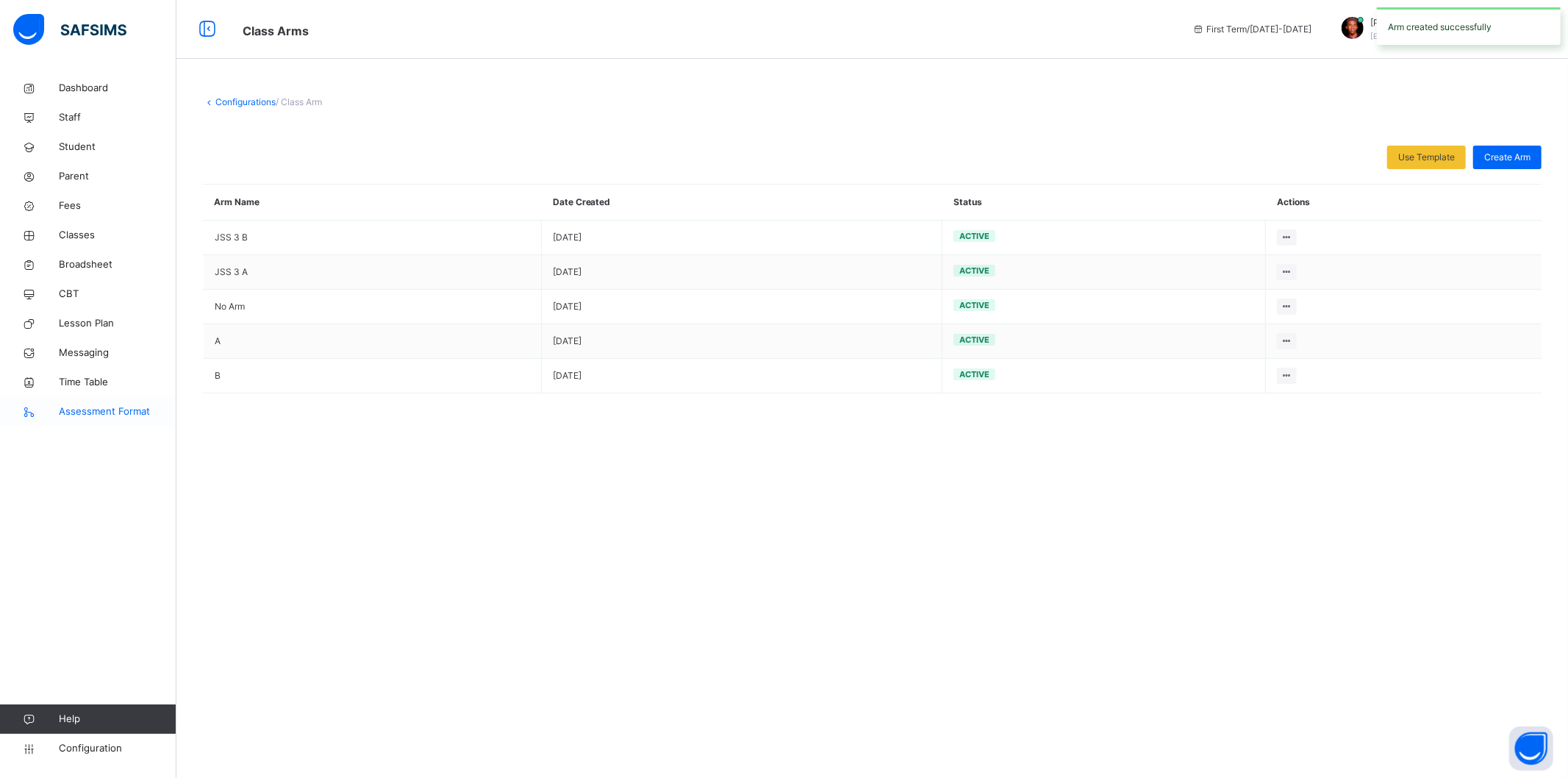
click at [91, 413] on span "Assessment Format" at bounding box center [117, 412] width 118 height 15
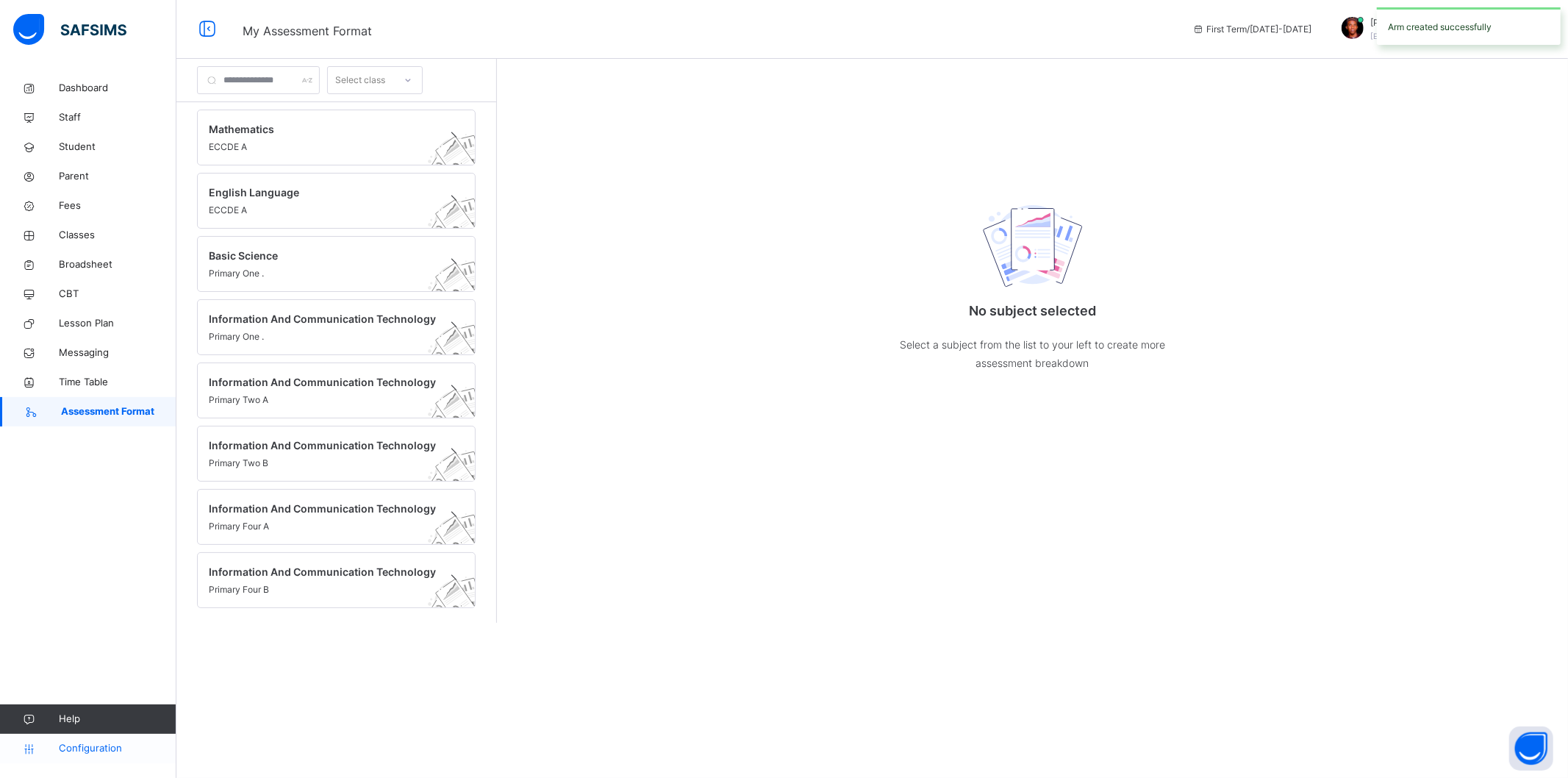
click at [81, 747] on span "Configuration" at bounding box center [117, 748] width 117 height 15
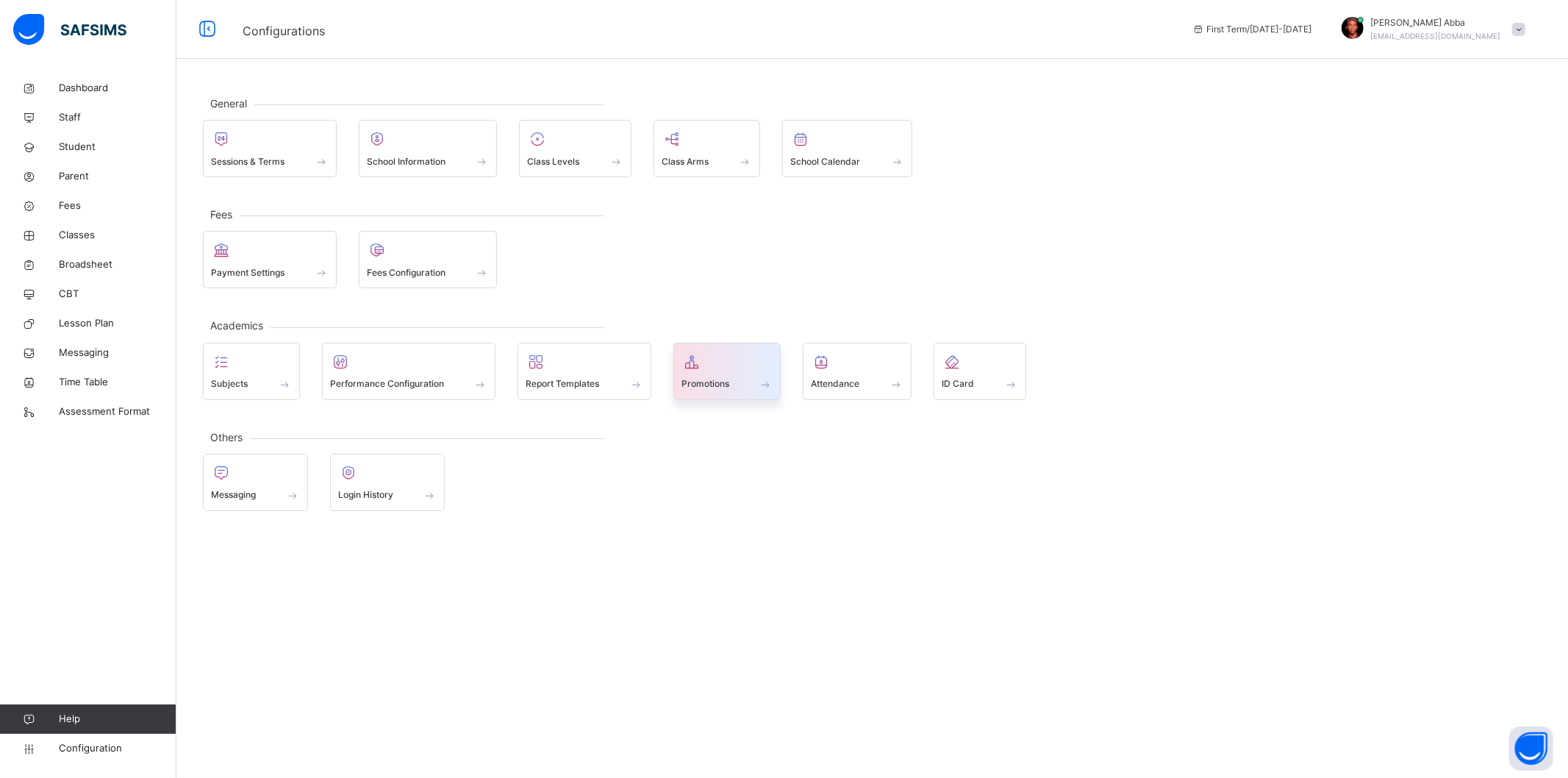
click at [755, 383] on div "Promotions" at bounding box center [728, 384] width 92 height 16
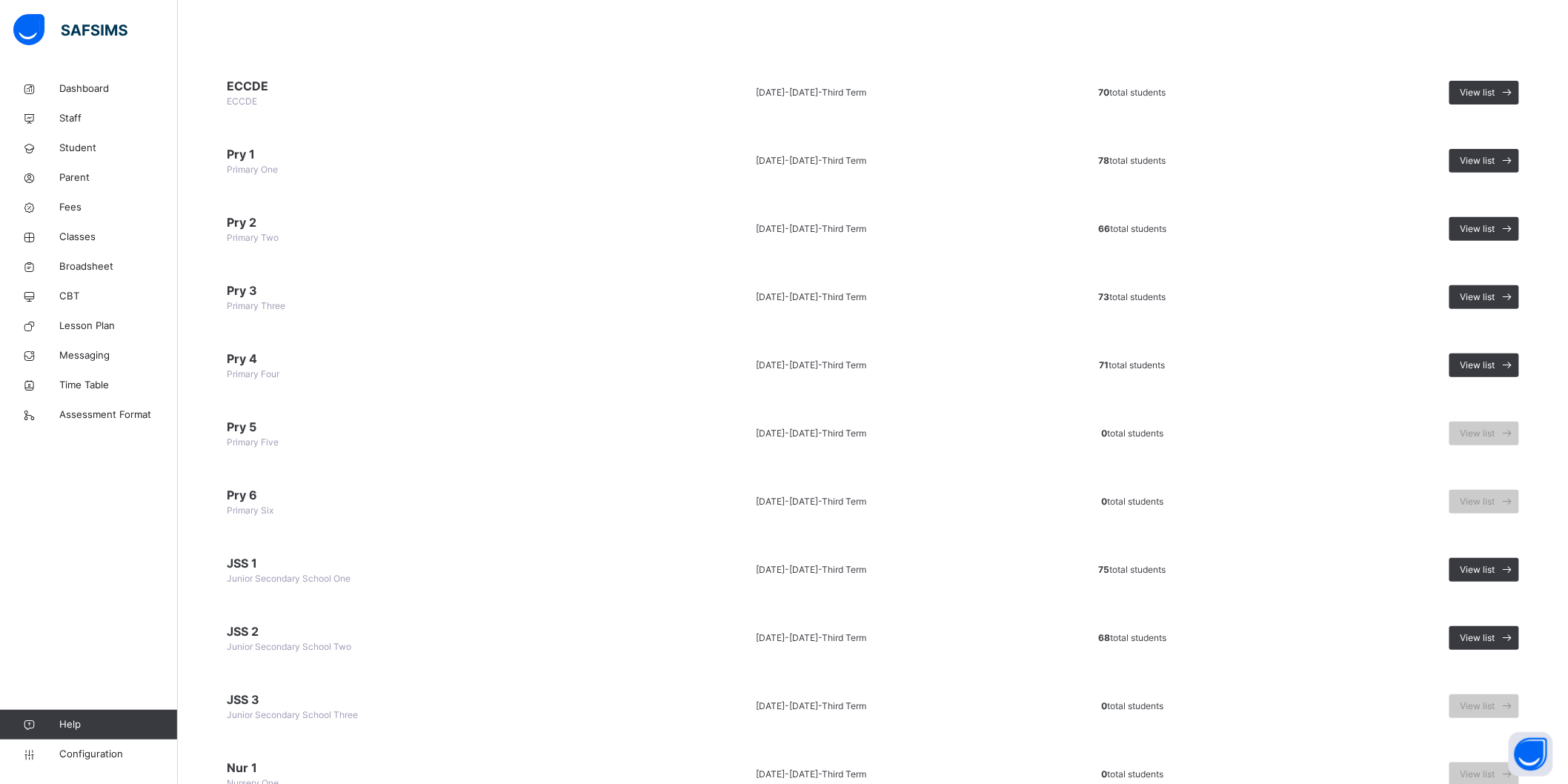
scroll to position [405, 0]
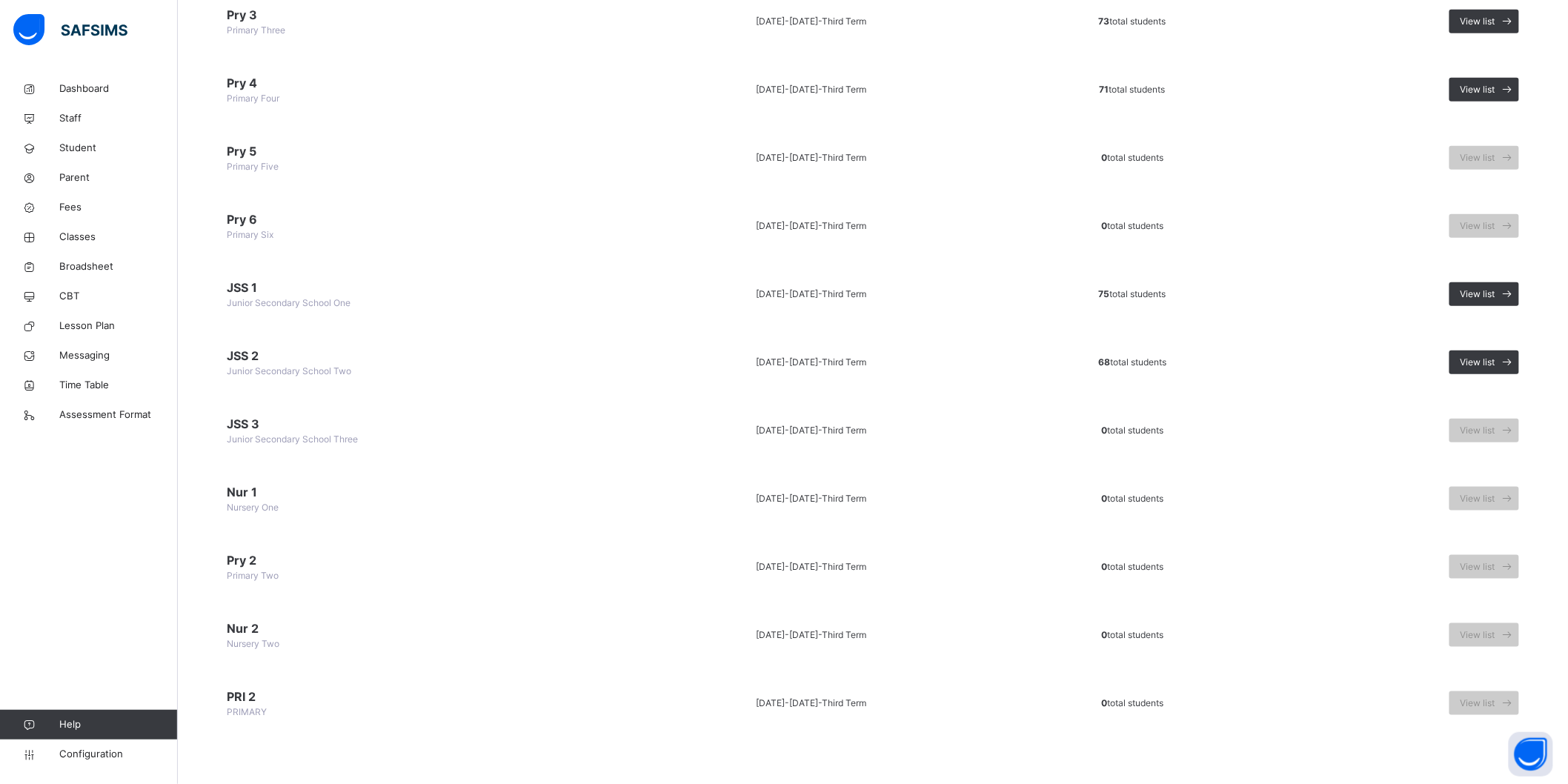
click at [315, 368] on span "Junior Secondary School Two" at bounding box center [289, 371] width 124 height 11
click at [1474, 357] on span "View list" at bounding box center [1477, 362] width 35 height 13
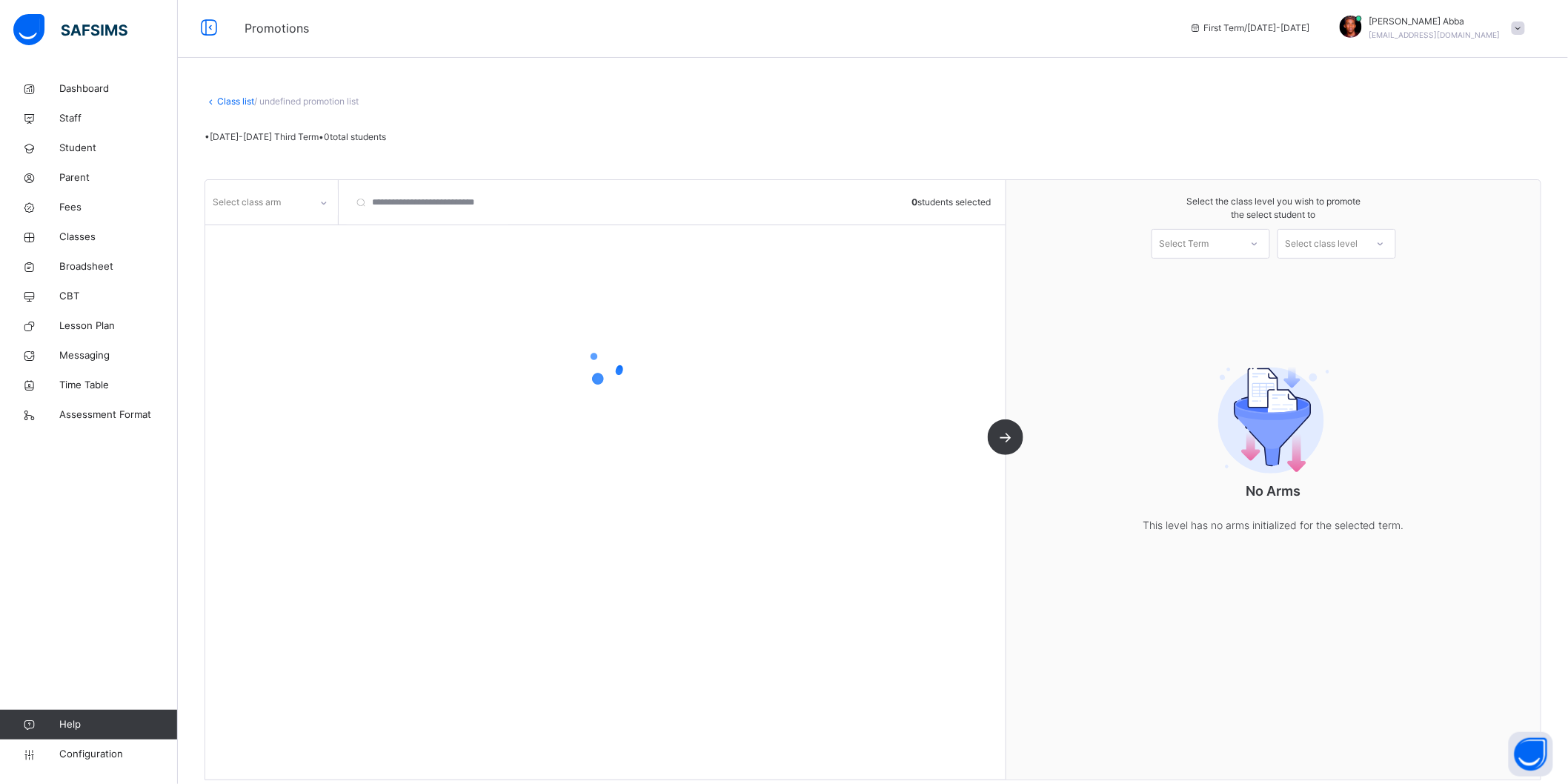
scroll to position [19, 0]
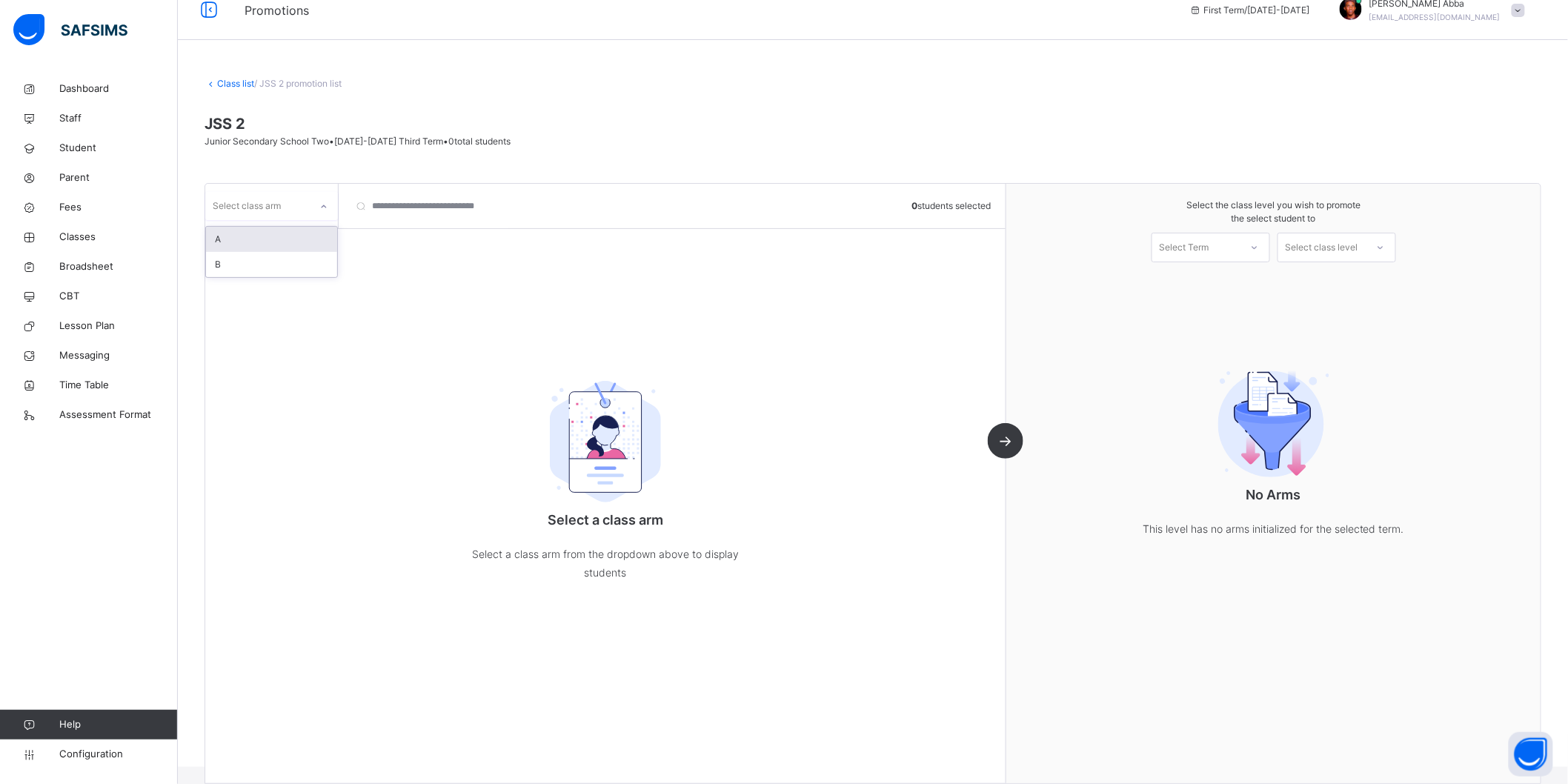
click at [317, 208] on div at bounding box center [324, 207] width 25 height 24
click at [285, 234] on div "A" at bounding box center [272, 239] width 131 height 25
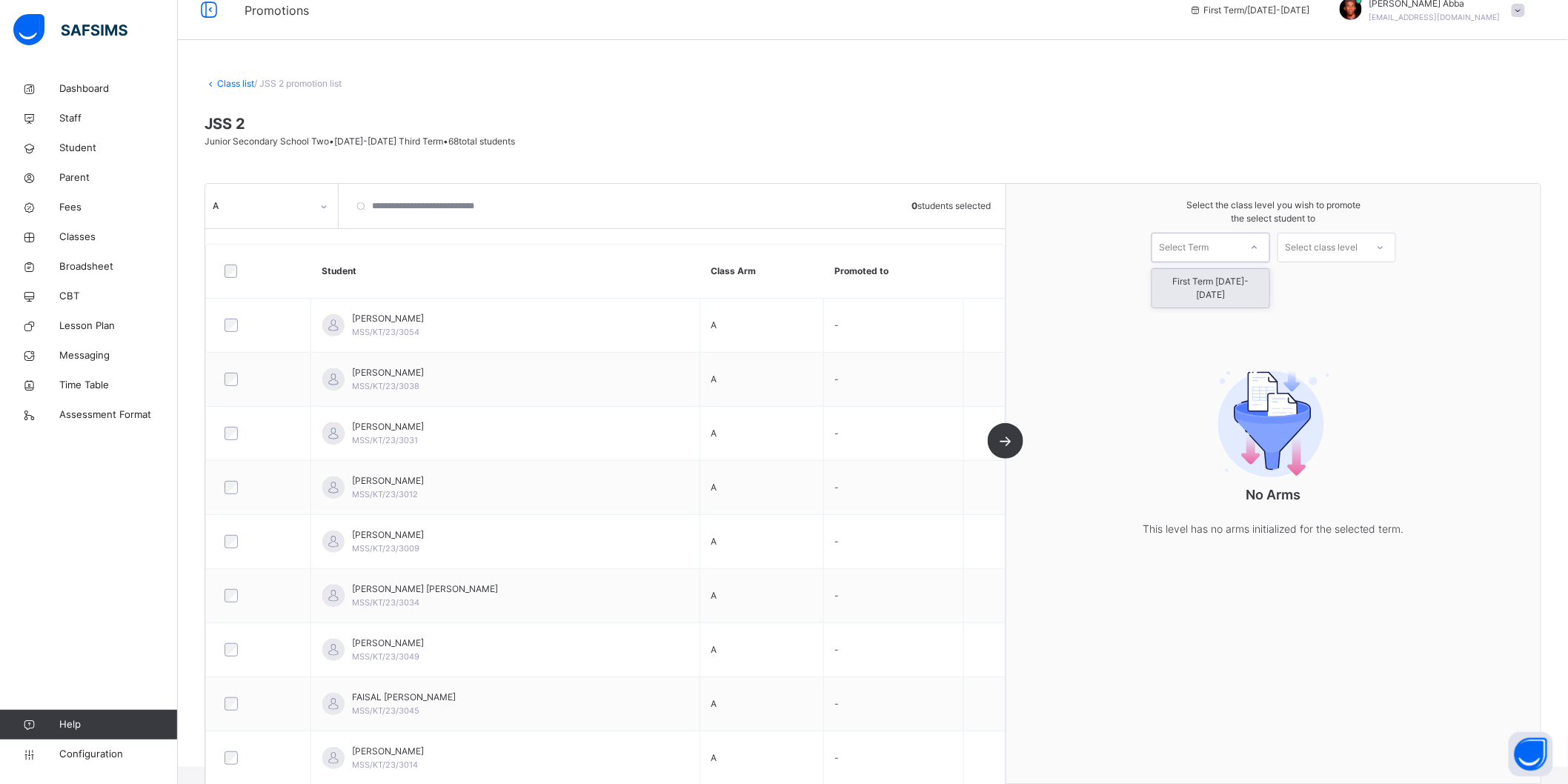
click at [1194, 239] on div "Select Term" at bounding box center [1184, 248] width 50 height 30
click at [1197, 279] on div "First Term [DATE]-[DATE]" at bounding box center [1211, 288] width 117 height 39
click at [1302, 246] on div "Select class level" at bounding box center [1322, 248] width 72 height 30
click at [1346, 291] on div "Junior Secondary School Three" at bounding box center [1337, 288] width 117 height 39
click at [1006, 441] on div "A 0 students selected Student Class Arm Promoted to [PERSON_NAME] MSS/KT/23/305…" at bounding box center [606, 483] width 801 height 600
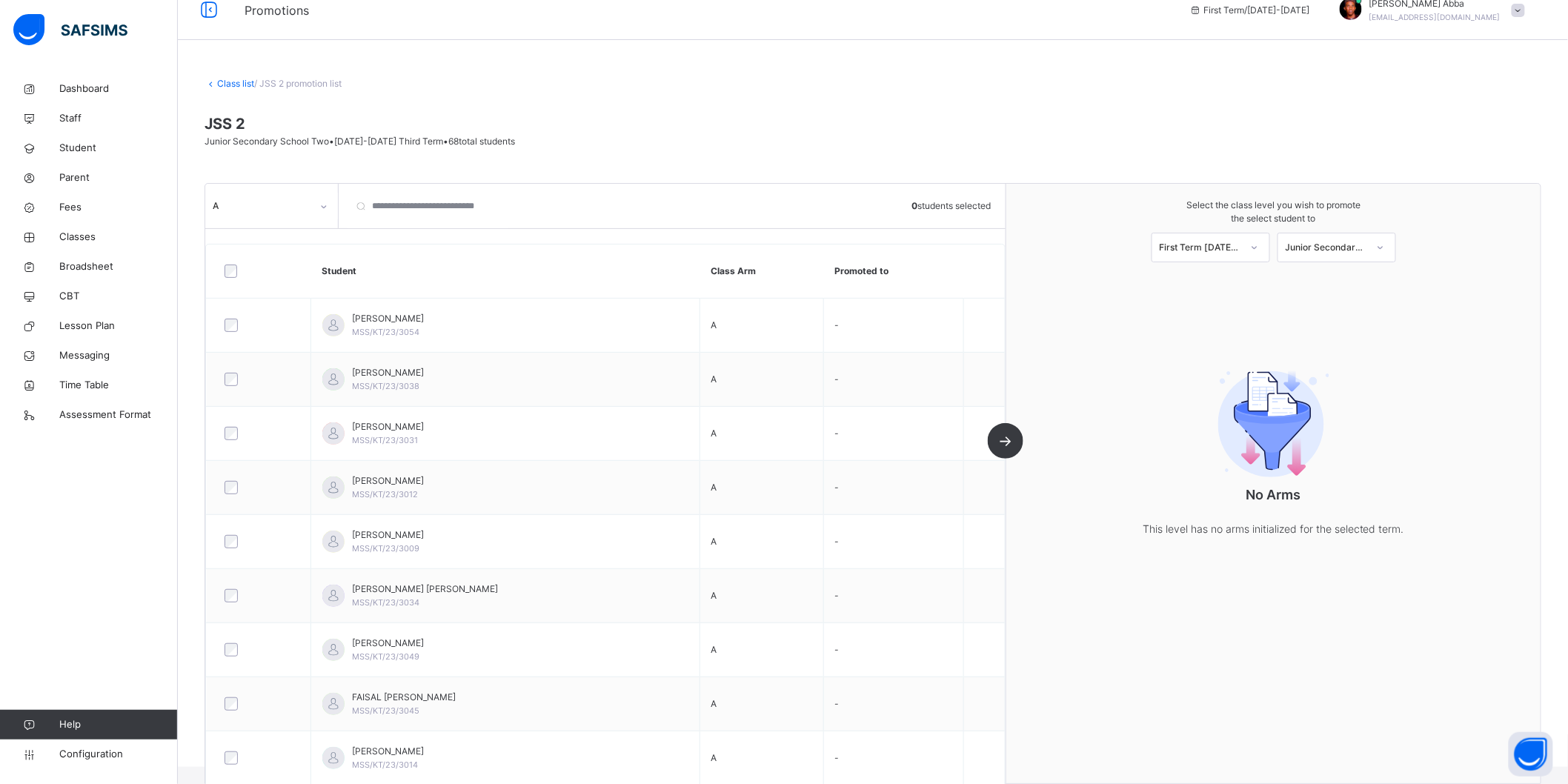
click at [1006, 442] on div "A 0 students selected Student Class Arm Promoted to [PERSON_NAME] MSS/KT/23/305…" at bounding box center [606, 483] width 801 height 600
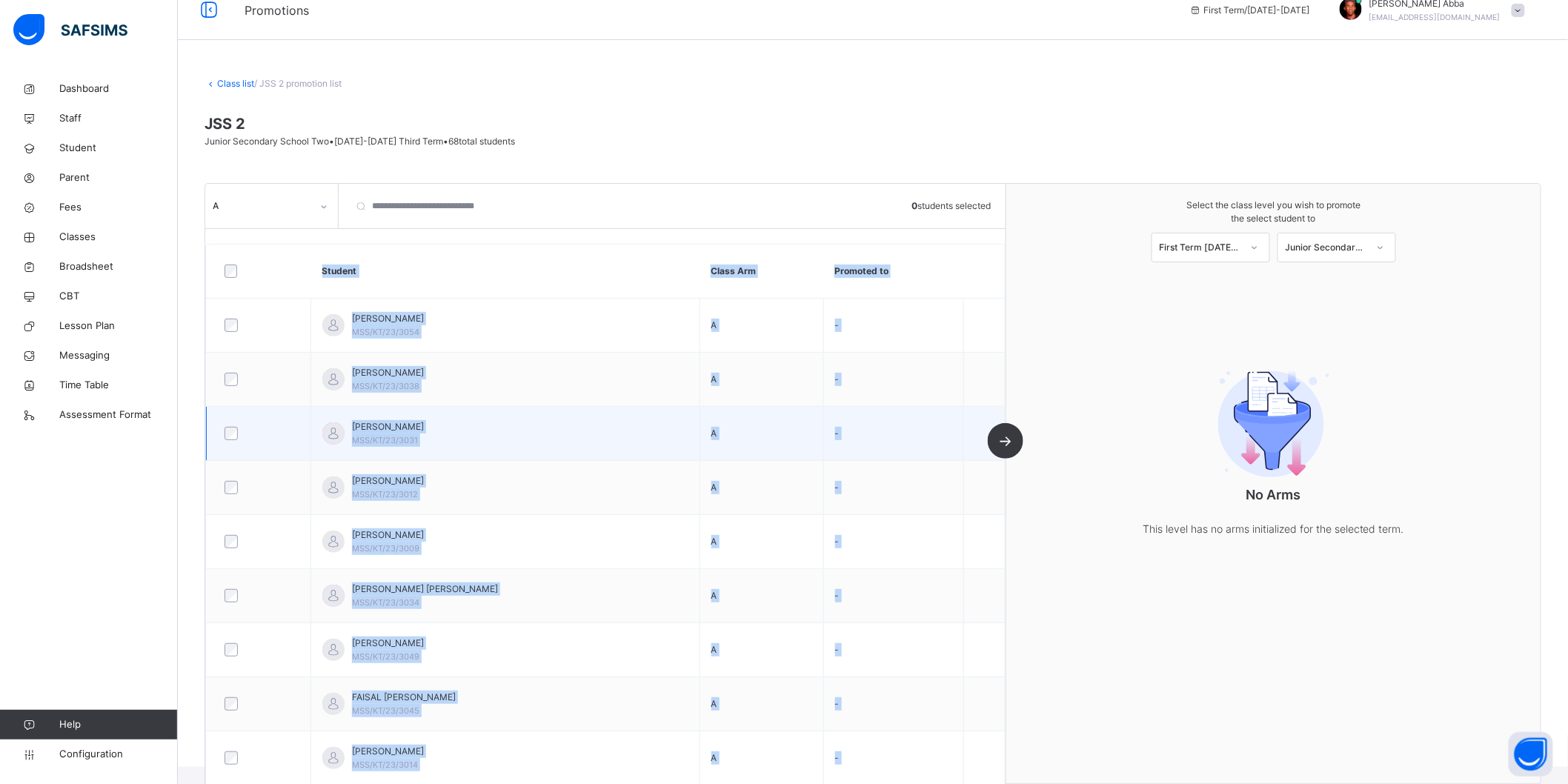
drag, startPoint x: 1018, startPoint y: 442, endPoint x: 780, endPoint y: 409, distance: 240.3
click at [1006, 442] on div "A 0 students selected Student Class Arm Promoted to [PERSON_NAME] MSS/KT/23/305…" at bounding box center [606, 483] width 801 height 600
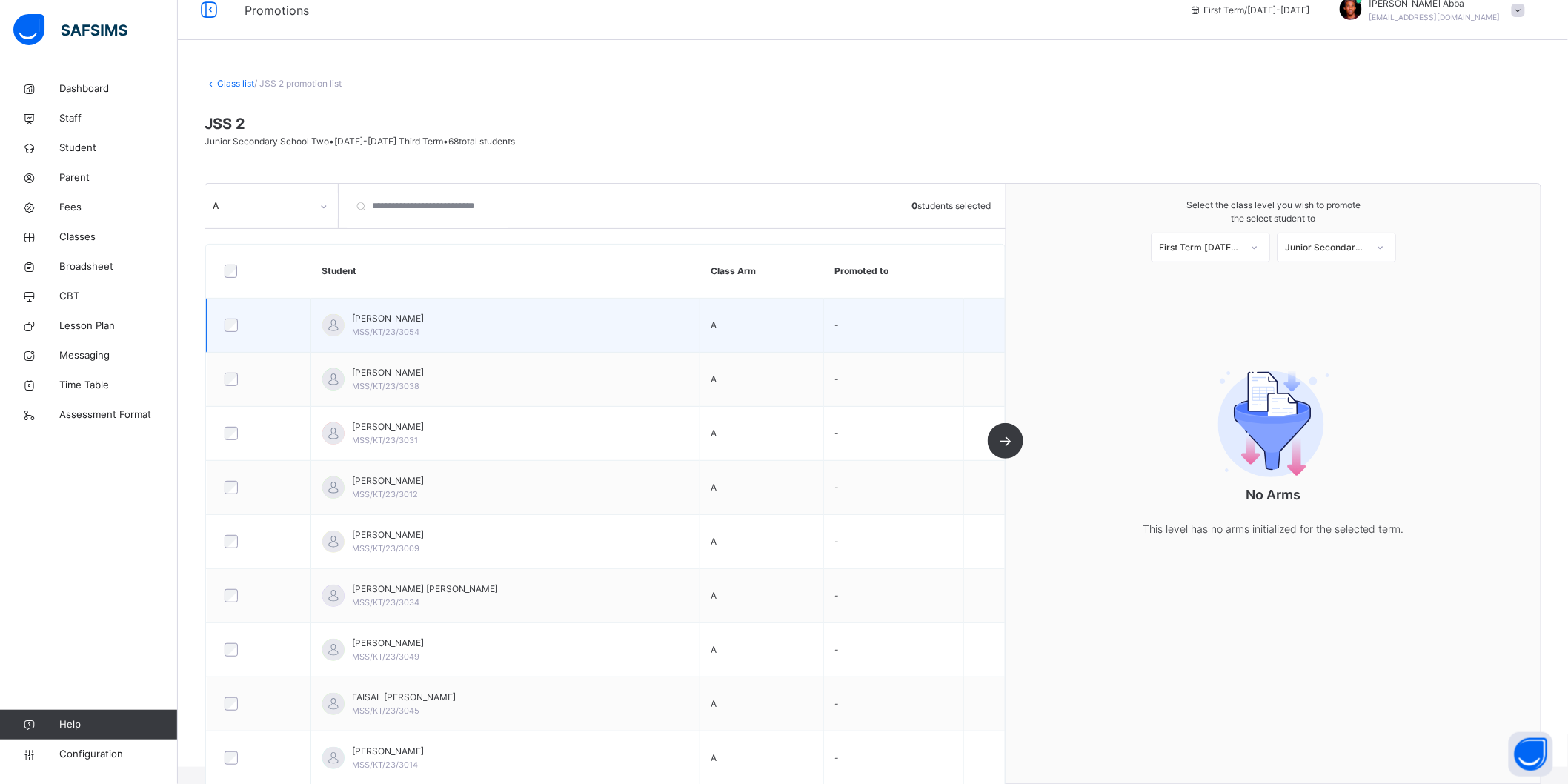
click at [507, 330] on div "[PERSON_NAME] MSS/KT/23/3054" at bounding box center [505, 325] width 366 height 27
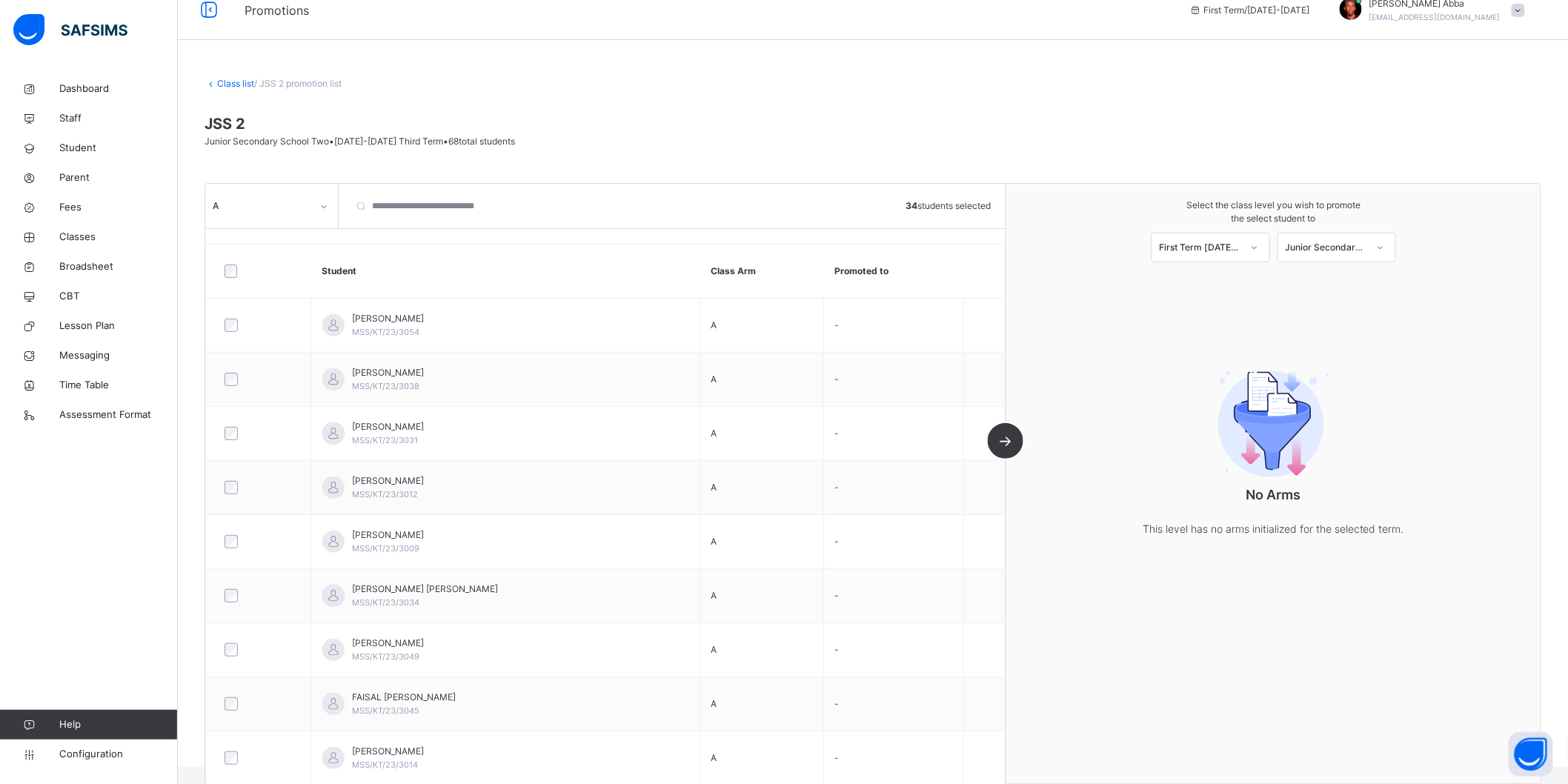
click at [1006, 445] on div "A 34 students selected Student Class Arm Promoted to [PERSON_NAME] MSS/KT/23/30…" at bounding box center [606, 483] width 801 height 600
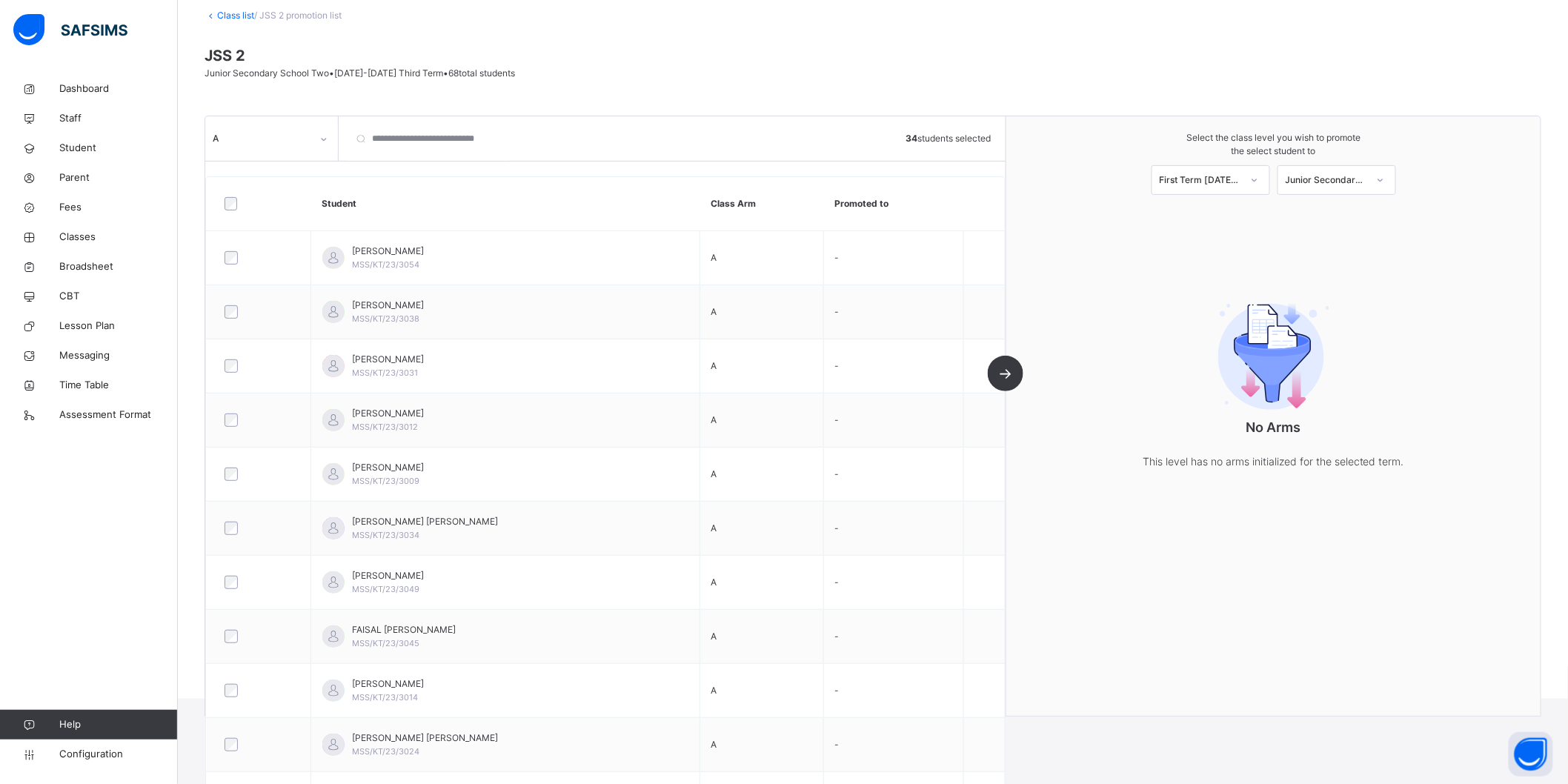
scroll to position [82, 0]
click at [135, 751] on span "Configuration" at bounding box center [118, 754] width 118 height 15
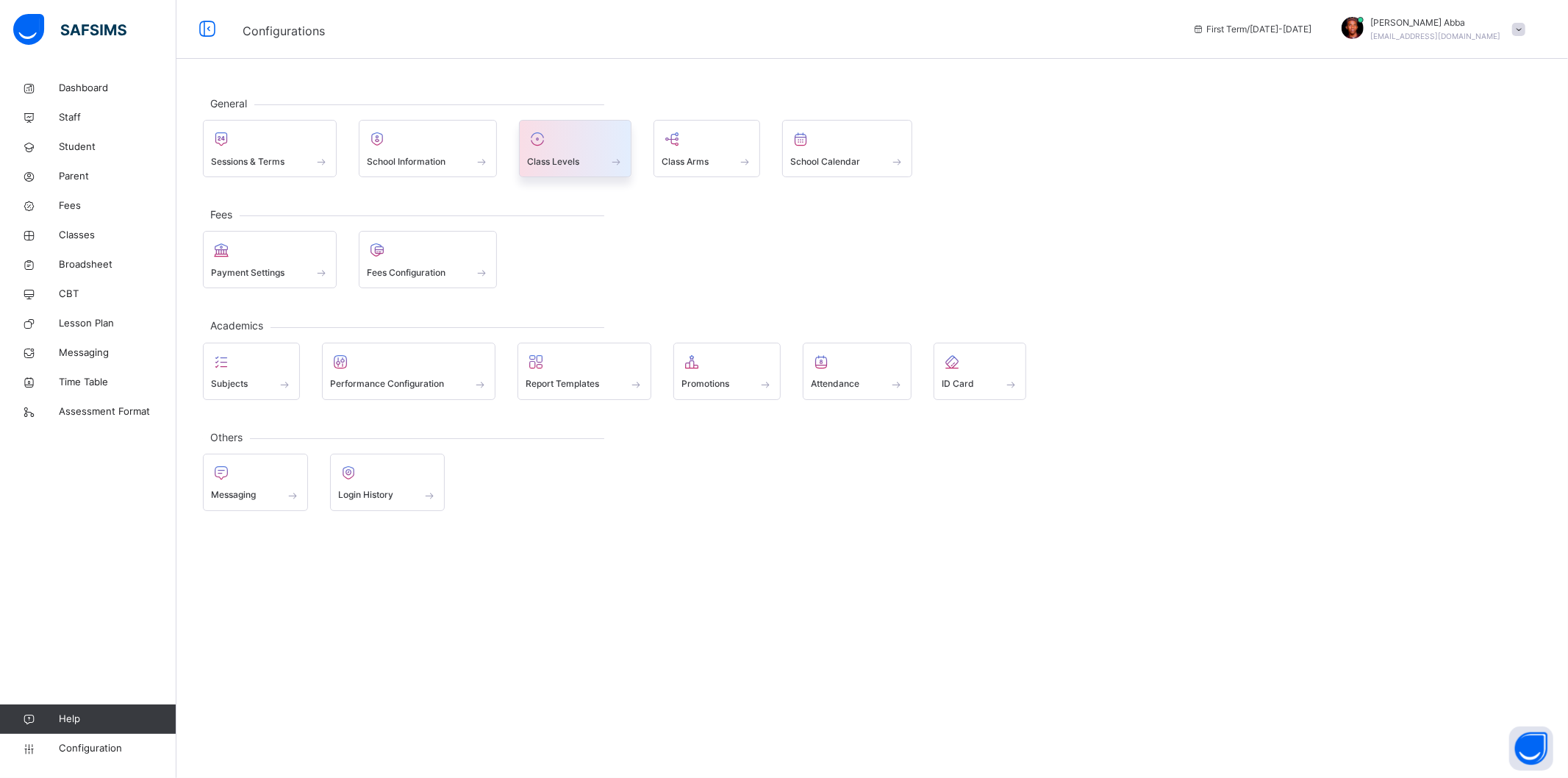
click at [588, 166] on div "Class Levels" at bounding box center [575, 162] width 96 height 16
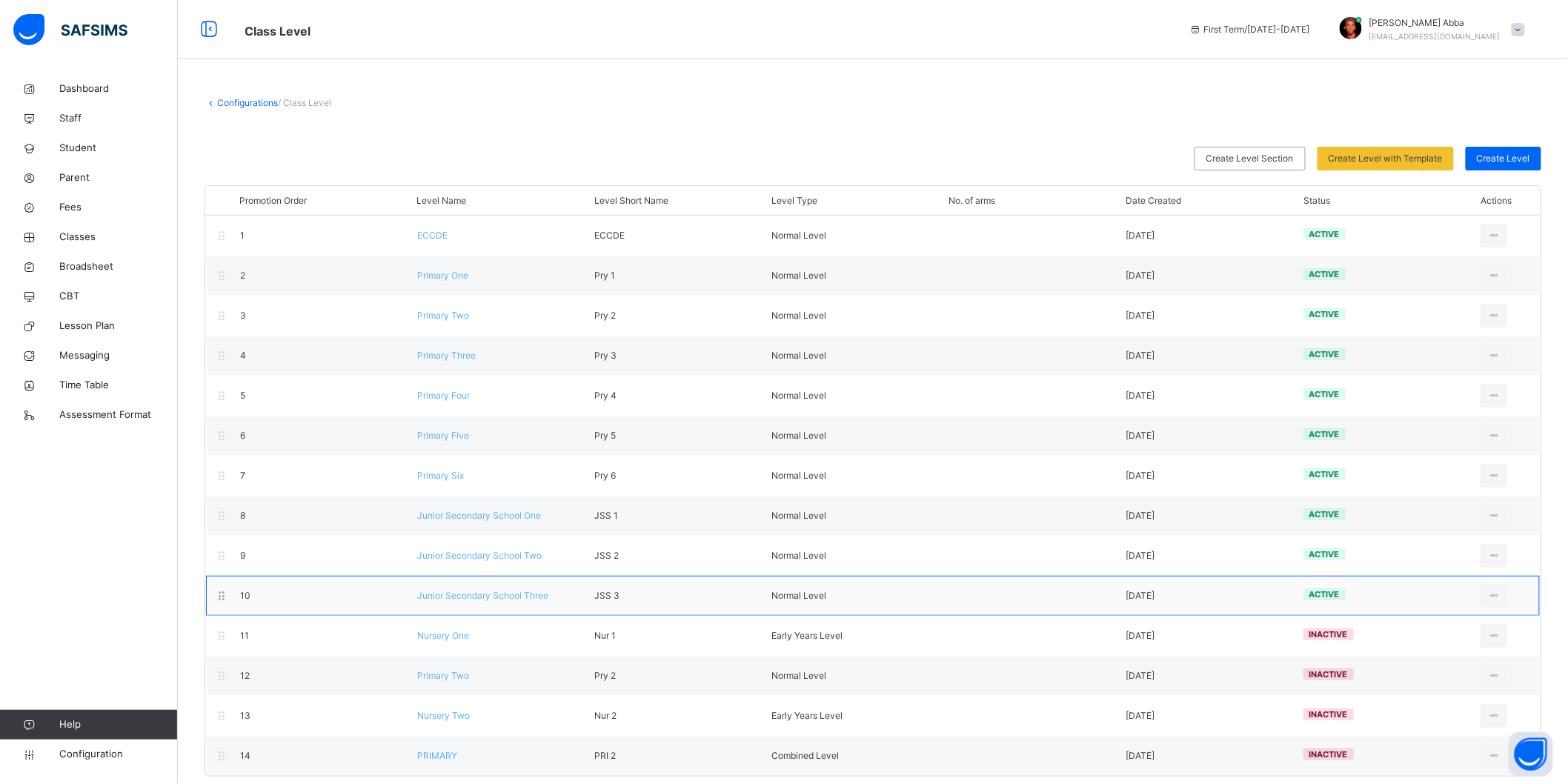
click at [834, 606] on div "10 Junior Secondary School Three JSS 3 Normal Level [DATE] active View Class Le…" at bounding box center [873, 595] width 1334 height 40
click at [1460, 656] on div "Edit Class Level" at bounding box center [1453, 656] width 96 height 15
type input "**********"
type input "*****"
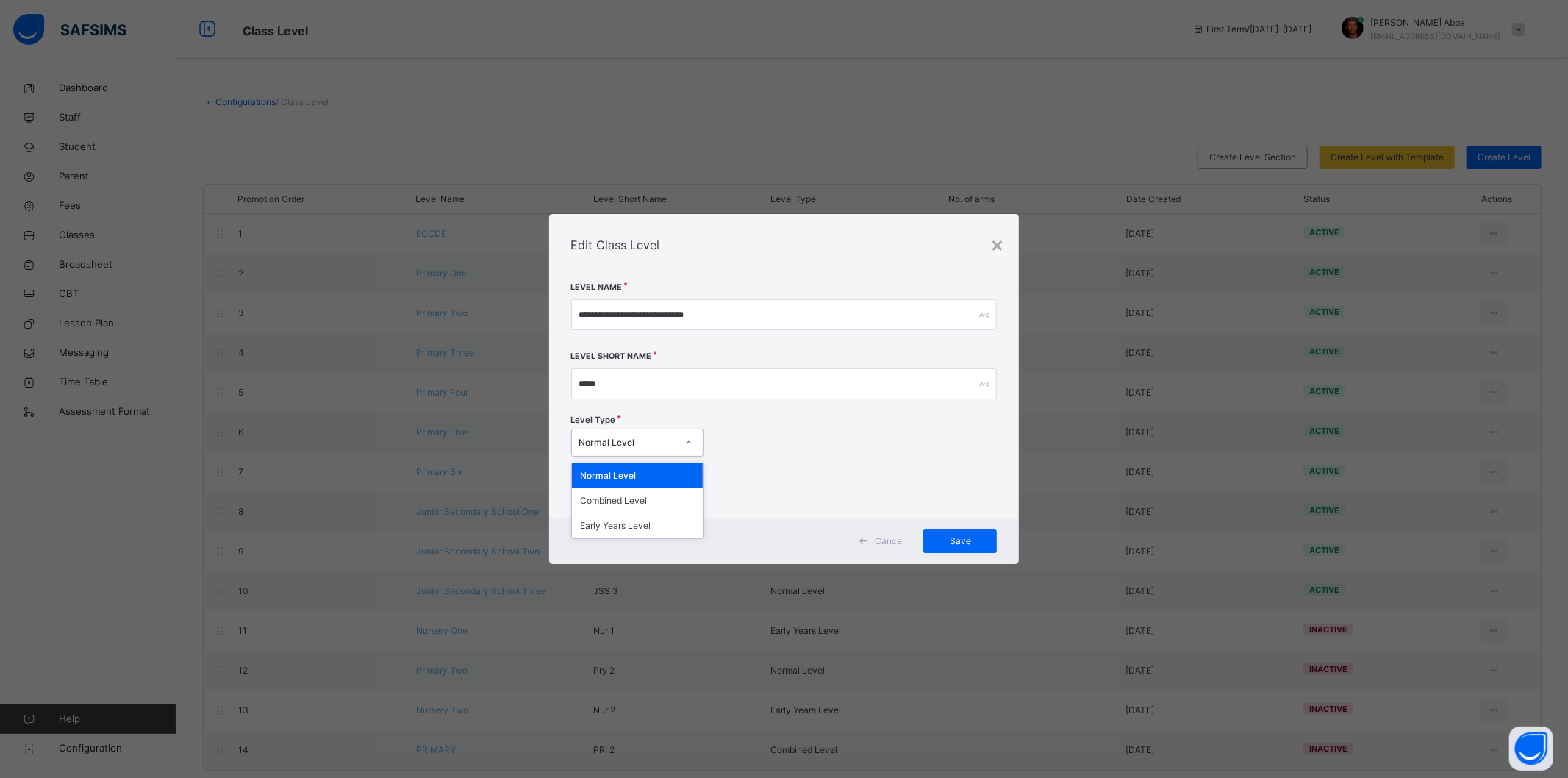
click at [682, 443] on div at bounding box center [689, 443] width 25 height 23
click at [976, 552] on div "Save" at bounding box center [960, 541] width 73 height 23
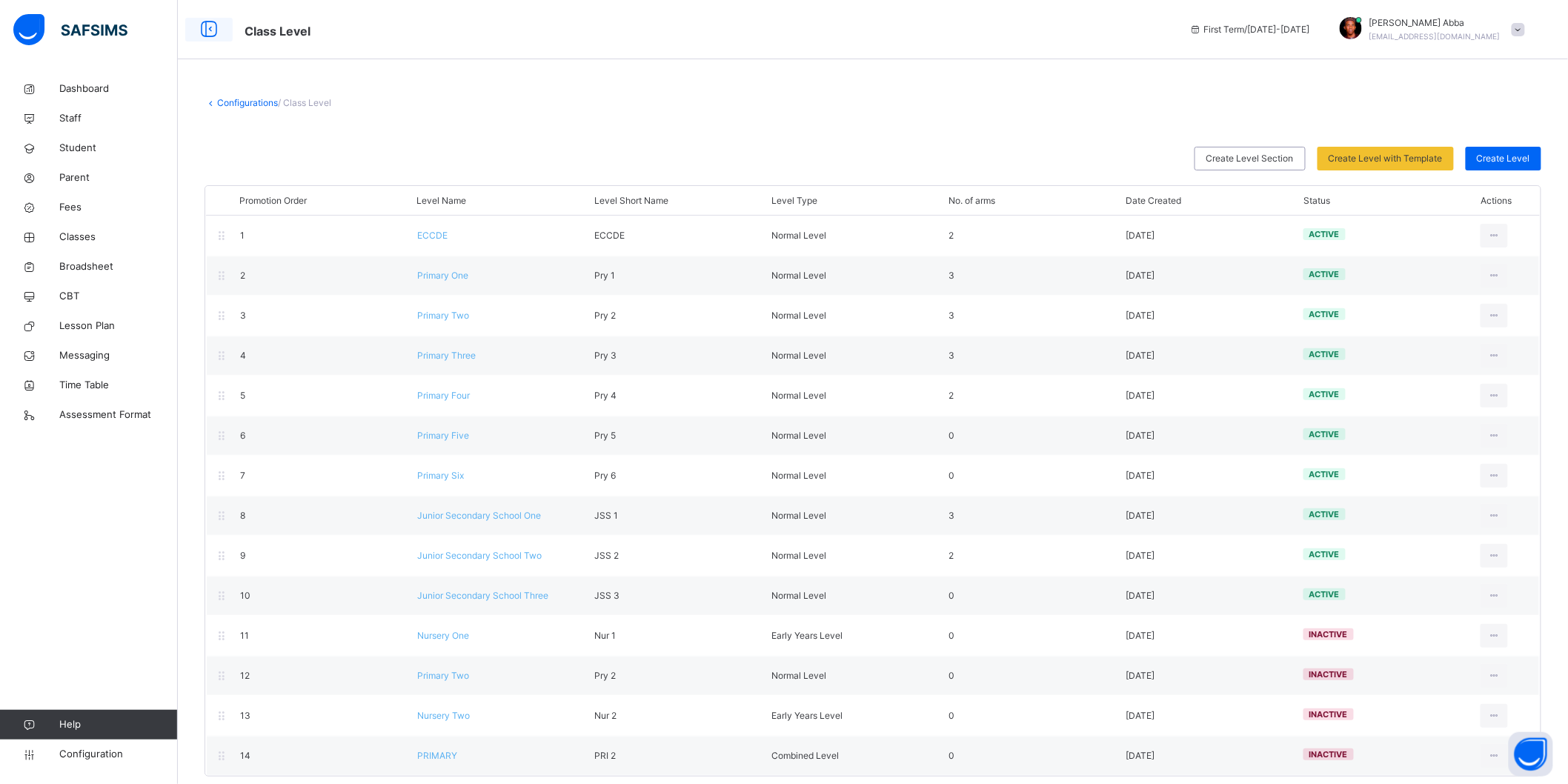
click at [217, 33] on icon at bounding box center [209, 30] width 25 height 27
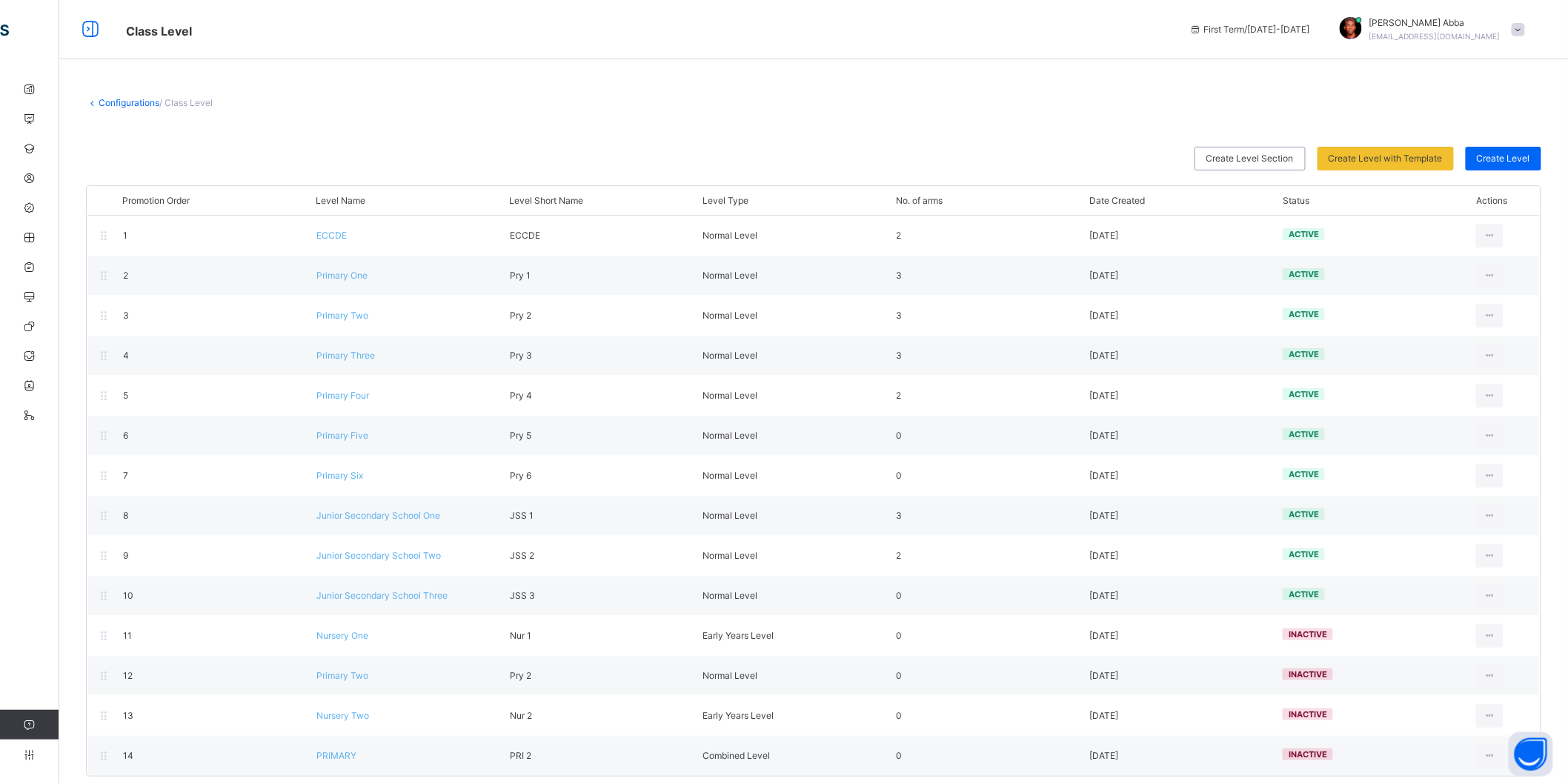
click at [120, 106] on link "Configurations" at bounding box center [128, 102] width 61 height 11
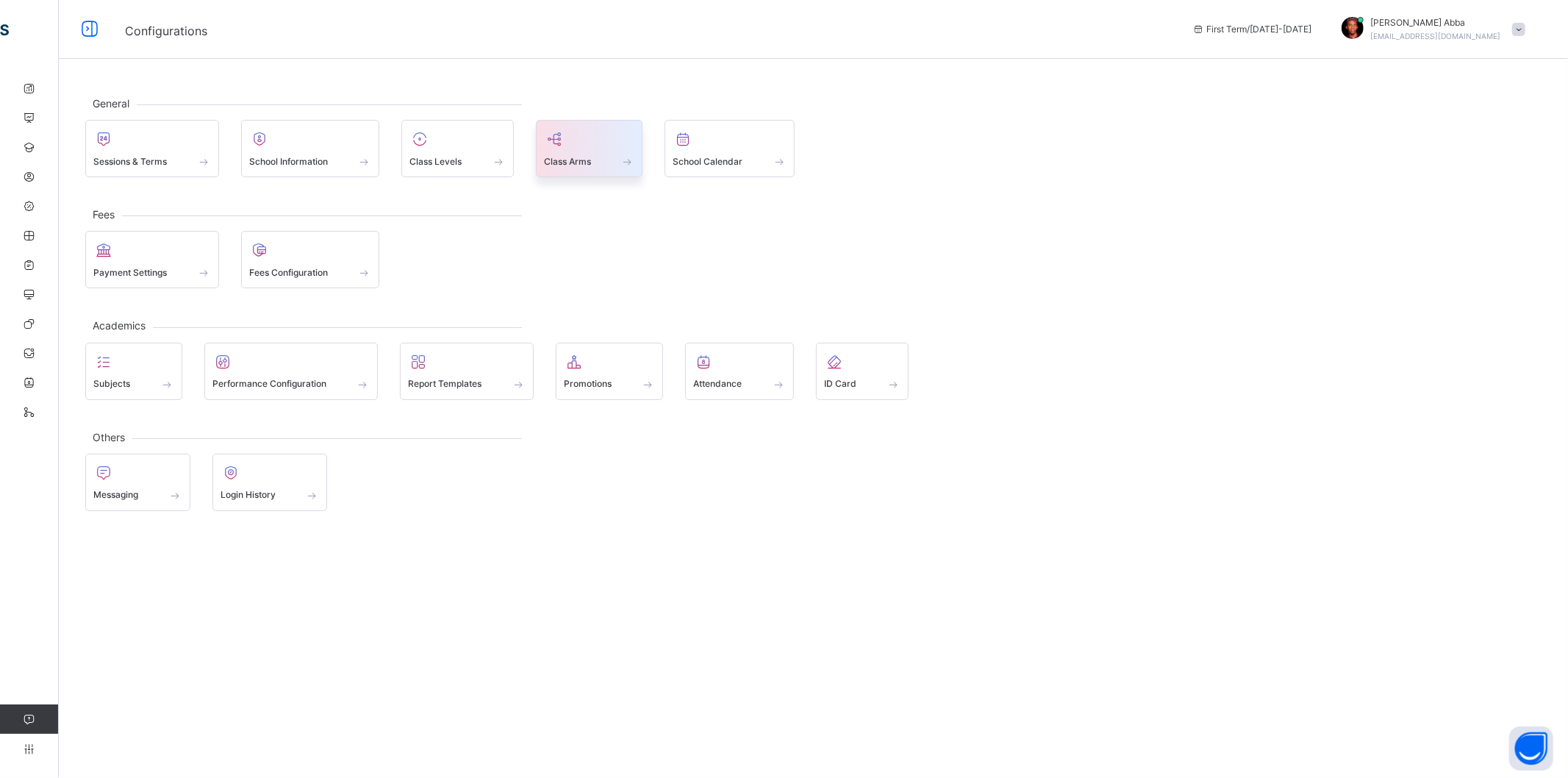
click at [565, 150] on div at bounding box center [590, 139] width 91 height 22
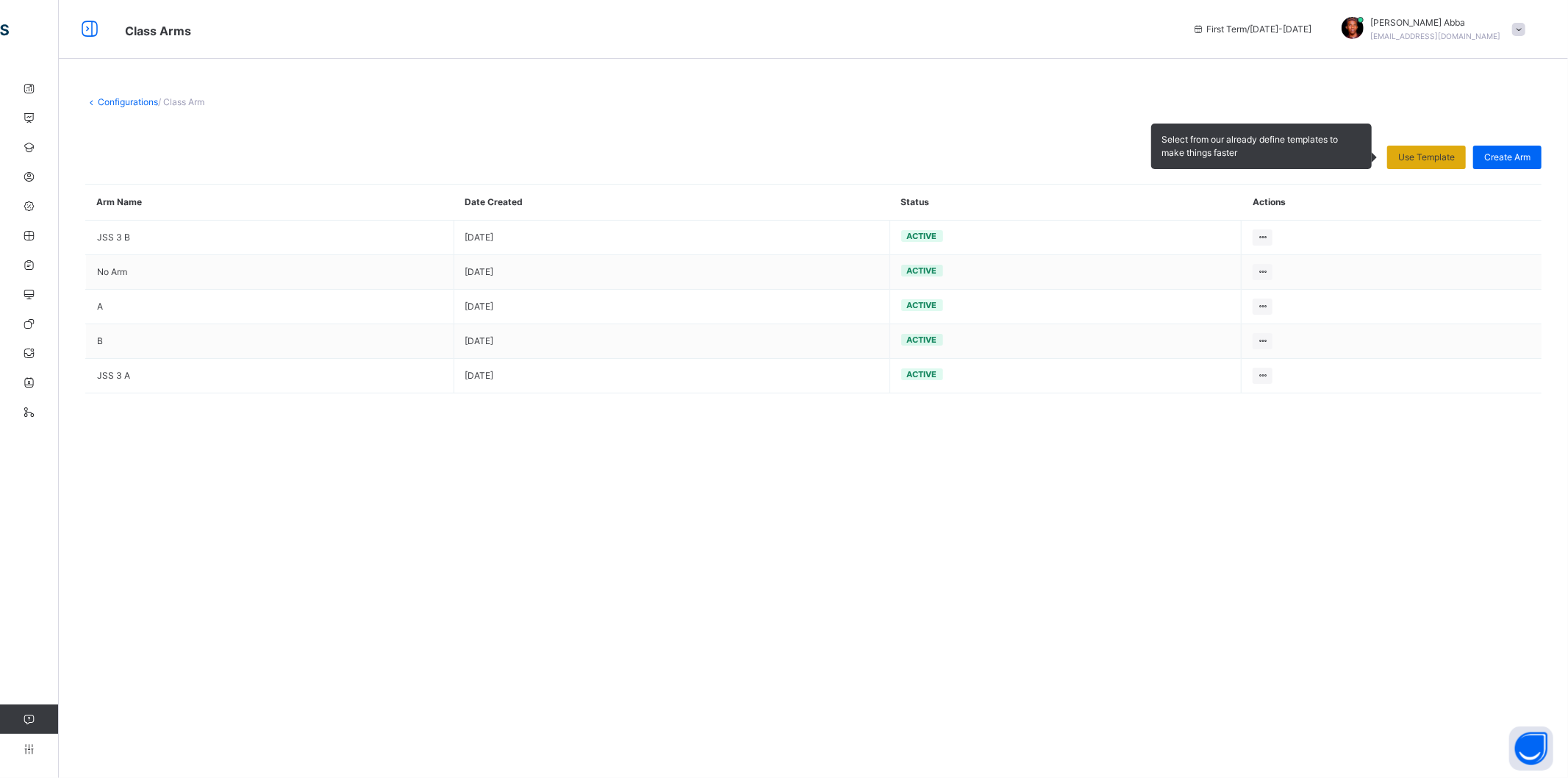
click at [1412, 163] on span "Use Template" at bounding box center [1427, 157] width 56 height 13
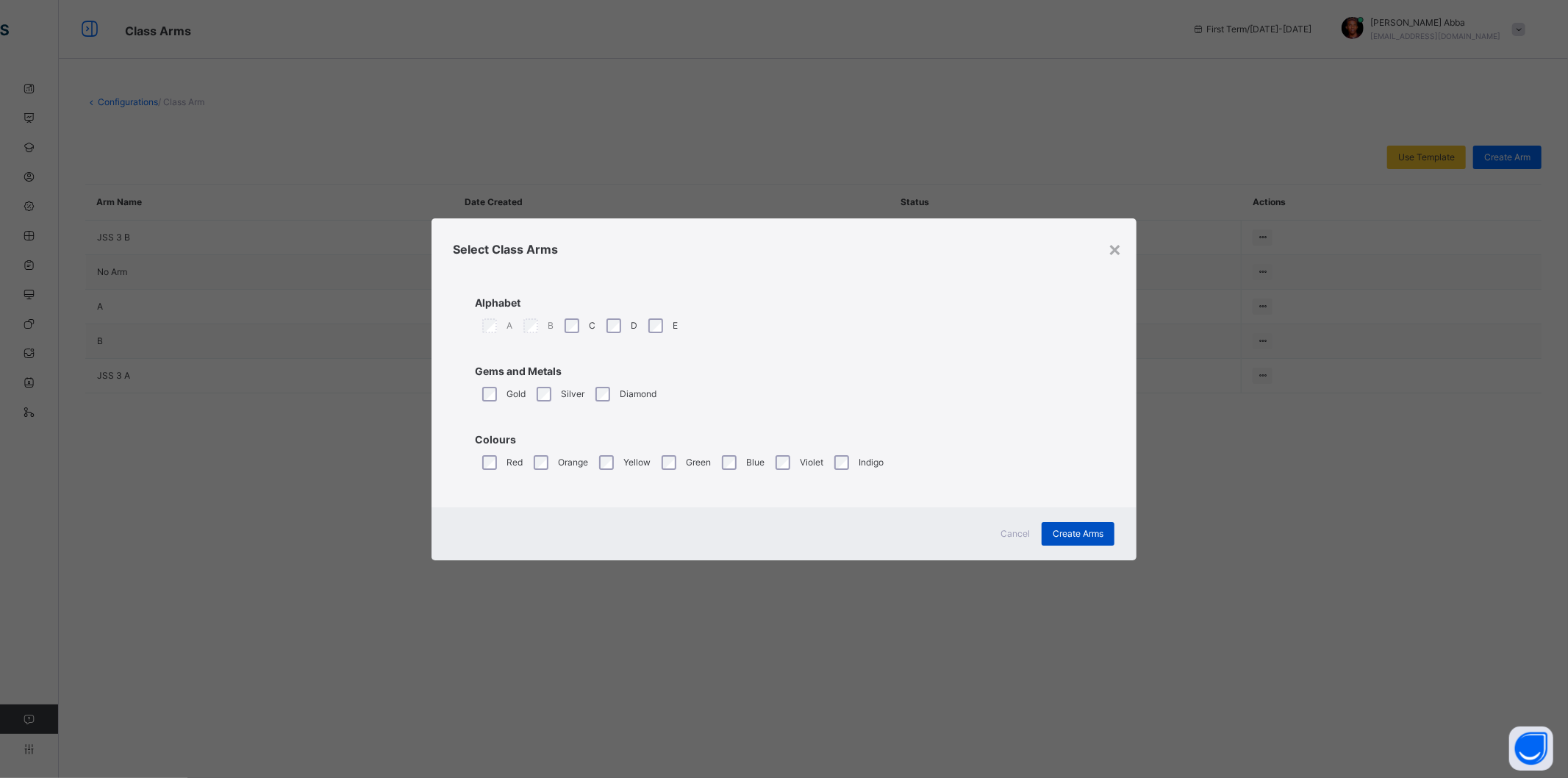
click at [1082, 535] on span "Create Arms" at bounding box center [1078, 534] width 51 height 13
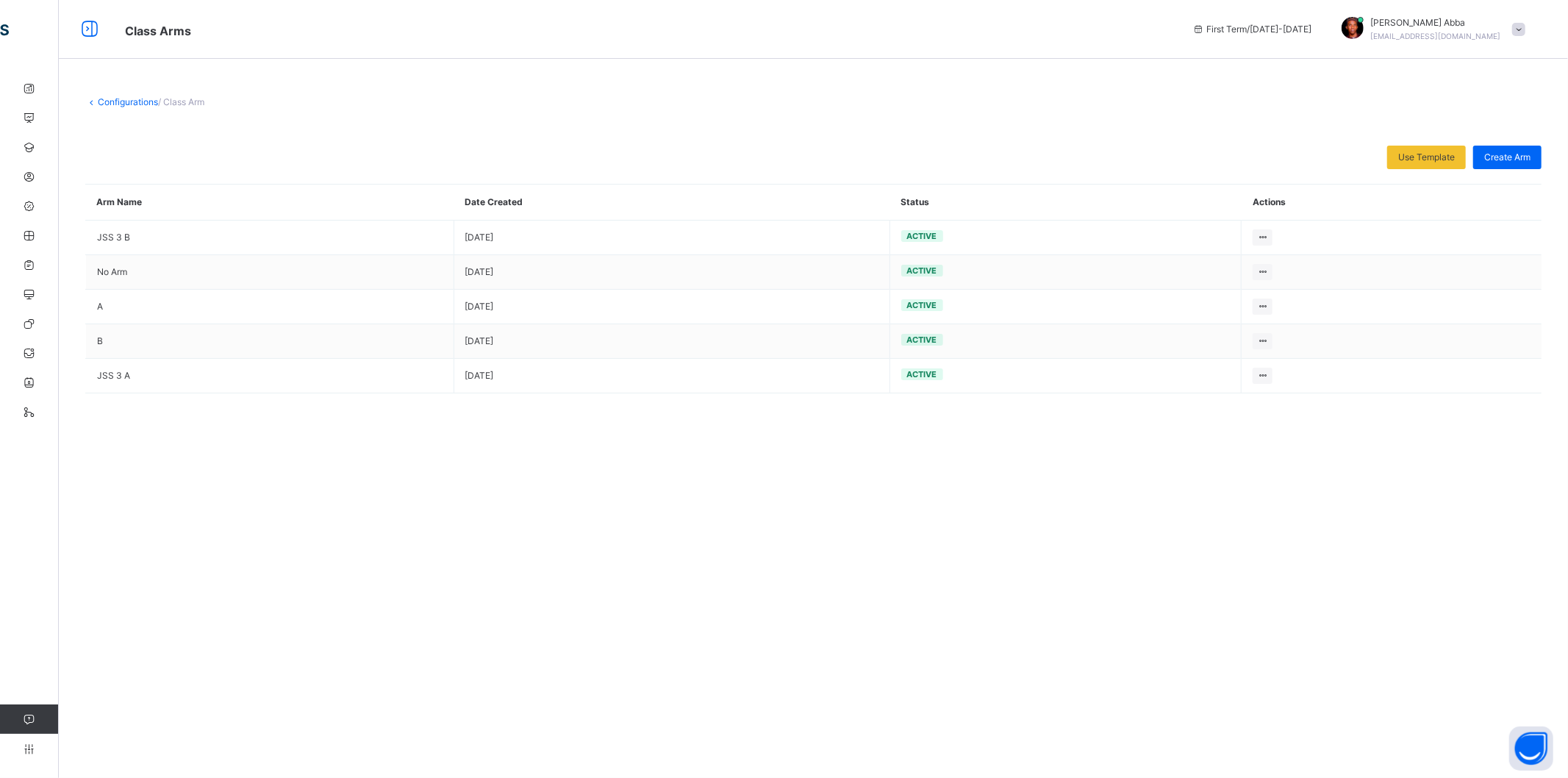
click at [131, 101] on link "Configurations" at bounding box center [127, 102] width 60 height 11
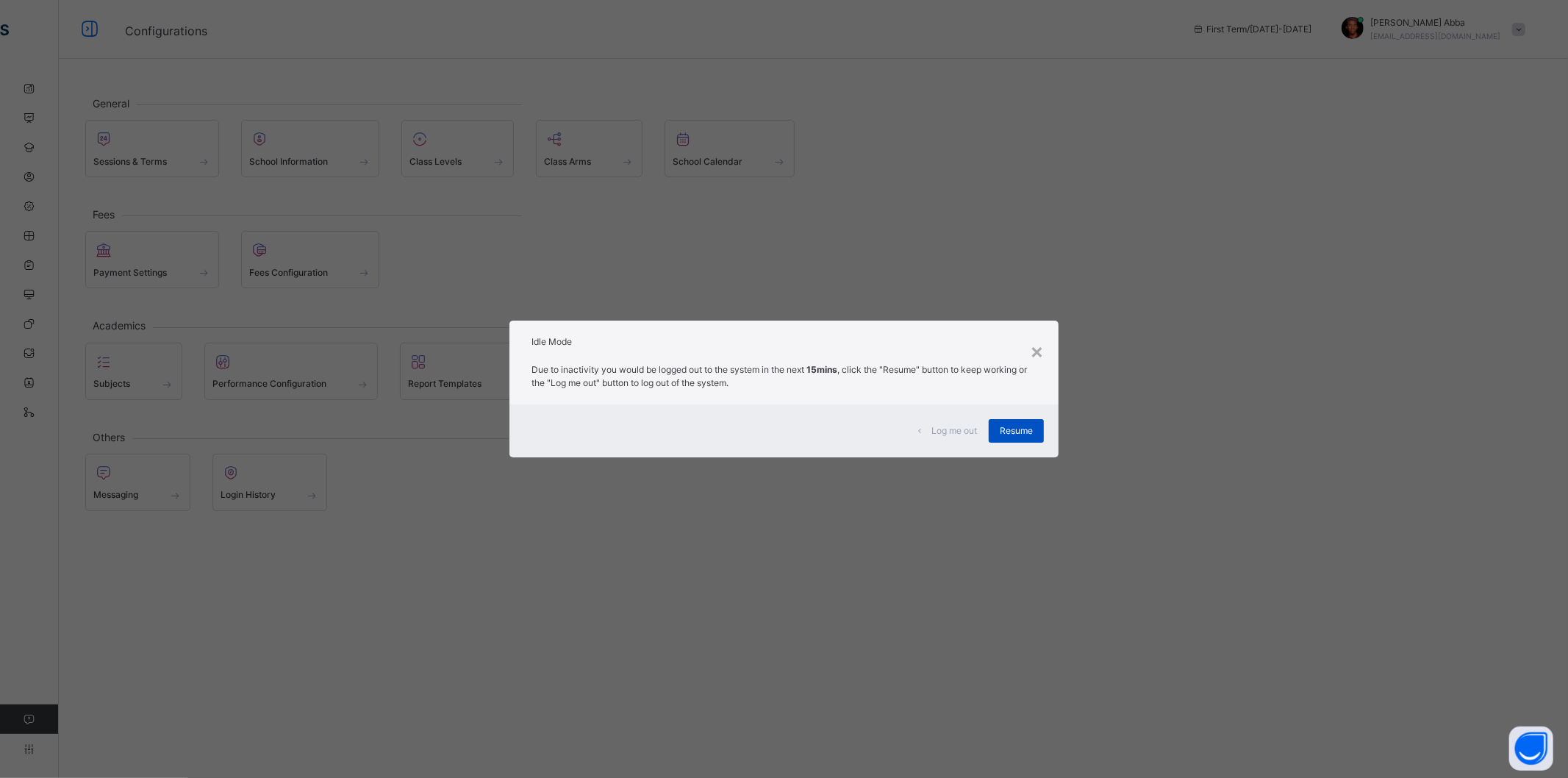
click at [1034, 429] on div "Resume" at bounding box center [1016, 431] width 55 height 23
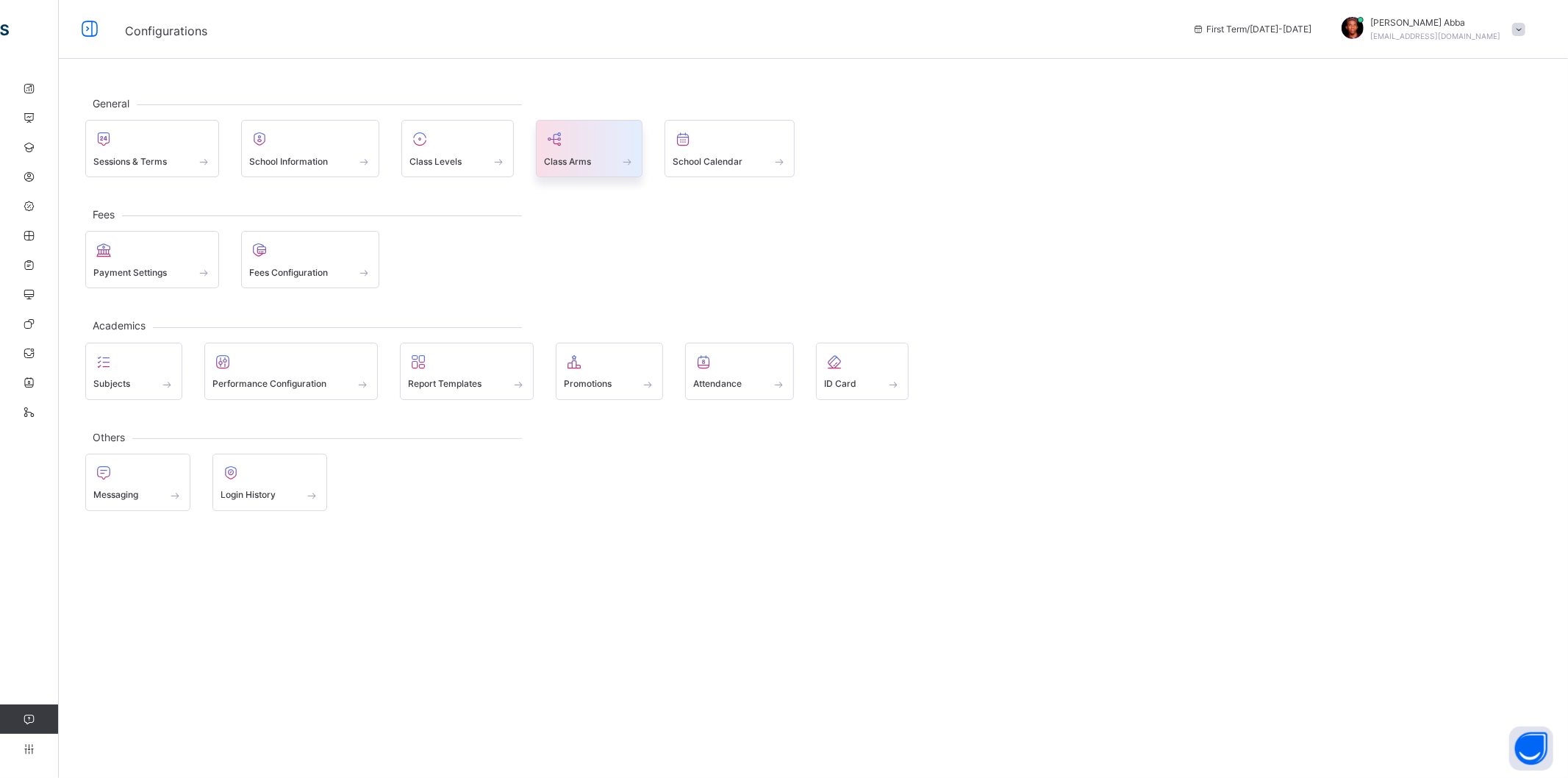
click at [576, 166] on span "Class Arms" at bounding box center [568, 162] width 47 height 13
